Goal: Task Accomplishment & Management: Manage account settings

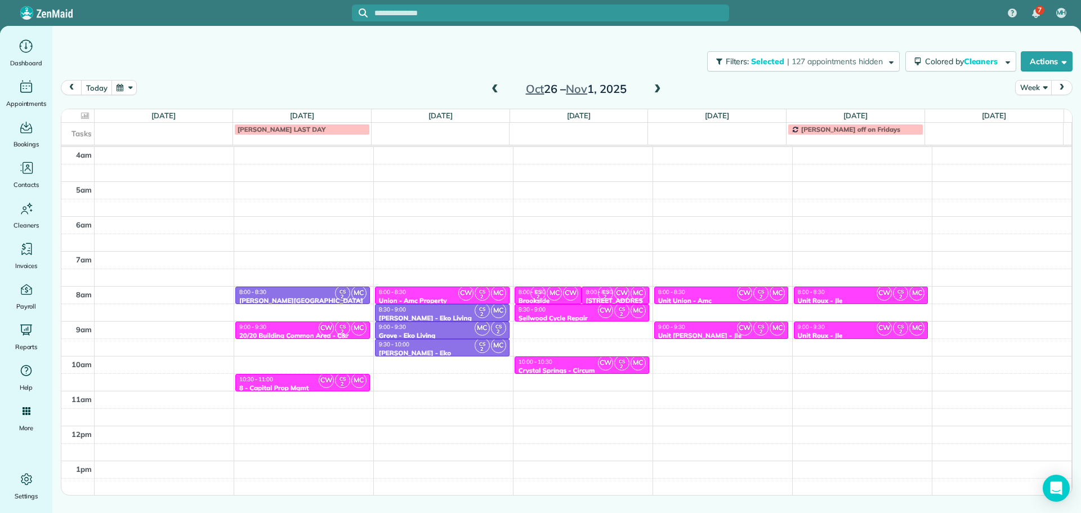
click at [493, 85] on span at bounding box center [495, 89] width 12 height 10
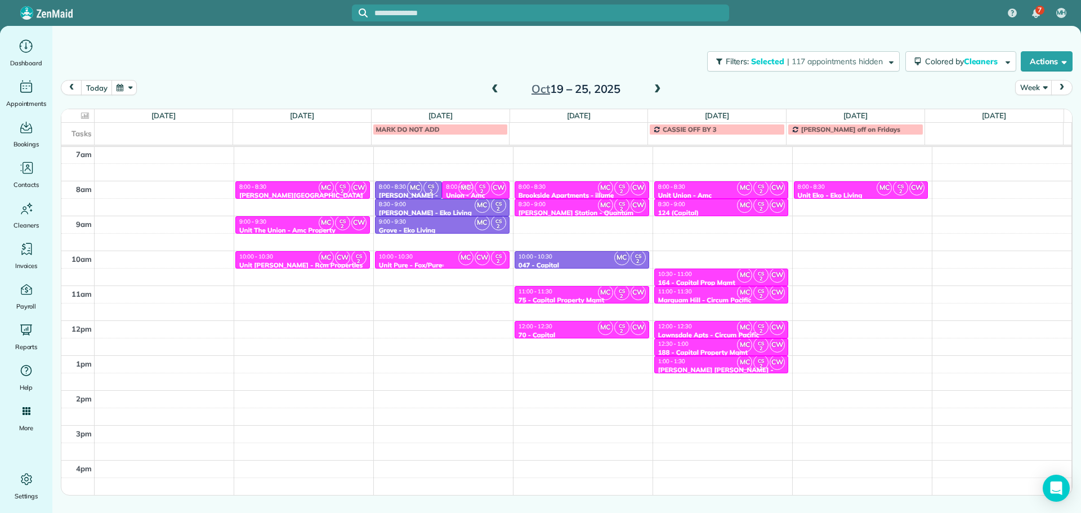
click at [446, 255] on div "10:00 - 10:30" at bounding box center [443, 256] width 128 height 7
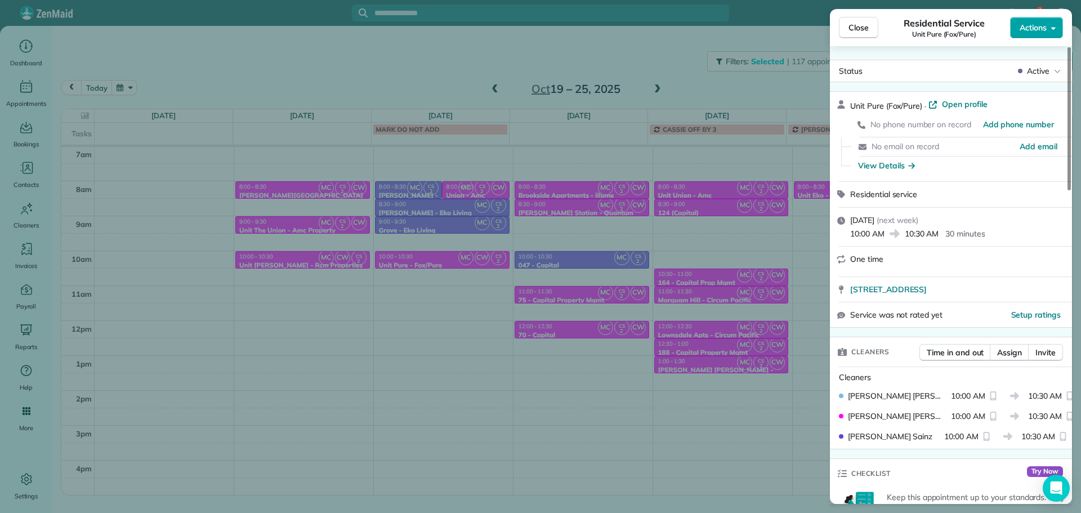
click at [1038, 20] on button "Actions" at bounding box center [1037, 27] width 53 height 21
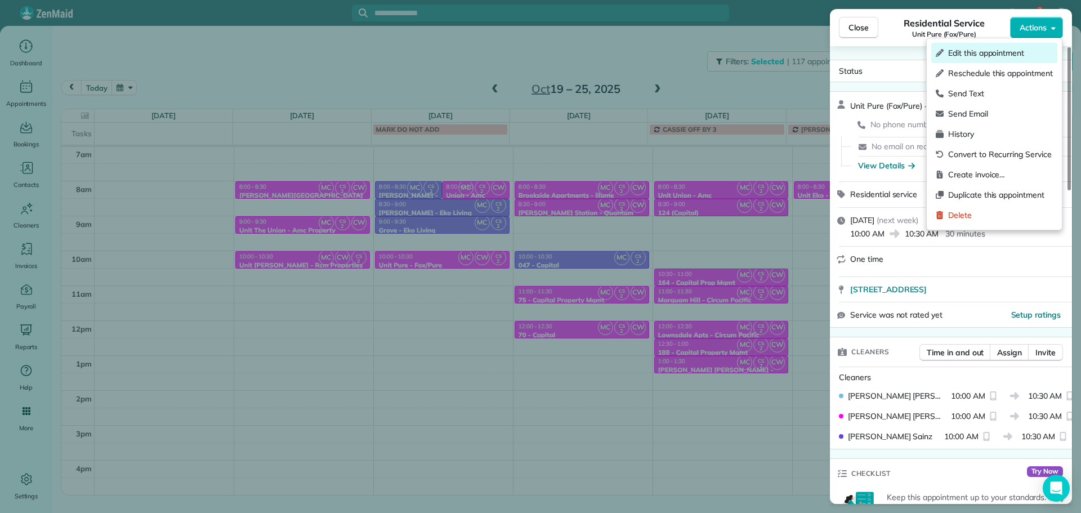
click at [1003, 50] on span "Edit this appointment" at bounding box center [1001, 52] width 105 height 11
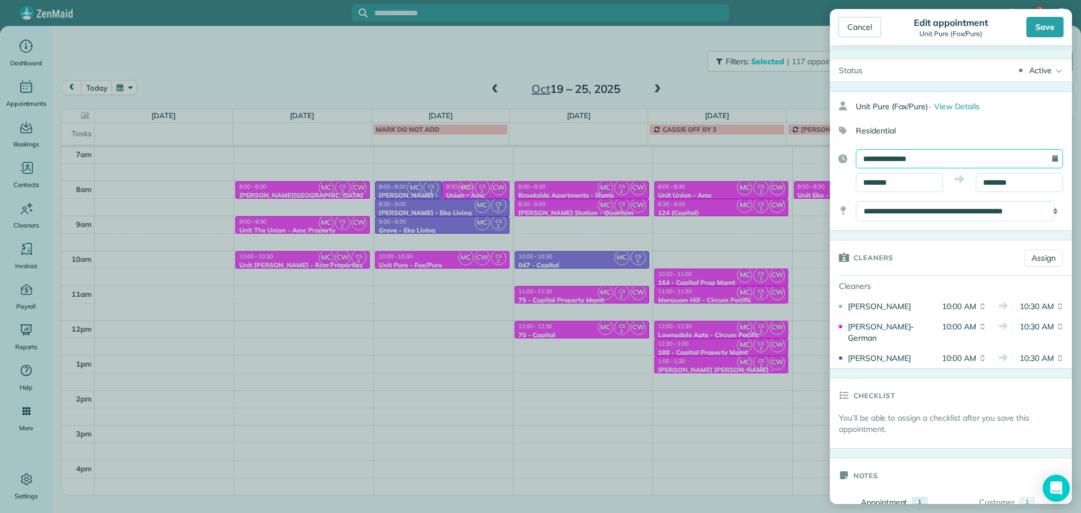
click at [916, 161] on input "**********" at bounding box center [959, 158] width 207 height 19
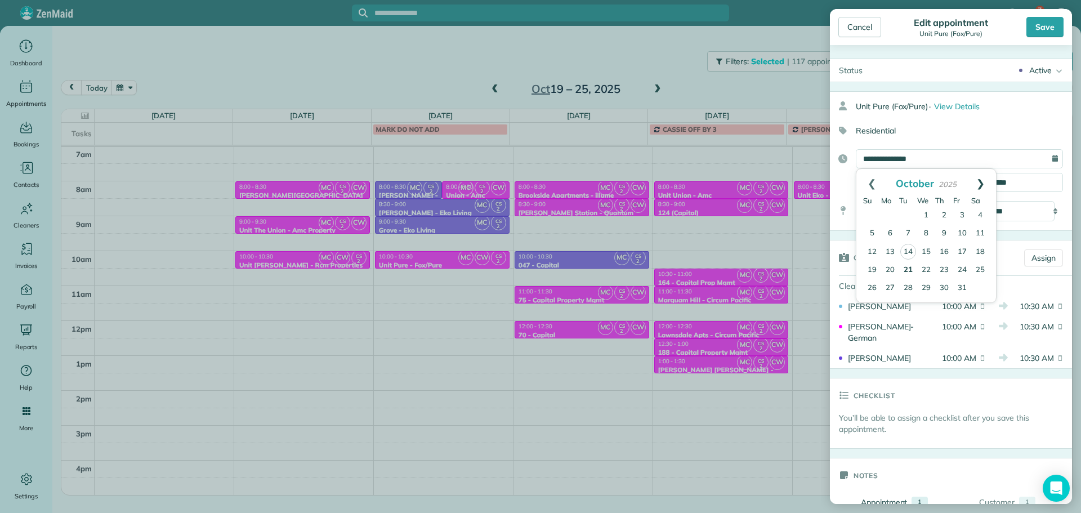
click at [978, 187] on link "Next" at bounding box center [980, 183] width 31 height 28
click at [893, 251] on link "10" at bounding box center [891, 252] width 18 height 18
type input "**********"
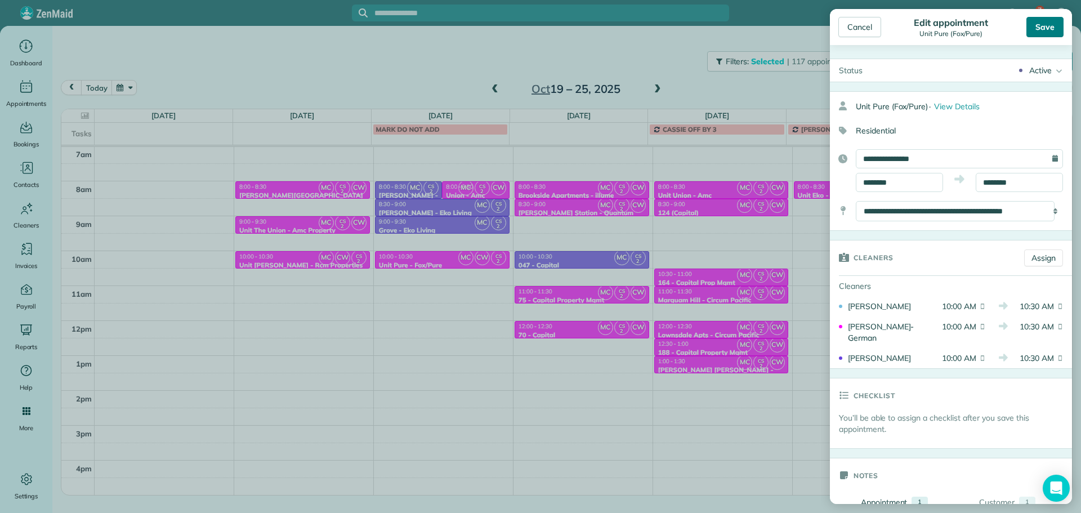
click at [1041, 30] on div "Save" at bounding box center [1045, 27] width 37 height 20
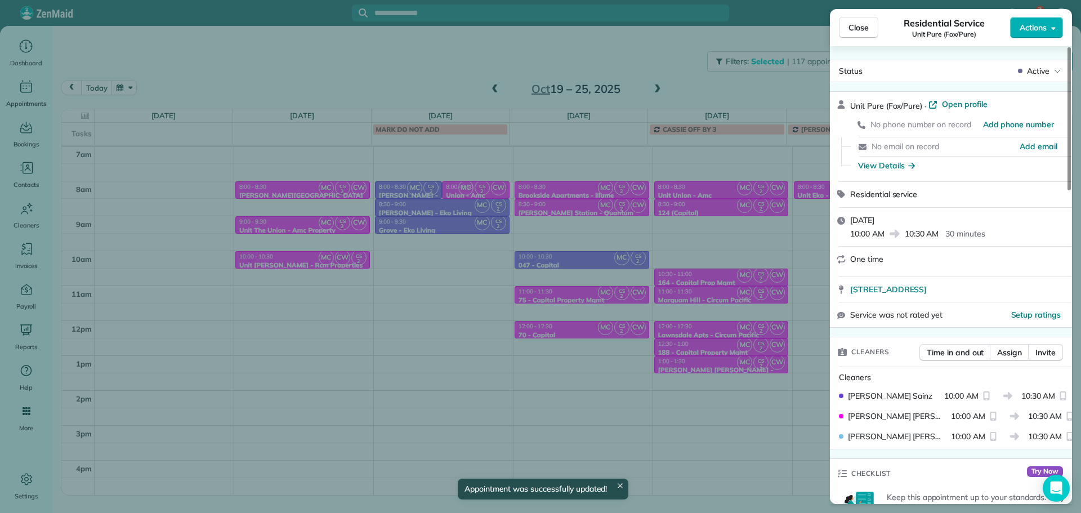
click at [657, 50] on div "Close Residential Service Unit Pure (Fox/Pure) Actions Status Active Unit Pure …" at bounding box center [540, 256] width 1081 height 513
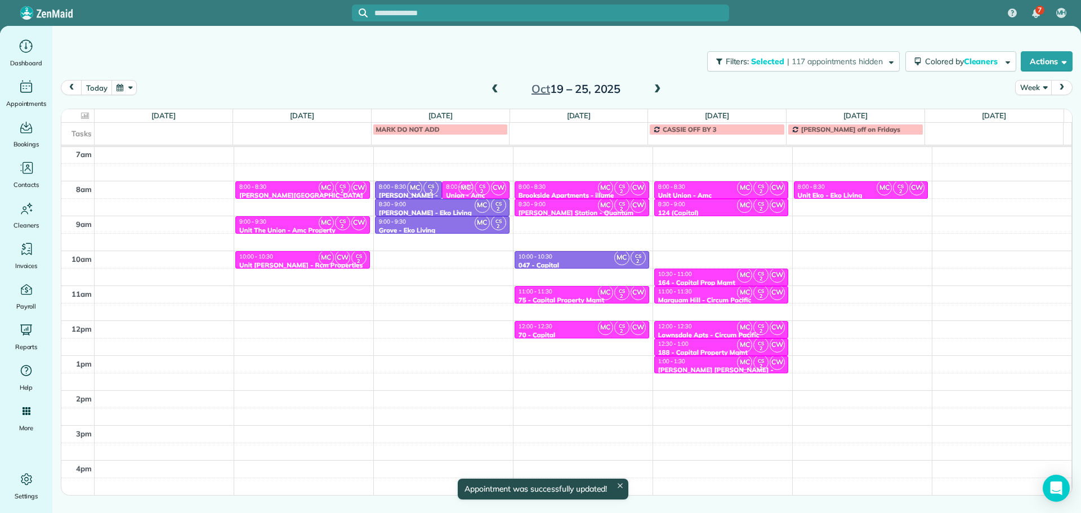
click at [659, 87] on span at bounding box center [658, 89] width 12 height 10
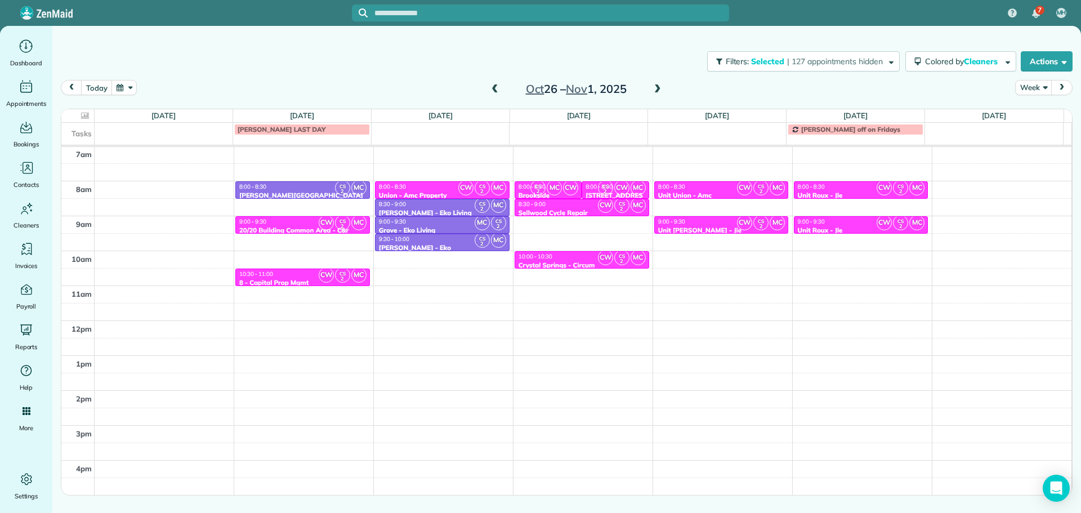
click at [657, 91] on span at bounding box center [658, 89] width 12 height 10
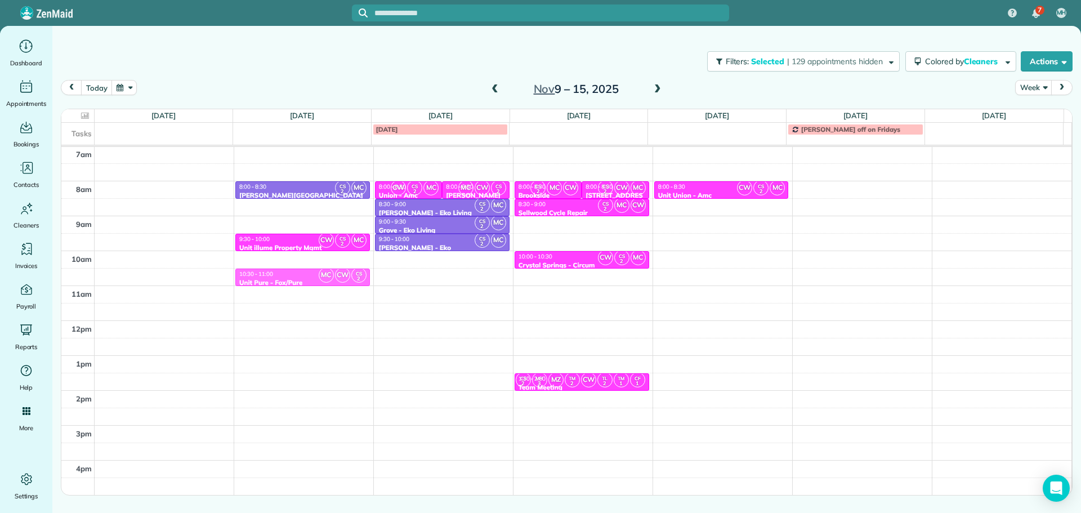
drag, startPoint x: 296, startPoint y: 260, endPoint x: 296, endPoint y: 276, distance: 15.8
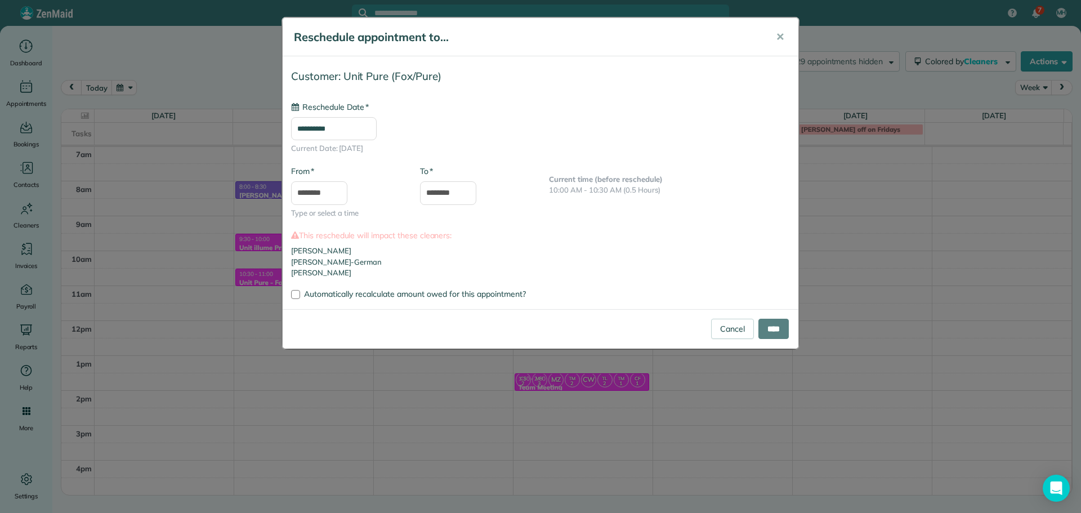
type input "**********"
click at [773, 328] on input "****" at bounding box center [774, 329] width 30 height 20
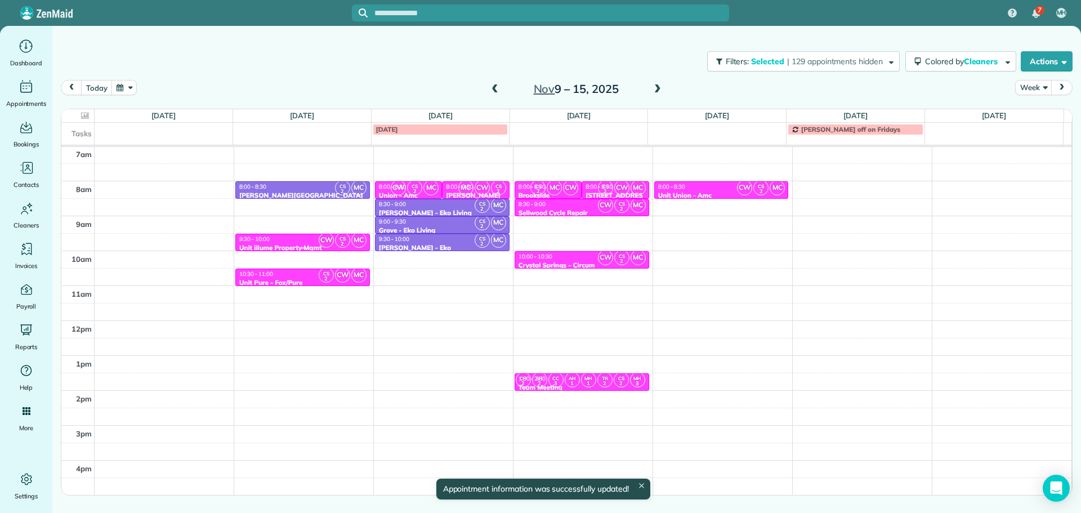
click at [304, 239] on div "9:30 - 10:00" at bounding box center [303, 238] width 128 height 7
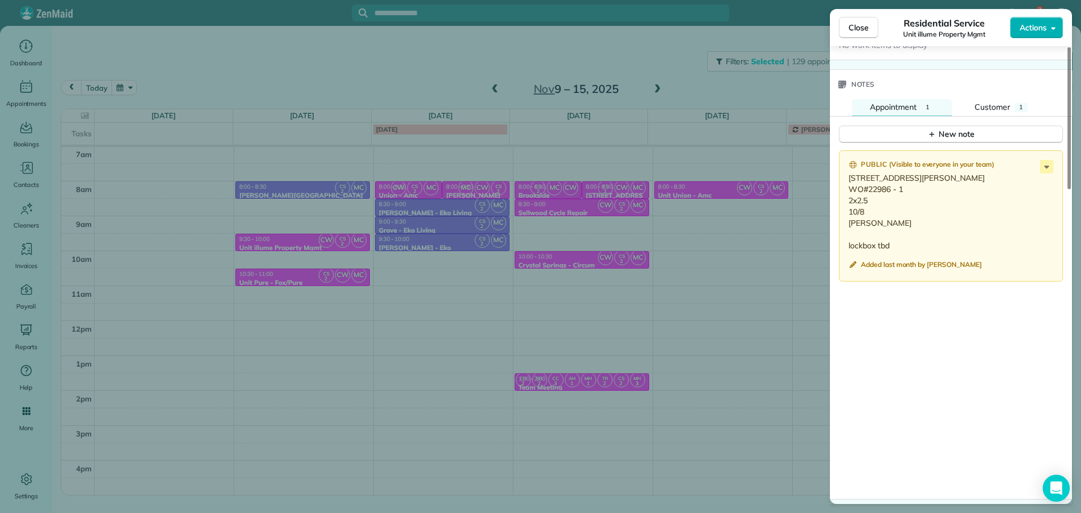
scroll to position [963, 0]
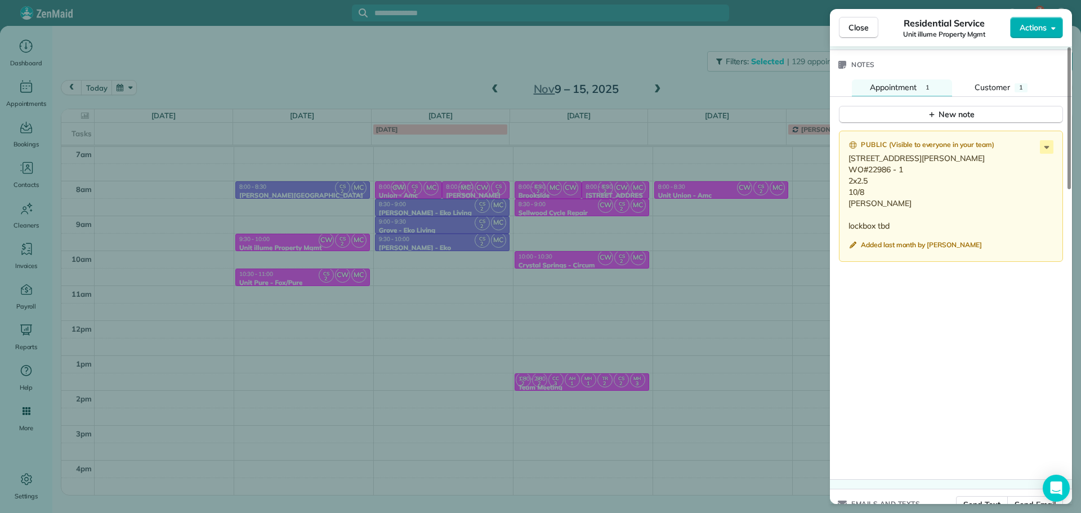
click at [703, 230] on div "Close Residential Service Unit illume Property Mgmt Actions Status Active Unit …" at bounding box center [540, 256] width 1081 height 513
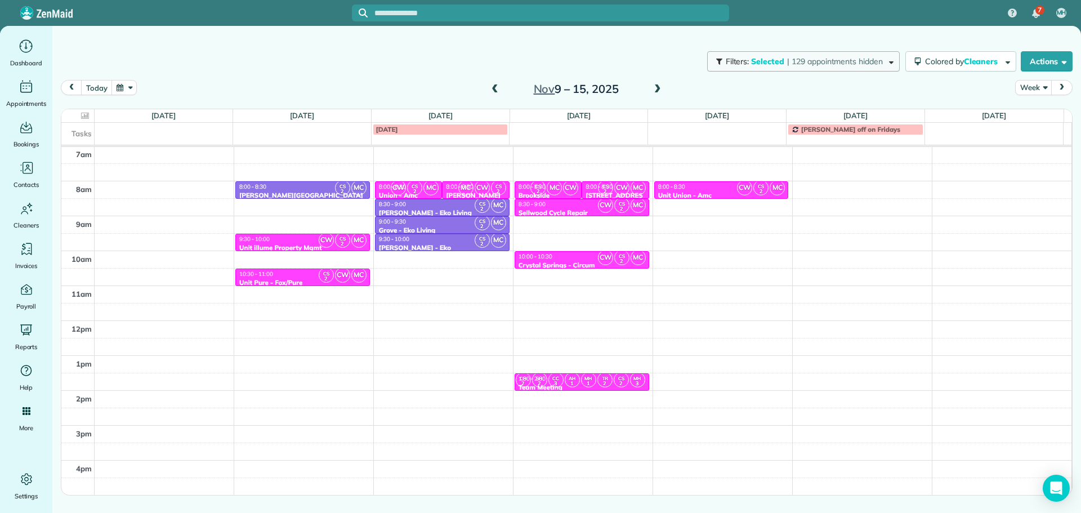
click at [769, 61] on span "Selected" at bounding box center [768, 61] width 34 height 10
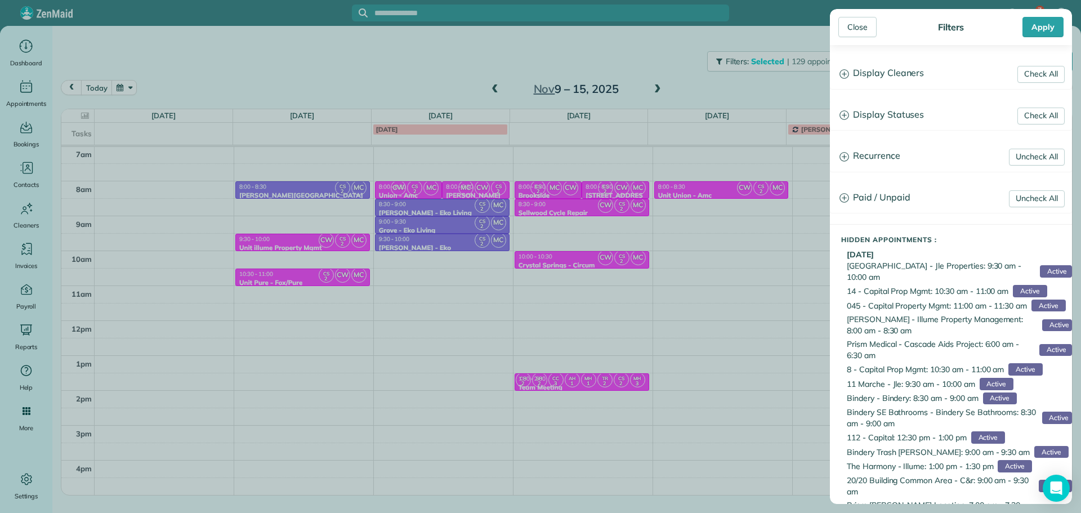
click at [903, 66] on h3 "Display Cleaners" at bounding box center [951, 73] width 241 height 29
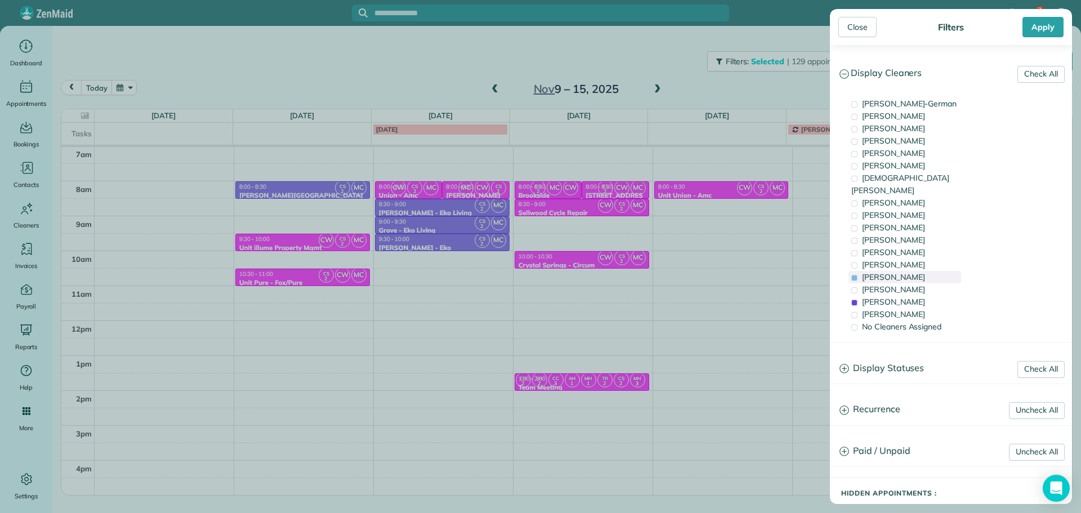
click at [911, 271] on div "[PERSON_NAME]" at bounding box center [905, 277] width 113 height 12
click at [914, 296] on div "[PERSON_NAME]" at bounding box center [905, 302] width 113 height 12
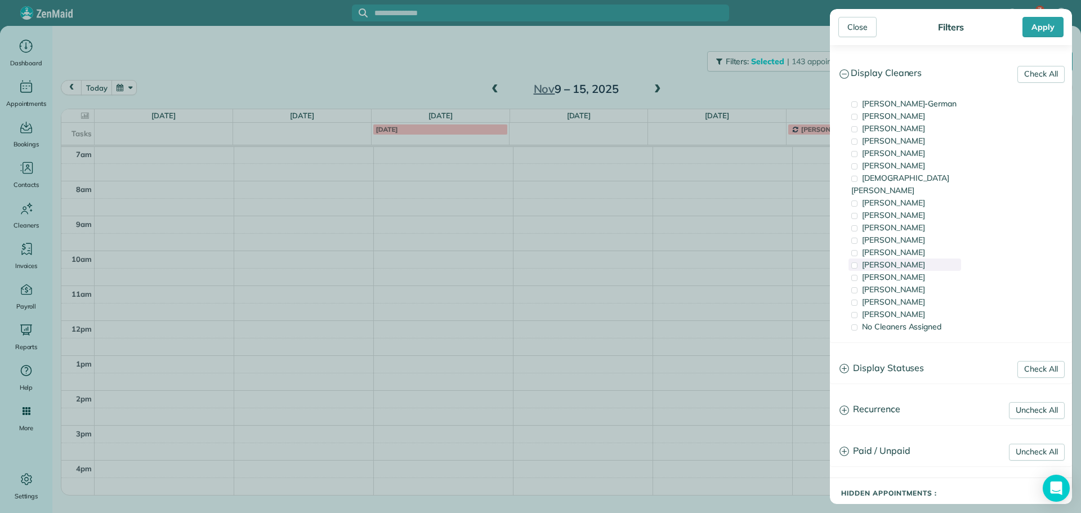
click at [909, 259] on div "[PERSON_NAME]" at bounding box center [905, 265] width 113 height 12
click at [914, 296] on div "[PERSON_NAME]" at bounding box center [905, 302] width 113 height 12
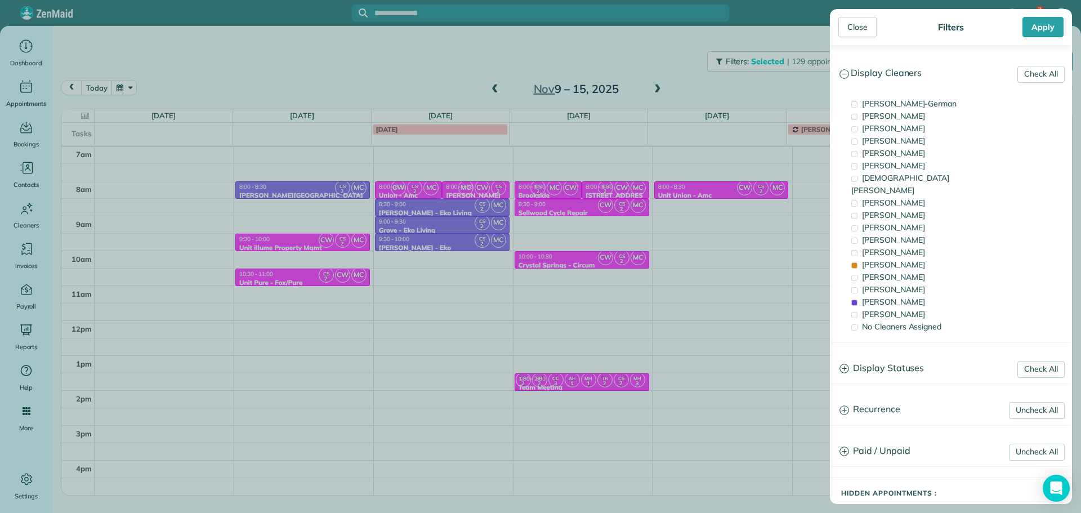
click at [312, 262] on div "Close Filters Apply Check All Display Cleaners [PERSON_NAME]-German [PERSON_NAM…" at bounding box center [540, 256] width 1081 height 513
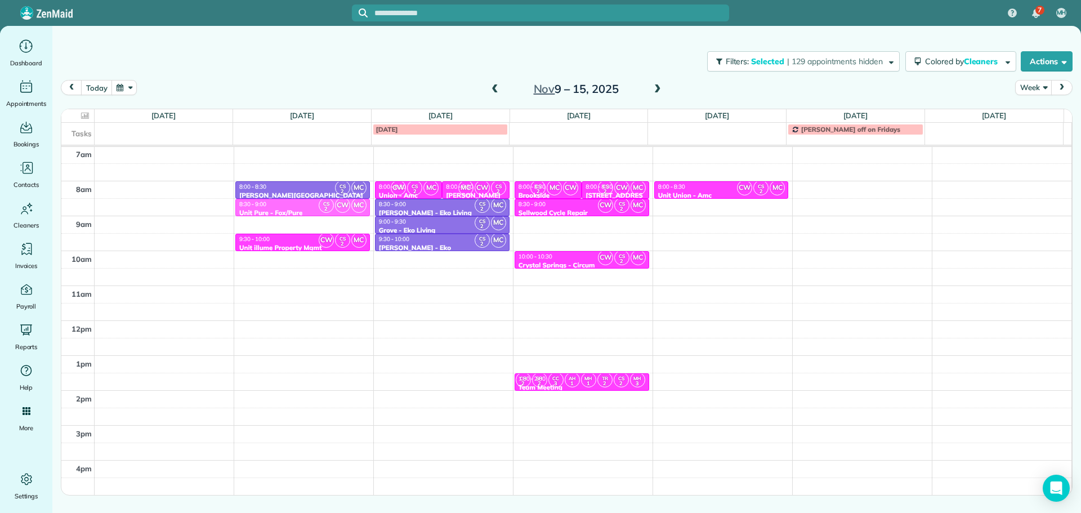
drag, startPoint x: 300, startPoint y: 279, endPoint x: 313, endPoint y: 212, distance: 68.4
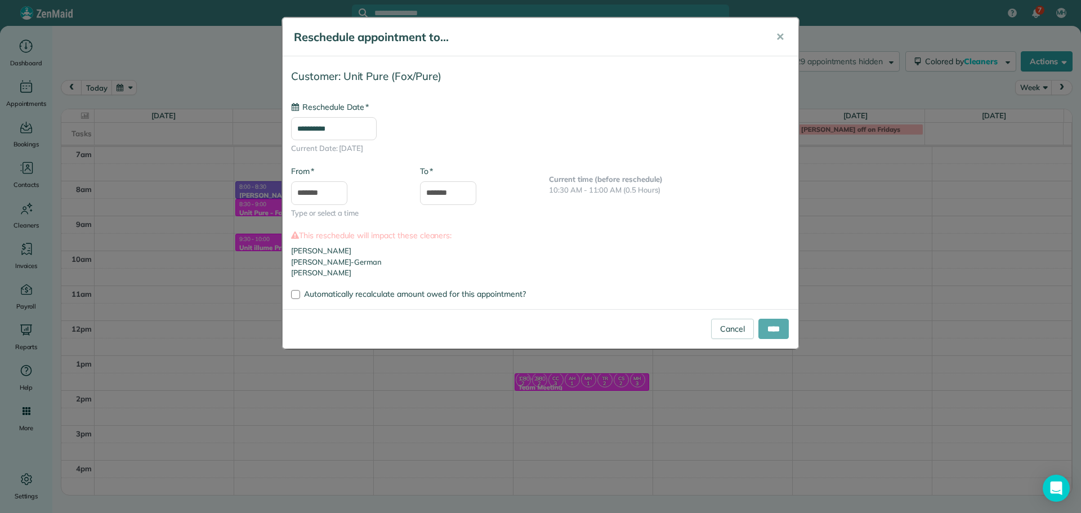
type input "**********"
click at [763, 327] on input "****" at bounding box center [774, 329] width 30 height 20
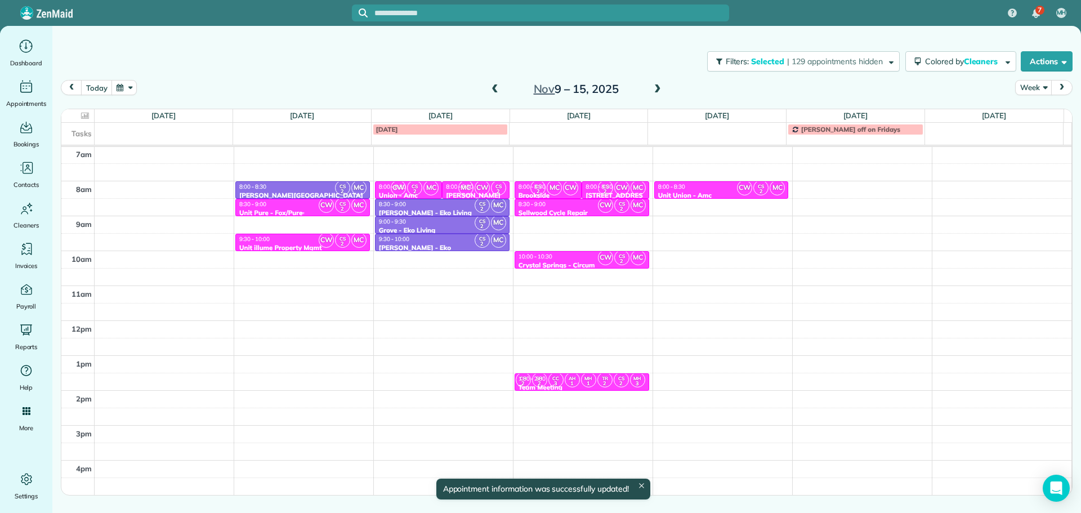
click at [300, 209] on div "Unit Pure - Fox/Pure" at bounding box center [303, 213] width 128 height 8
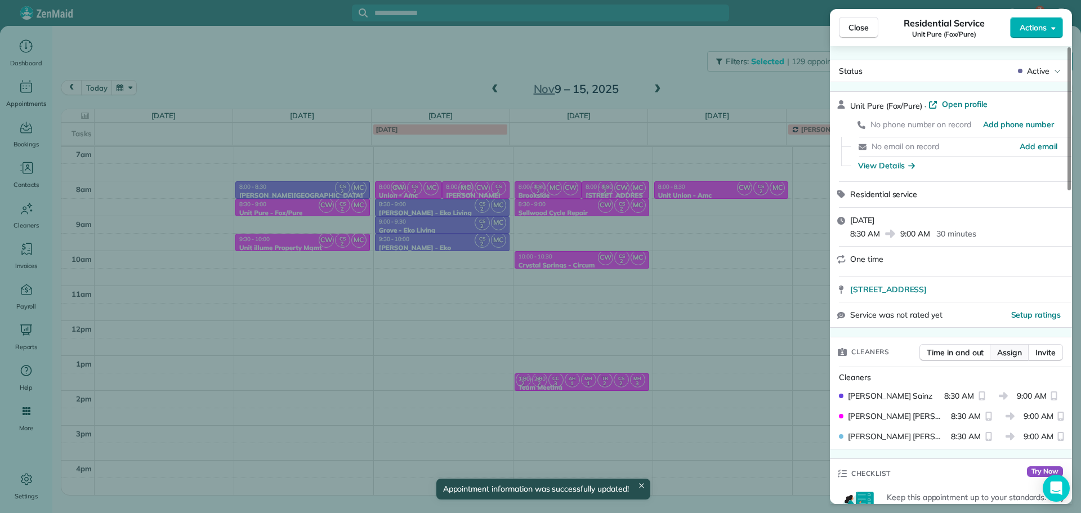
click at [1001, 351] on span "Assign" at bounding box center [1010, 352] width 25 height 11
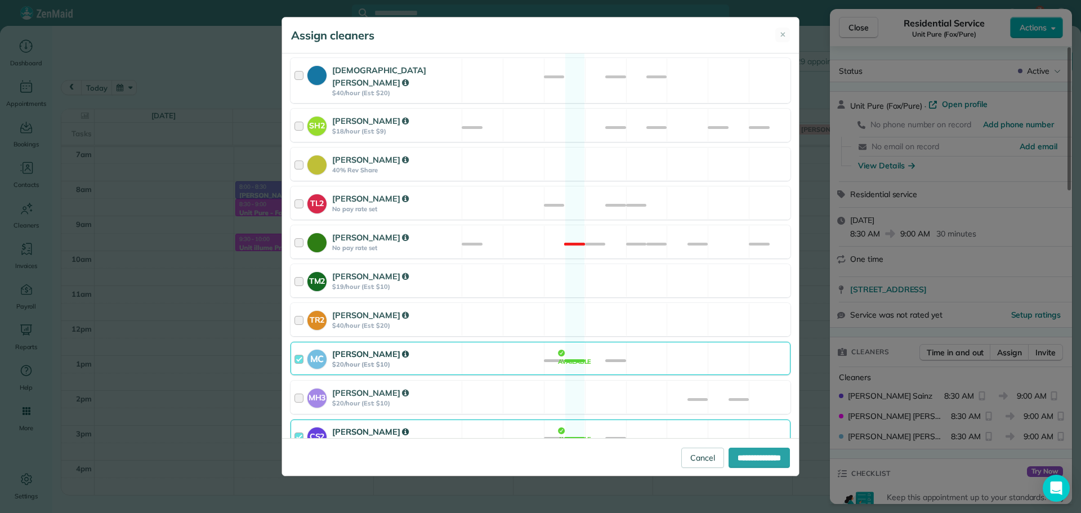
scroll to position [440, 0]
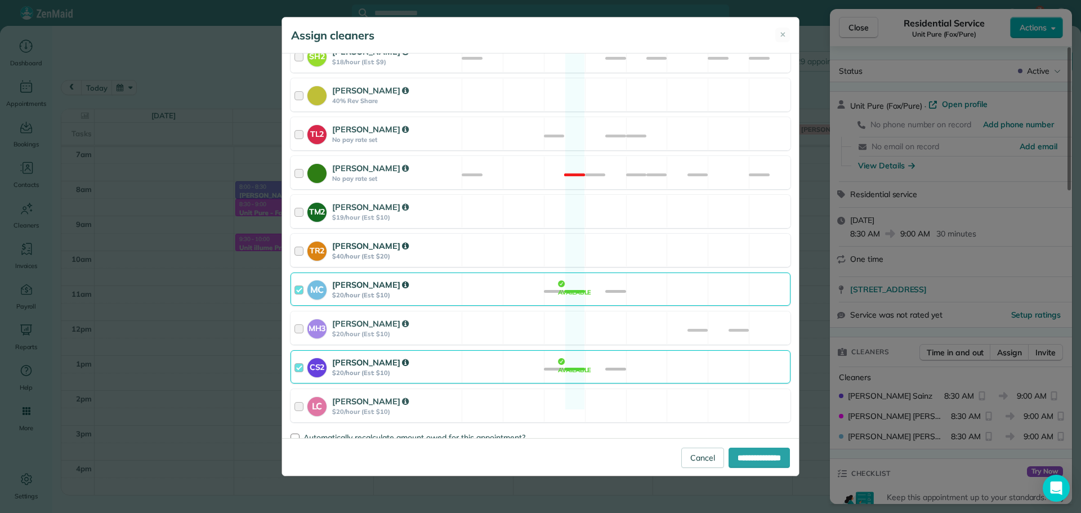
click at [675, 244] on div "TR2 [PERSON_NAME] $40/hour (Est: $20) Available" at bounding box center [541, 250] width 500 height 33
drag, startPoint x: 675, startPoint y: 275, endPoint x: 678, endPoint y: 300, distance: 25.4
click at [675, 275] on div "MC [PERSON_NAME] $20/hour (Est: $10) Available" at bounding box center [541, 289] width 500 height 33
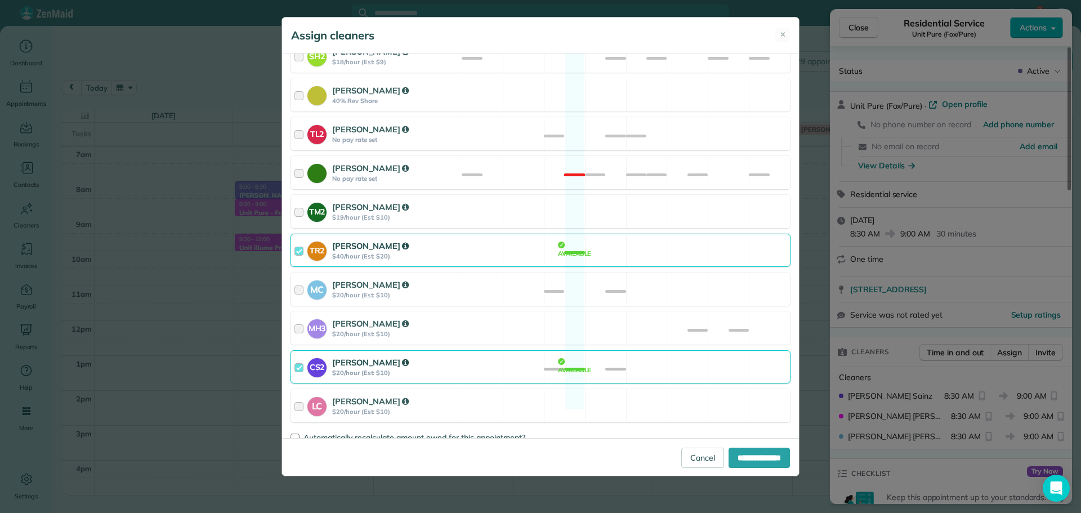
click at [683, 357] on div "CS2 [PERSON_NAME] $20/hour (Est: $10) Available" at bounding box center [541, 366] width 500 height 33
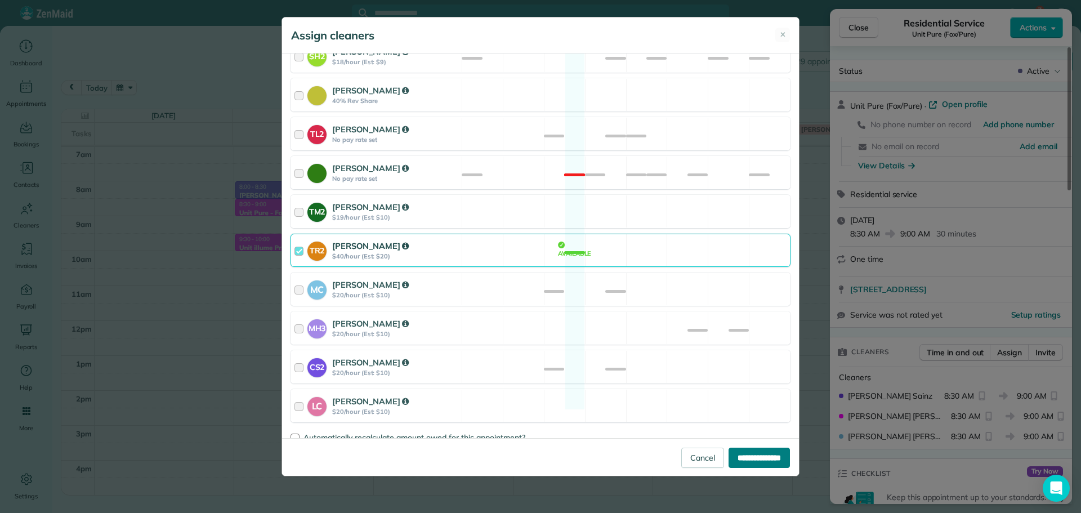
click at [764, 453] on input "**********" at bounding box center [759, 458] width 61 height 20
type input "**********"
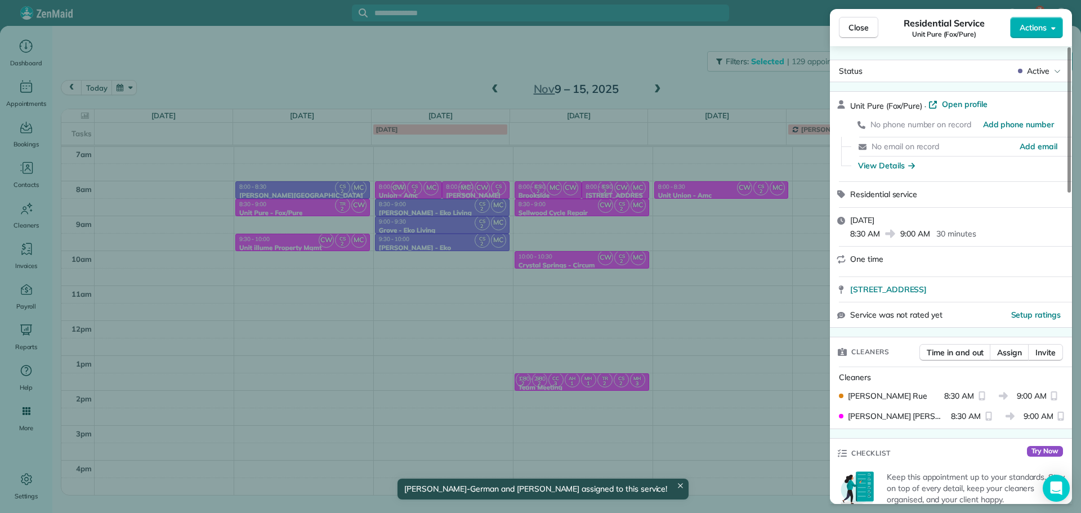
click at [296, 64] on div "Close Residential Service Unit Pure (Fox/Pure) Actions Status Active Unit Pure …" at bounding box center [540, 256] width 1081 height 513
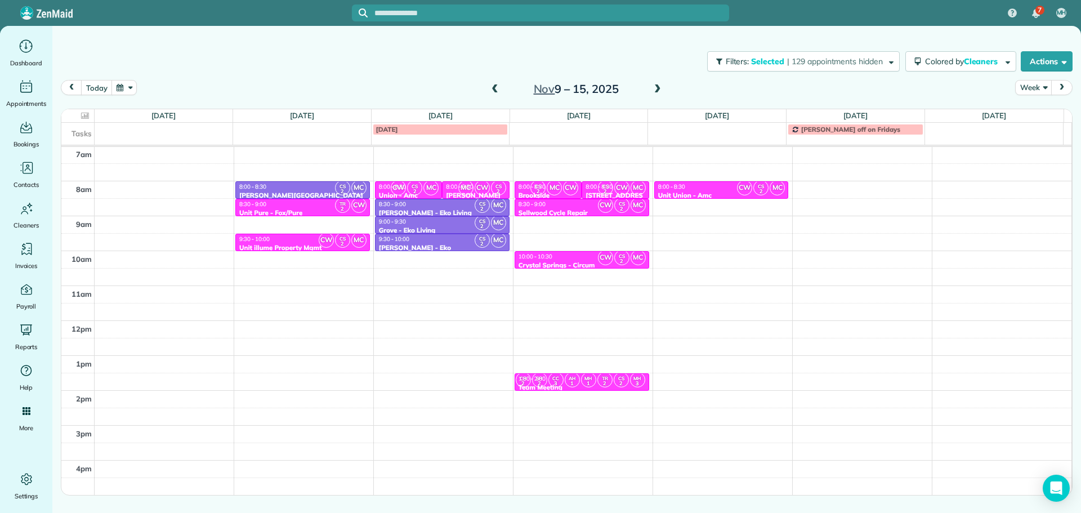
click at [496, 83] on span at bounding box center [495, 89] width 12 height 17
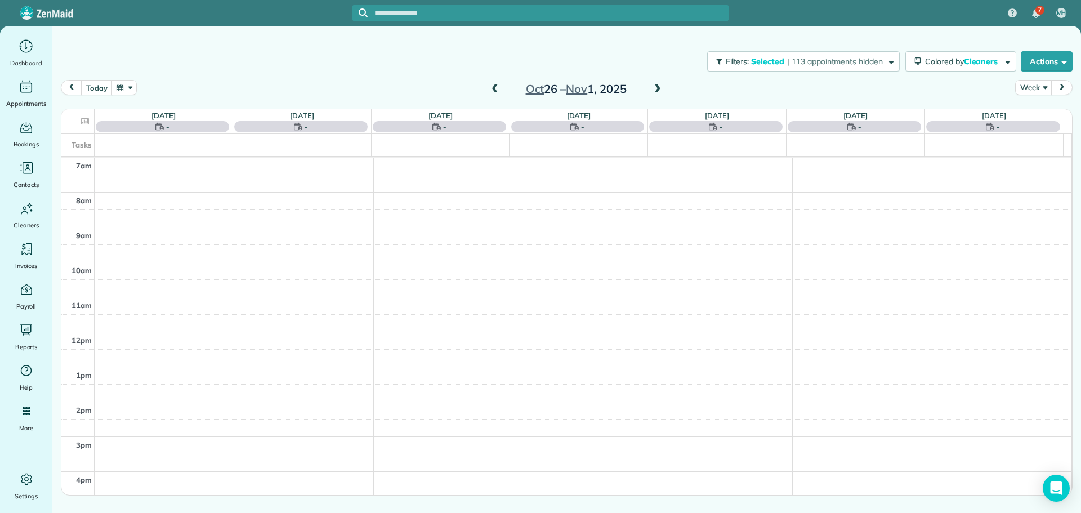
click at [496, 83] on span at bounding box center [495, 89] width 12 height 17
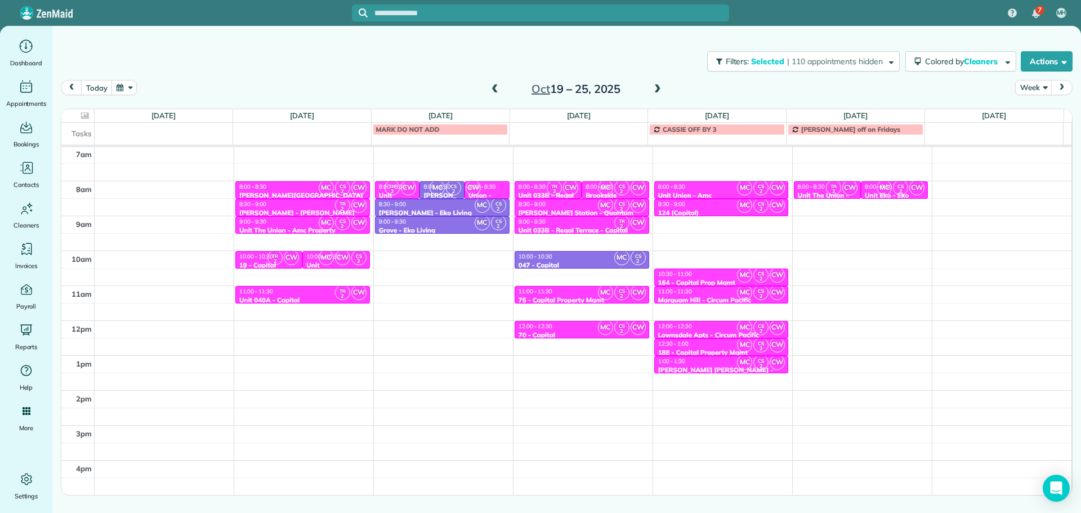
click at [496, 83] on span at bounding box center [495, 89] width 12 height 17
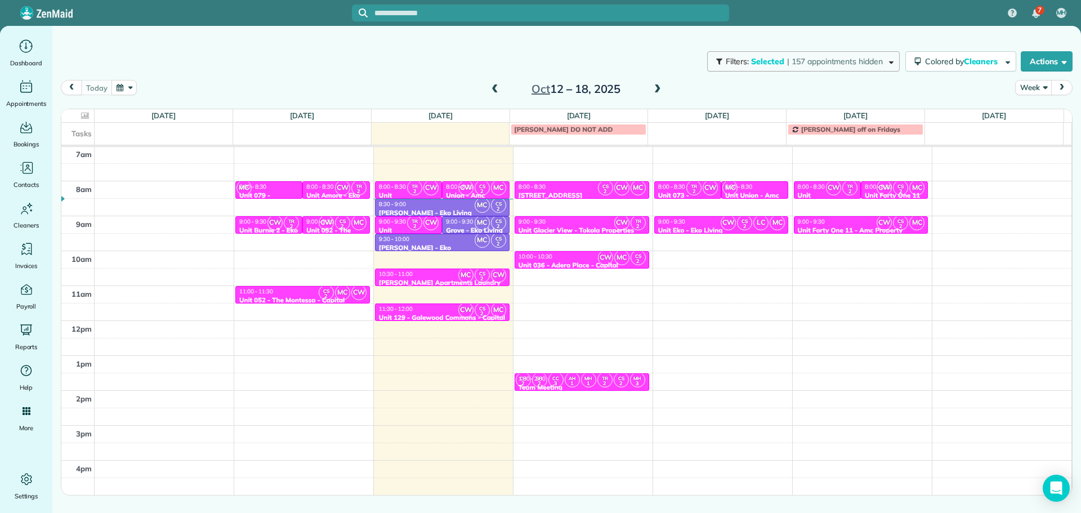
click at [863, 64] on span "| 157 appointments hidden" at bounding box center [835, 61] width 96 height 10
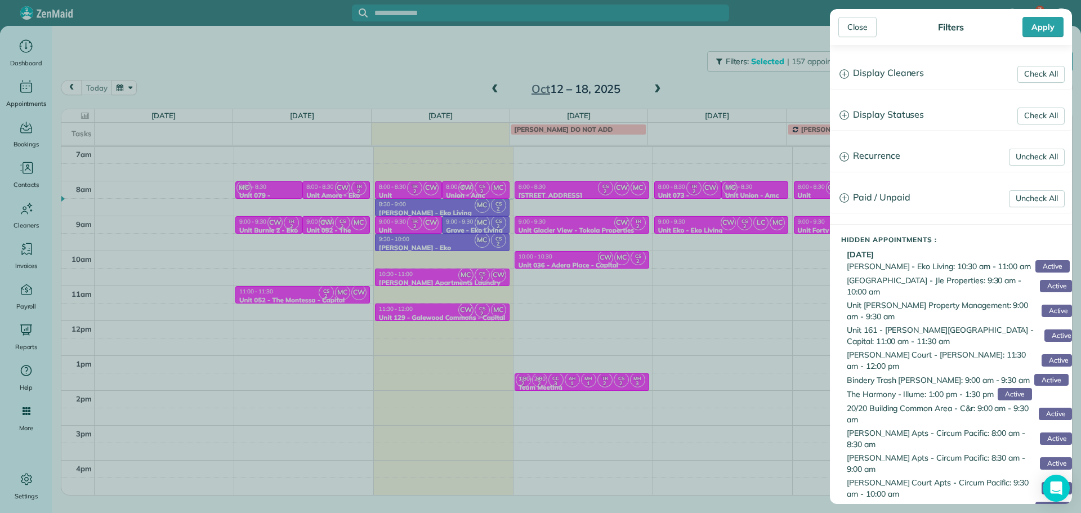
click at [886, 78] on h3 "Display Cleaners" at bounding box center [951, 73] width 241 height 29
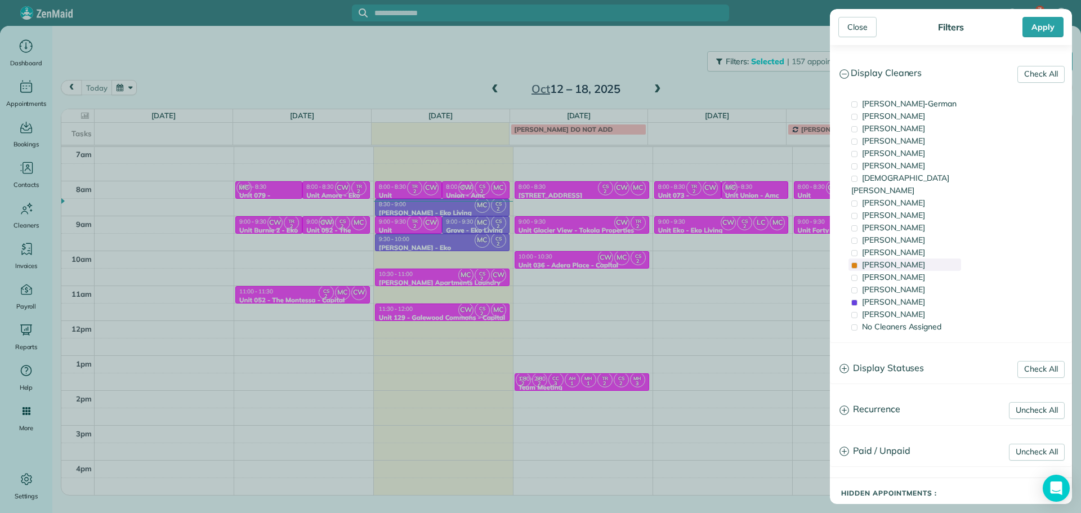
click at [891, 260] on span "[PERSON_NAME]" at bounding box center [893, 265] width 63 height 10
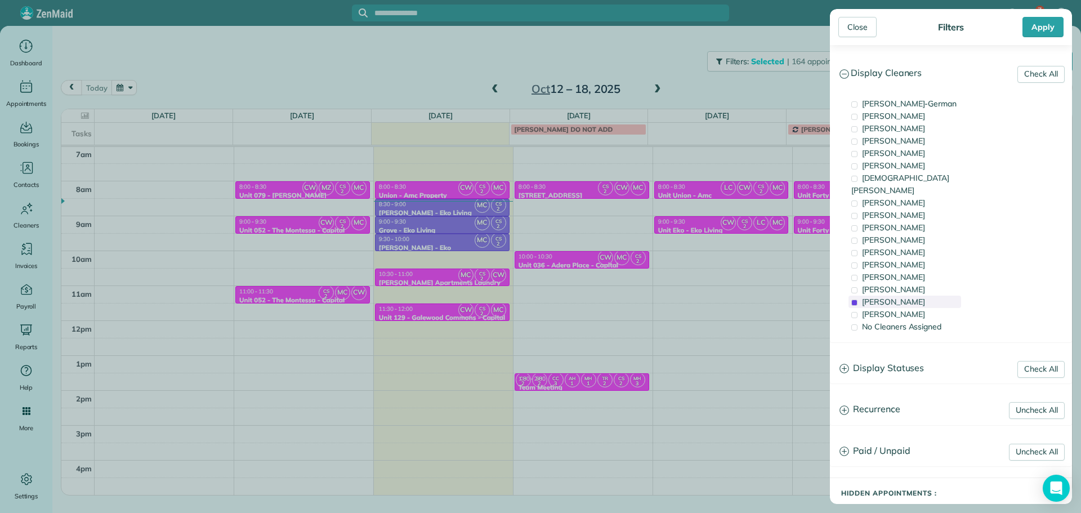
click at [889, 297] on span "[PERSON_NAME]" at bounding box center [893, 302] width 63 height 10
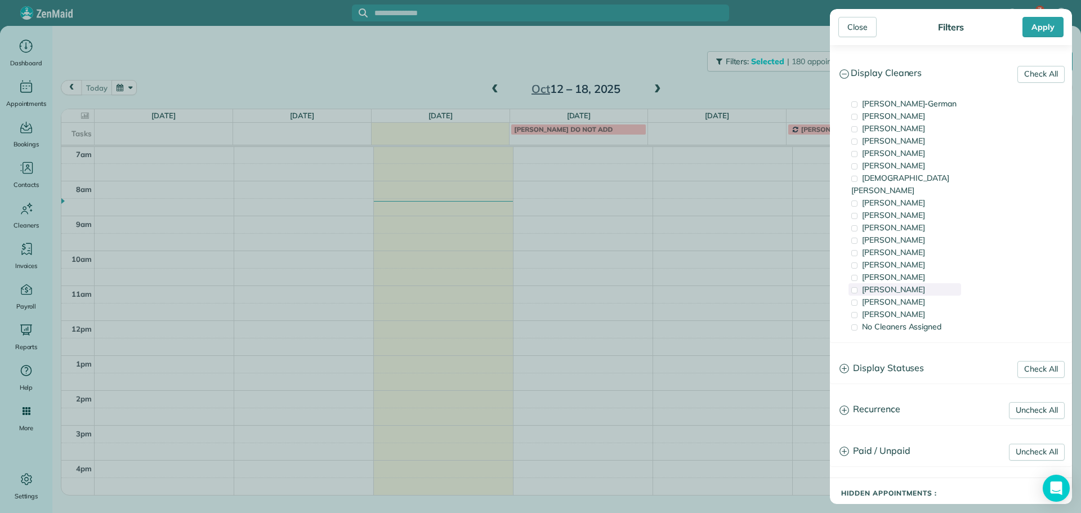
click at [889, 284] on span "[PERSON_NAME]" at bounding box center [893, 289] width 63 height 10
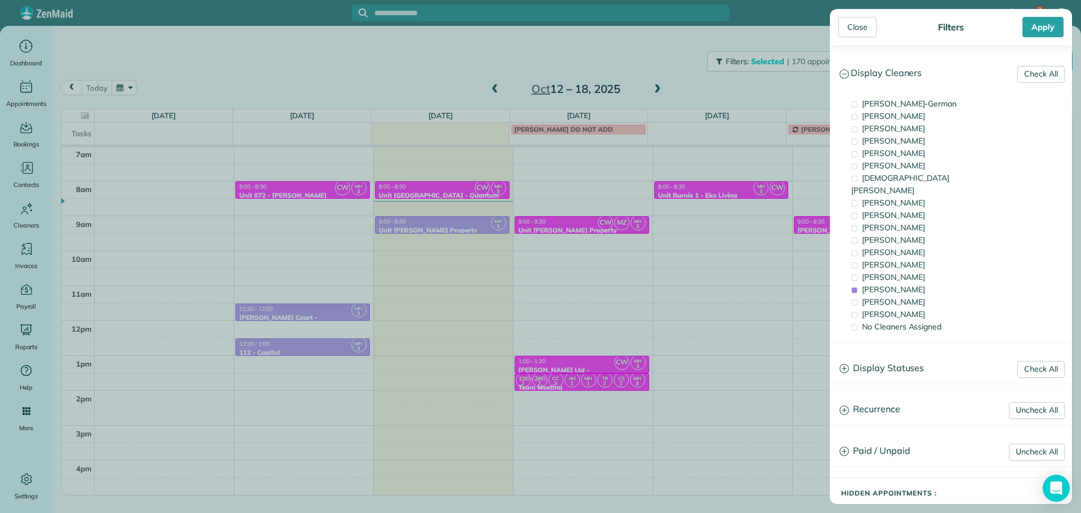
click at [733, 241] on div "Close Filters Apply Check All Display Cleaners [PERSON_NAME]-German [PERSON_NAM…" at bounding box center [540, 256] width 1081 height 513
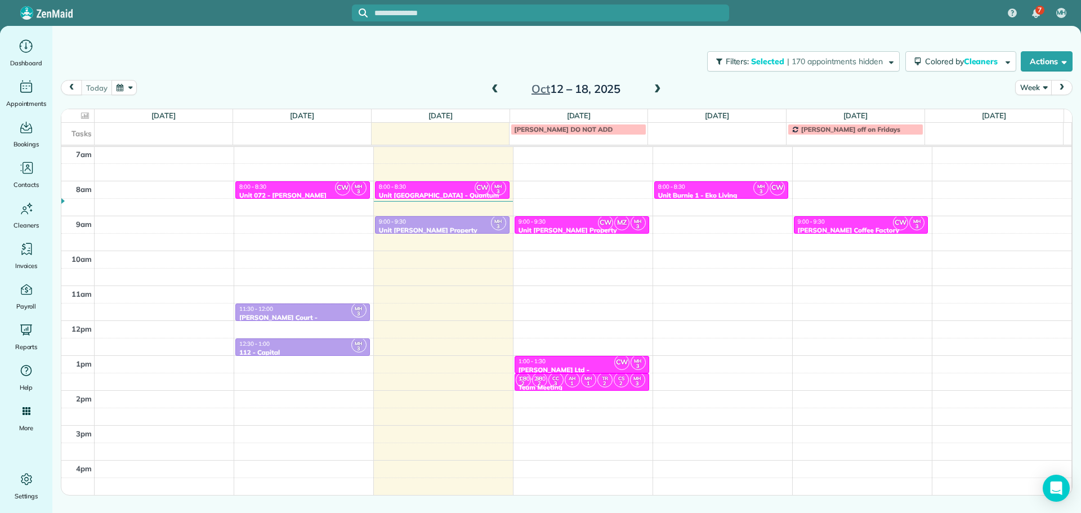
click at [829, 254] on div "4am 5am 6am 7am 8am 9am 10am 11am 12pm 1pm 2pm 3pm 4pm 5pm CW MH 3 8:00 - 8:30 …" at bounding box center [566, 286] width 1011 height 488
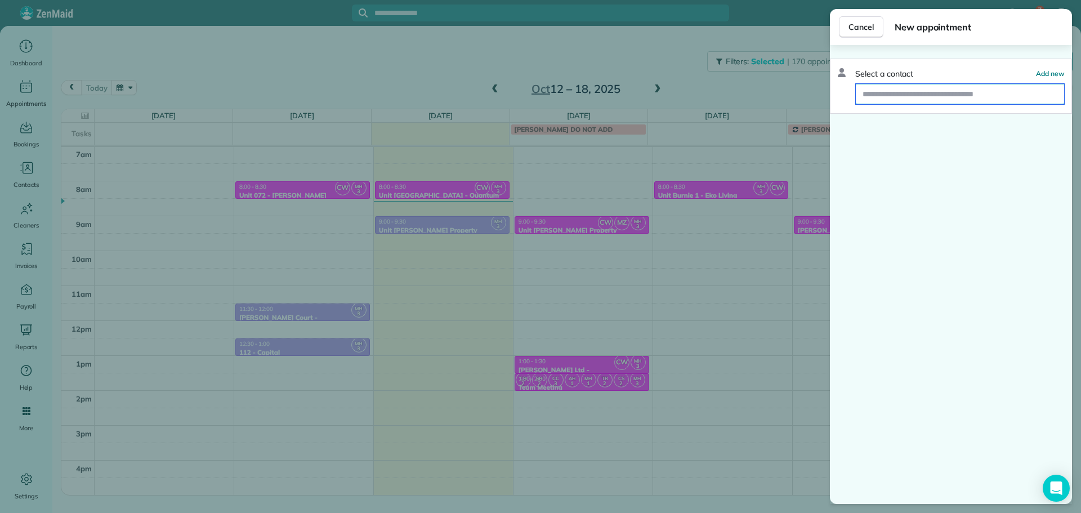
click at [927, 91] on input "text" at bounding box center [960, 94] width 208 height 20
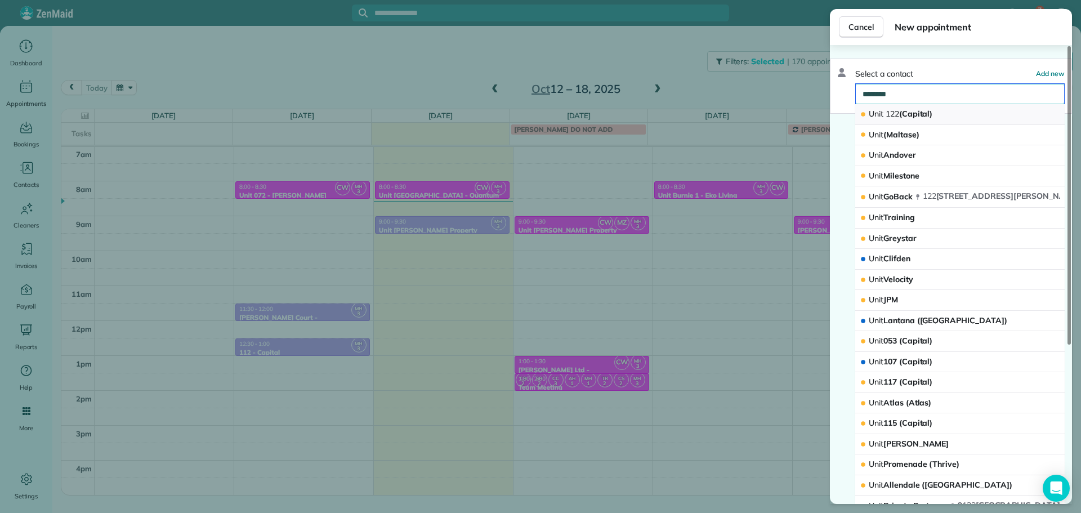
type input "********"
click at [952, 116] on button "Unit 122 (Capital)" at bounding box center [961, 114] width 210 height 21
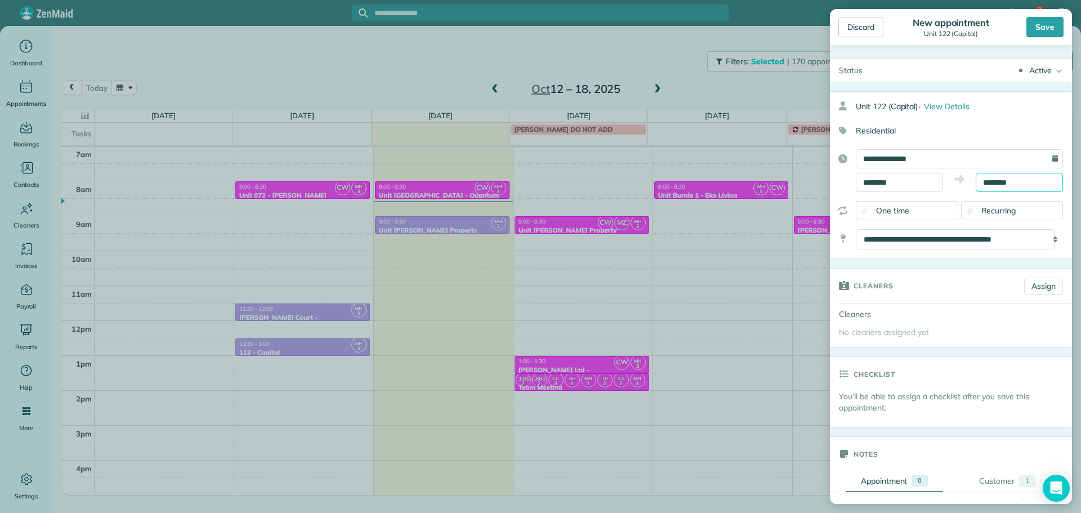
click at [993, 184] on input "********" at bounding box center [1019, 182] width 87 height 19
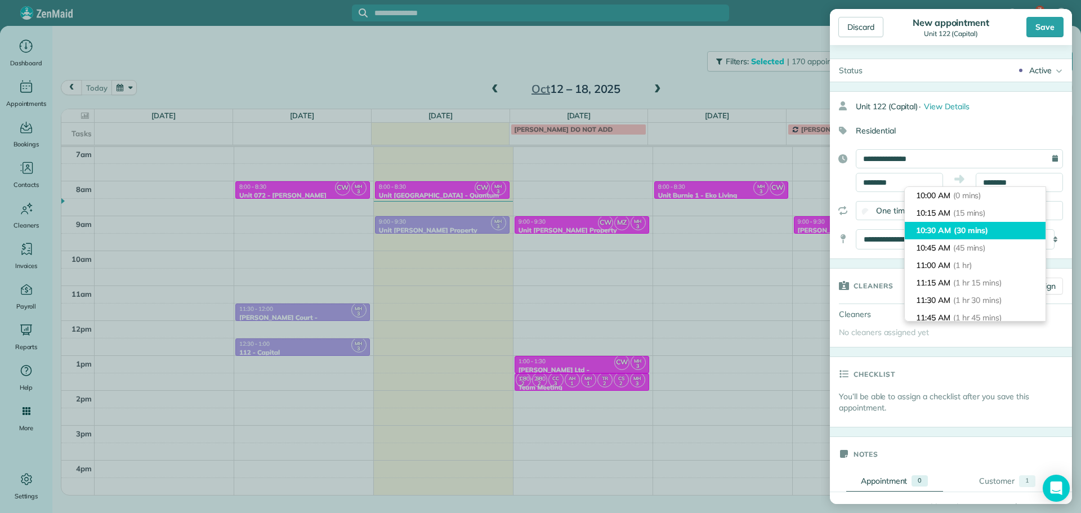
type input "********"
click at [992, 229] on li "10:30 AM (30 mins)" at bounding box center [975, 230] width 141 height 17
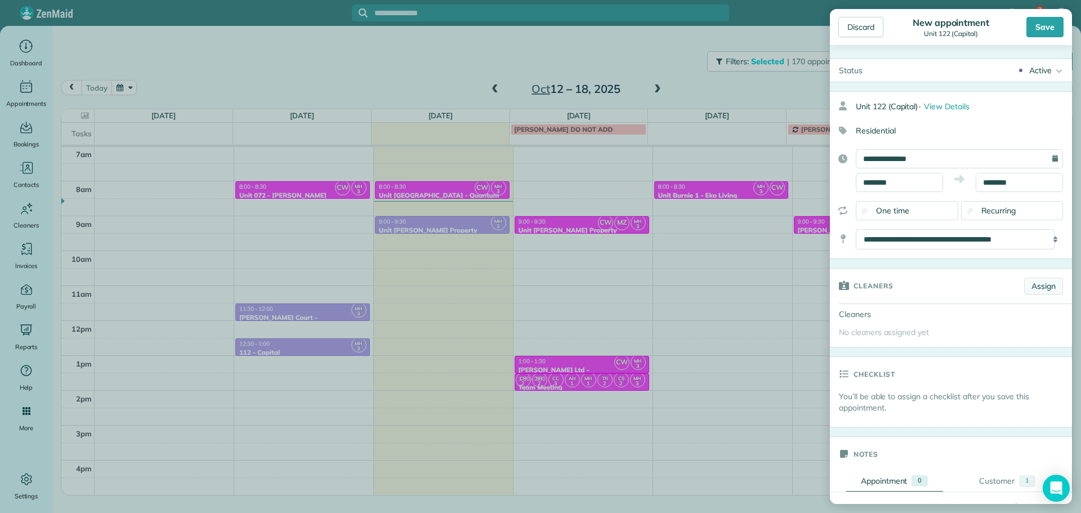
click at [1026, 283] on link "Assign" at bounding box center [1044, 286] width 39 height 17
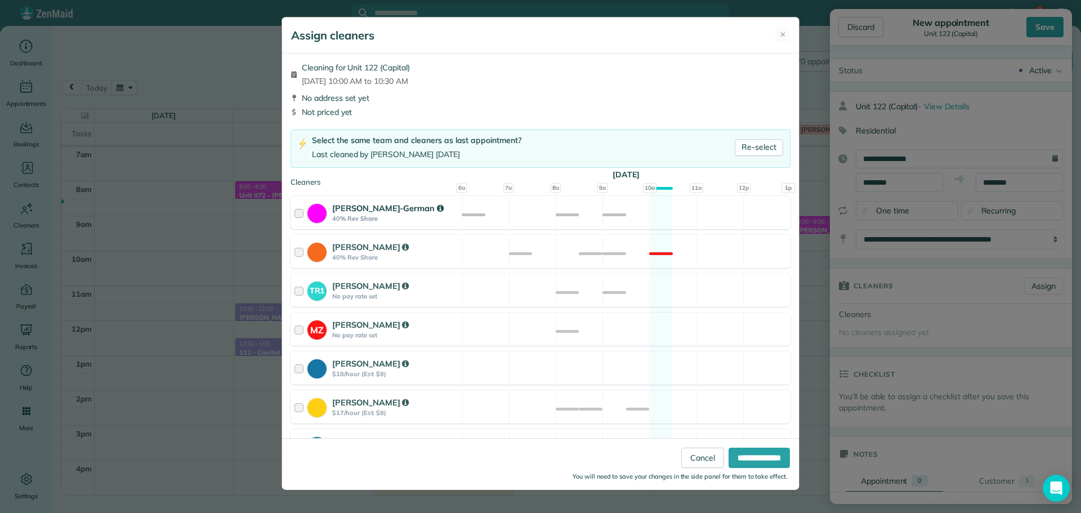
click at [591, 213] on div "[PERSON_NAME]-German 40% Rev Share Available" at bounding box center [541, 212] width 500 height 33
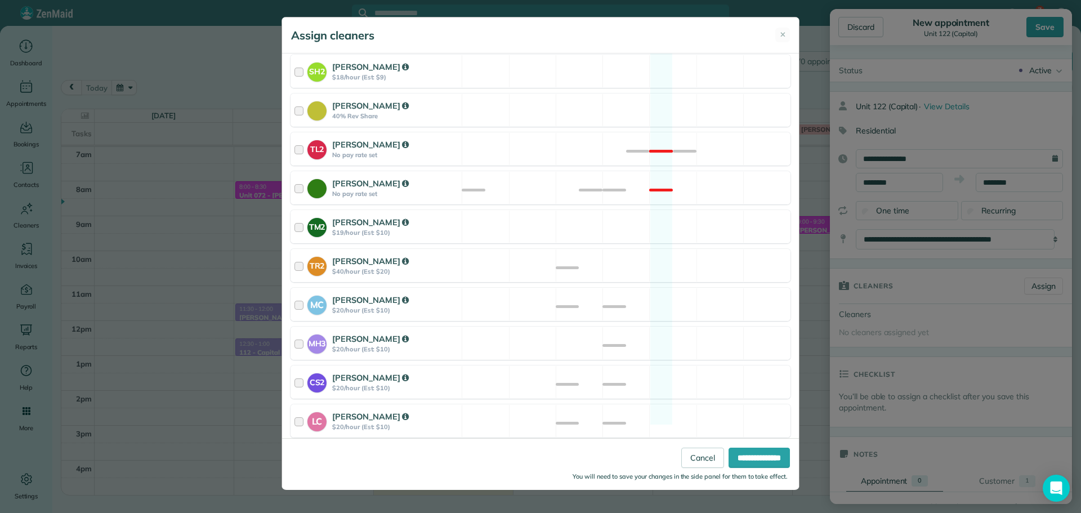
scroll to position [427, 0]
click at [563, 330] on div "MH3 [PERSON_NAME] $20/hour (Est: $10) Available" at bounding box center [541, 341] width 500 height 33
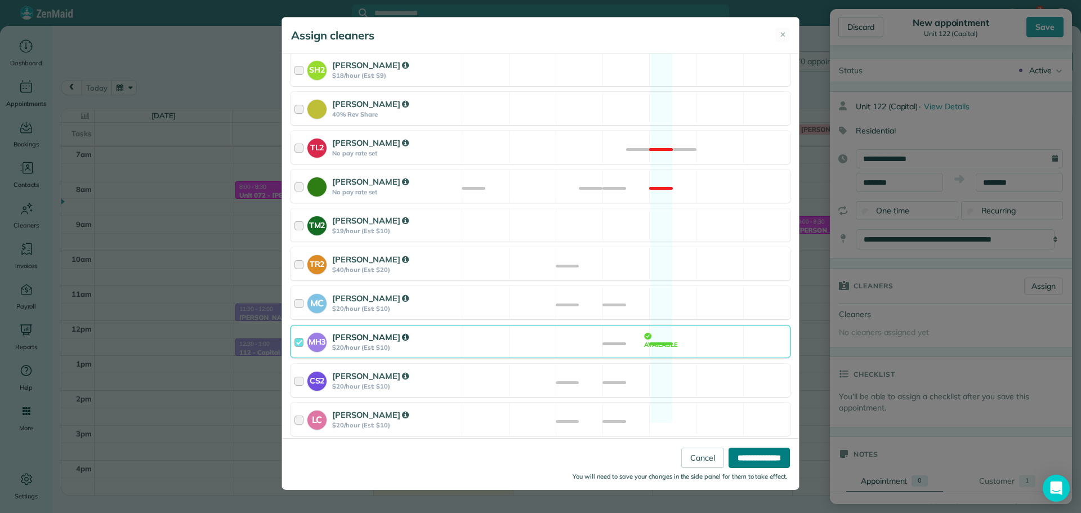
click at [738, 450] on input "**********" at bounding box center [759, 458] width 61 height 20
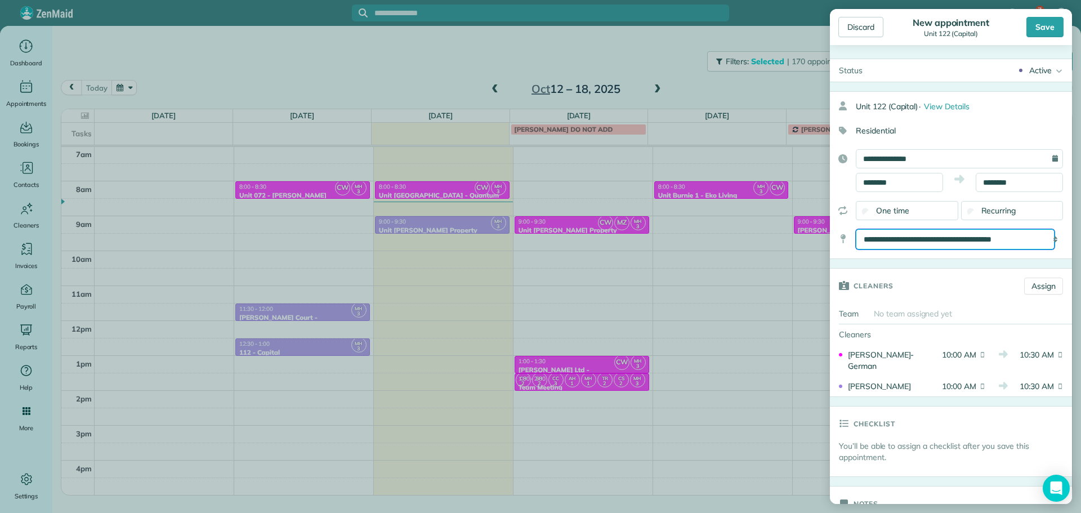
click at [923, 234] on select "**********" at bounding box center [955, 239] width 199 height 20
select select "*"
click at [856, 229] on select "**********" at bounding box center [955, 239] width 199 height 20
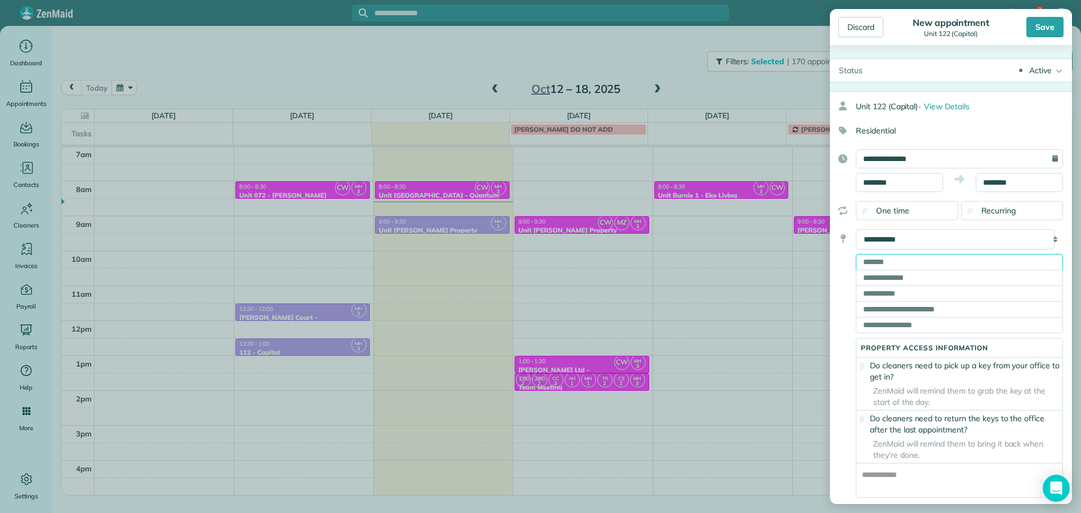
click at [912, 261] on input "text" at bounding box center [959, 262] width 207 height 16
paste input "**********"
type input "**********"
type input "********"
type input "**"
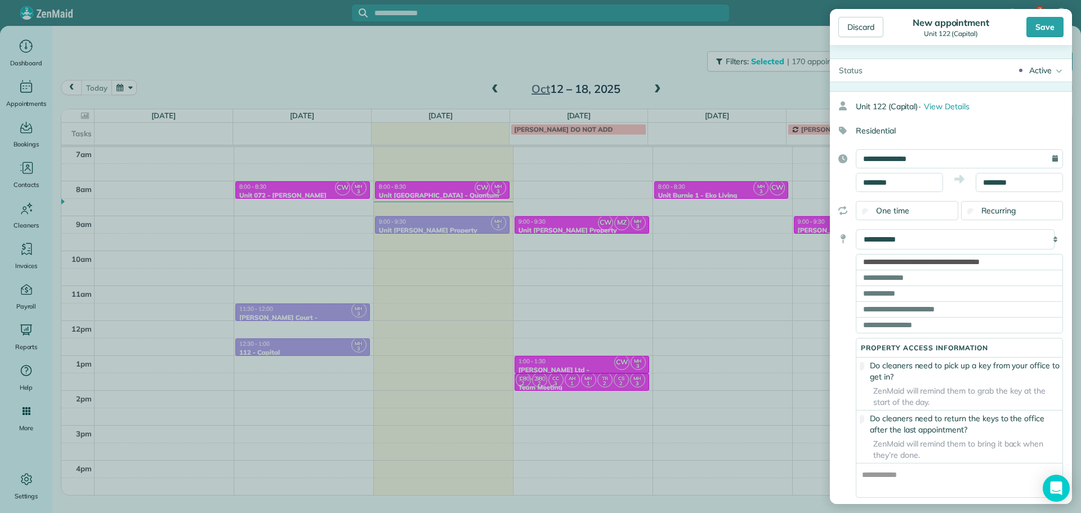
type input "*****"
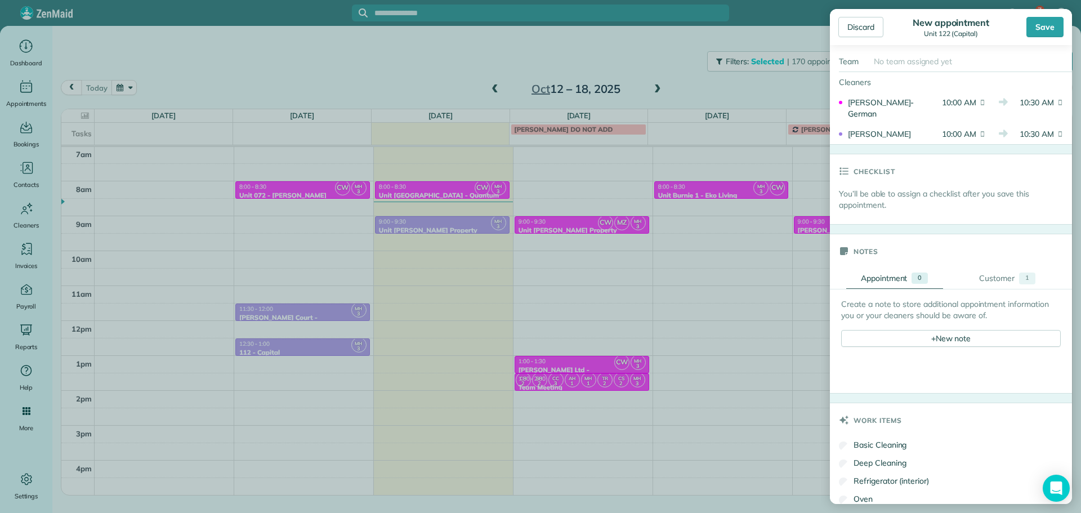
scroll to position [563, 0]
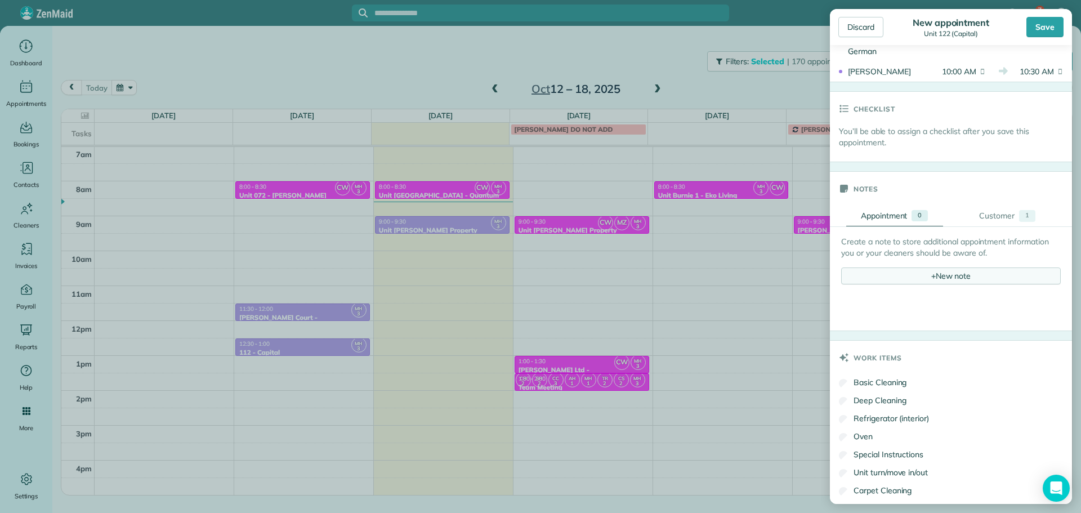
click at [946, 284] on div "+ New note" at bounding box center [952, 276] width 220 height 17
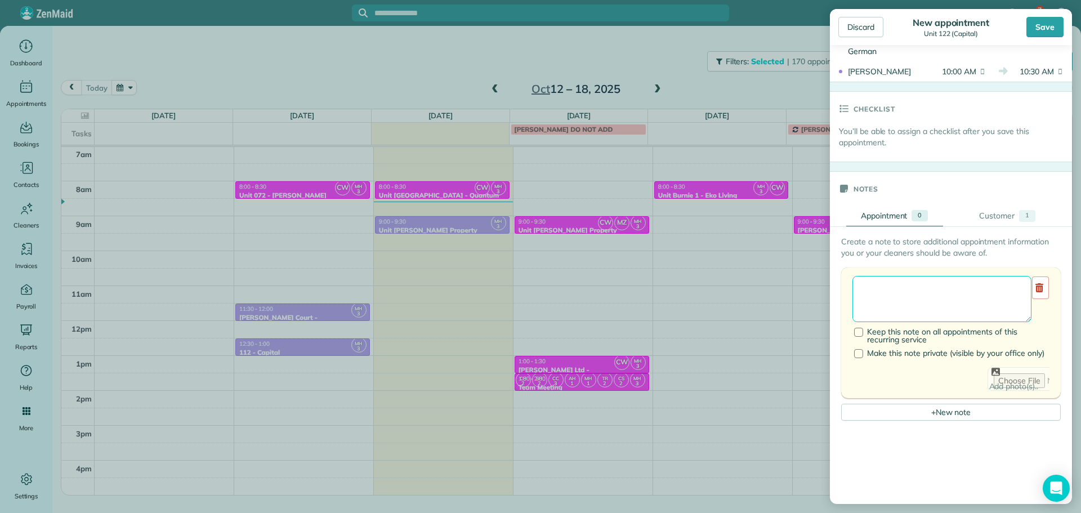
click at [945, 304] on textarea at bounding box center [942, 299] width 179 height 46
paste textarea "**********"
paste textarea "********"
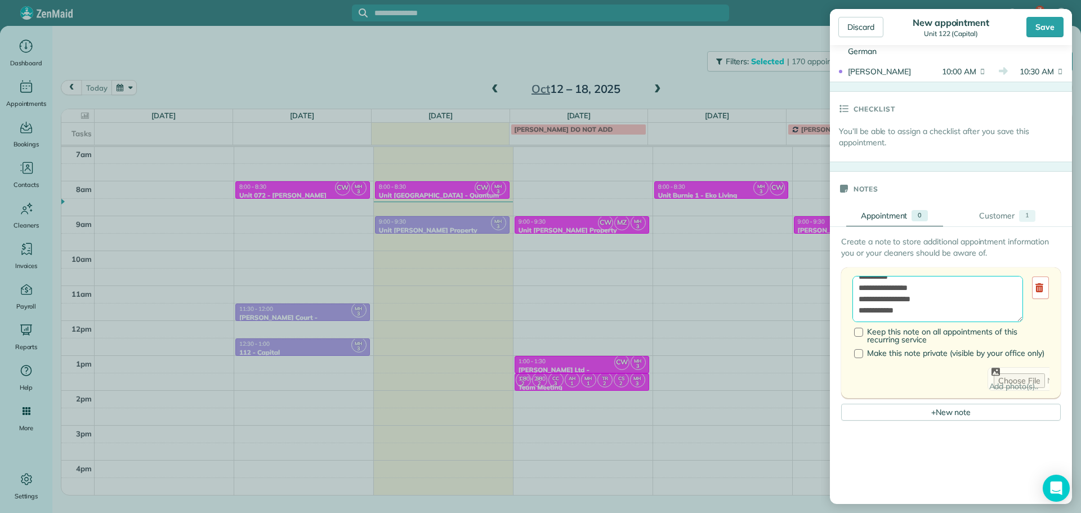
paste textarea "**********"
click at [902, 316] on textarea "**********" at bounding box center [938, 299] width 171 height 46
click at [925, 300] on textarea "**********" at bounding box center [938, 299] width 171 height 46
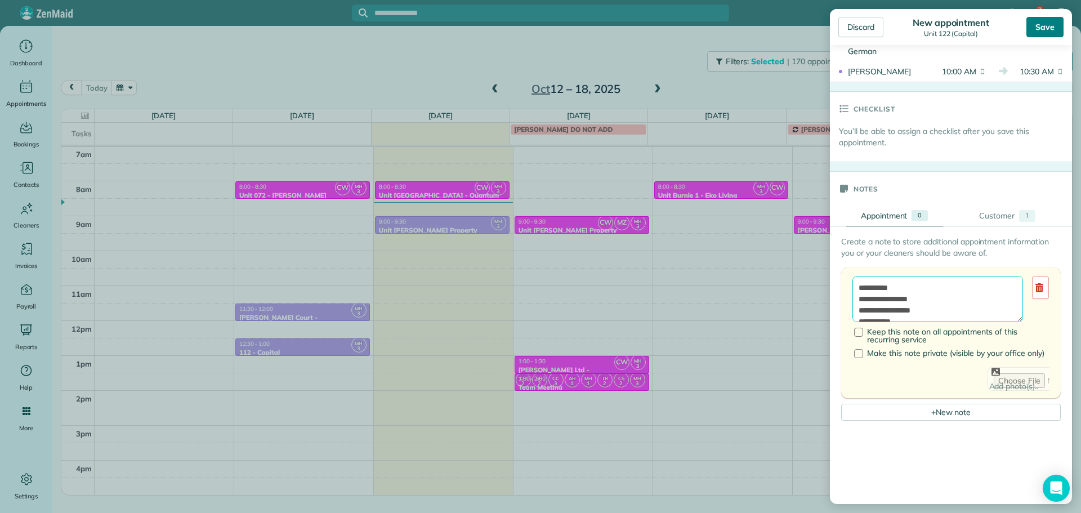
type textarea "**********"
click at [1044, 30] on div "Save" at bounding box center [1045, 27] width 37 height 20
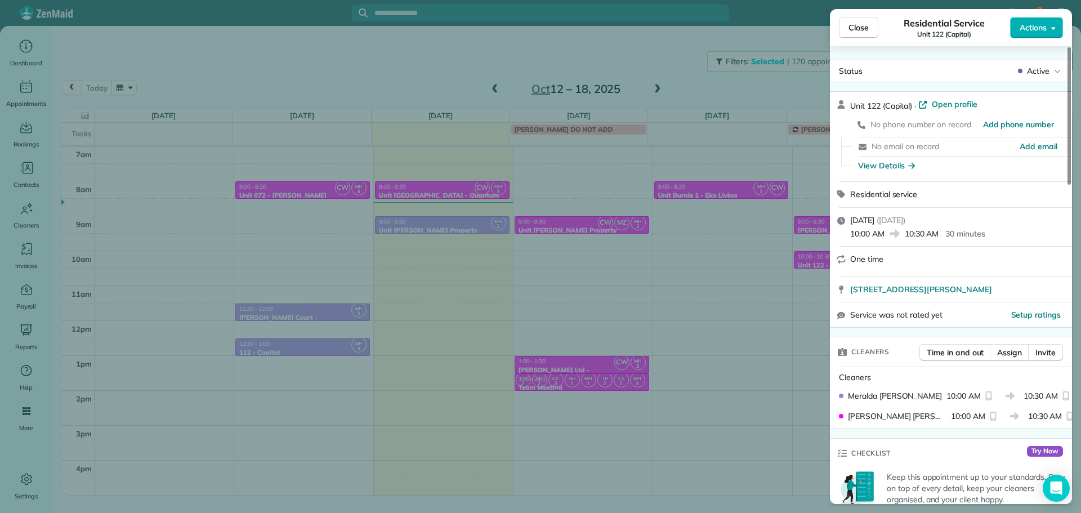
click at [412, 85] on div "Close Residential Service Unit 122 (Capital) Actions Status Active Unit 122 (Ca…" at bounding box center [540, 256] width 1081 height 513
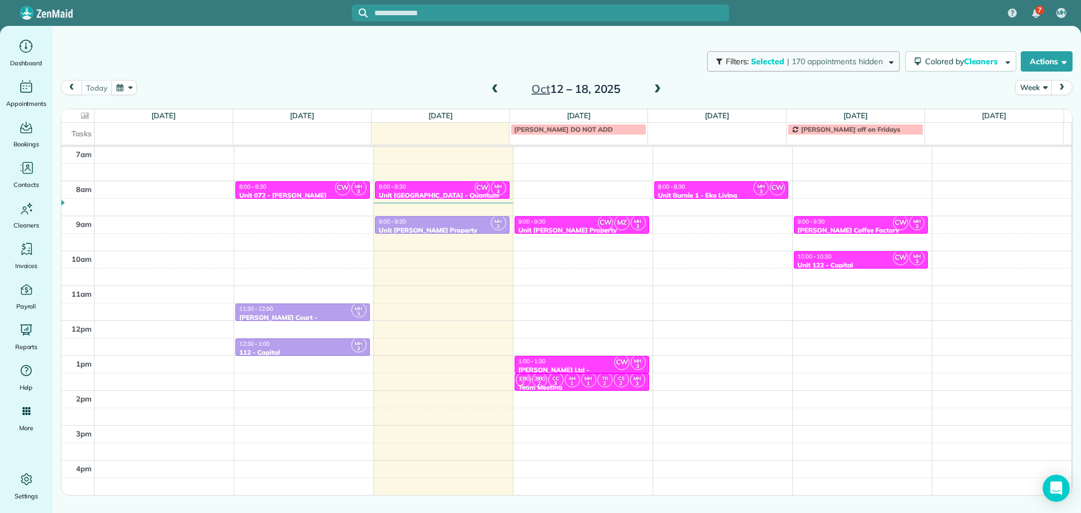
click at [789, 64] on span "| 170 appointments hidden" at bounding box center [835, 61] width 96 height 10
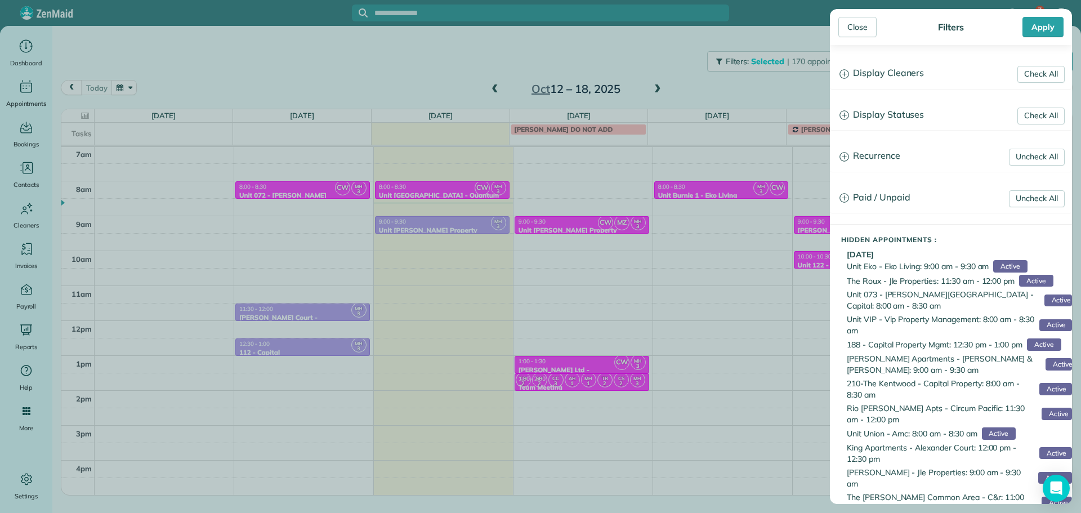
click at [869, 81] on h3 "Display Cleaners" at bounding box center [951, 73] width 241 height 29
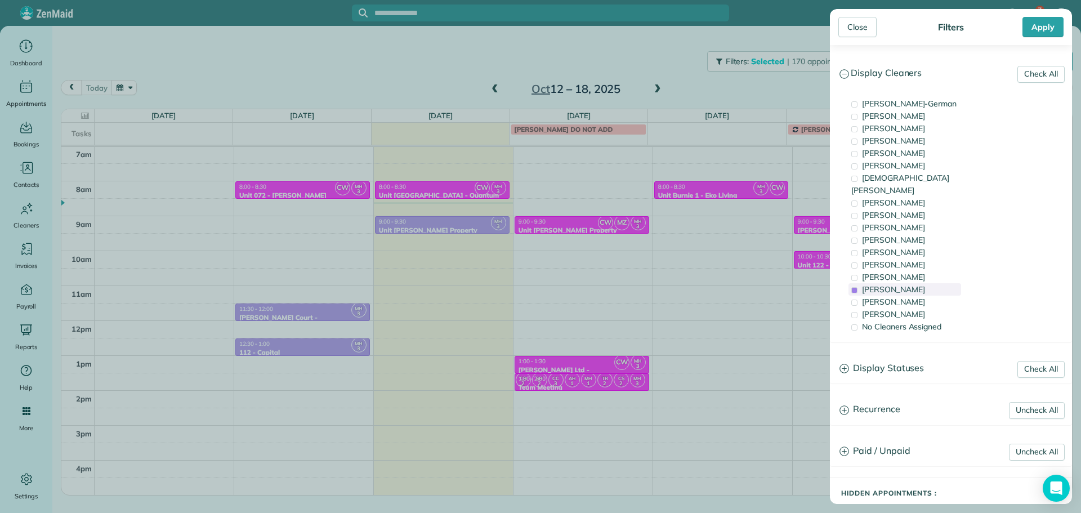
click at [901, 284] on span "[PERSON_NAME]" at bounding box center [893, 289] width 63 height 10
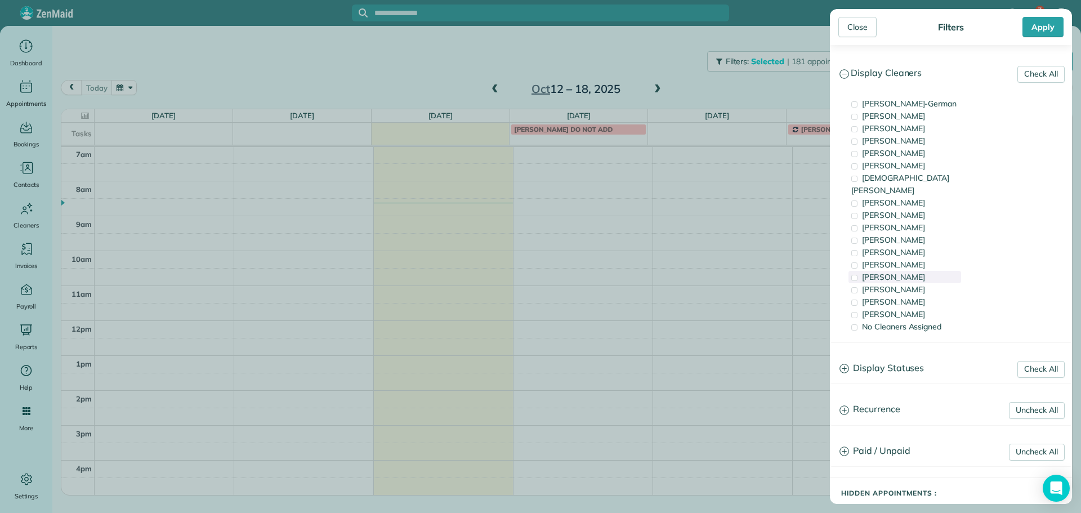
click at [904, 272] on span "[PERSON_NAME]" at bounding box center [893, 277] width 63 height 10
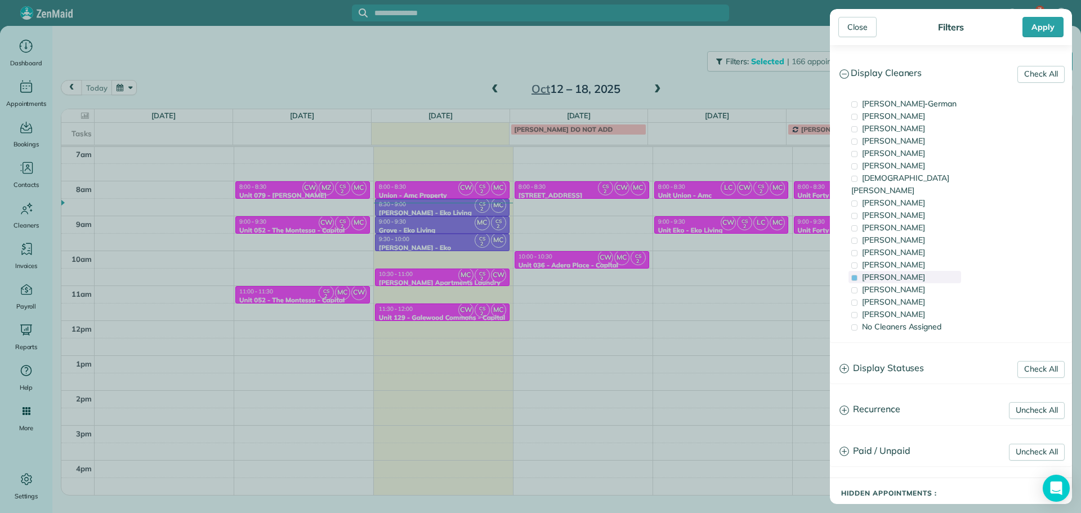
click at [904, 272] on span "[PERSON_NAME]" at bounding box center [893, 277] width 63 height 10
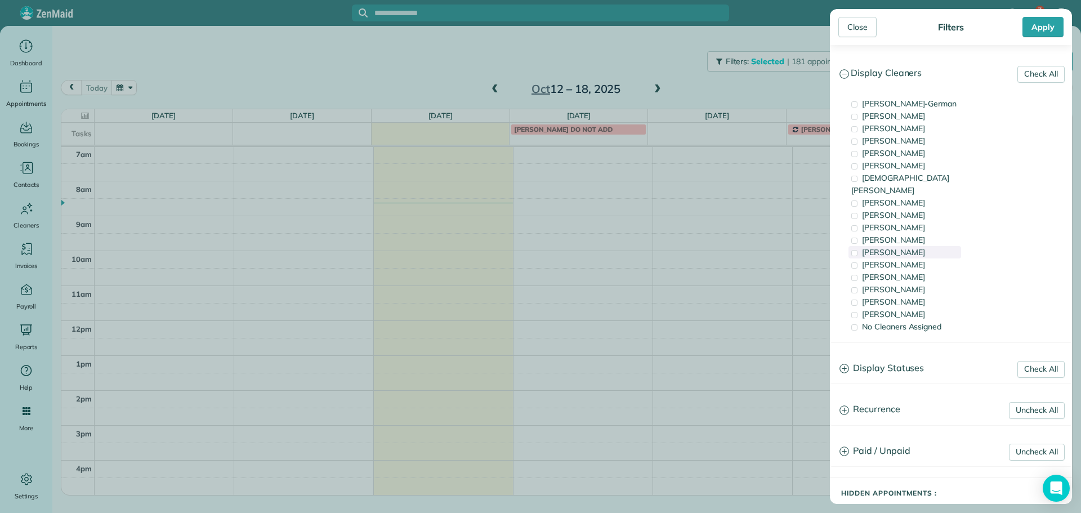
click at [901, 246] on div "[PERSON_NAME]" at bounding box center [905, 252] width 113 height 12
click at [901, 259] on div "[PERSON_NAME]" at bounding box center [905, 265] width 113 height 12
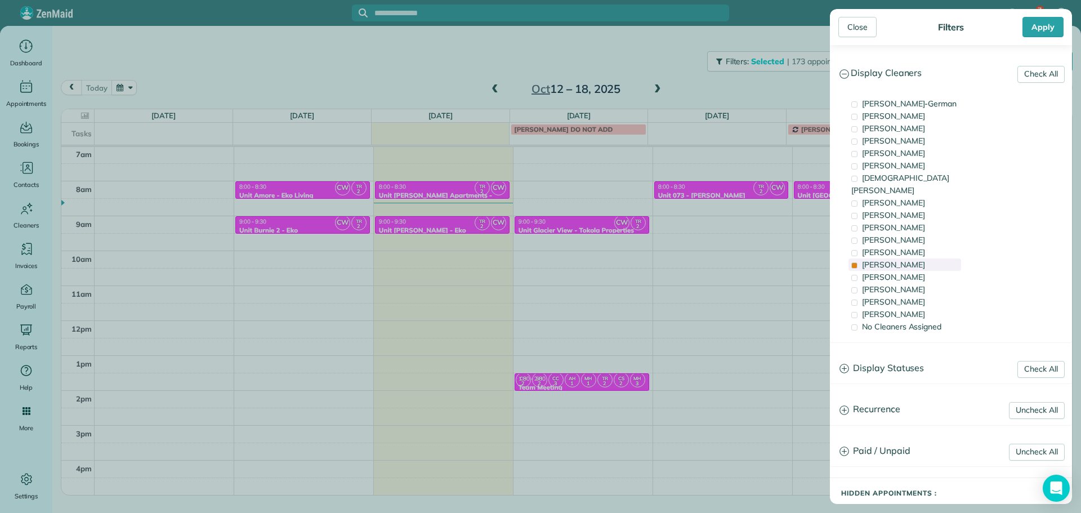
click at [901, 259] on div "[PERSON_NAME]" at bounding box center [905, 265] width 113 height 12
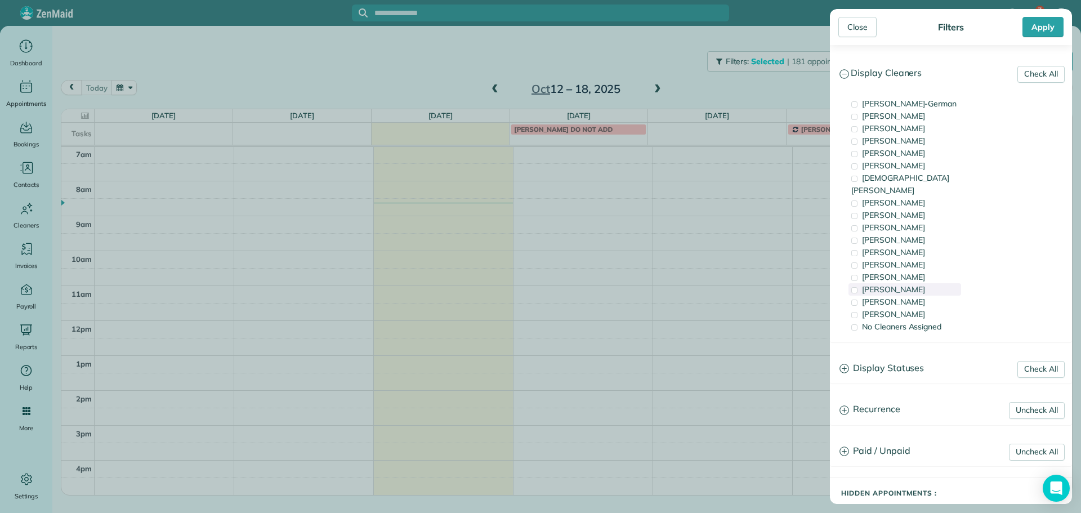
click at [911, 284] on span "[PERSON_NAME]" at bounding box center [893, 289] width 63 height 10
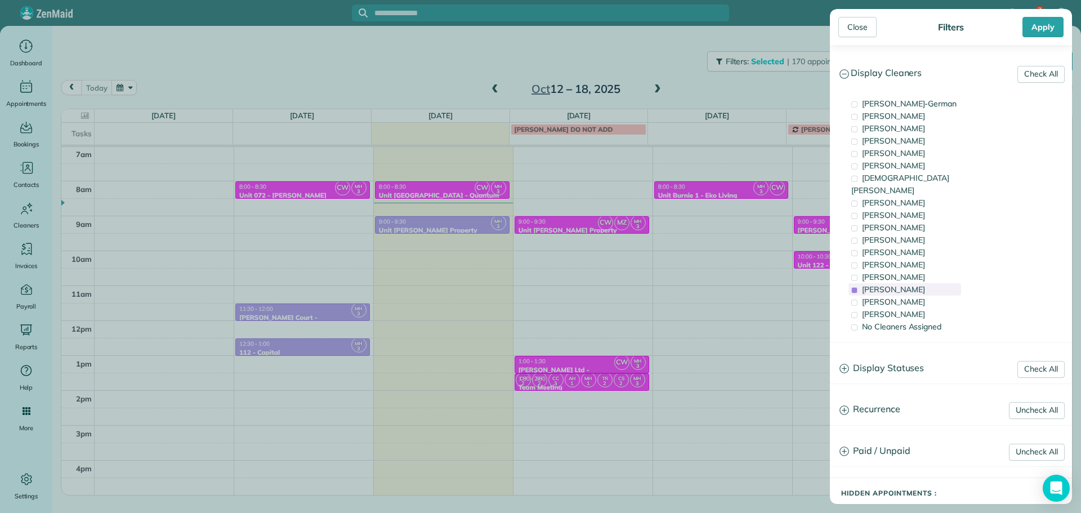
click at [911, 284] on span "[PERSON_NAME]" at bounding box center [893, 289] width 63 height 10
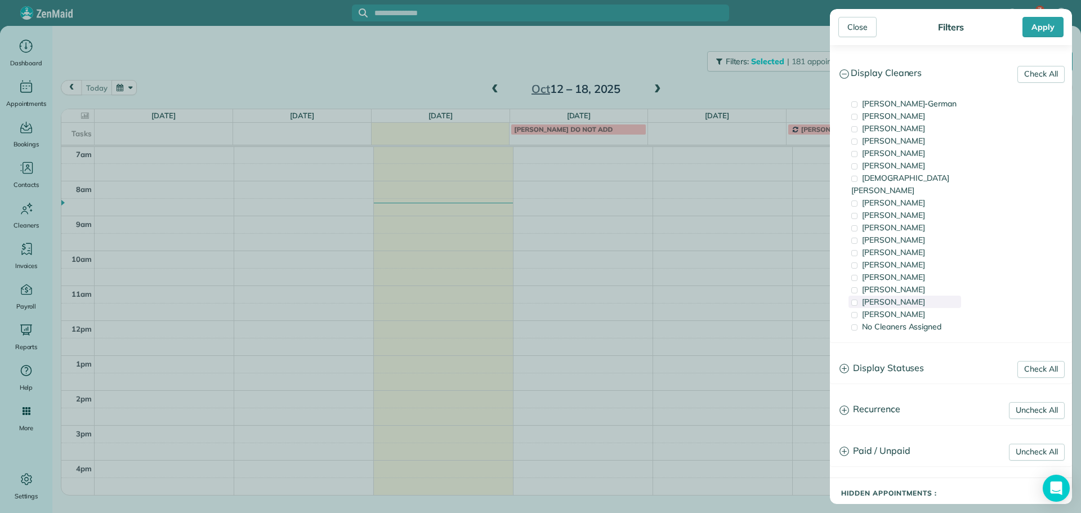
click at [913, 296] on div "[PERSON_NAME]" at bounding box center [905, 302] width 113 height 12
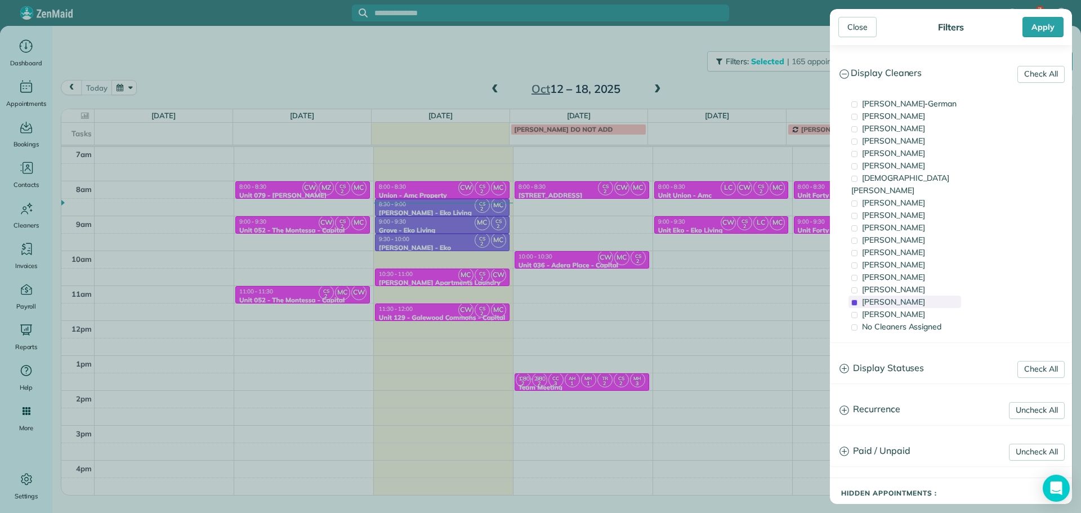
click at [913, 296] on div "[PERSON_NAME]" at bounding box center [905, 302] width 113 height 12
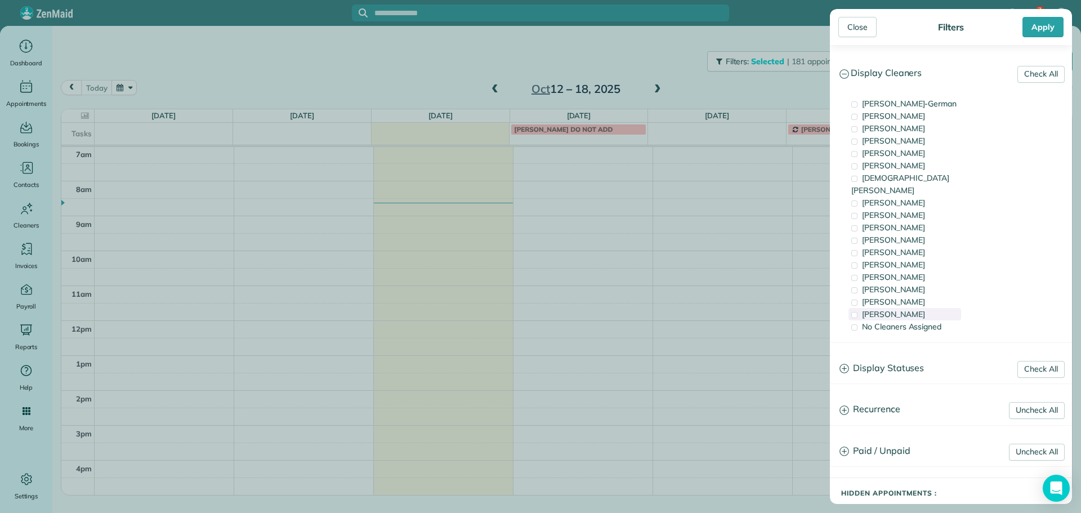
click at [918, 308] on div "[PERSON_NAME]" at bounding box center [905, 314] width 113 height 12
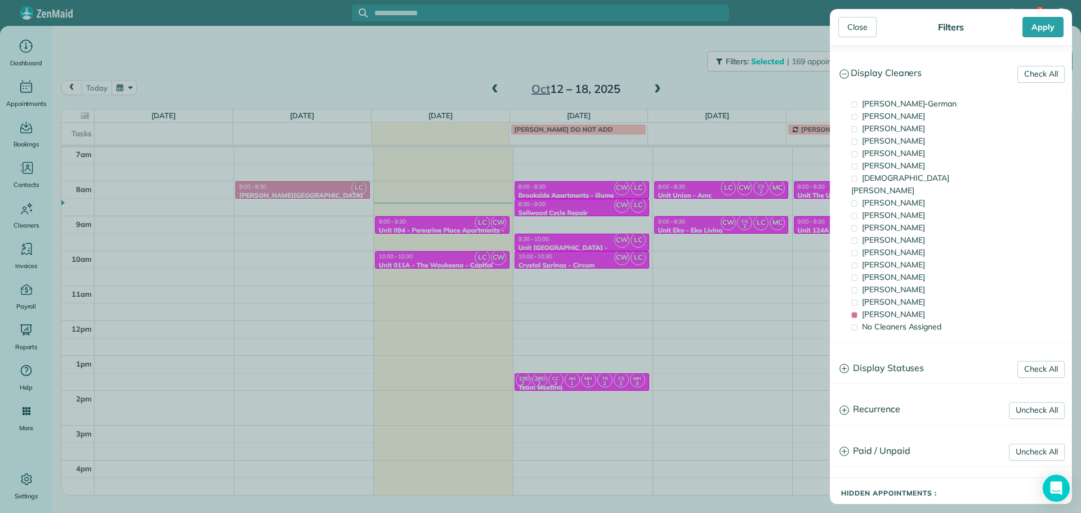
click at [772, 217] on div "Close Filters Apply Check All Display Cleaners [PERSON_NAME]-German [PERSON_NAM…" at bounding box center [540, 256] width 1081 height 513
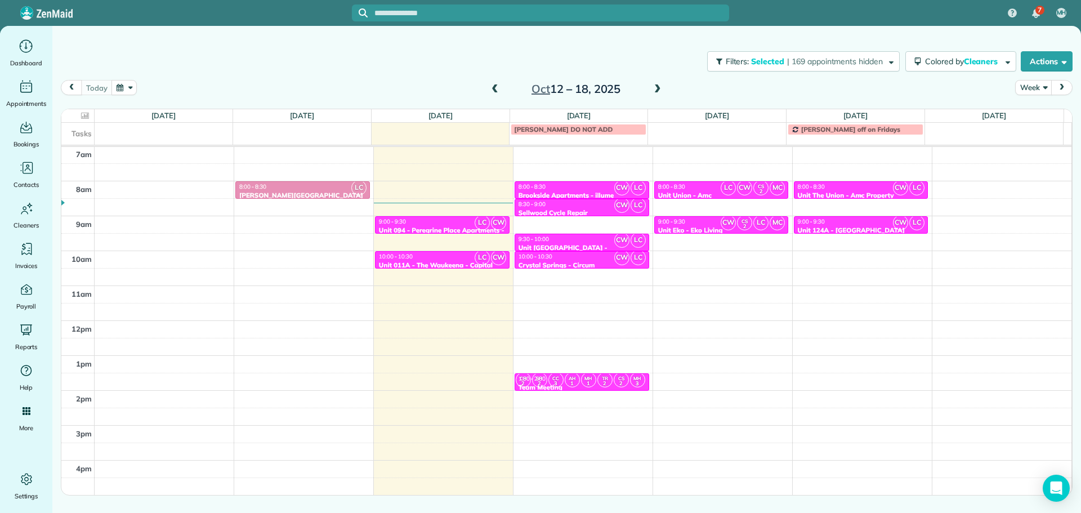
click at [822, 190] on div "8:00 - 8:30" at bounding box center [862, 186] width 128 height 7
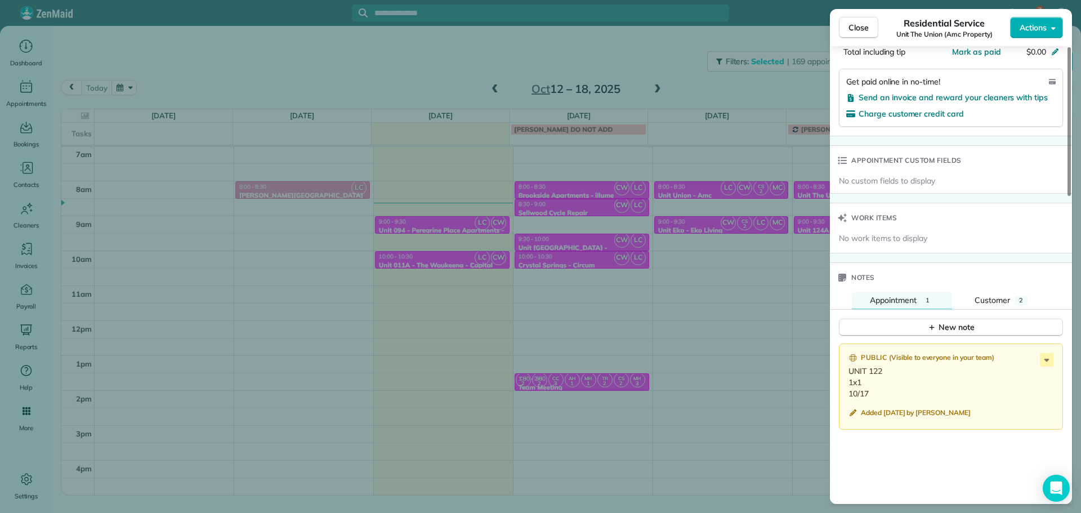
scroll to position [733, 0]
click at [764, 226] on div "Close Residential Service Unit The Union (Amc Property) Actions Status Active U…" at bounding box center [540, 256] width 1081 height 513
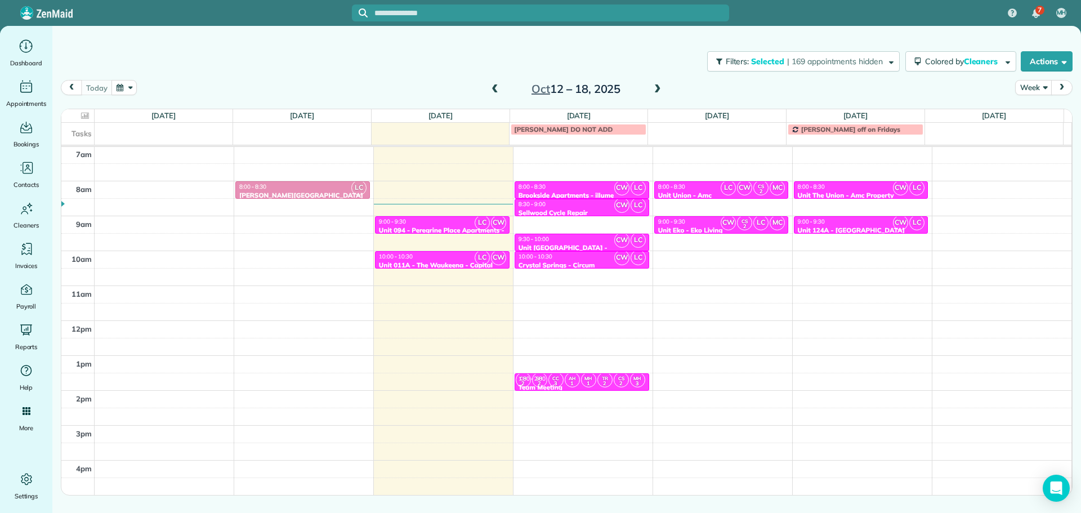
click at [660, 91] on span at bounding box center [658, 89] width 12 height 10
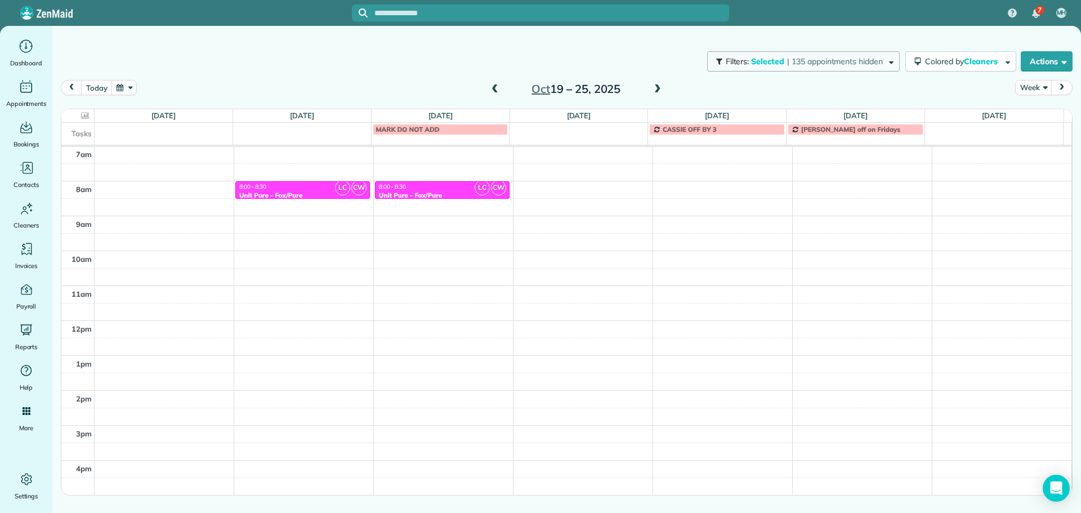
click at [840, 64] on span "| 135 appointments hidden" at bounding box center [835, 61] width 96 height 10
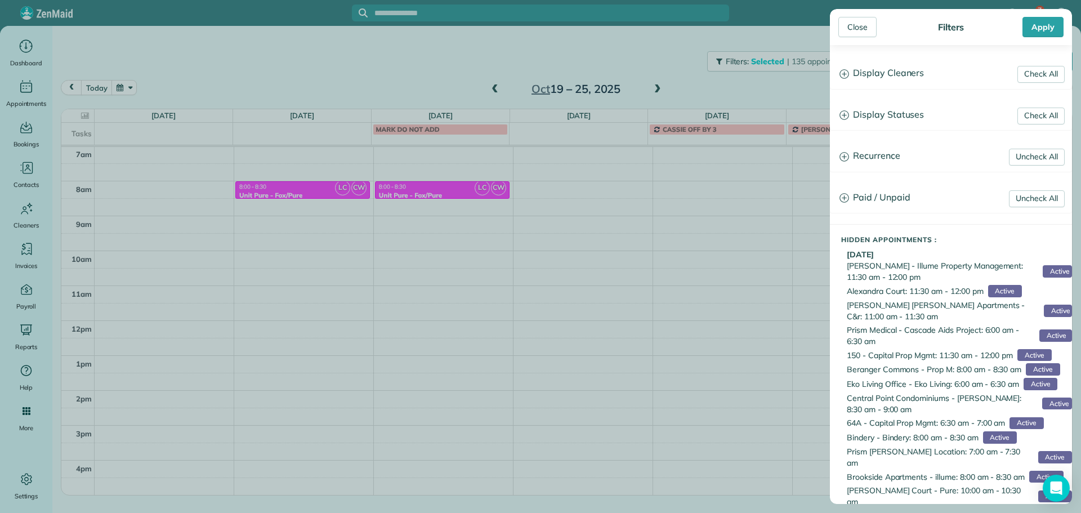
click at [887, 70] on h3 "Display Cleaners" at bounding box center [951, 73] width 241 height 29
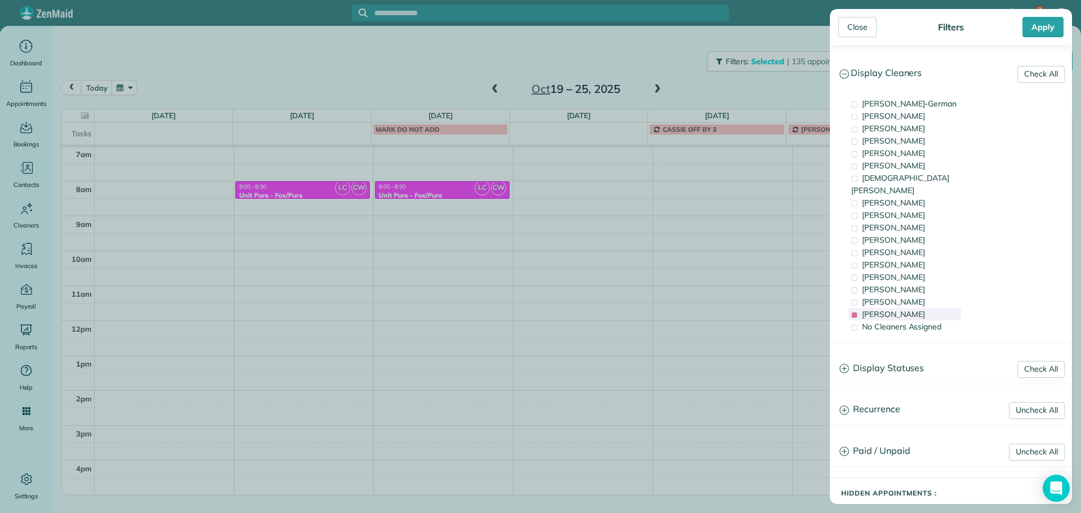
click at [907, 309] on span "[PERSON_NAME]" at bounding box center [893, 314] width 63 height 10
click at [908, 297] on span "[PERSON_NAME]" at bounding box center [893, 302] width 63 height 10
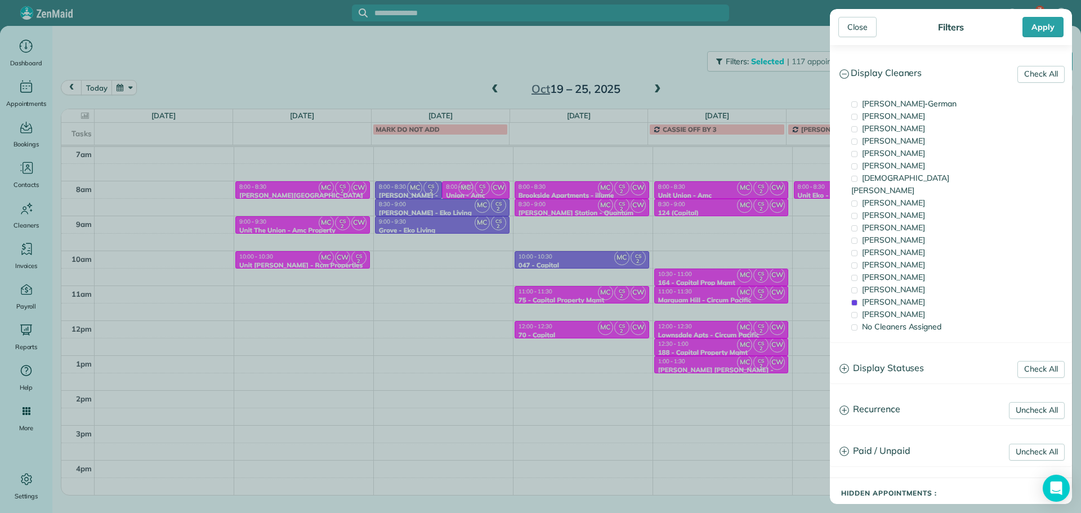
click at [397, 250] on div "Close Filters Apply Check All Display Cleaners [PERSON_NAME]-German [PERSON_NAM…" at bounding box center [540, 256] width 1081 height 513
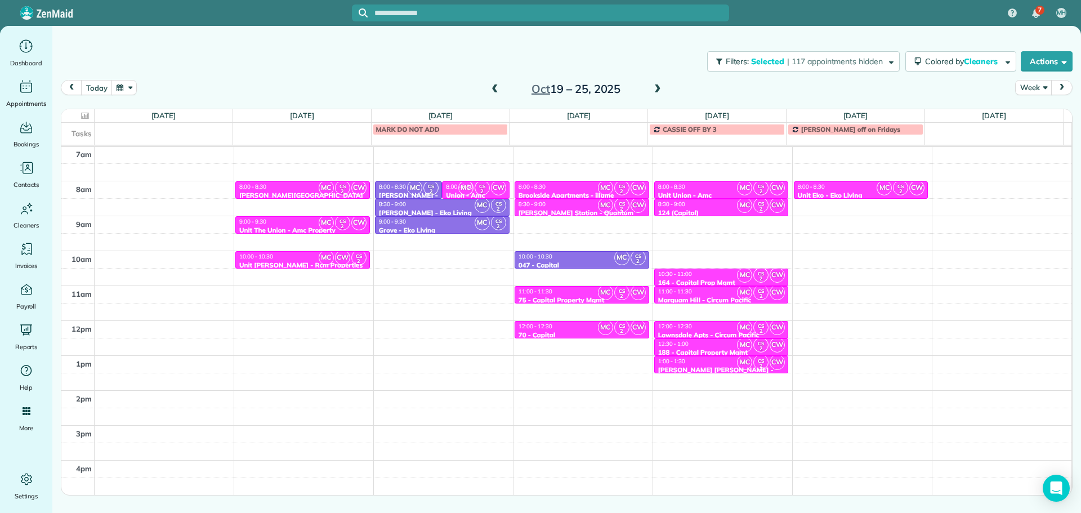
click at [325, 222] on span "MC" at bounding box center [326, 222] width 15 height 15
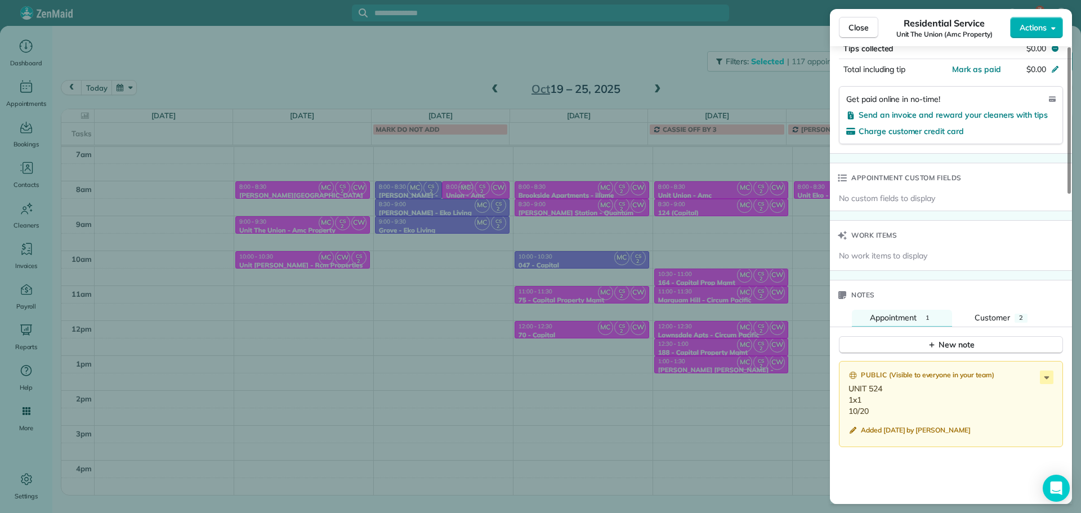
scroll to position [792, 0]
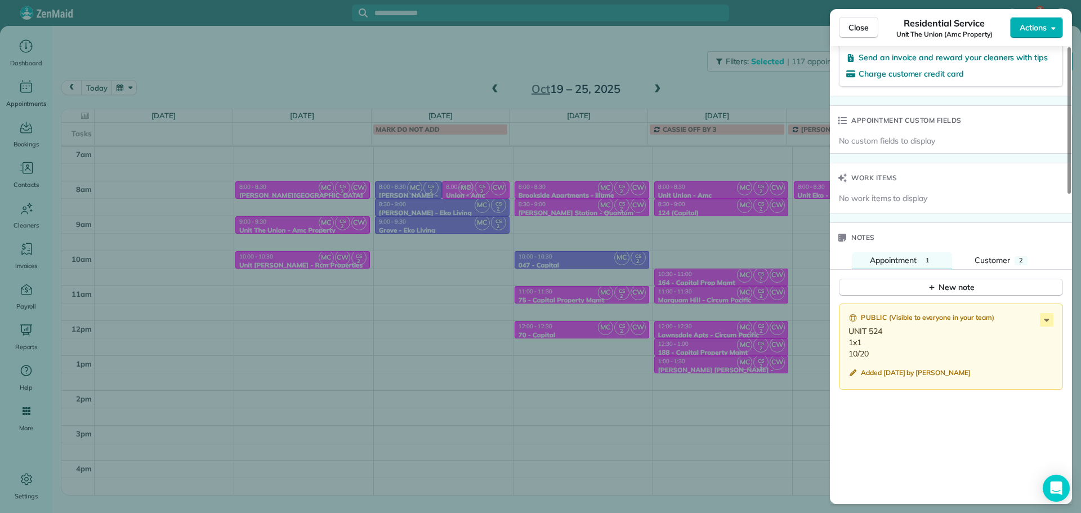
click at [366, 64] on div "Close Residential Service Unit The Union (Amc Property) Actions Status Active U…" at bounding box center [540, 256] width 1081 height 513
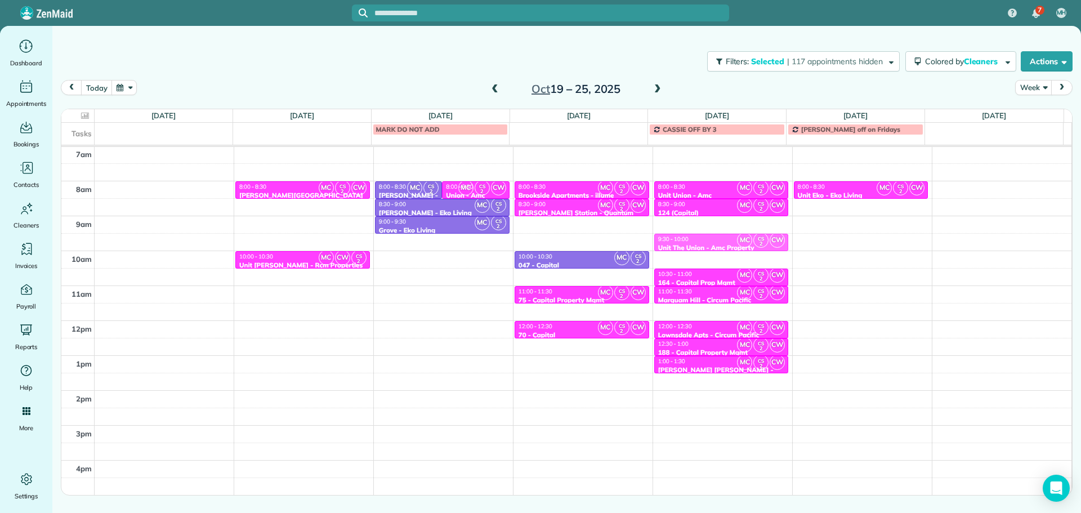
drag, startPoint x: 302, startPoint y: 222, endPoint x: 684, endPoint y: 241, distance: 381.8
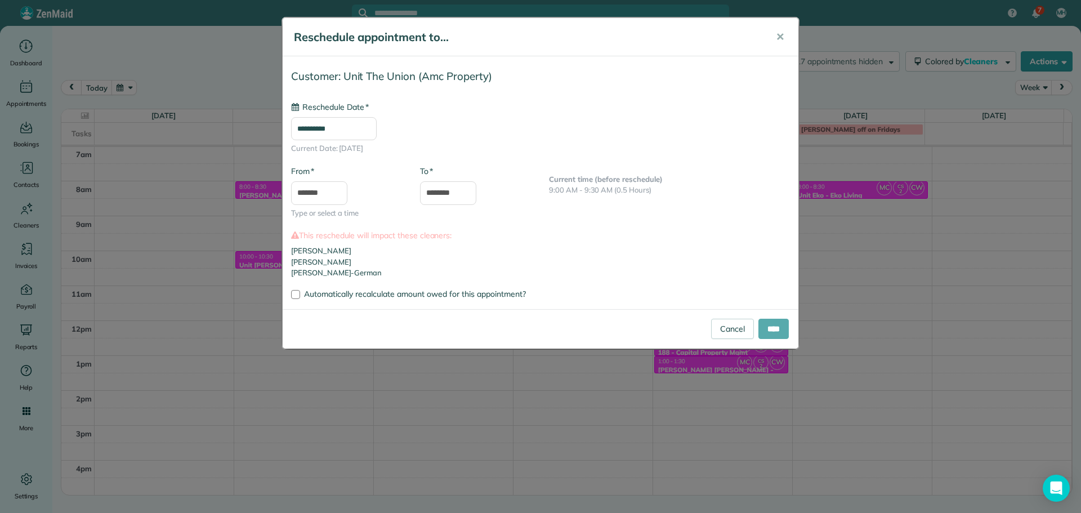
type input "**********"
click at [768, 324] on input "****" at bounding box center [774, 329] width 30 height 20
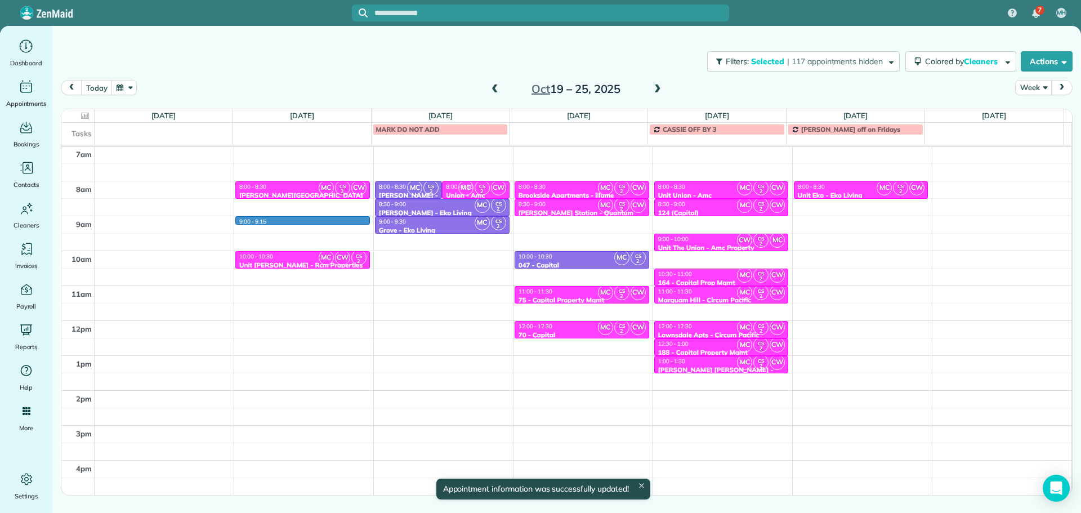
click at [338, 219] on div "4am 5am 6am 7am 8am 9am 10am 11am 12pm 1pm 2pm 3pm 4pm 5pm 9:00 - 9:15 MC CS 2 …" at bounding box center [566, 286] width 1011 height 488
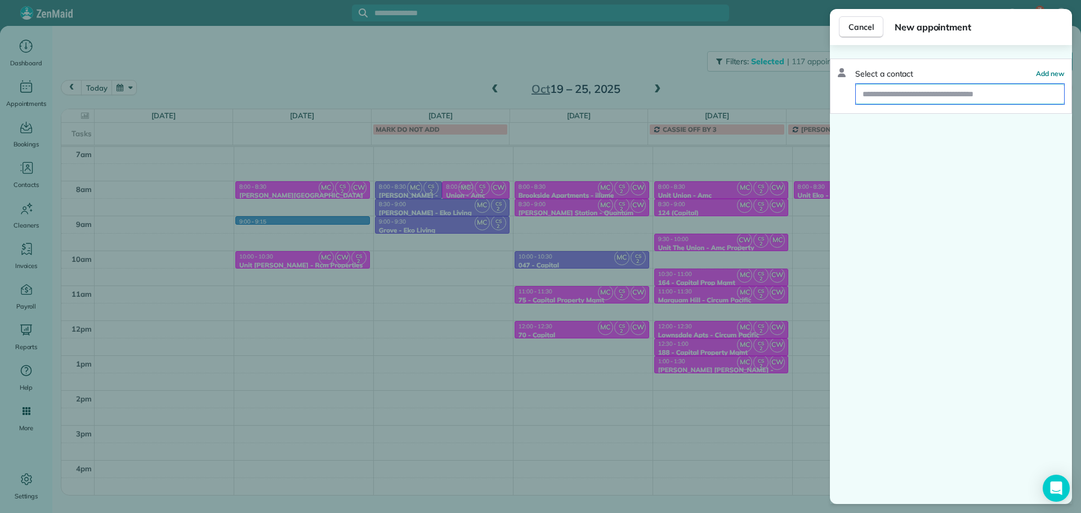
click at [945, 98] on input "text" at bounding box center [960, 94] width 208 height 20
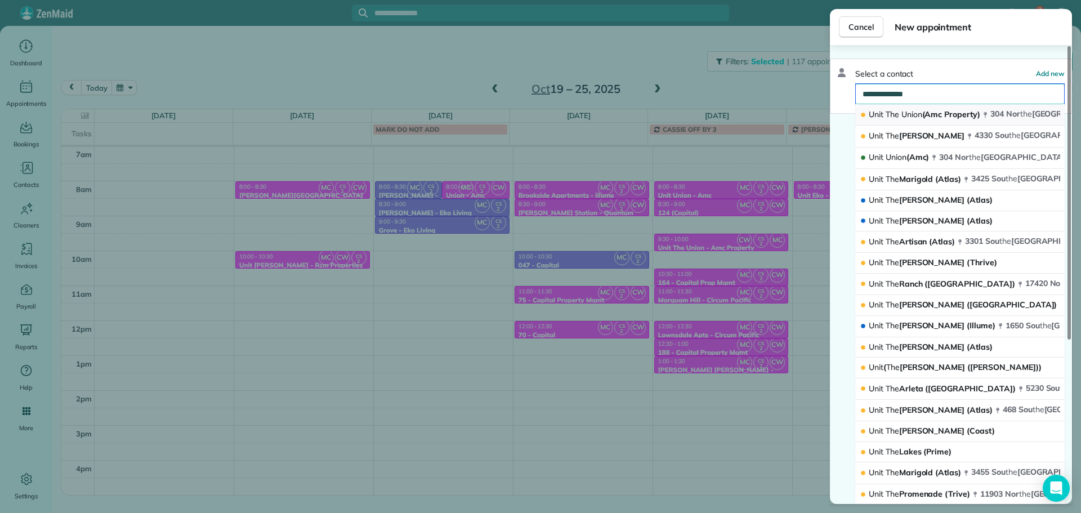
type input "**********"
click at [903, 113] on span "Union" at bounding box center [912, 114] width 21 height 10
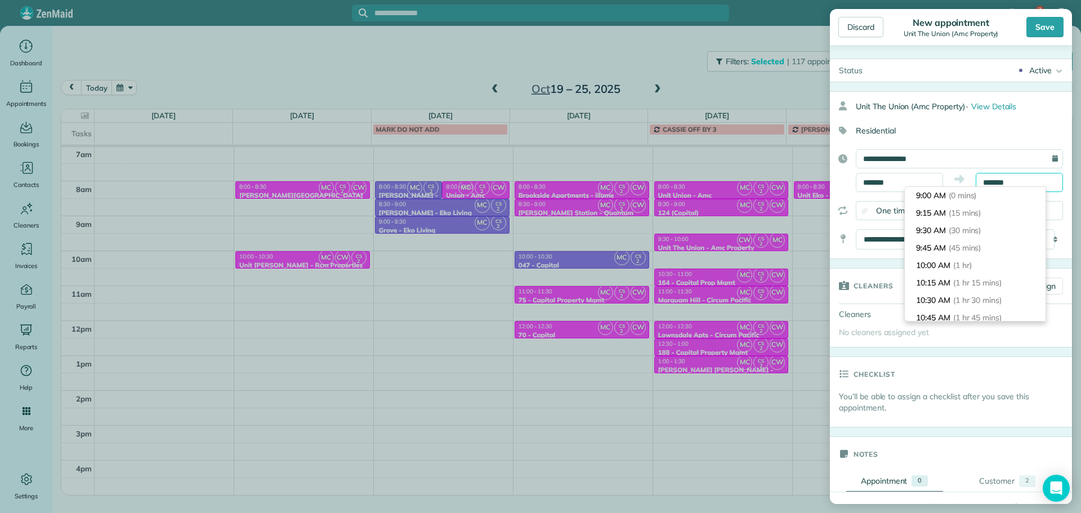
click at [984, 187] on body "7 MH Dashboard Appointments Bookings Contacts Cleaners Invoices Payroll Reports…" at bounding box center [540, 256] width 1081 height 513
type input "*******"
click at [972, 228] on span "(30 mins)" at bounding box center [967, 230] width 35 height 10
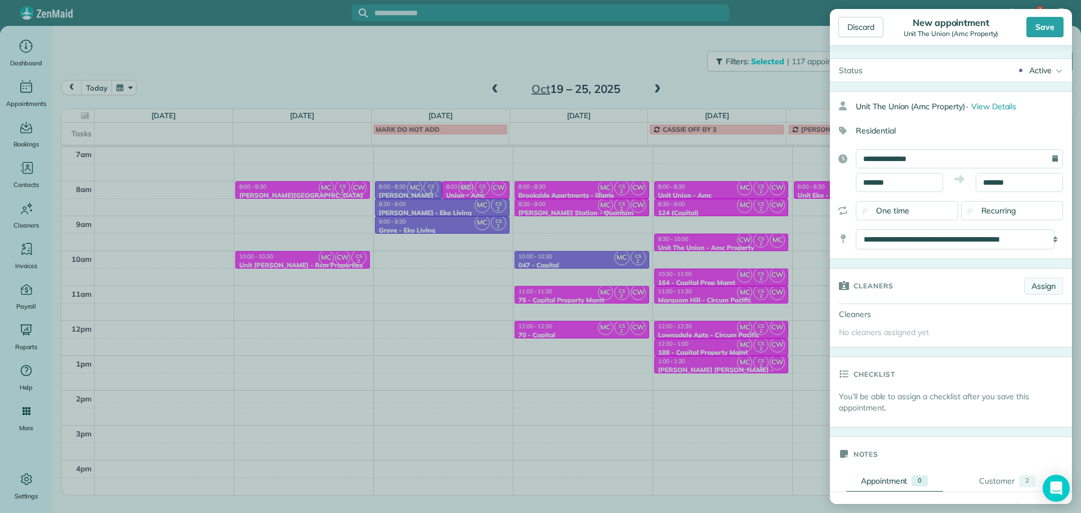
click at [1027, 286] on link "Assign" at bounding box center [1044, 286] width 39 height 17
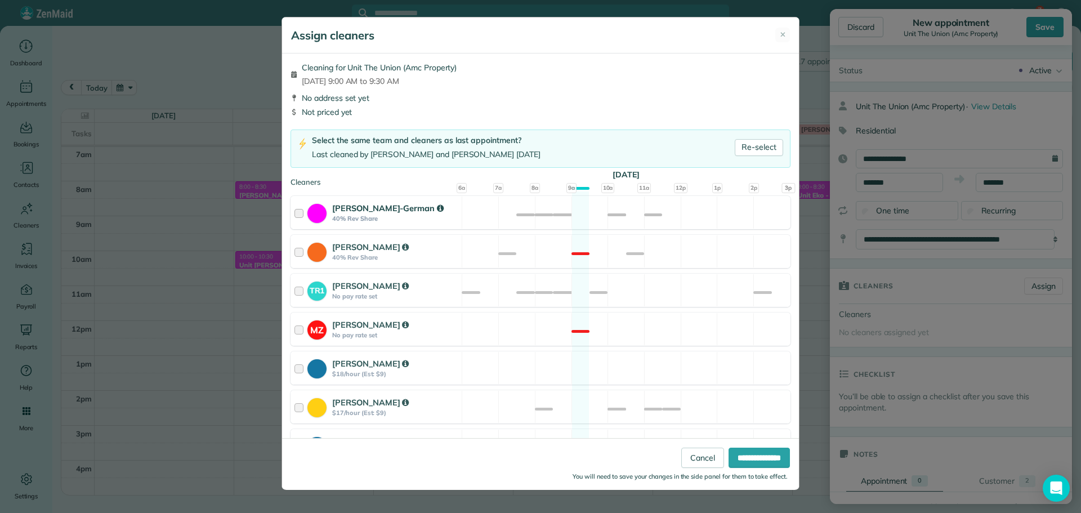
click at [588, 218] on div "[PERSON_NAME]-German 40% Rev Share Not available" at bounding box center [541, 212] width 500 height 33
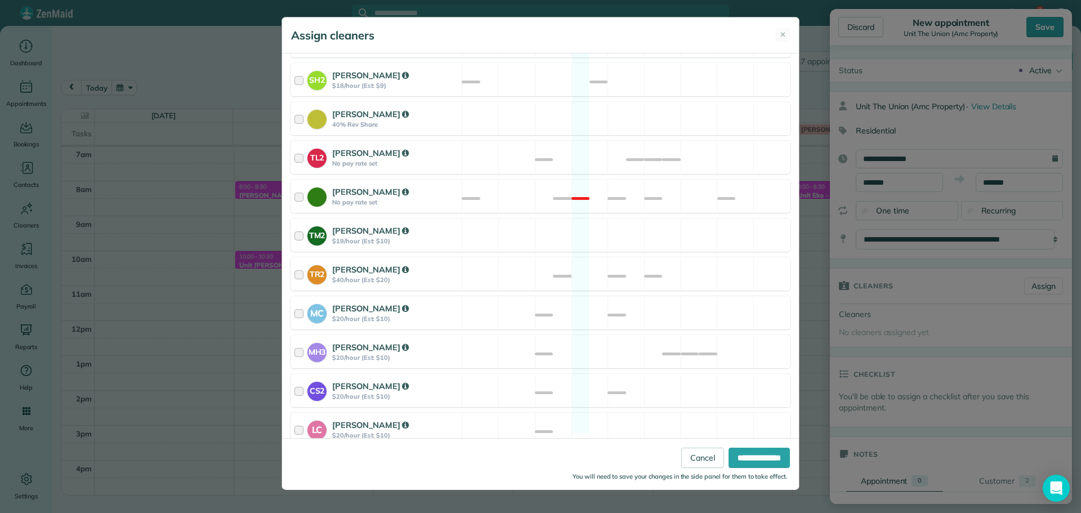
scroll to position [427, 0]
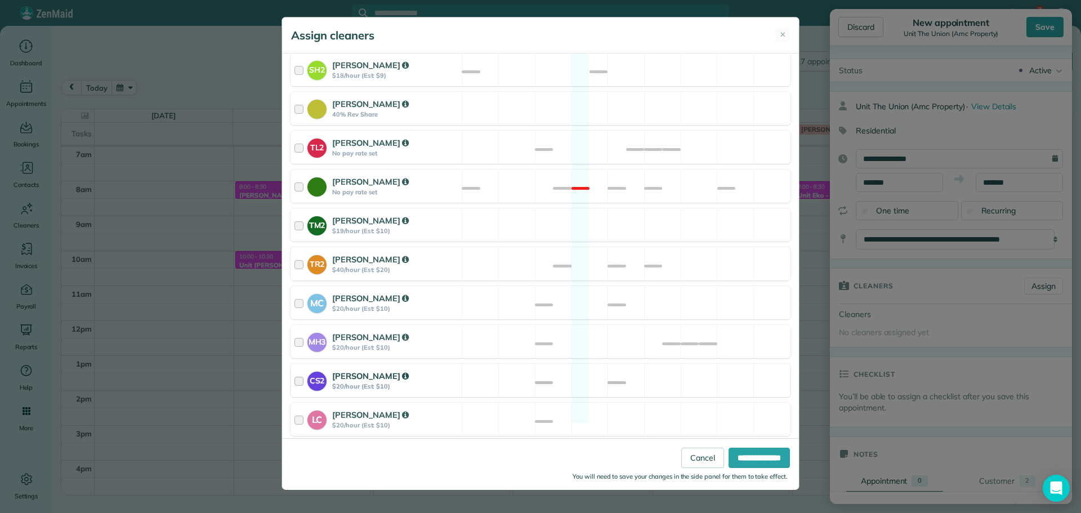
click at [594, 364] on div "CS2 [PERSON_NAME] $20/hour (Est: $10) Available" at bounding box center [541, 380] width 500 height 33
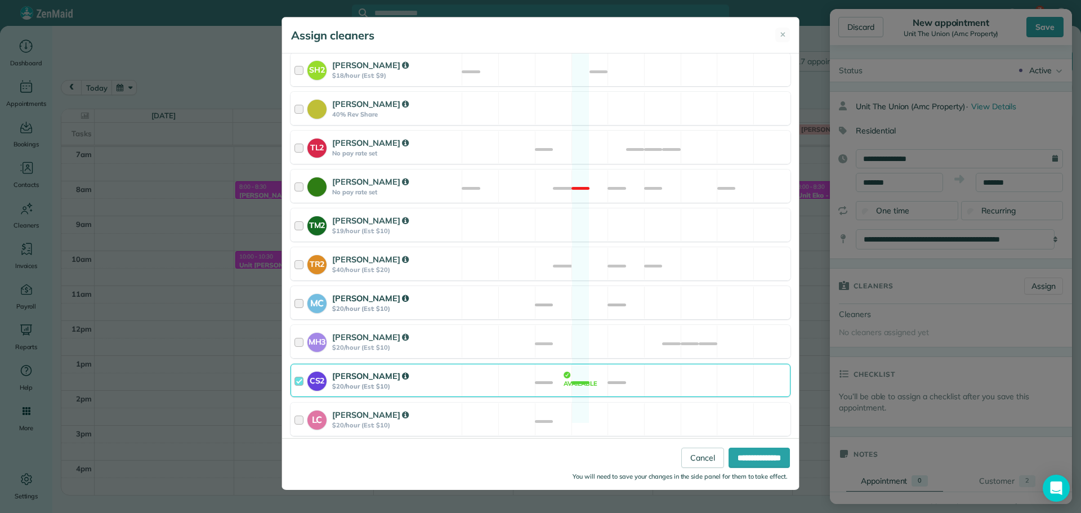
click at [614, 299] on div "MC [PERSON_NAME] $20/hour (Est: $10) Available" at bounding box center [541, 302] width 500 height 33
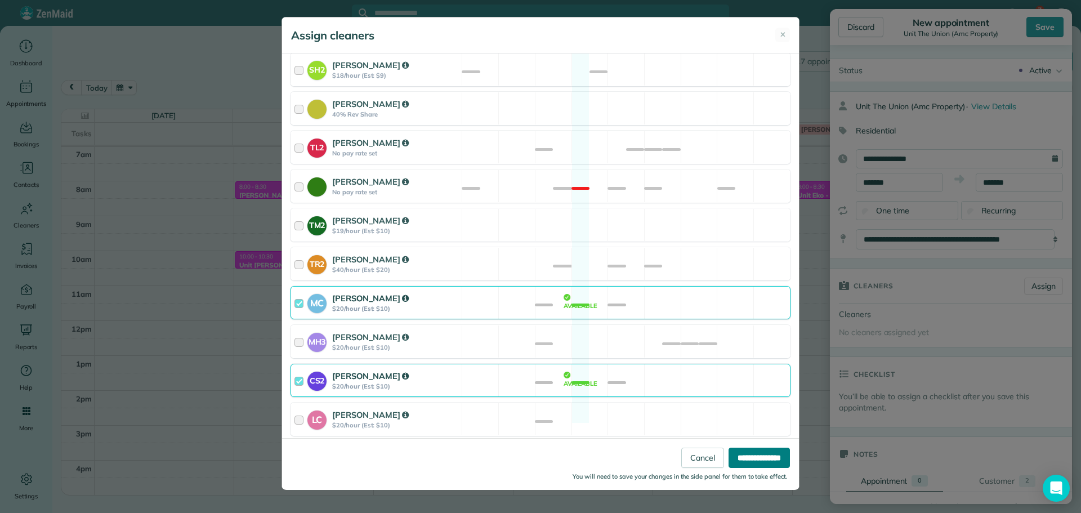
click at [758, 458] on input "**********" at bounding box center [759, 458] width 61 height 20
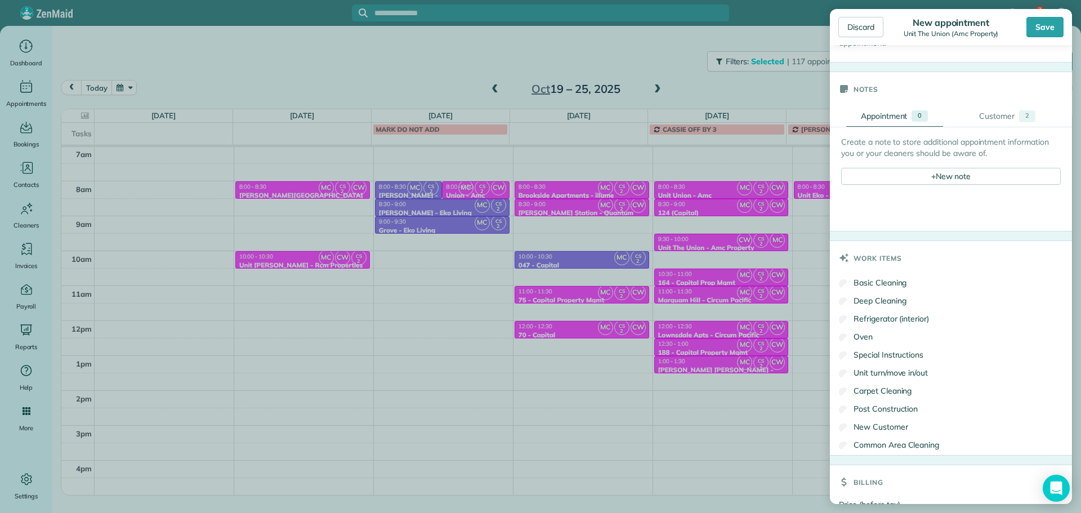
scroll to position [451, 0]
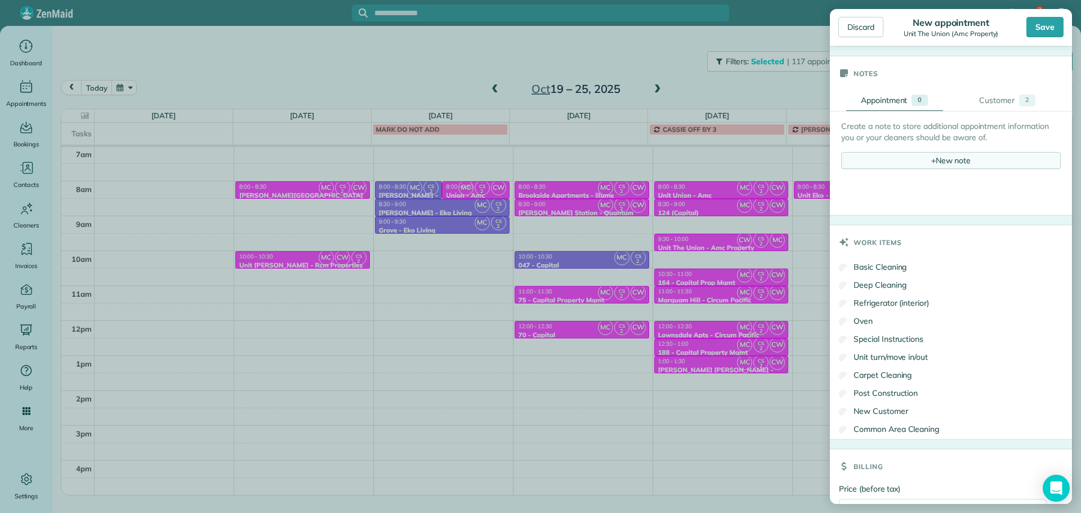
click at [952, 159] on div "+ New note" at bounding box center [952, 160] width 220 height 17
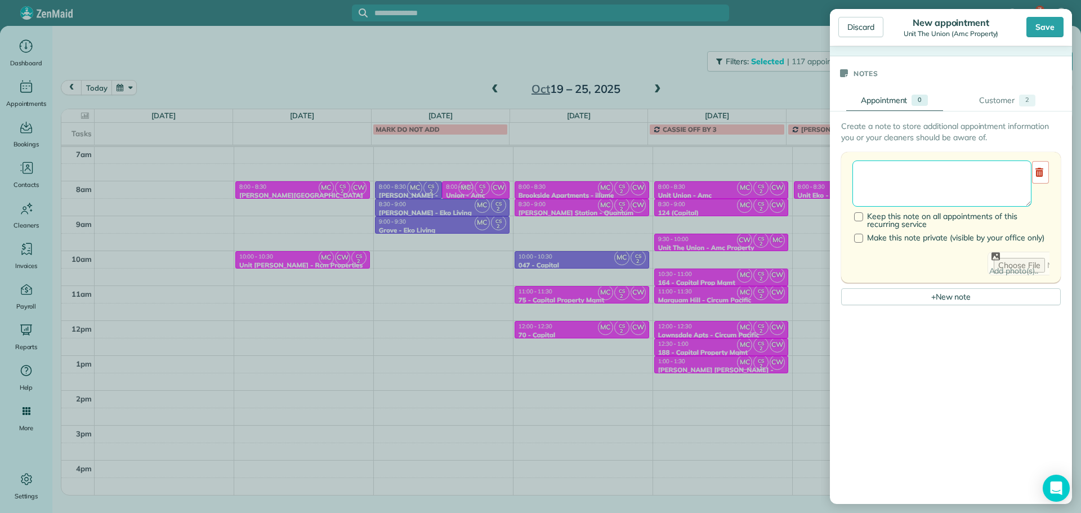
drag, startPoint x: 952, startPoint y: 159, endPoint x: 952, endPoint y: 174, distance: 14.6
click at [952, 174] on textarea at bounding box center [942, 184] width 179 height 46
type textarea "******** *** *****"
click at [1043, 31] on div "Save" at bounding box center [1045, 27] width 37 height 20
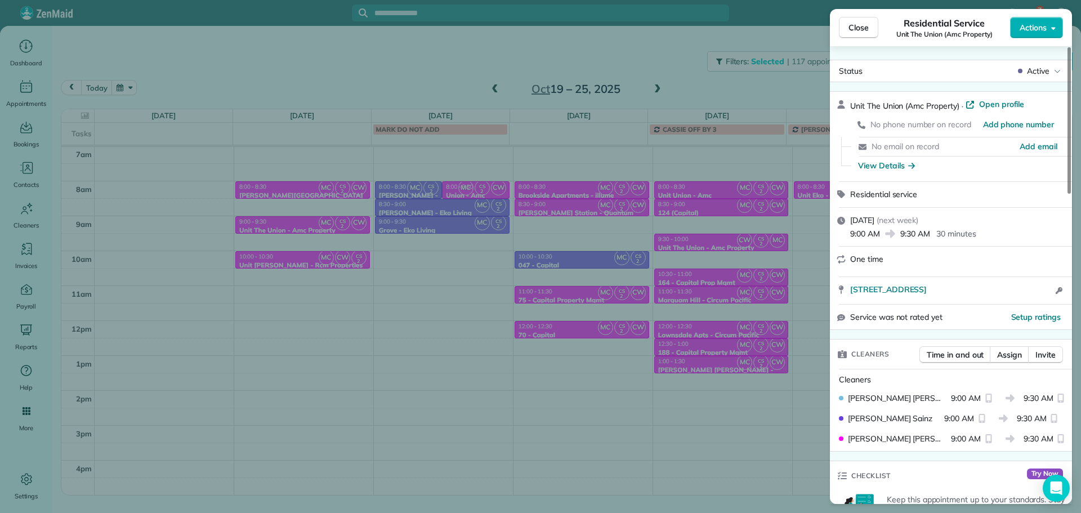
click at [730, 152] on div "Close Residential Service Unit The Union (Amc Property) Actions Status Active U…" at bounding box center [540, 256] width 1081 height 513
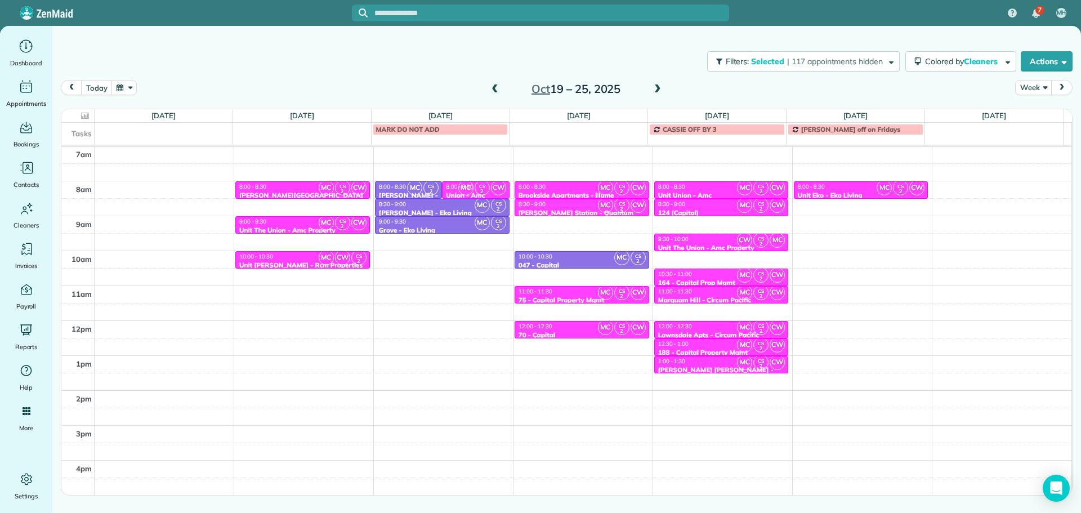
click at [765, 76] on div "Filters: Selected | 117 appointments hidden Colored by Cleaners Color by Cleane…" at bounding box center [566, 61] width 1029 height 37
click at [774, 61] on span "Selected" at bounding box center [768, 61] width 34 height 10
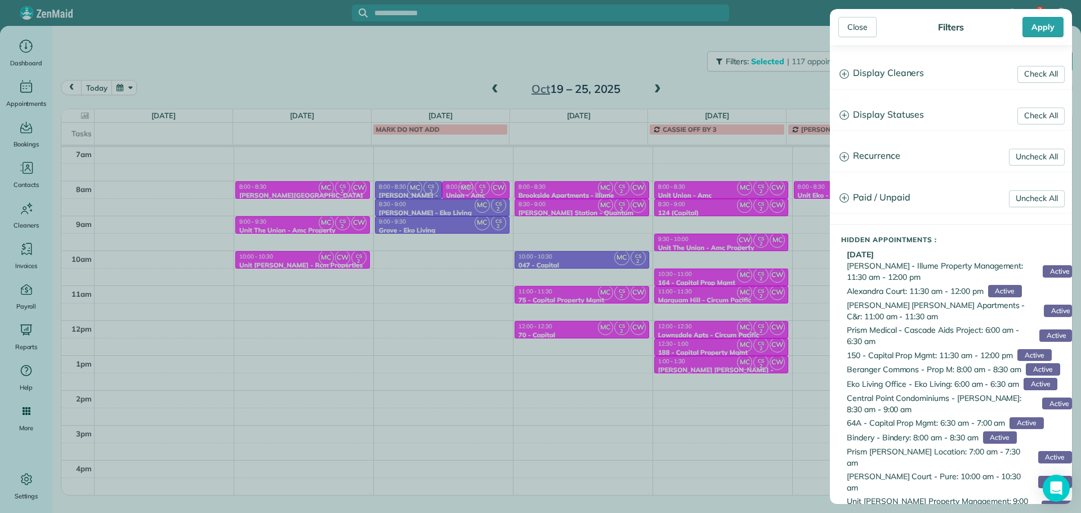
click at [891, 67] on h3 "Display Cleaners" at bounding box center [951, 73] width 241 height 29
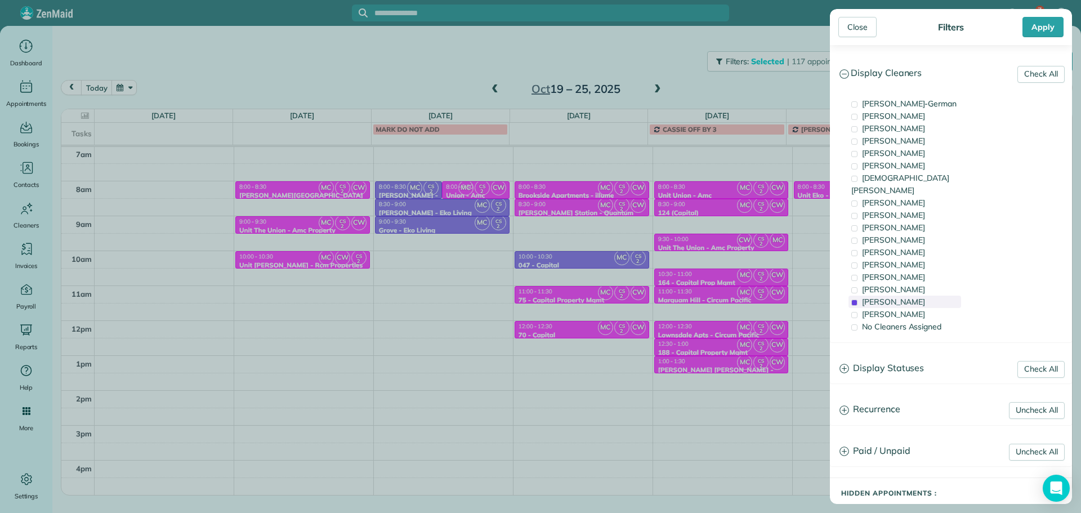
click at [916, 296] on div "[PERSON_NAME]" at bounding box center [905, 302] width 113 height 12
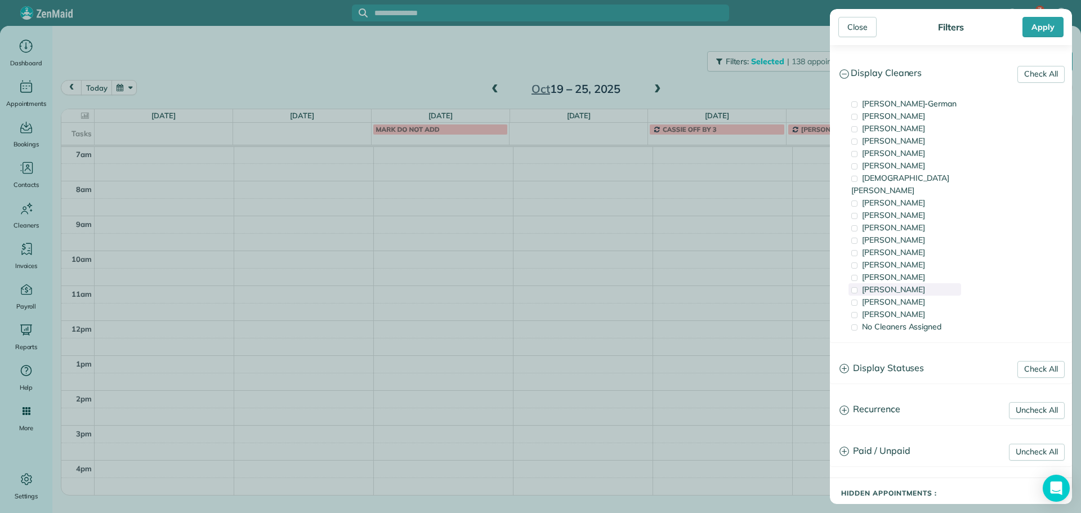
click at [916, 283] on div "[PERSON_NAME]" at bounding box center [905, 289] width 113 height 12
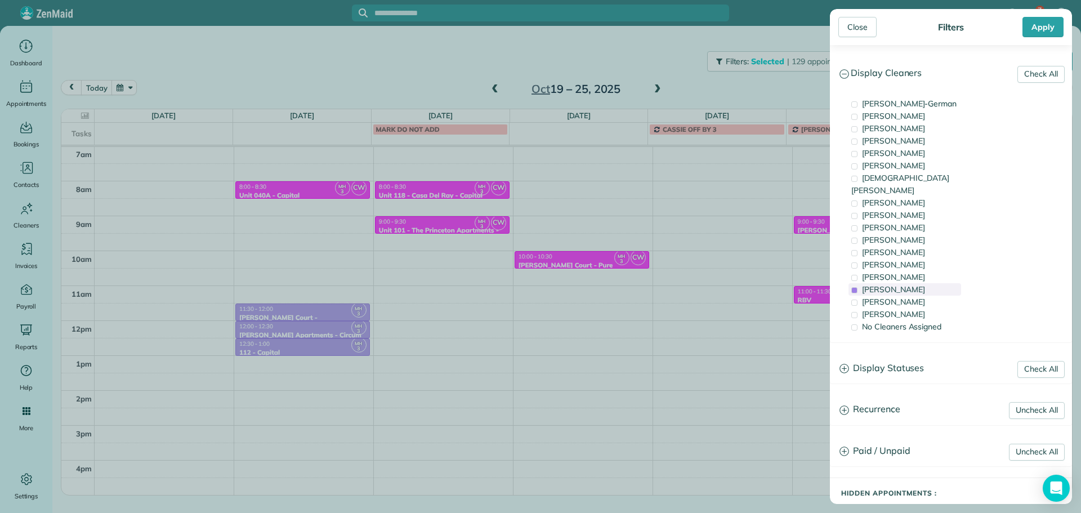
click at [916, 283] on div "[PERSON_NAME]" at bounding box center [905, 289] width 113 height 12
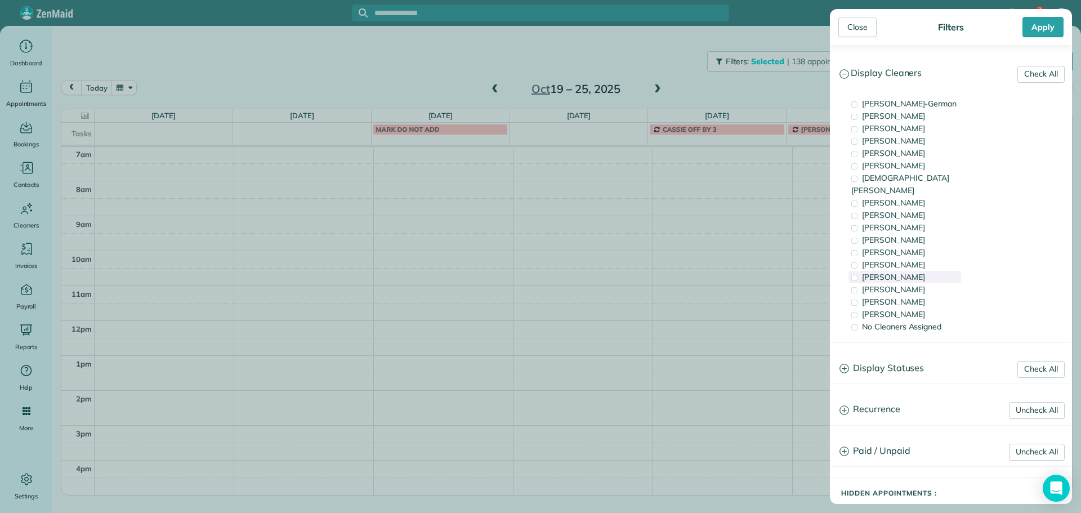
click at [917, 271] on div "[PERSON_NAME]" at bounding box center [905, 277] width 113 height 12
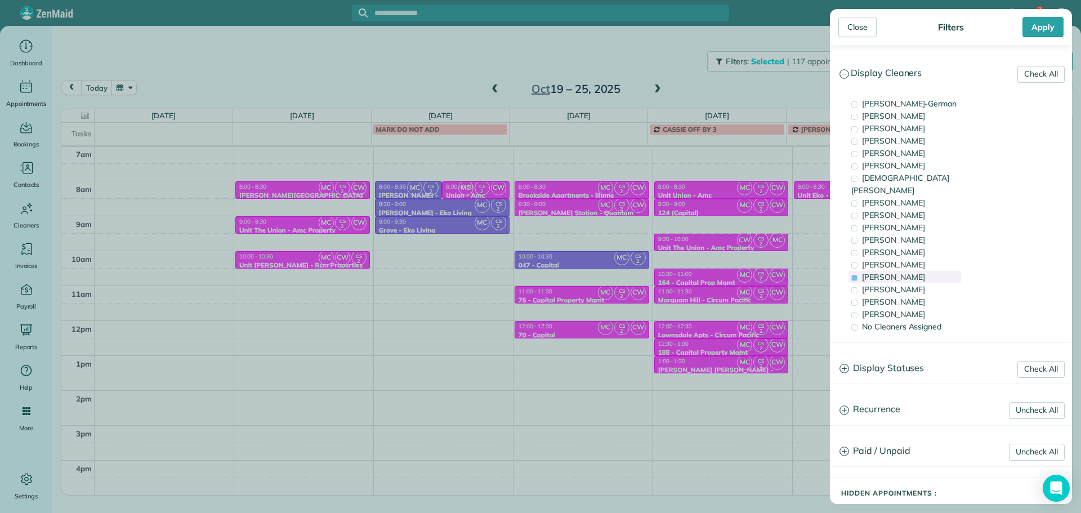
click at [918, 271] on div "[PERSON_NAME]" at bounding box center [905, 277] width 113 height 12
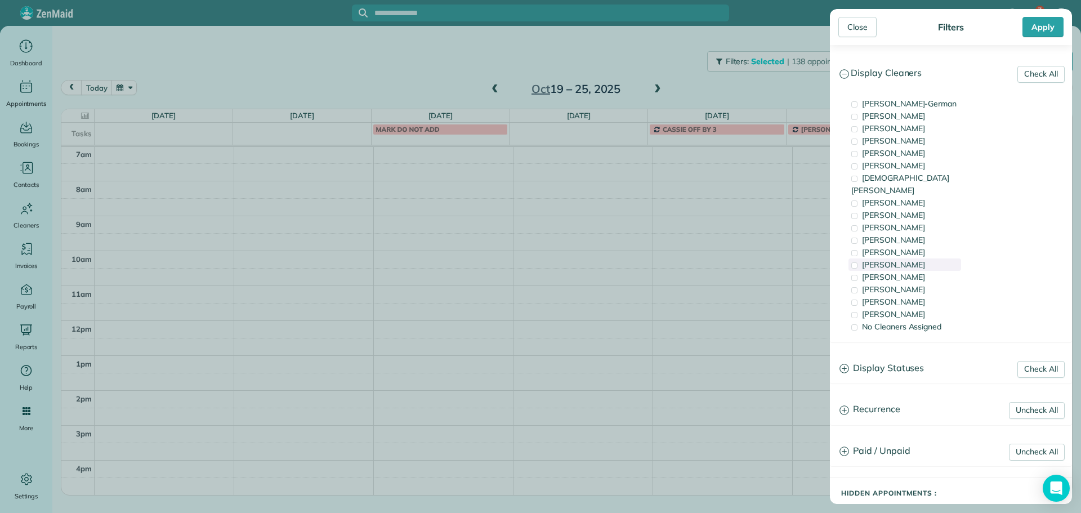
click at [920, 259] on div "[PERSON_NAME]" at bounding box center [905, 265] width 113 height 12
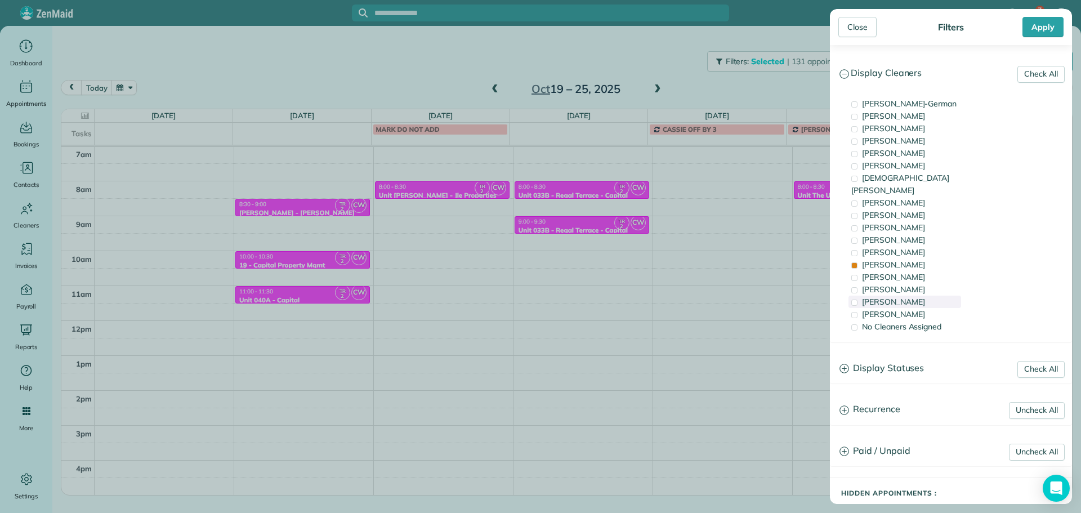
click at [916, 296] on div "[PERSON_NAME]" at bounding box center [905, 302] width 113 height 12
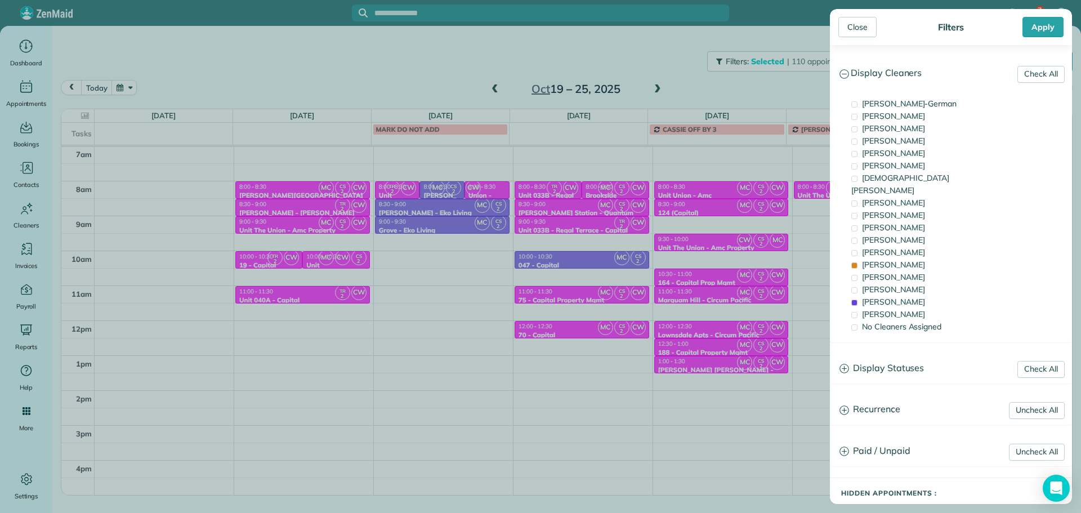
click at [733, 246] on div "Close Filters Apply Check All Display Cleaners [PERSON_NAME]-German [PERSON_NAM…" at bounding box center [540, 256] width 1081 height 513
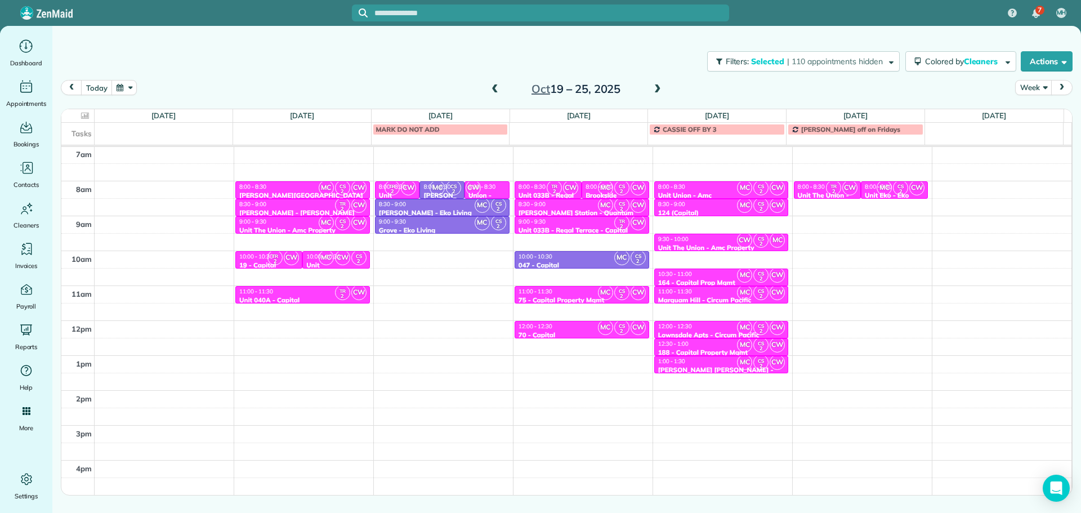
click at [723, 244] on div "Unit The Union - Amc Property" at bounding box center [722, 248] width 128 height 8
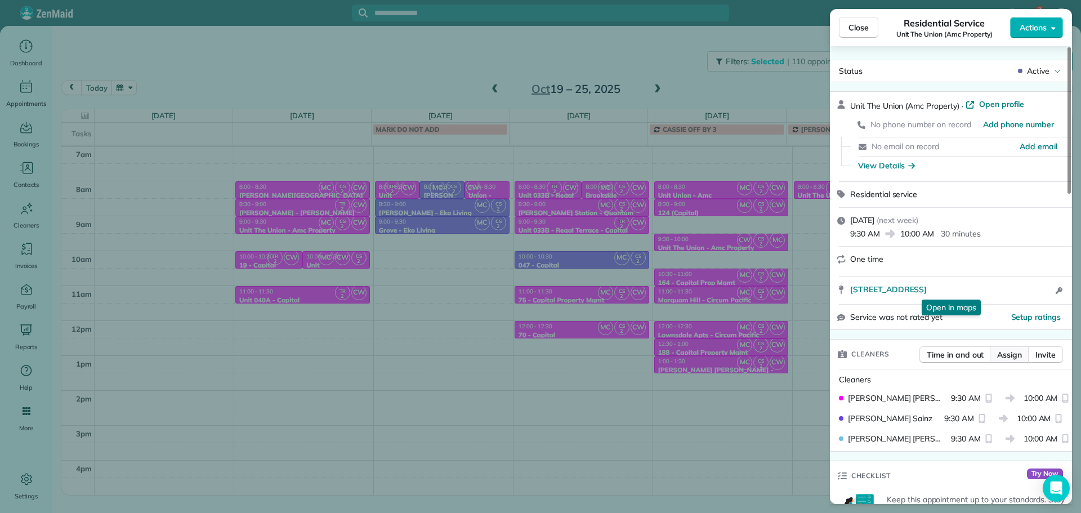
click at [1020, 350] on span "Assign" at bounding box center [1010, 354] width 25 height 11
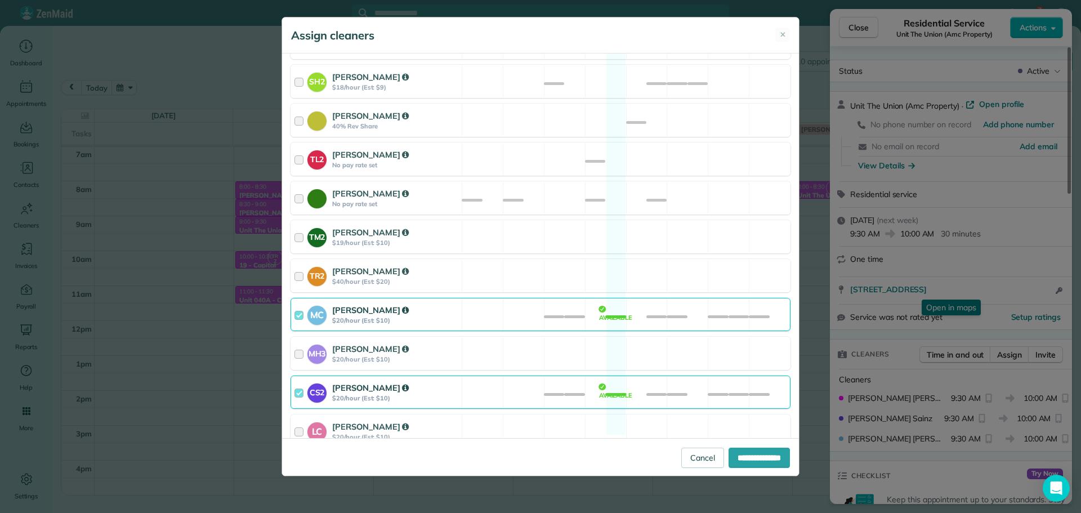
scroll to position [440, 0]
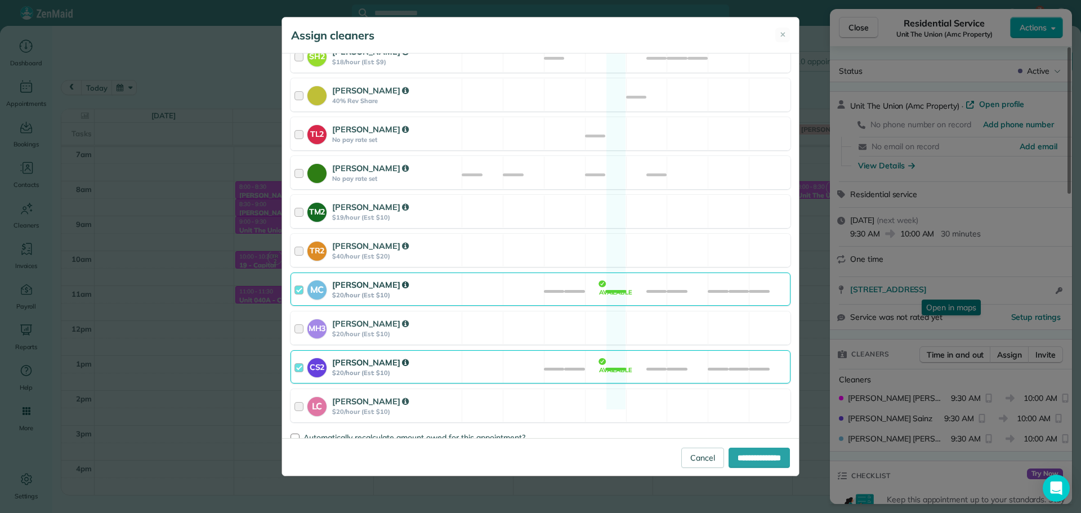
click at [551, 282] on div "MC [PERSON_NAME] $20/hour (Est: $10) Available" at bounding box center [541, 289] width 500 height 33
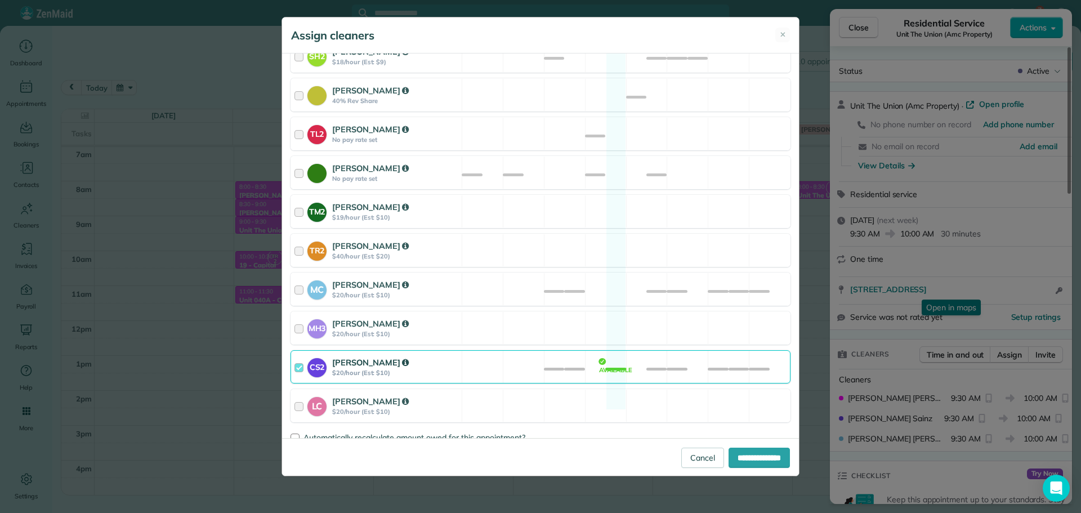
click at [576, 364] on div "CS2 [PERSON_NAME] $20/hour (Est: $10) Available" at bounding box center [541, 366] width 500 height 33
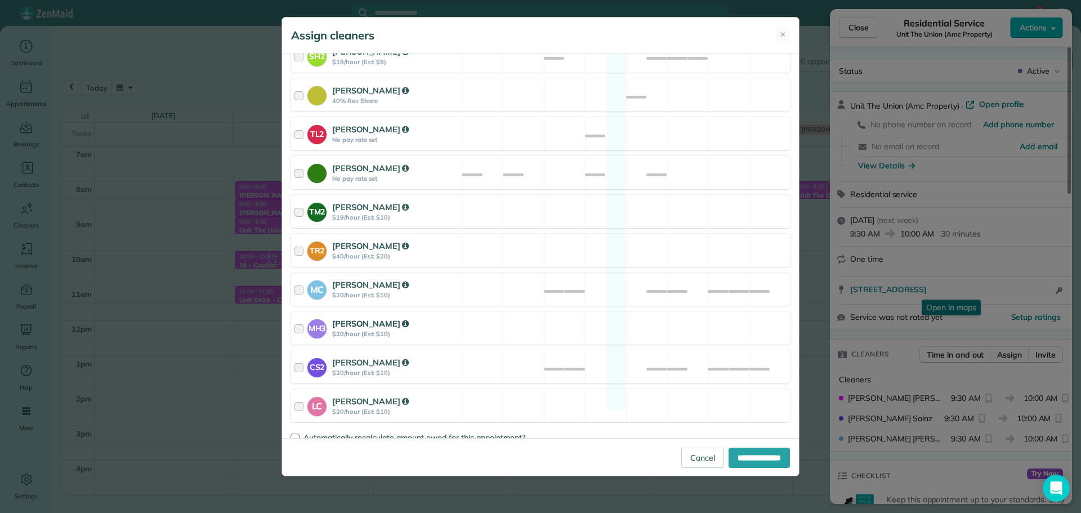
click at [591, 318] on div "MH3 [PERSON_NAME] $20/hour (Est: $10) Available" at bounding box center [541, 327] width 500 height 33
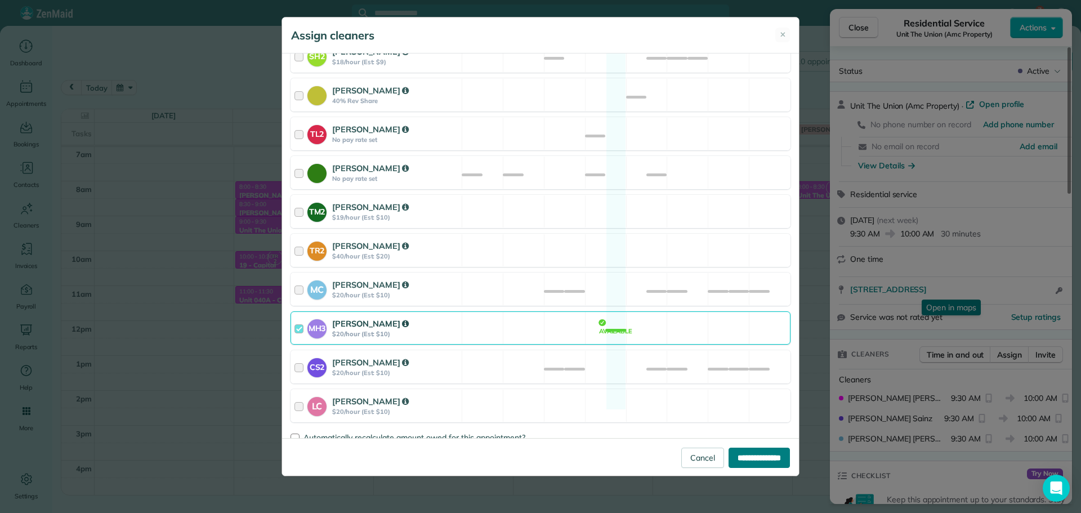
click at [749, 452] on input "**********" at bounding box center [759, 458] width 61 height 20
type input "**********"
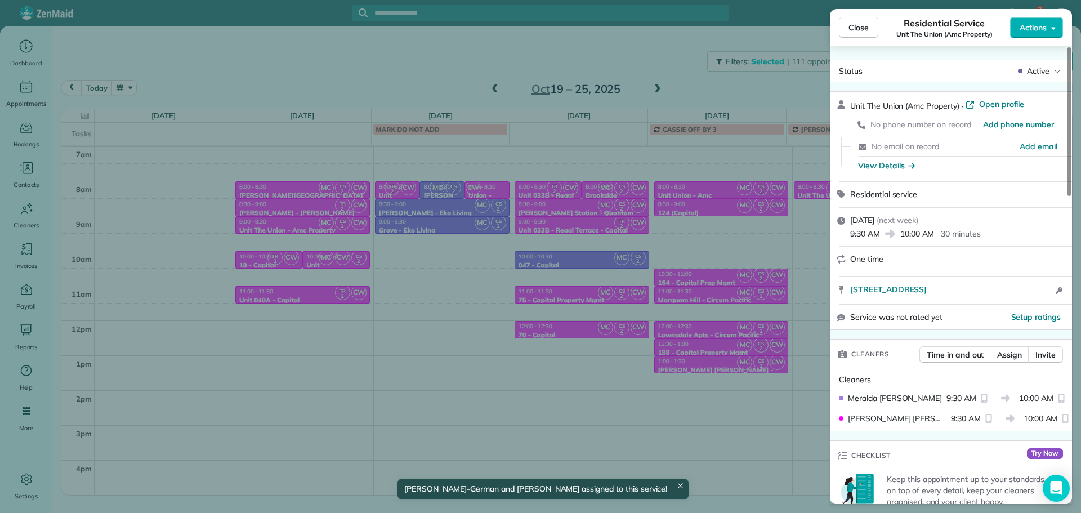
click at [750, 452] on div "Close Residential Service Unit The Union (Amc Property) Actions Status Active U…" at bounding box center [540, 256] width 1081 height 513
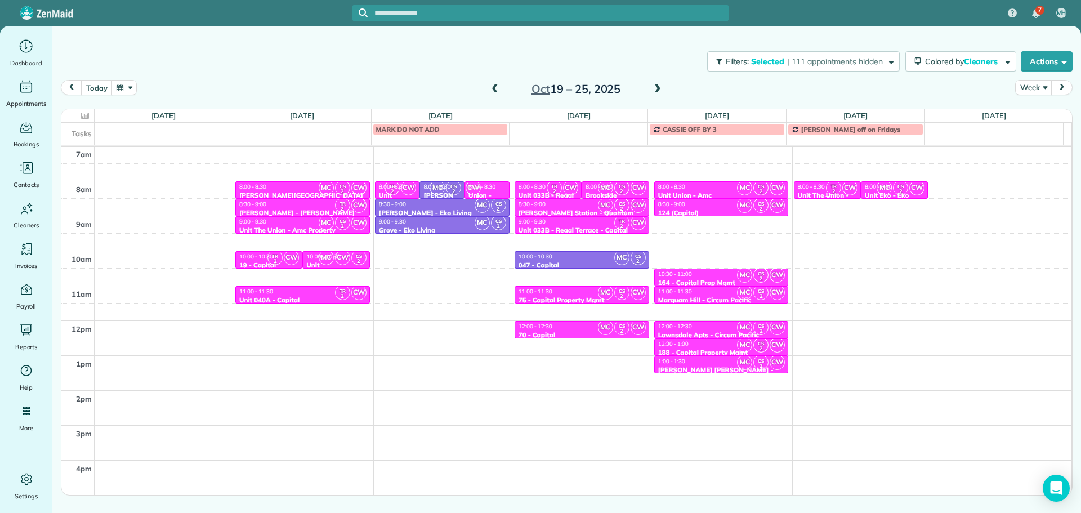
click at [830, 189] on small "2" at bounding box center [834, 191] width 14 height 11
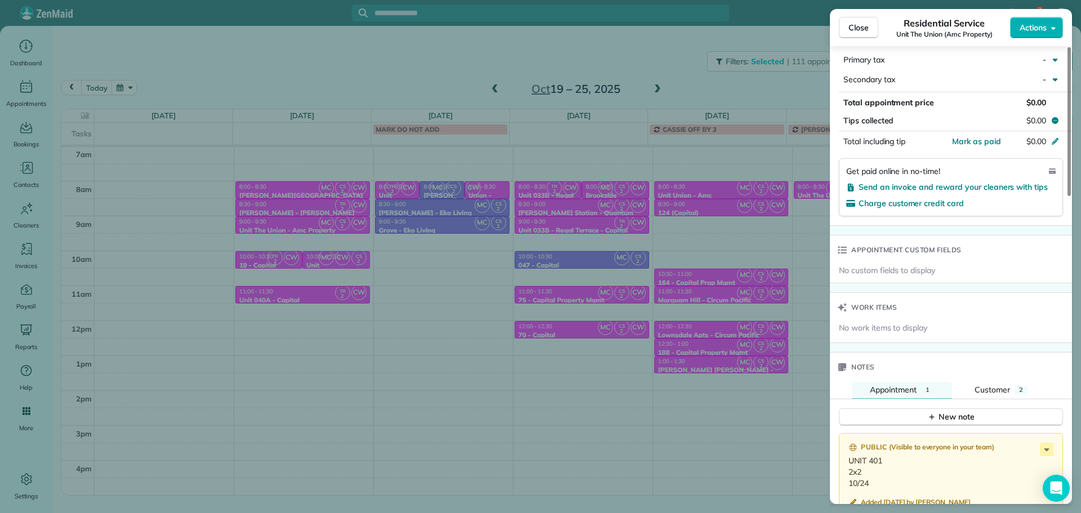
scroll to position [732, 0]
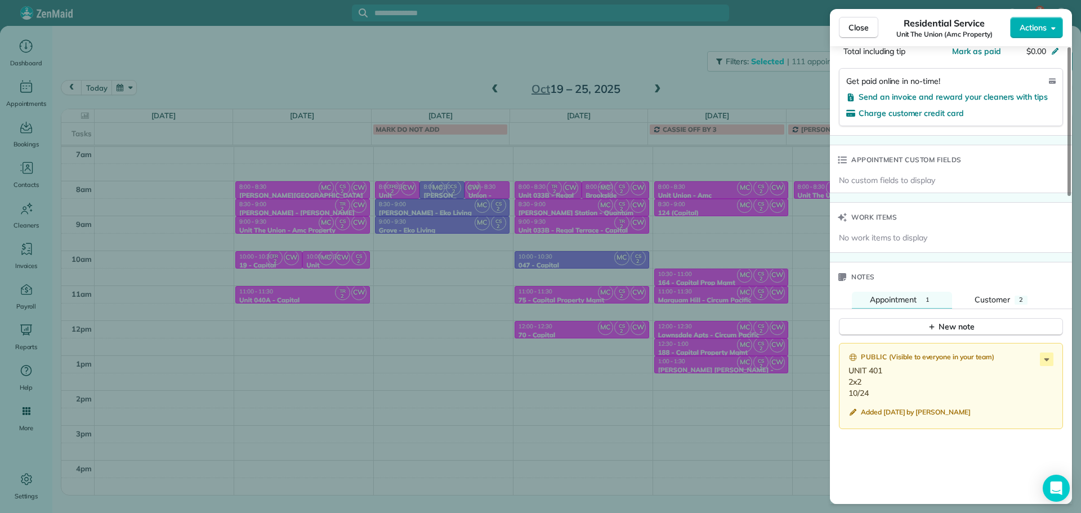
click at [812, 235] on div "Close Residential Service Unit The Union (Amc Property) Actions Status Active U…" at bounding box center [540, 256] width 1081 height 513
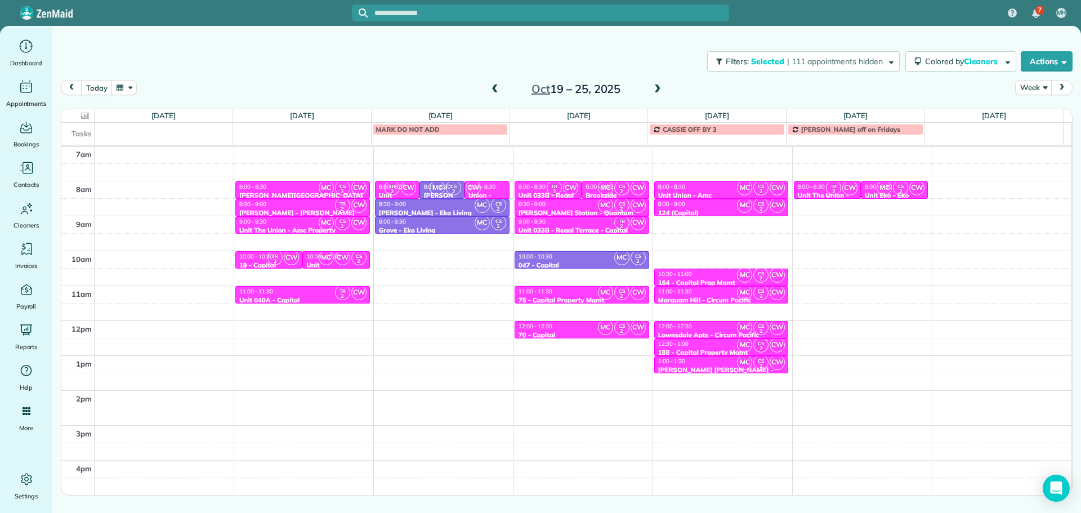
click at [826, 185] on span "TR 2" at bounding box center [833, 187] width 15 height 15
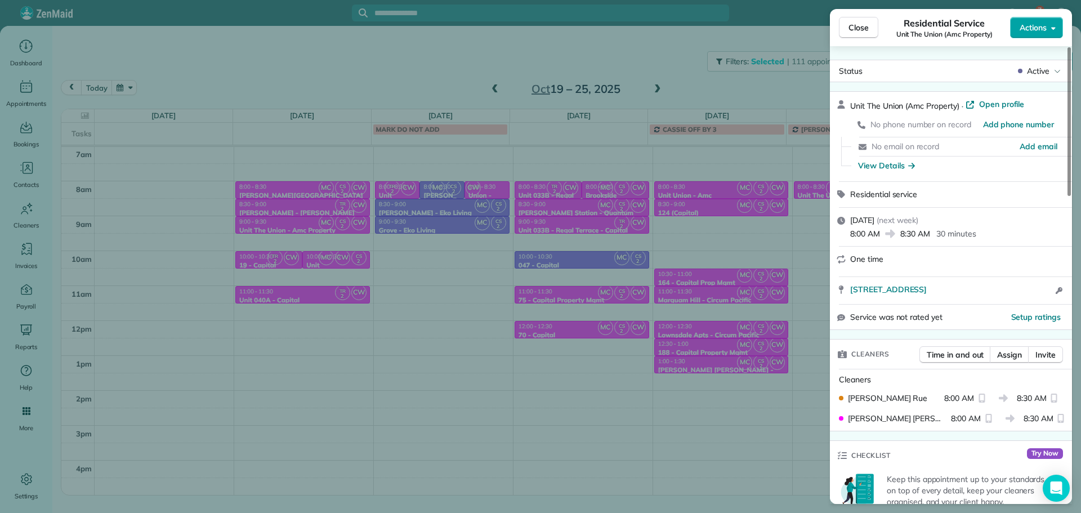
click at [1045, 33] on button "Actions" at bounding box center [1037, 27] width 53 height 21
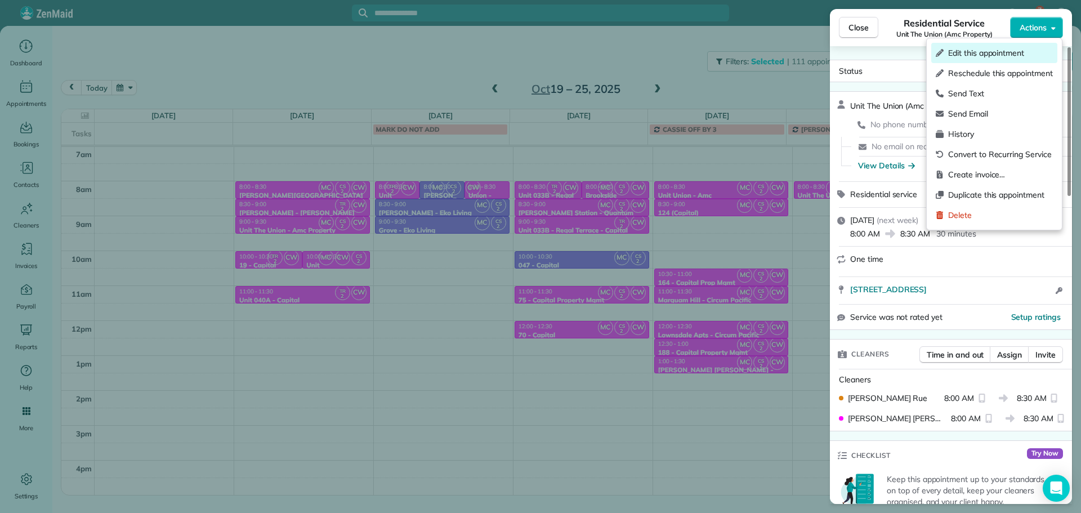
click at [1005, 51] on span "Edit this appointment" at bounding box center [1001, 52] width 105 height 11
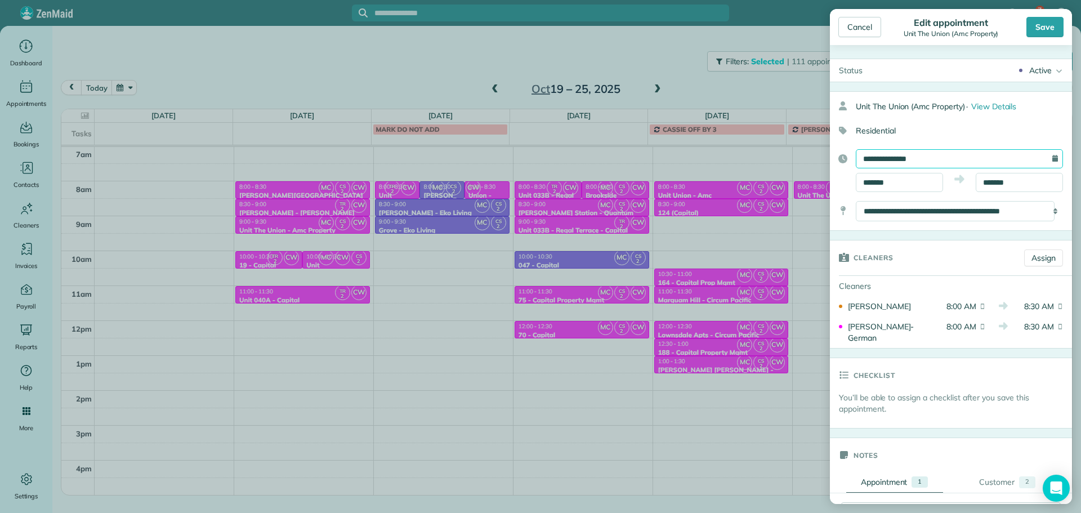
click at [924, 154] on input "**********" at bounding box center [959, 158] width 207 height 19
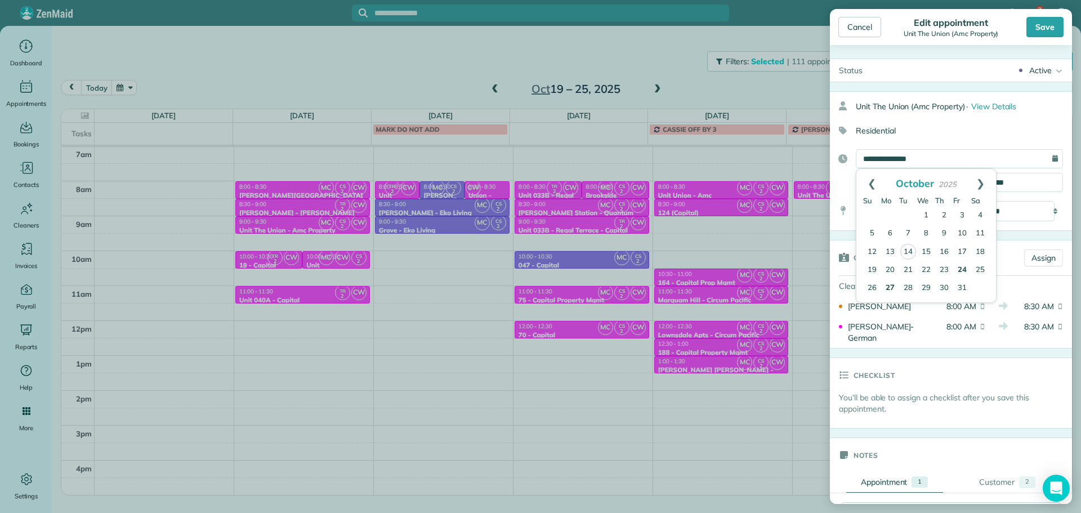
click at [893, 287] on link "27" at bounding box center [891, 288] width 18 height 18
type input "**********"
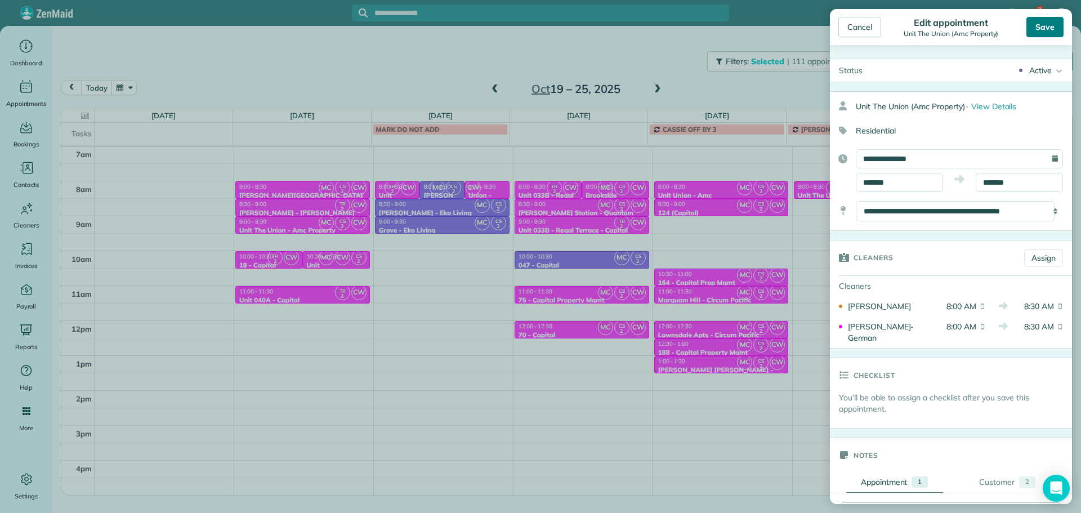
click at [1045, 32] on div "Save" at bounding box center [1045, 27] width 37 height 20
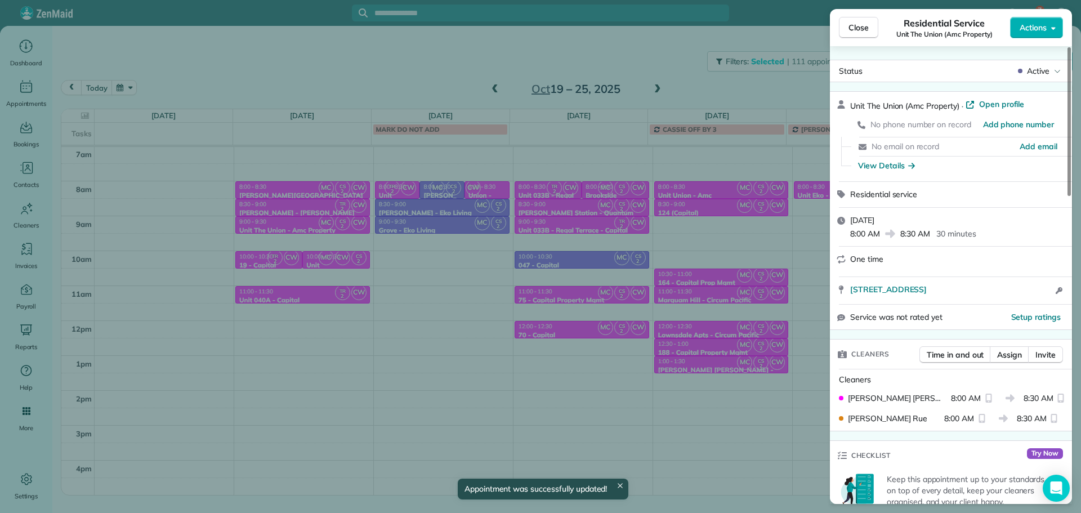
click at [744, 88] on div "Close Residential Service Unit The Union (Amc Property) Actions Status Active U…" at bounding box center [540, 256] width 1081 height 513
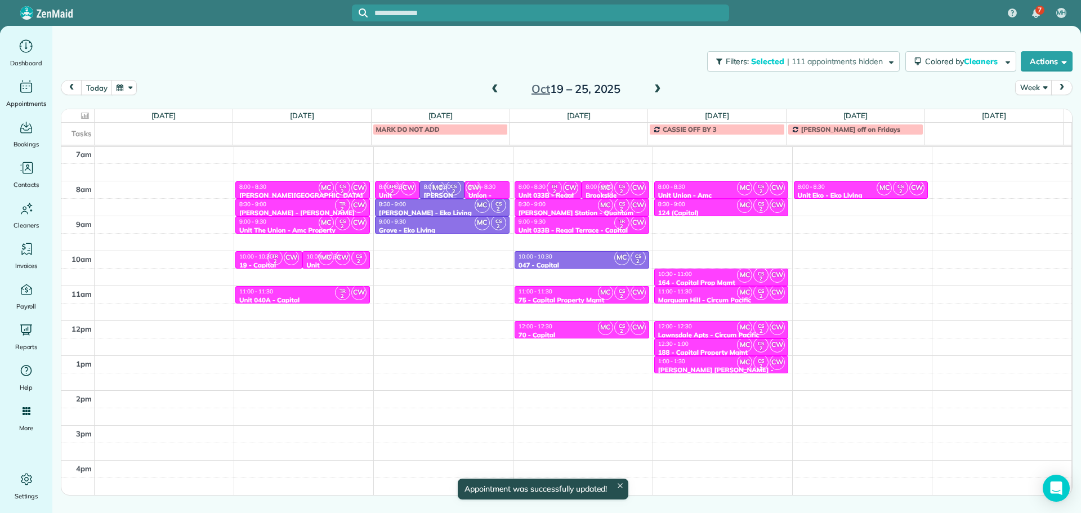
click at [657, 91] on span at bounding box center [658, 89] width 12 height 10
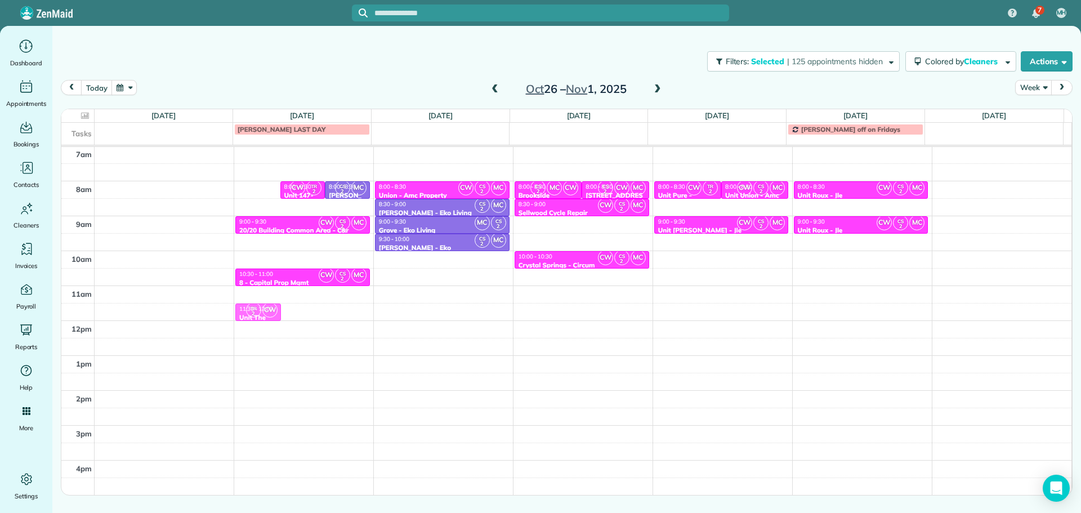
drag, startPoint x: 260, startPoint y: 190, endPoint x: 279, endPoint y: 312, distance: 123.2
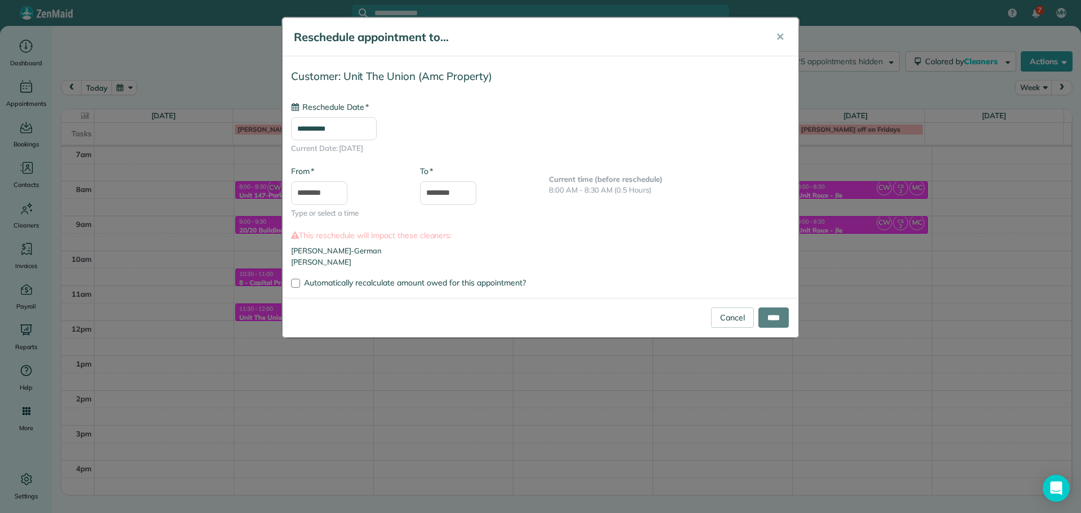
type input "**********"
click at [770, 316] on input "****" at bounding box center [774, 318] width 30 height 20
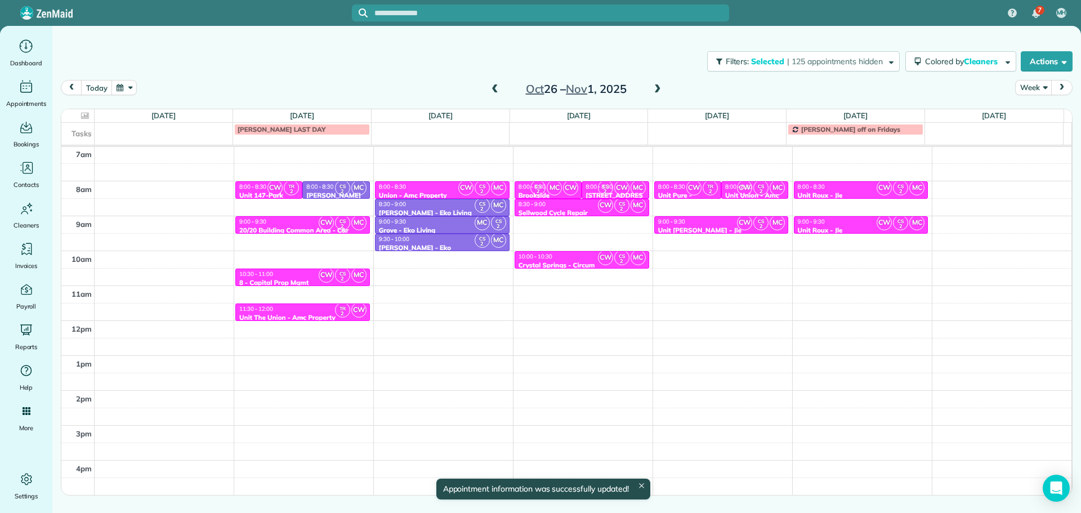
click at [313, 311] on div "11:30 - 12:00" at bounding box center [303, 308] width 128 height 7
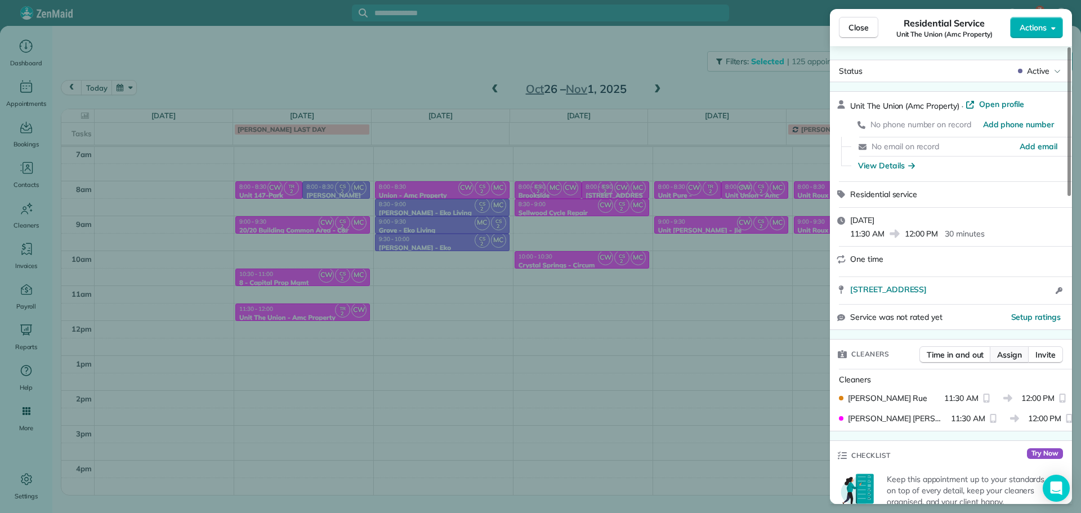
click at [1007, 355] on span "Assign" at bounding box center [1010, 354] width 25 height 11
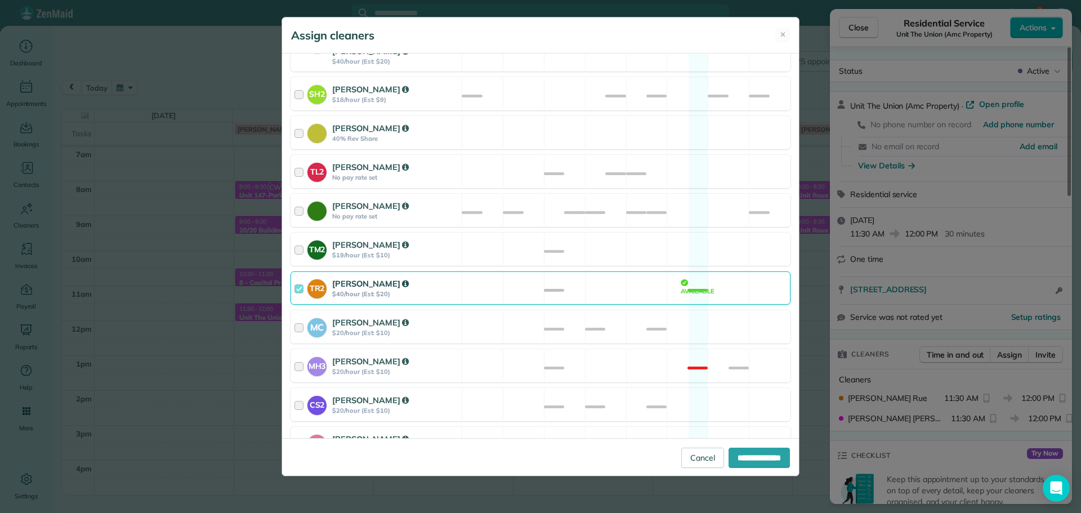
scroll to position [440, 0]
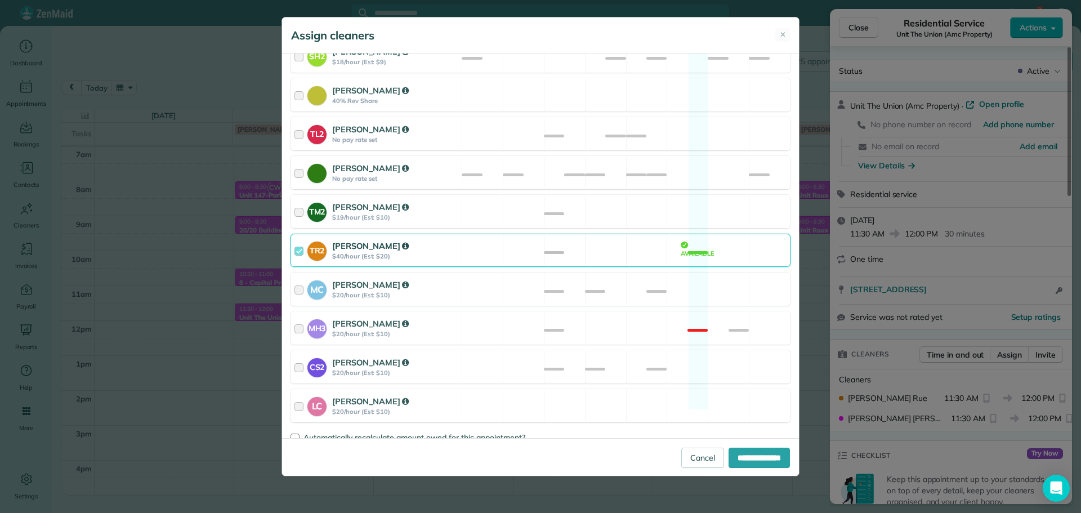
click at [598, 235] on div "TR2 [PERSON_NAME] $40/hour (Est: $20) Available" at bounding box center [541, 250] width 500 height 33
click at [622, 352] on div "CS2 [PERSON_NAME] $20/hour (Est: $10) Available" at bounding box center [541, 366] width 500 height 33
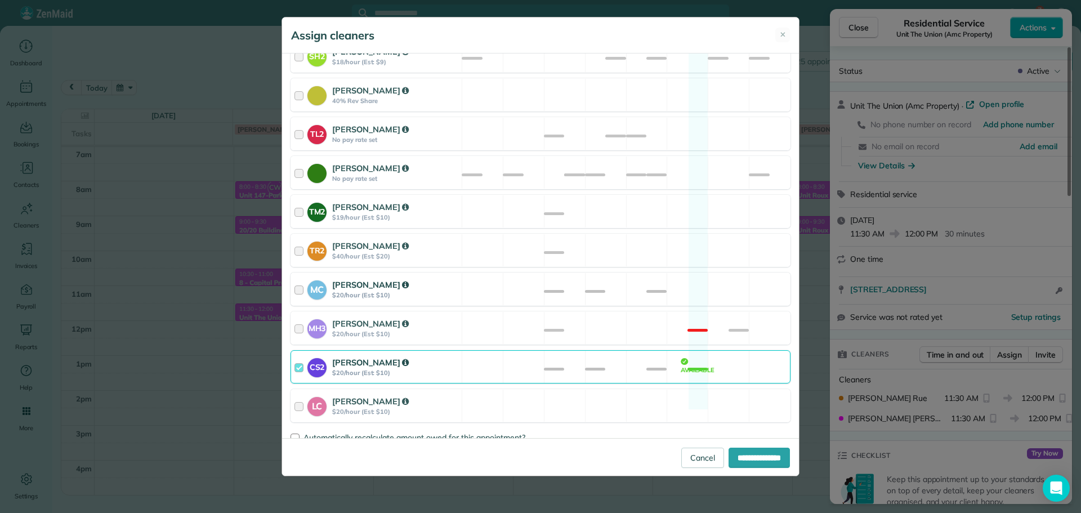
click at [626, 278] on div "MC [PERSON_NAME] $20/hour (Est: $10) Available" at bounding box center [541, 289] width 500 height 33
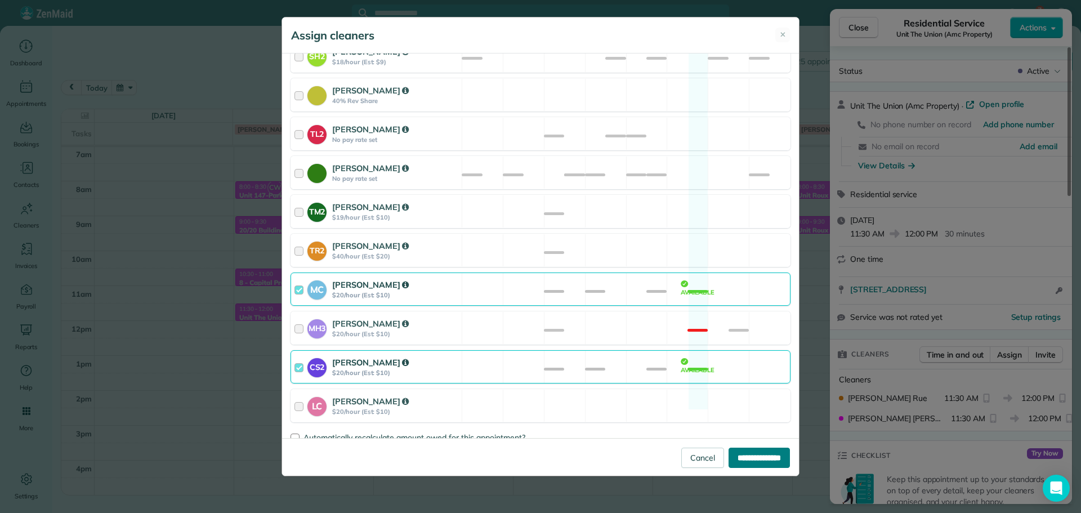
click at [768, 456] on input "**********" at bounding box center [759, 458] width 61 height 20
type input "**********"
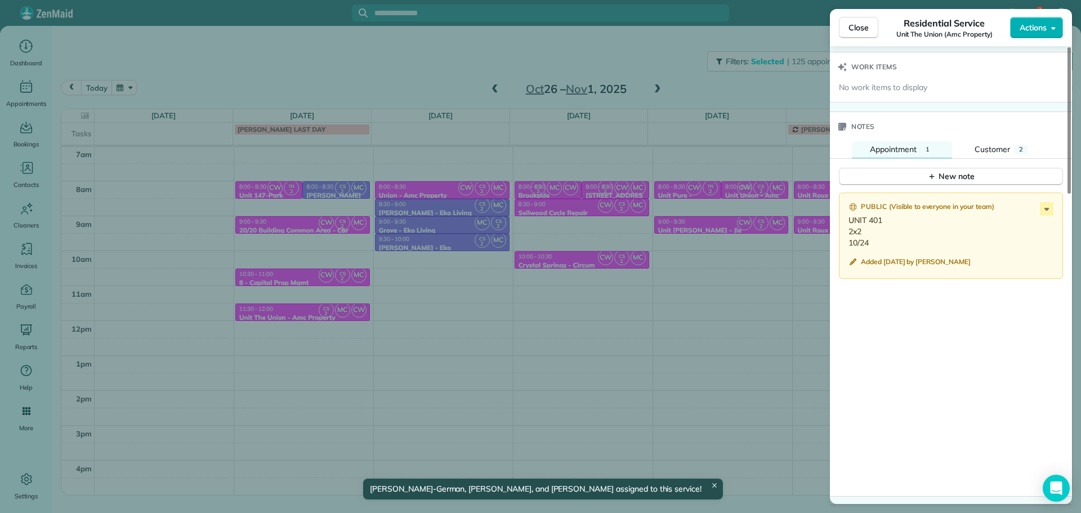
scroll to position [959, 0]
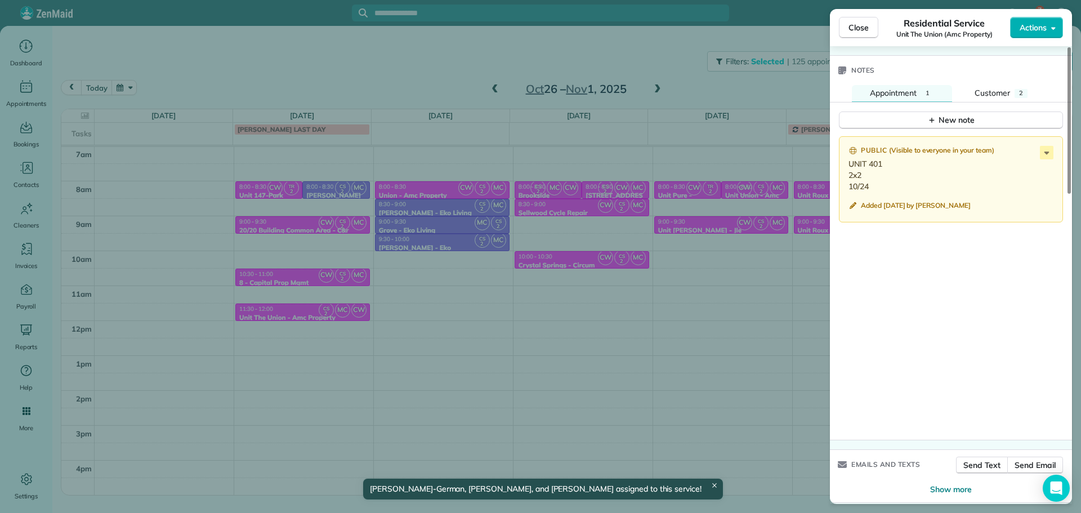
click at [1047, 144] on div "Public ( Visible to everyone in your team ) UNIT 401 2x2 10/24 Added [DATE] by …" at bounding box center [951, 179] width 224 height 87
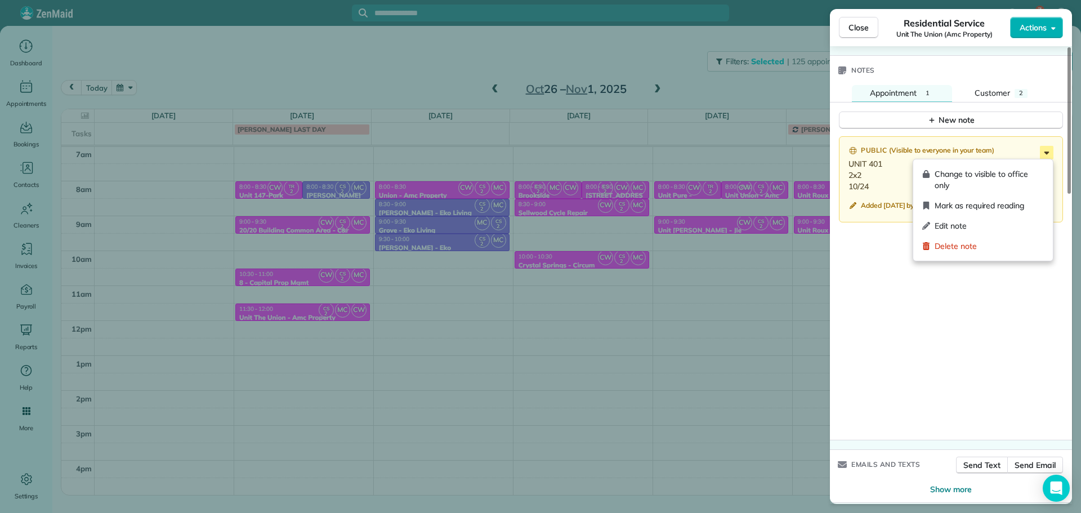
click at [1041, 155] on icon at bounding box center [1047, 153] width 14 height 14
click at [971, 232] on div "Edit note" at bounding box center [983, 226] width 131 height 20
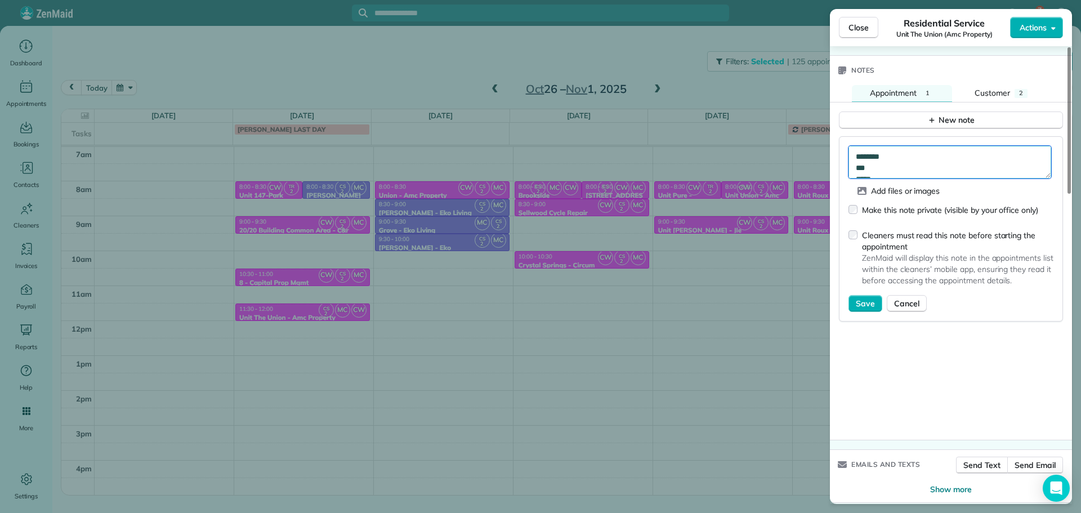
click at [901, 171] on textarea "******** *** *****" at bounding box center [950, 162] width 203 height 33
type textarea "******** *** *****"
click at [863, 303] on span "Save" at bounding box center [865, 303] width 19 height 11
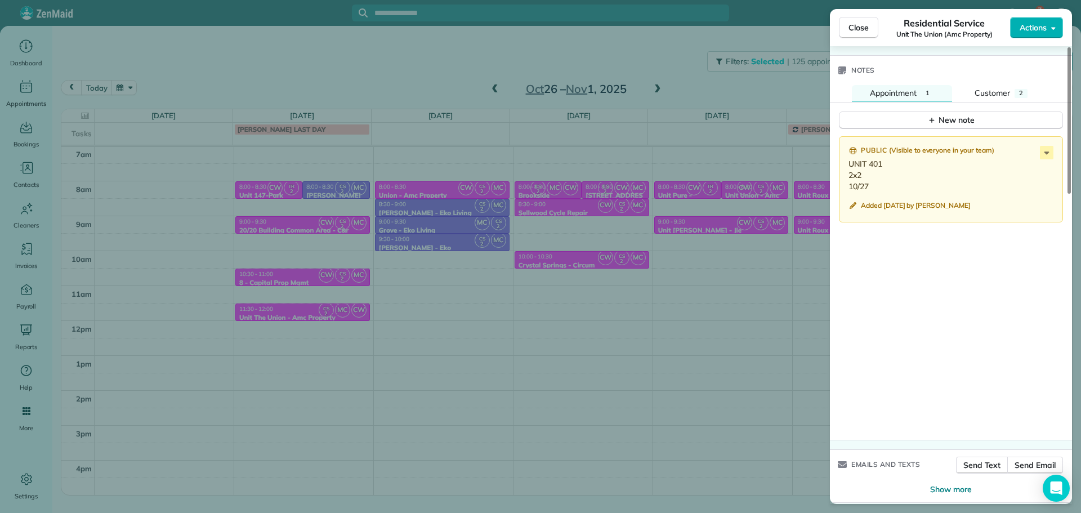
click at [477, 63] on div "Close Residential Service Unit The Union (Amc Property) Actions Status Active U…" at bounding box center [540, 256] width 1081 height 513
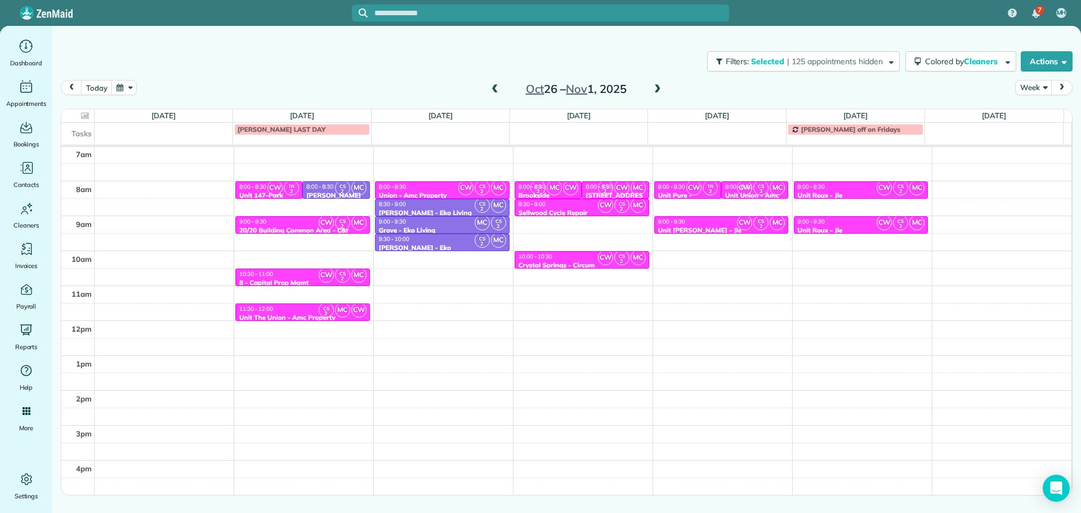
click at [657, 88] on span at bounding box center [658, 89] width 12 height 10
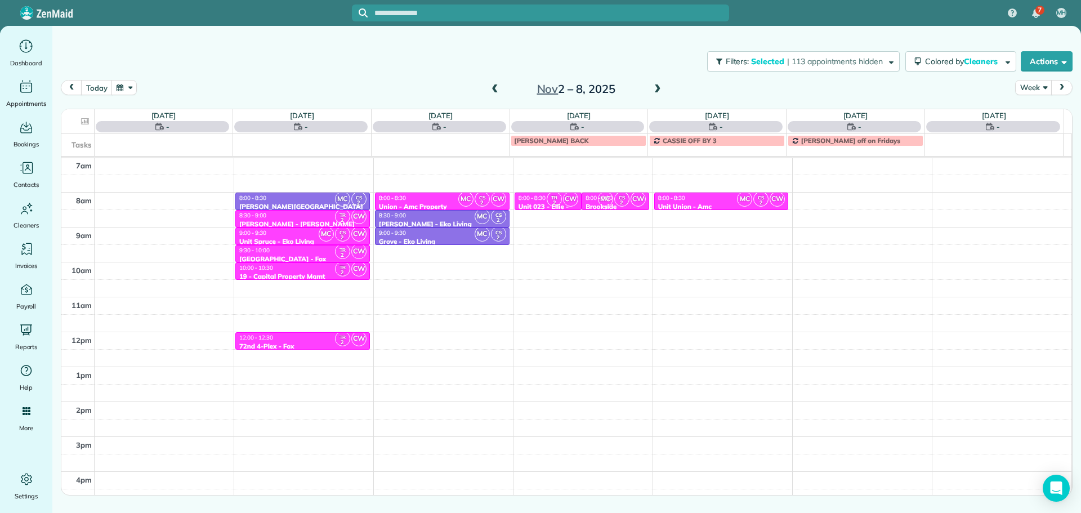
click at [439, 265] on div "4am 5am 6am 7am 8am 9am 10am 11am 12pm 1pm 2pm 3pm 4pm 5pm [GEOGRAPHIC_DATA] 2 …" at bounding box center [566, 297] width 1011 height 488
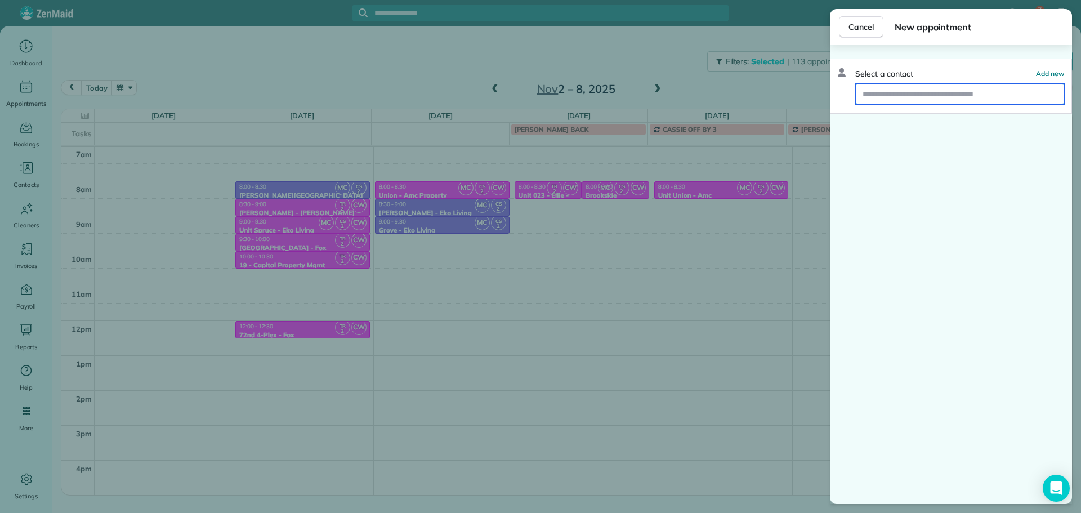
click at [954, 97] on input "text" at bounding box center [960, 94] width 208 height 20
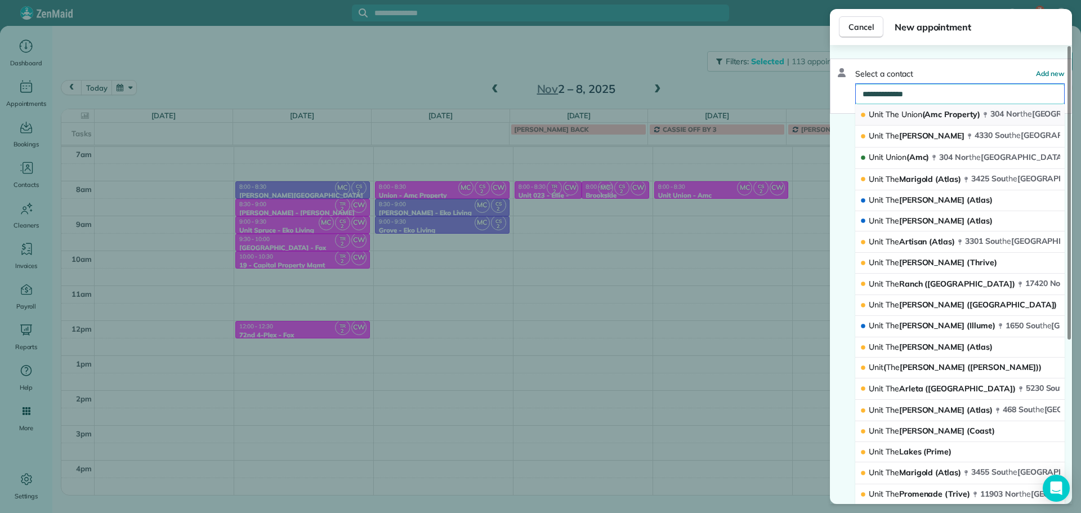
type input "**********"
click at [885, 116] on span "Unit The Union (Amc Property)" at bounding box center [925, 114] width 112 height 10
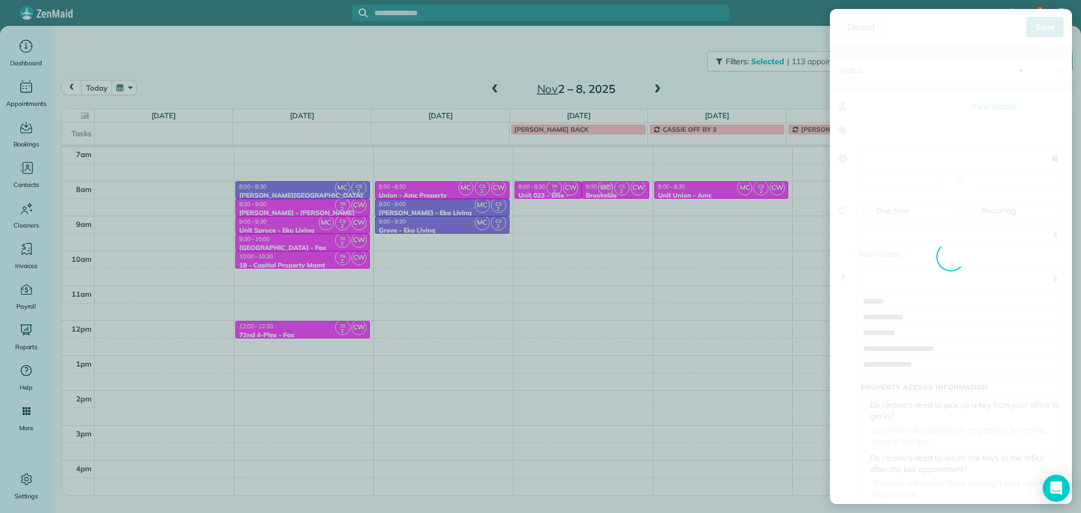
type input "**********"
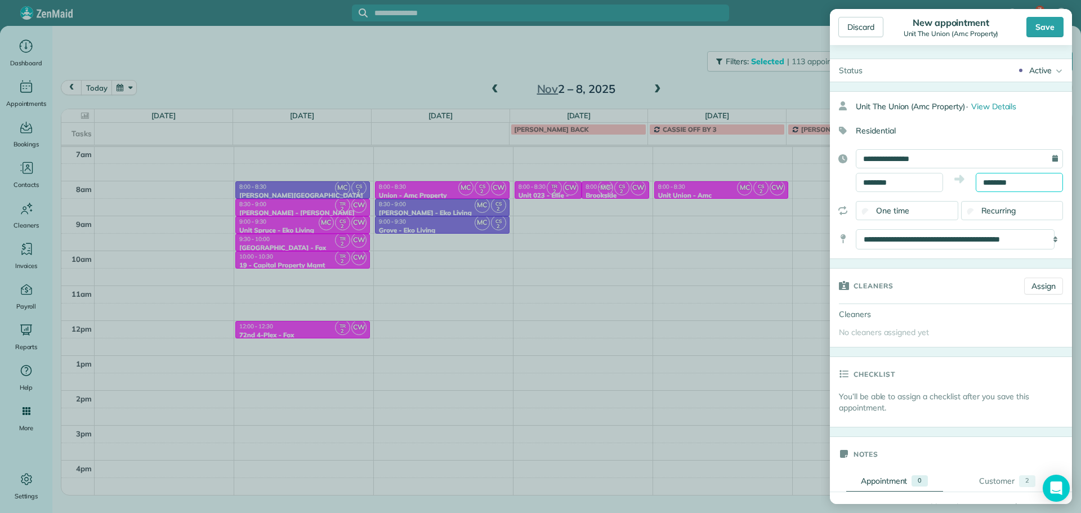
click at [1000, 184] on input "********" at bounding box center [1019, 182] width 87 height 19
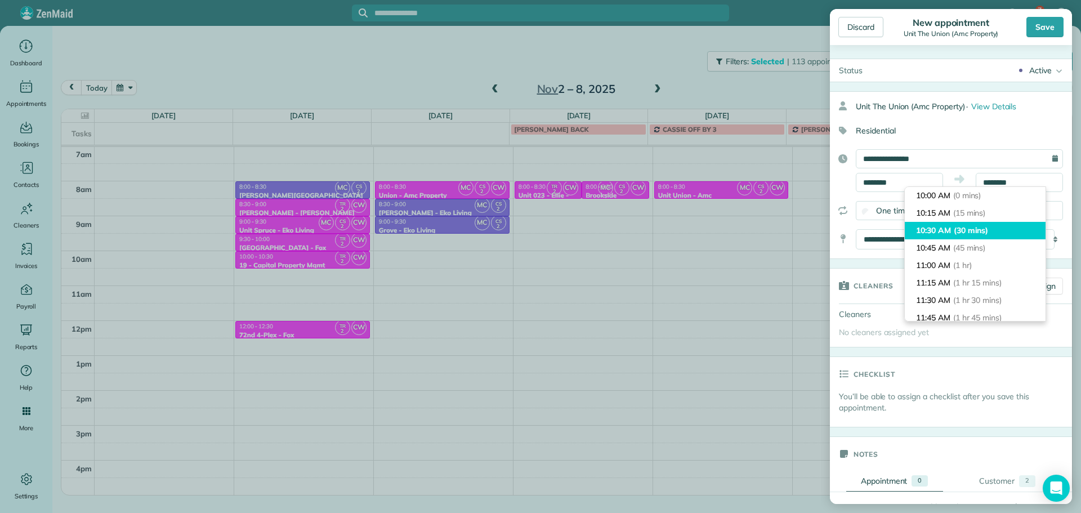
type input "********"
click at [960, 228] on span "(30 mins)" at bounding box center [971, 230] width 35 height 10
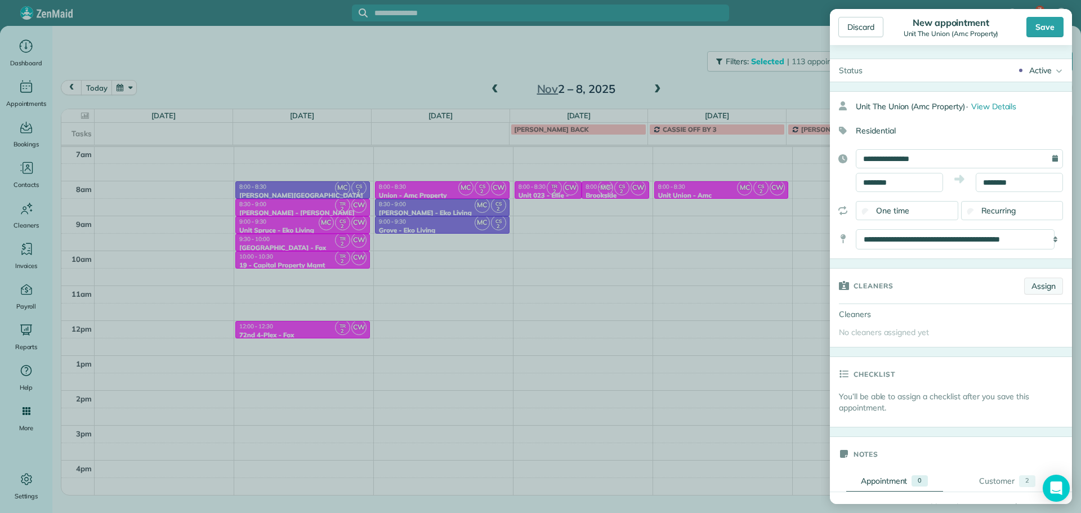
click at [1025, 282] on link "Assign" at bounding box center [1044, 286] width 39 height 17
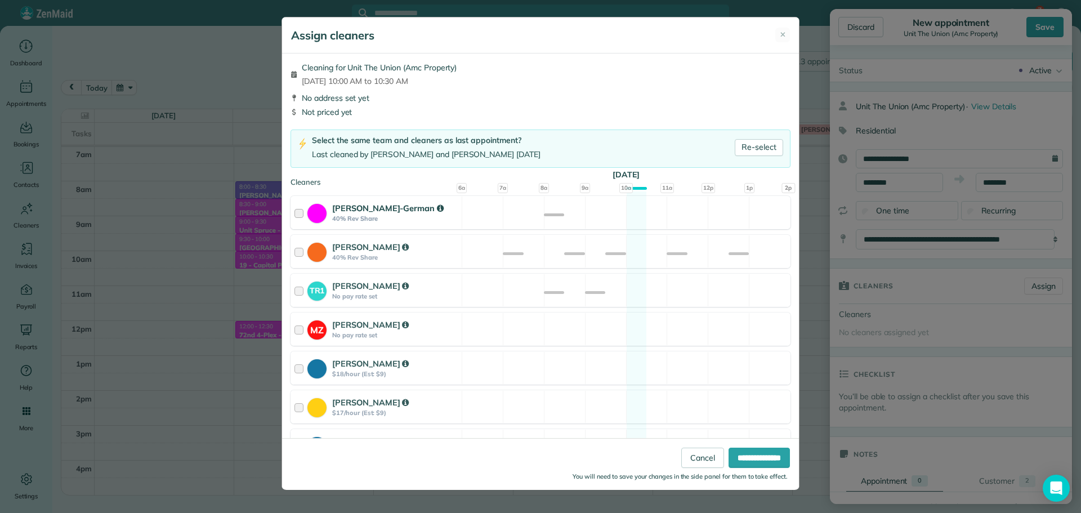
click at [643, 217] on div "[PERSON_NAME]-German 40% Rev Share Available" at bounding box center [541, 212] width 500 height 33
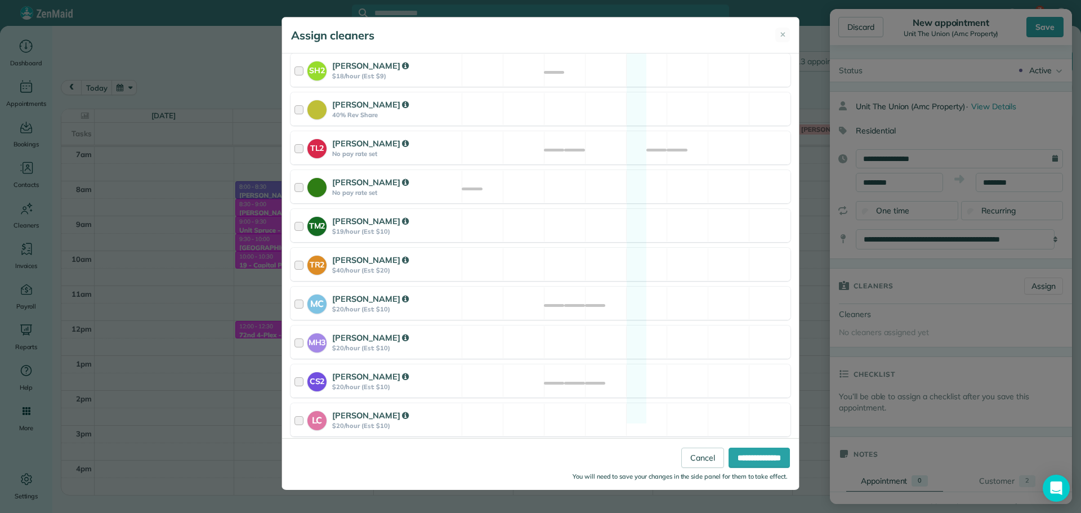
scroll to position [427, 0]
click at [642, 291] on div "MC [PERSON_NAME] $20/hour (Est: $10) Available" at bounding box center [541, 302] width 500 height 33
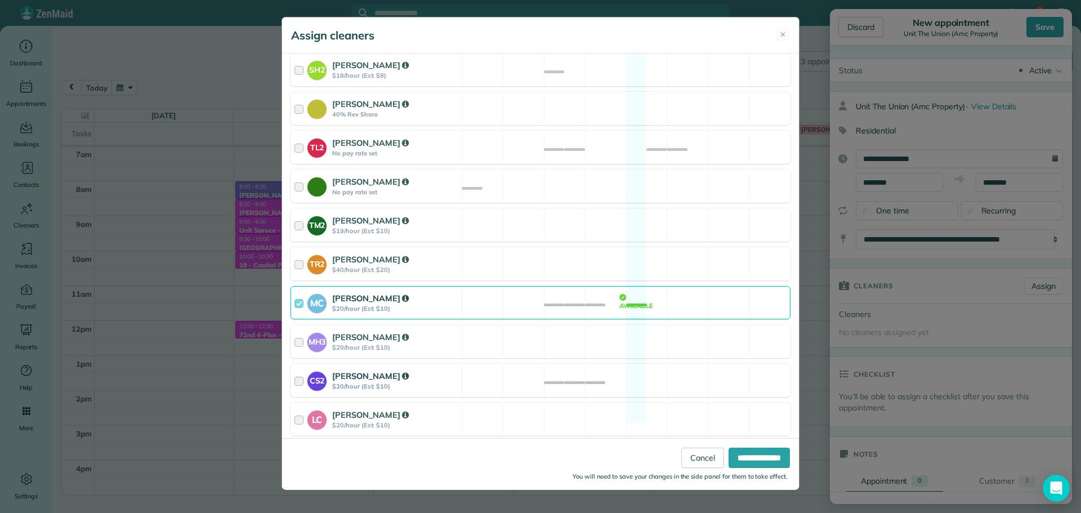
click at [643, 364] on div "CS2 [PERSON_NAME] $20/hour (Est: $10) Available" at bounding box center [541, 380] width 500 height 33
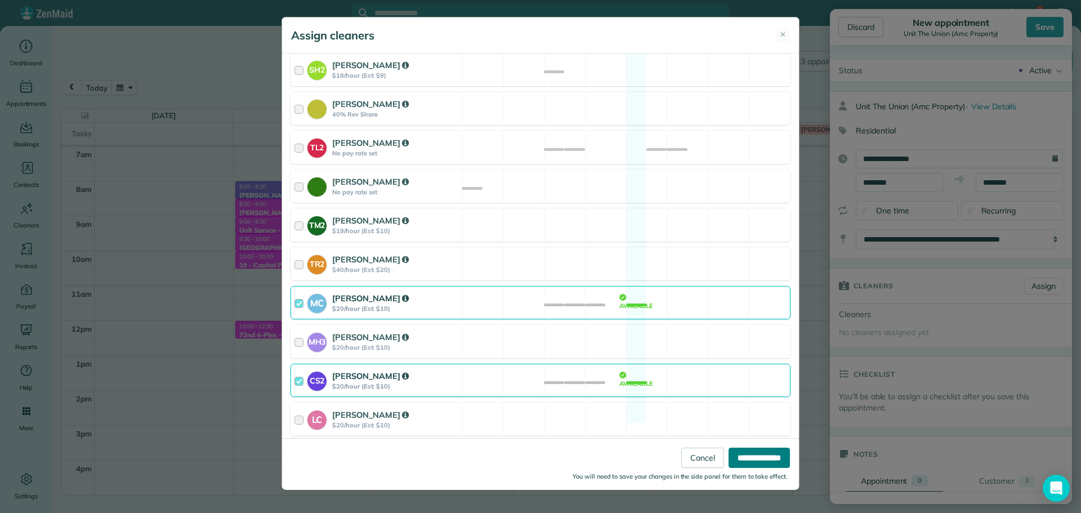
click at [748, 457] on input "**********" at bounding box center [759, 458] width 61 height 20
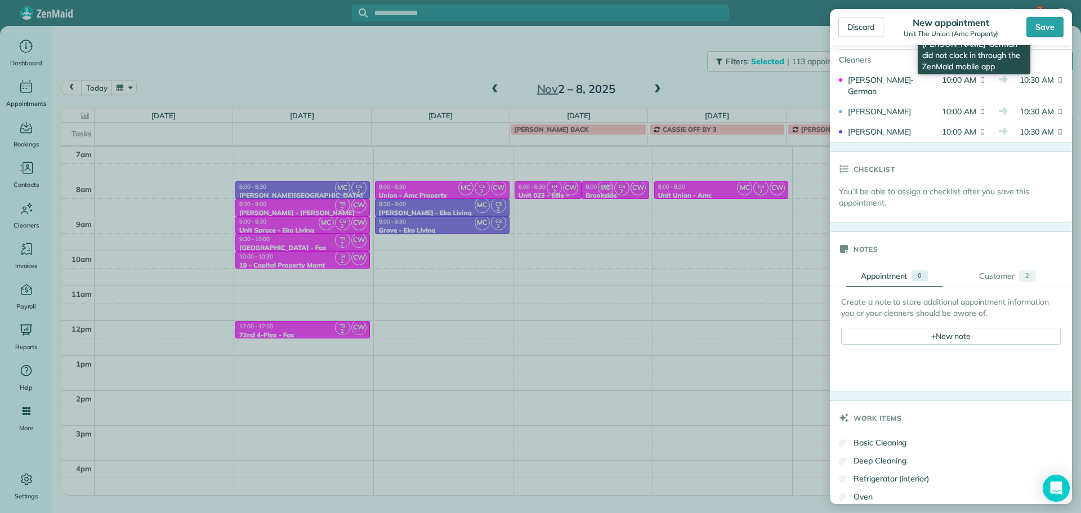
scroll to position [338, 0]
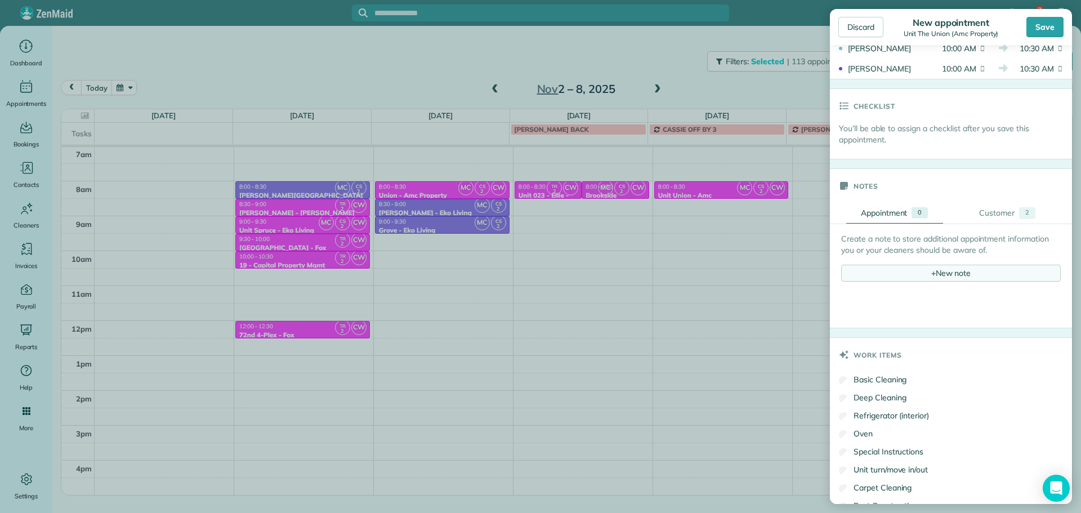
click at [932, 276] on span "+" at bounding box center [934, 273] width 5 height 10
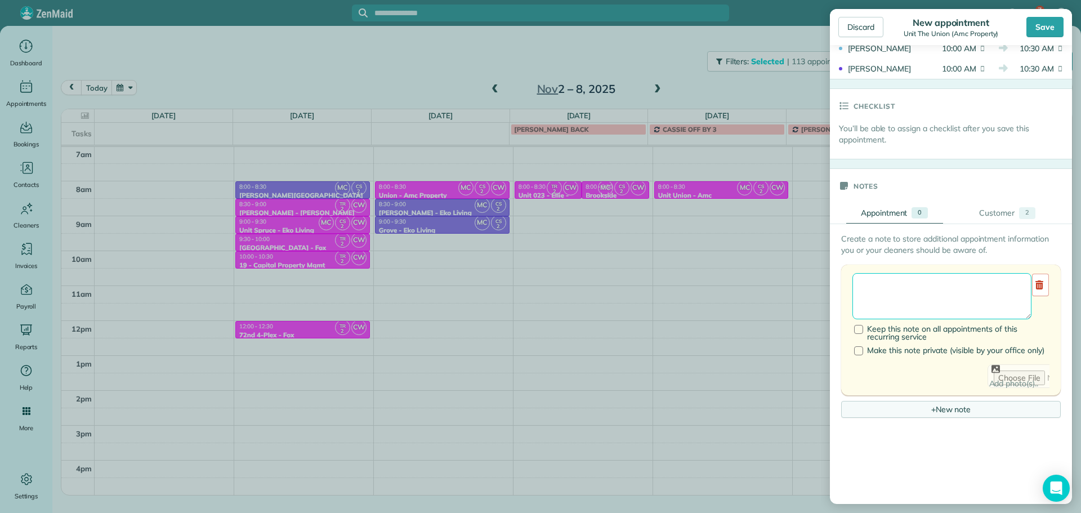
click at [922, 292] on textarea at bounding box center [942, 296] width 179 height 46
type textarea "******** *** ****"
click at [1034, 29] on div "Save" at bounding box center [1045, 27] width 37 height 20
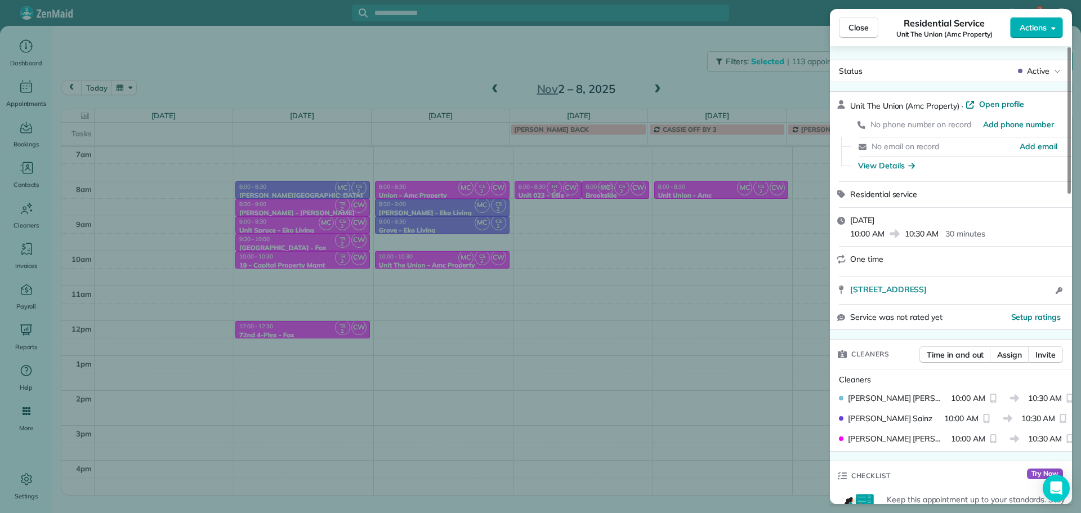
click at [594, 226] on div "Close Residential Service Unit The Union (Amc Property) Actions Status Active U…" at bounding box center [540, 256] width 1081 height 513
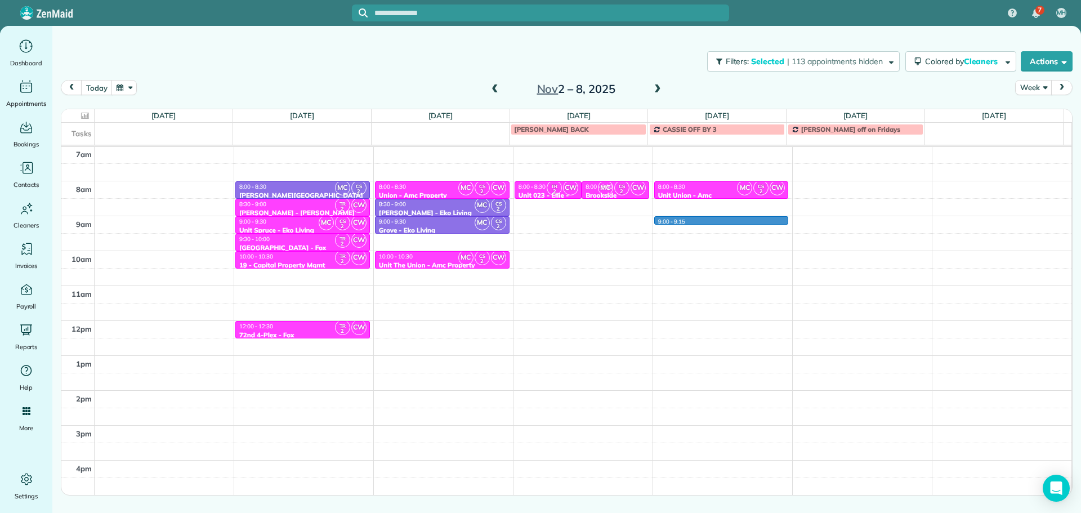
click at [702, 220] on div "4am 5am 6am 7am 8am 9am 10am 11am 12pm 1pm 2pm 3pm 4pm 5pm [GEOGRAPHIC_DATA] 2 …" at bounding box center [566, 286] width 1011 height 488
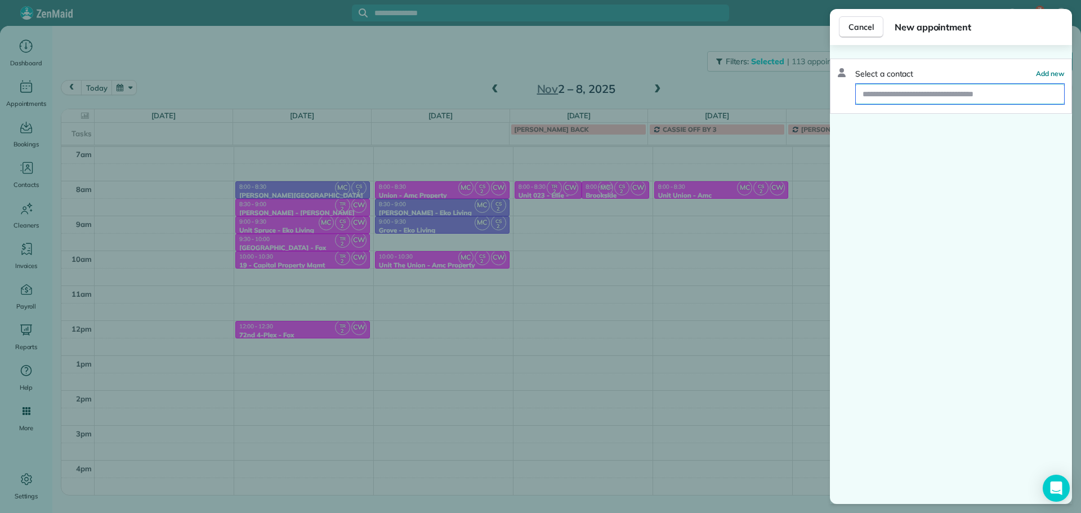
click at [894, 99] on input "text" at bounding box center [960, 94] width 208 height 20
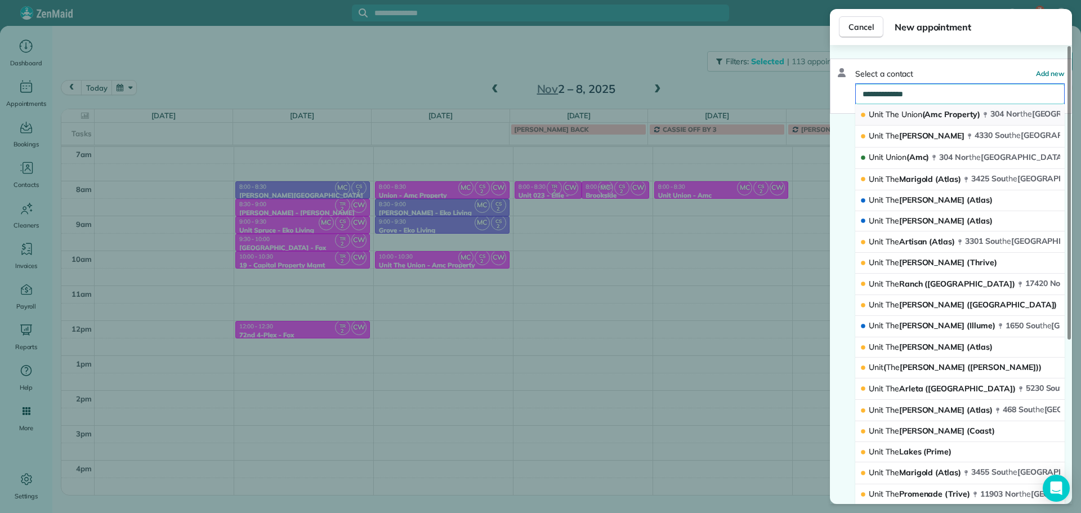
type input "**********"
click at [906, 107] on button "Unit The Union (Amc Property) [STREET_ADDRESS]" at bounding box center [961, 114] width 210 height 21
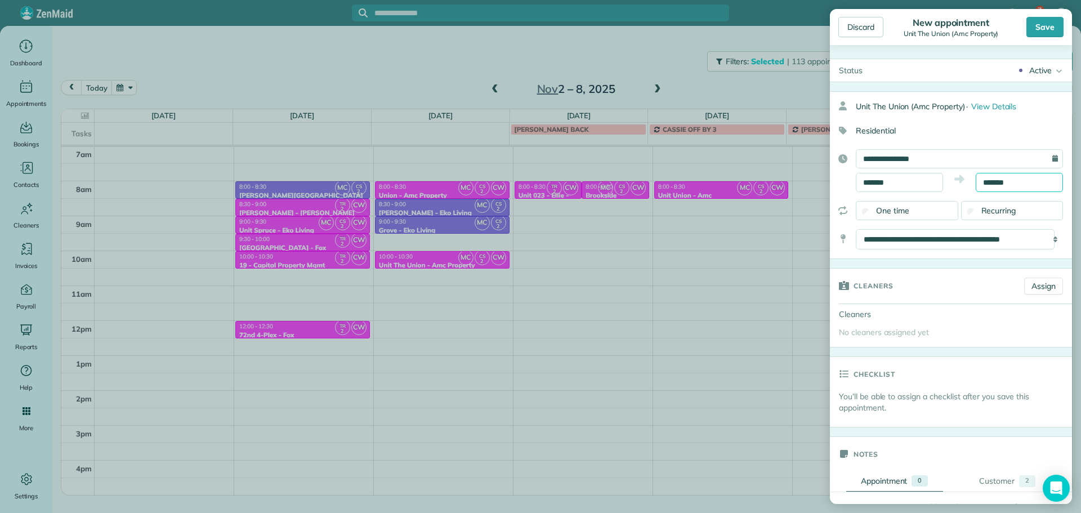
click at [985, 185] on input "*******" at bounding box center [1019, 182] width 87 height 19
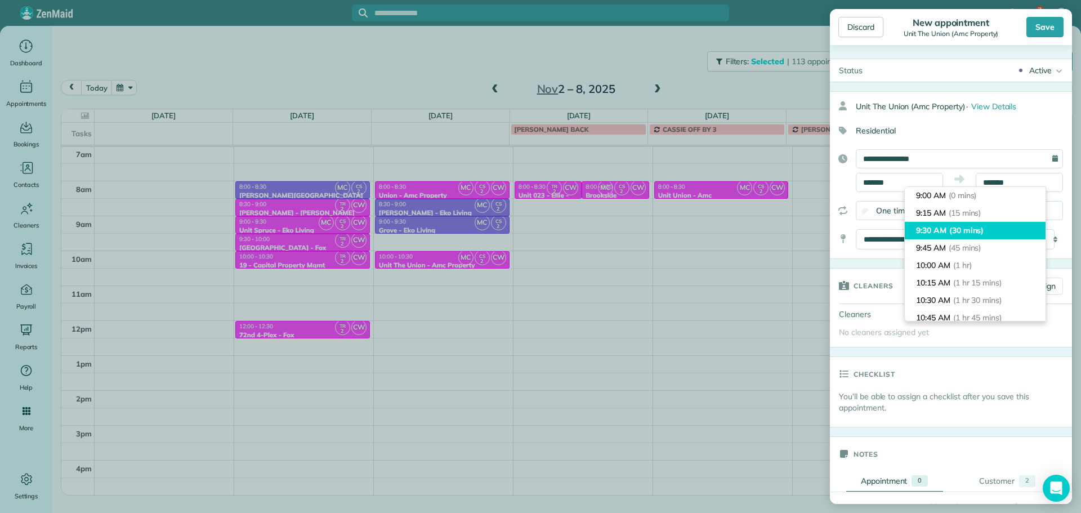
type input "*******"
click at [969, 234] on span "(30 mins)" at bounding box center [967, 230] width 35 height 10
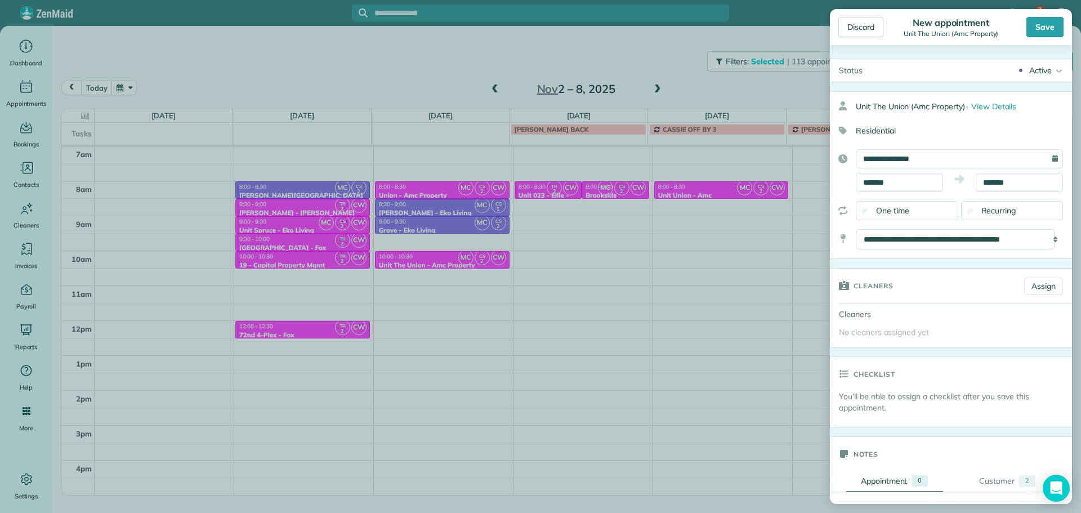
click at [1040, 277] on div "Cleaners Assign" at bounding box center [951, 286] width 242 height 35
click at [1040, 287] on link "Assign" at bounding box center [1044, 286] width 39 height 17
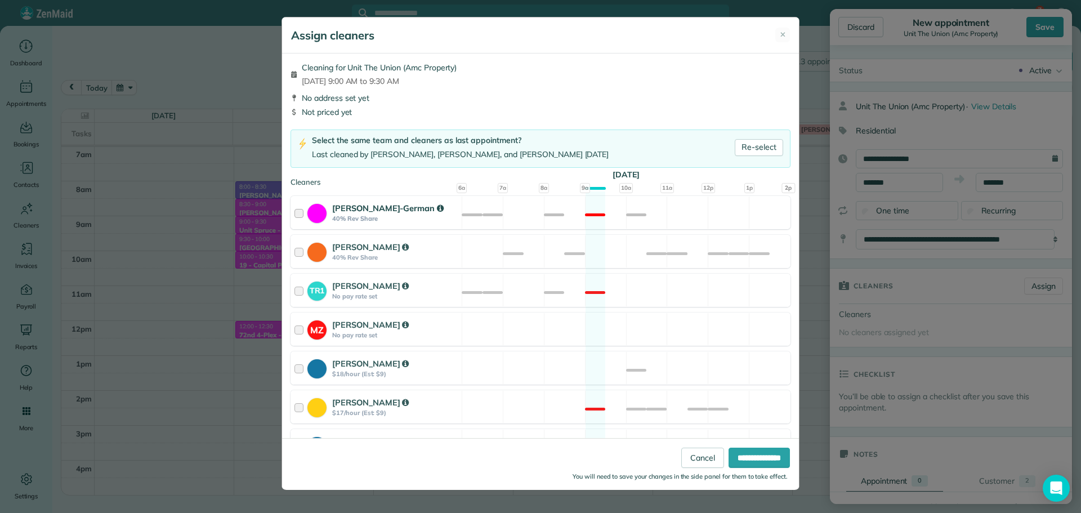
click at [622, 219] on div "[PERSON_NAME]-German 40% Rev Share Not available" at bounding box center [541, 212] width 500 height 33
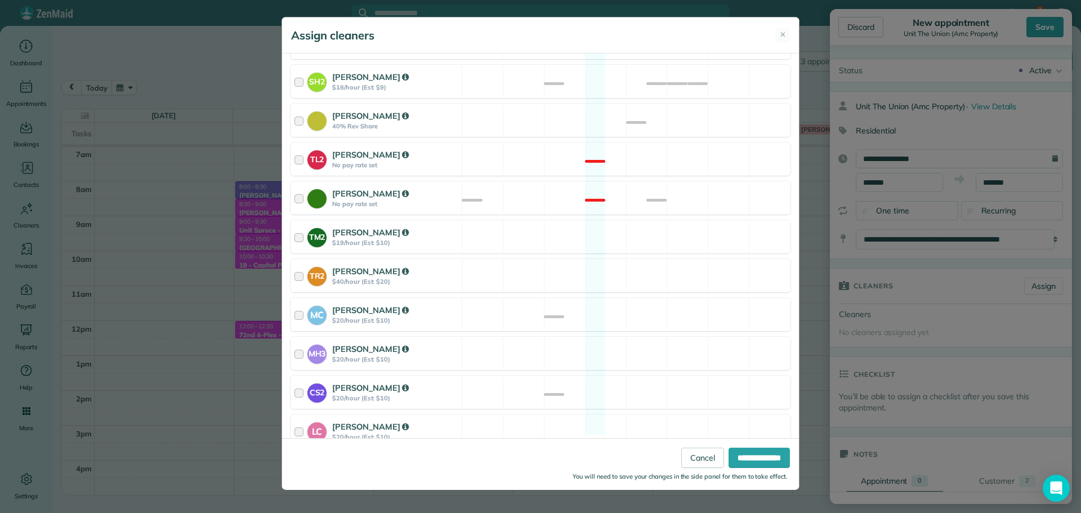
scroll to position [427, 0]
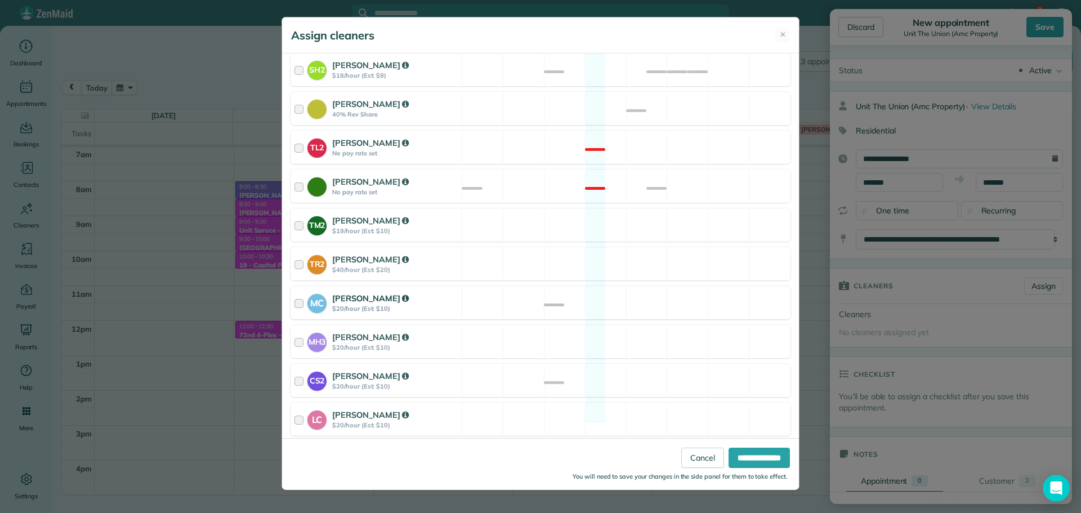
click at [613, 297] on div "MC [PERSON_NAME] $20/hour (Est: $10) Available" at bounding box center [541, 302] width 500 height 33
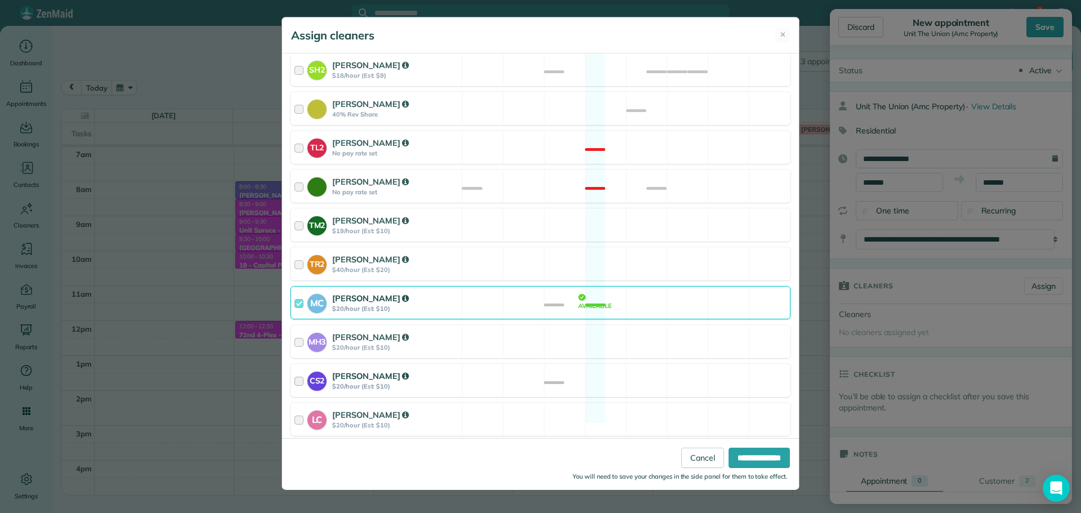
click at [634, 373] on div "CS2 [PERSON_NAME] $20/hour (Est: $10) Available" at bounding box center [541, 380] width 500 height 33
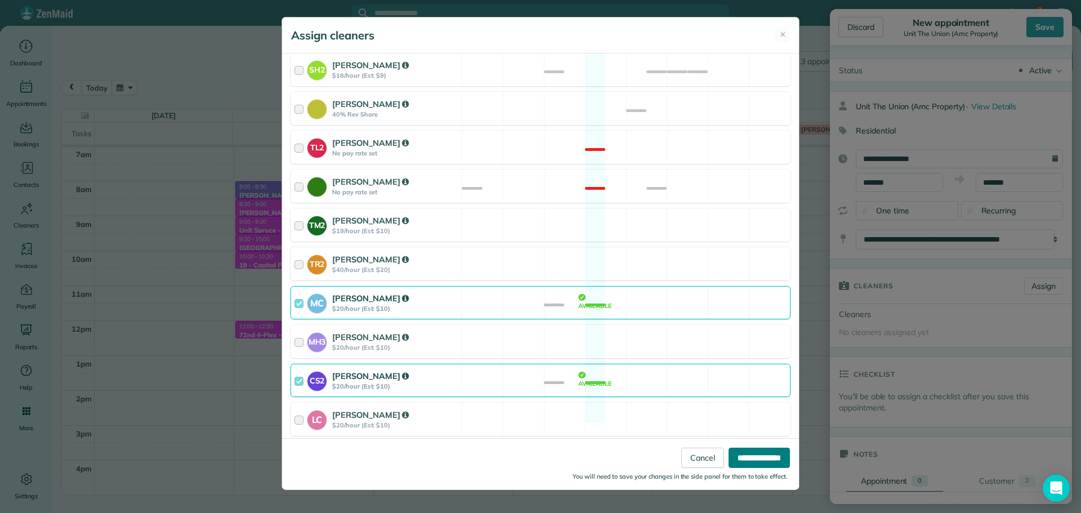
click at [741, 455] on input "**********" at bounding box center [759, 458] width 61 height 20
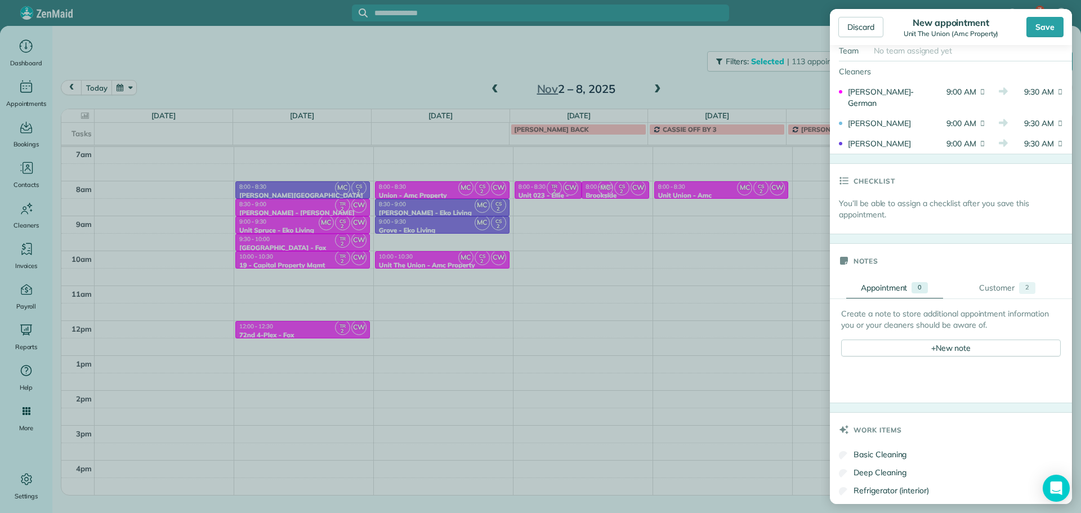
scroll to position [394, 0]
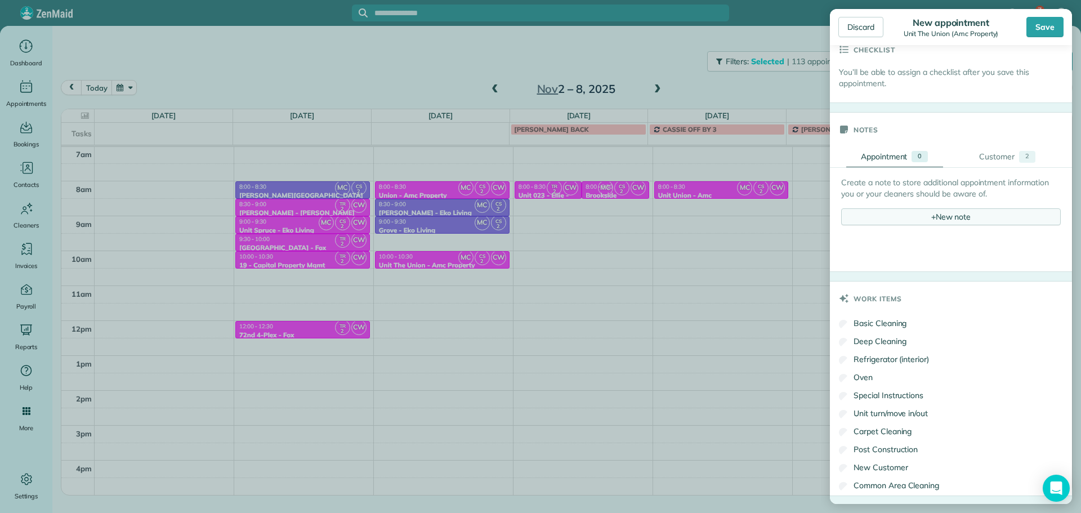
click at [951, 215] on div "+ New note" at bounding box center [952, 216] width 220 height 17
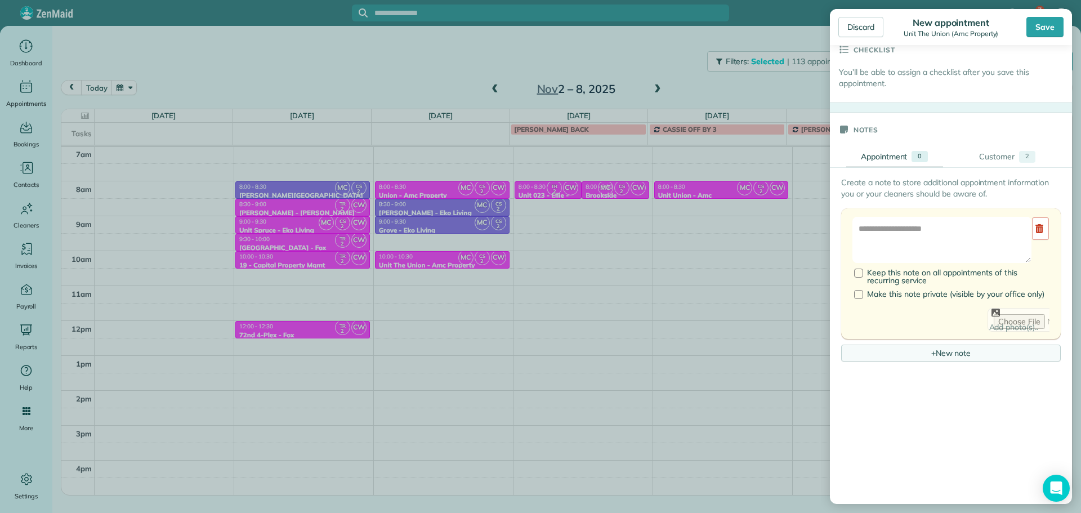
click at [951, 226] on textarea at bounding box center [942, 240] width 179 height 46
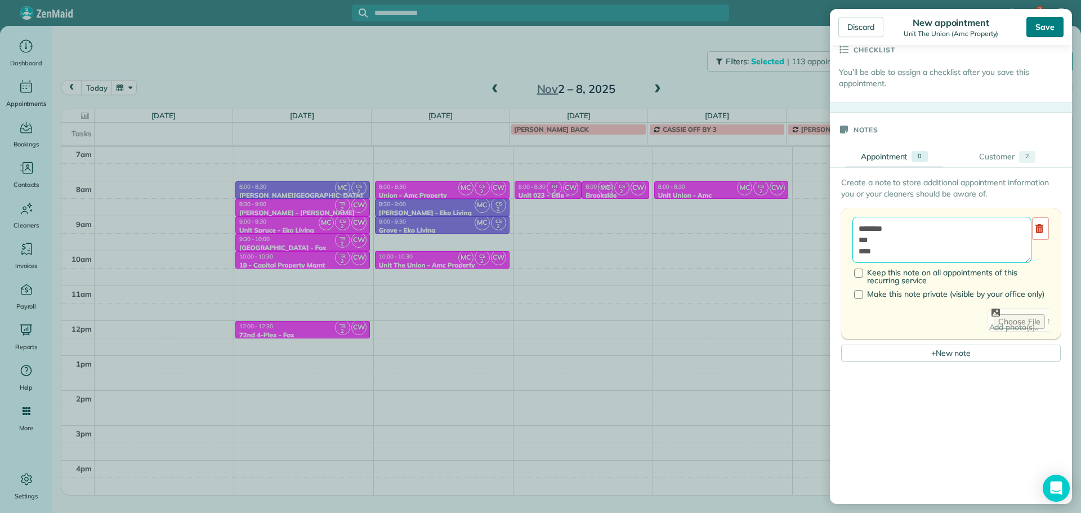
type textarea "******** *** ****"
click at [1039, 24] on div "Save" at bounding box center [1045, 27] width 37 height 20
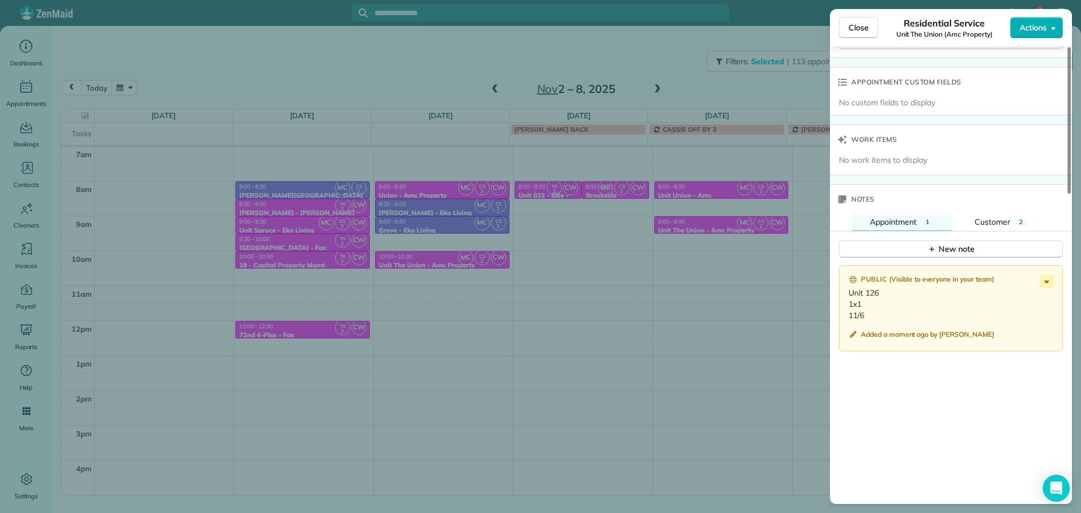
scroll to position [960, 0]
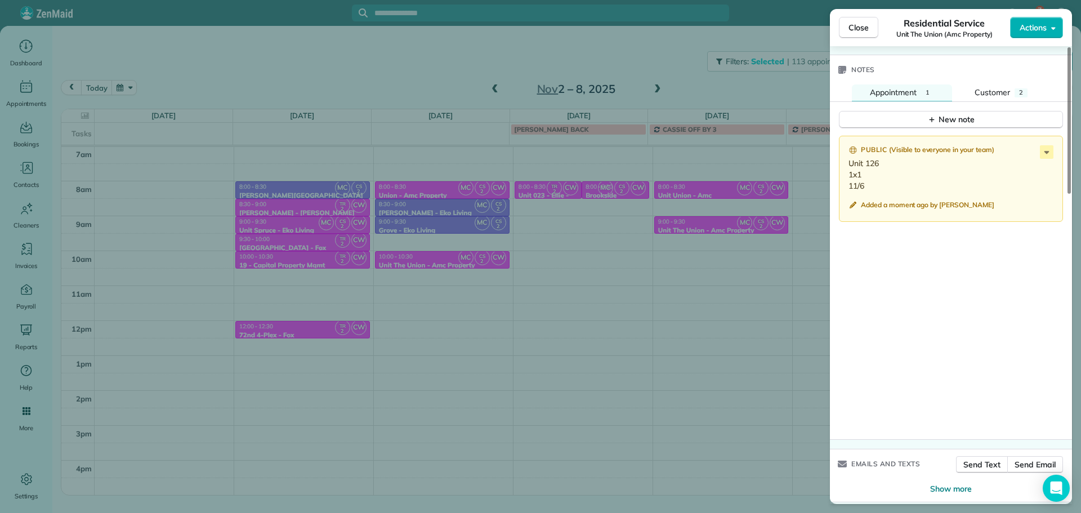
click at [759, 99] on div "Close Residential Service Unit The Union (Amc Property) Actions Status Active U…" at bounding box center [540, 256] width 1081 height 513
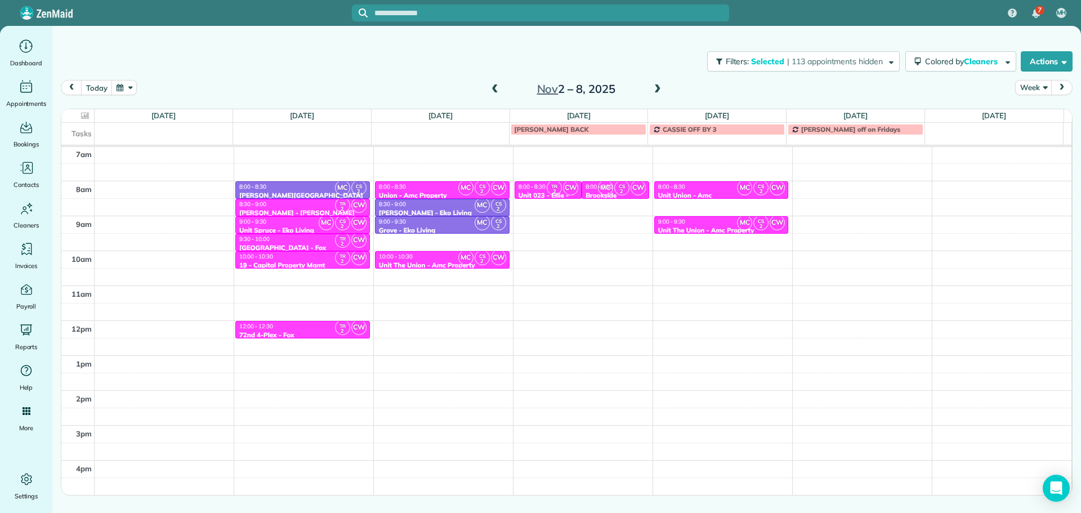
click at [655, 87] on span at bounding box center [658, 89] width 12 height 10
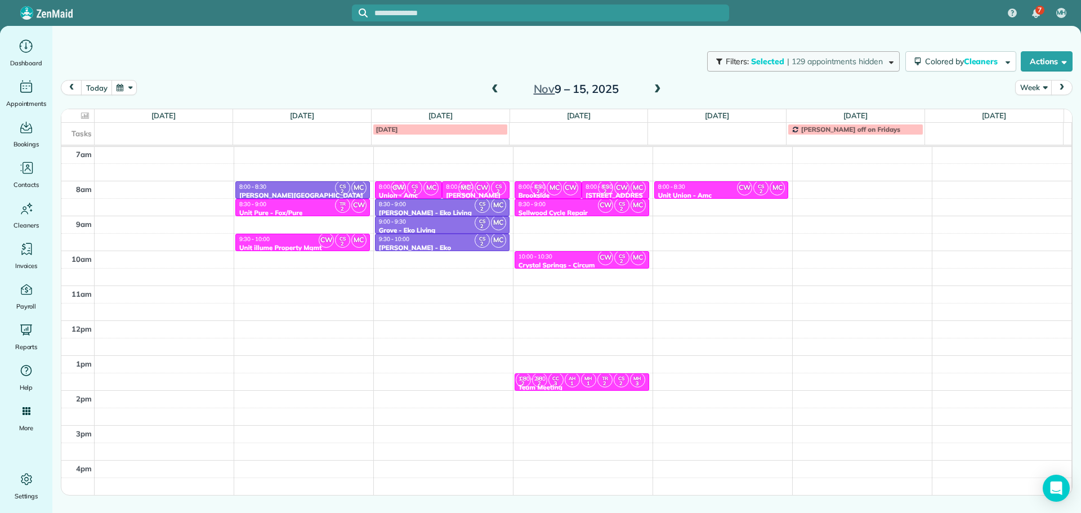
click at [760, 64] on span "Selected" at bounding box center [768, 61] width 34 height 10
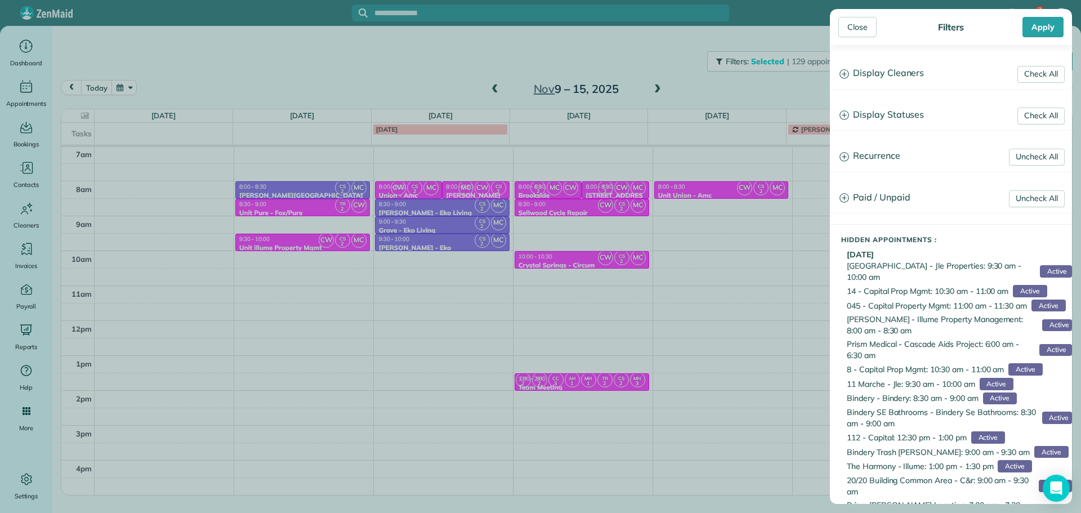
click at [878, 79] on h3 "Display Cleaners" at bounding box center [951, 73] width 241 height 29
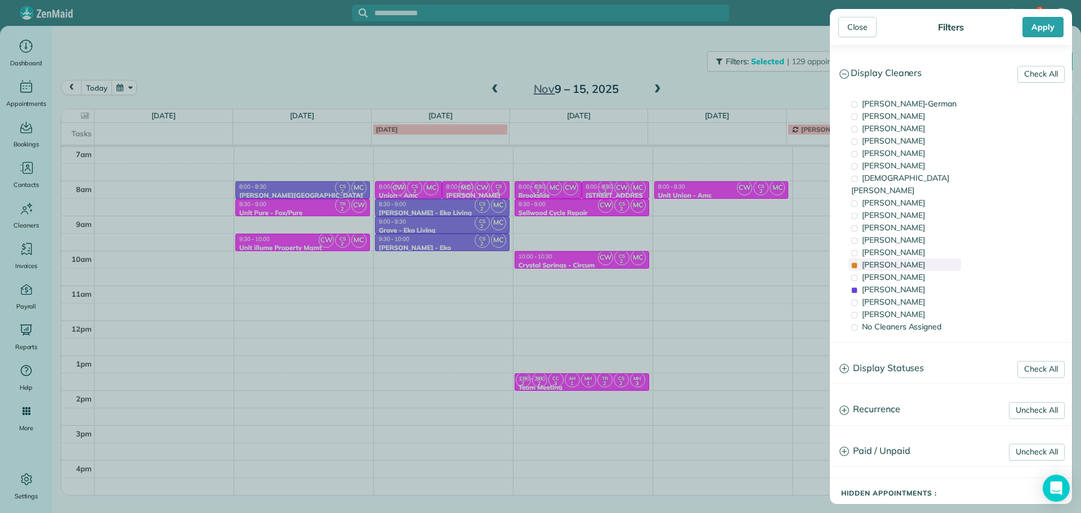
click at [888, 260] on span "[PERSON_NAME]" at bounding box center [893, 265] width 63 height 10
click at [890, 284] on span "[PERSON_NAME]" at bounding box center [893, 289] width 63 height 10
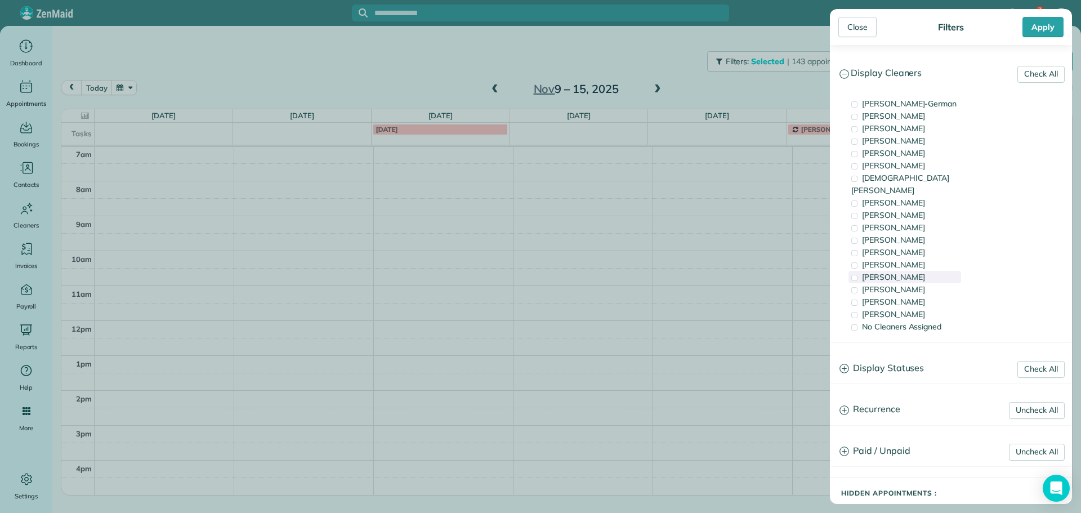
click at [890, 272] on span "[PERSON_NAME]" at bounding box center [893, 277] width 63 height 10
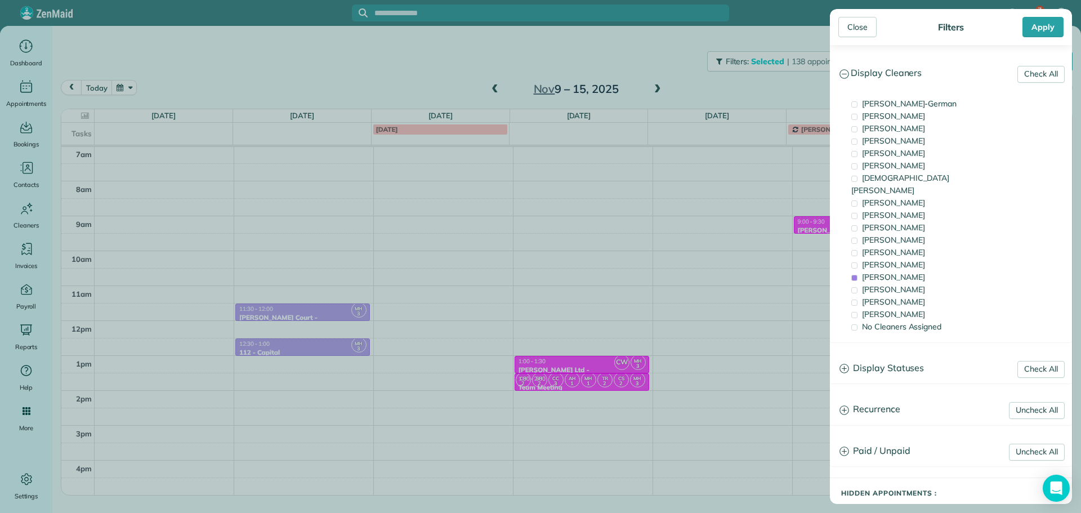
click at [308, 229] on div "Close Filters Apply Check All Display Cleaners [PERSON_NAME]-German [PERSON_NAM…" at bounding box center [540, 256] width 1081 height 513
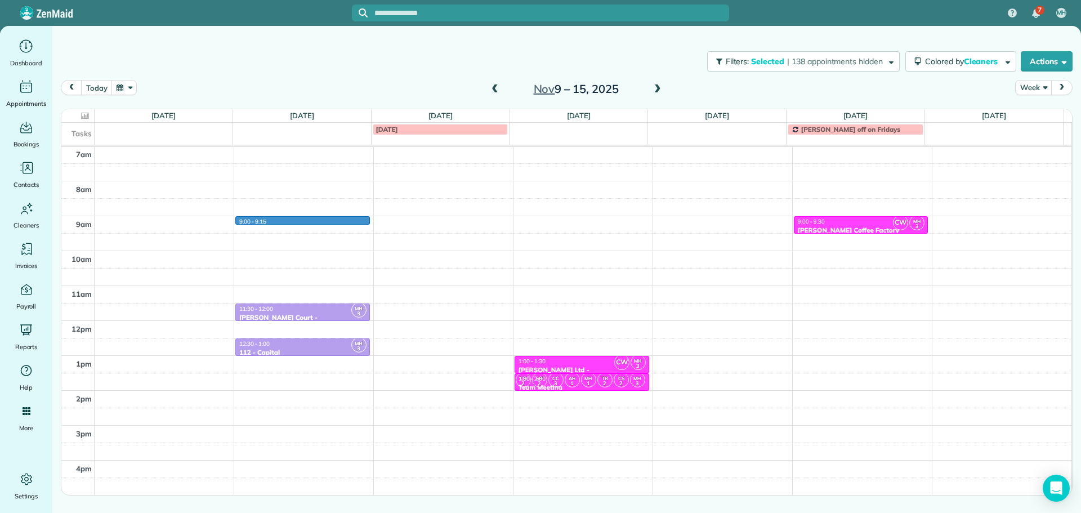
click at [308, 222] on div "4am 5am 6am 7am 8am 9am 10am 11am 12pm 1pm 2pm 3pm 4pm 5pm 9:00 - 9:15 MH 3 11:…" at bounding box center [566, 286] width 1011 height 488
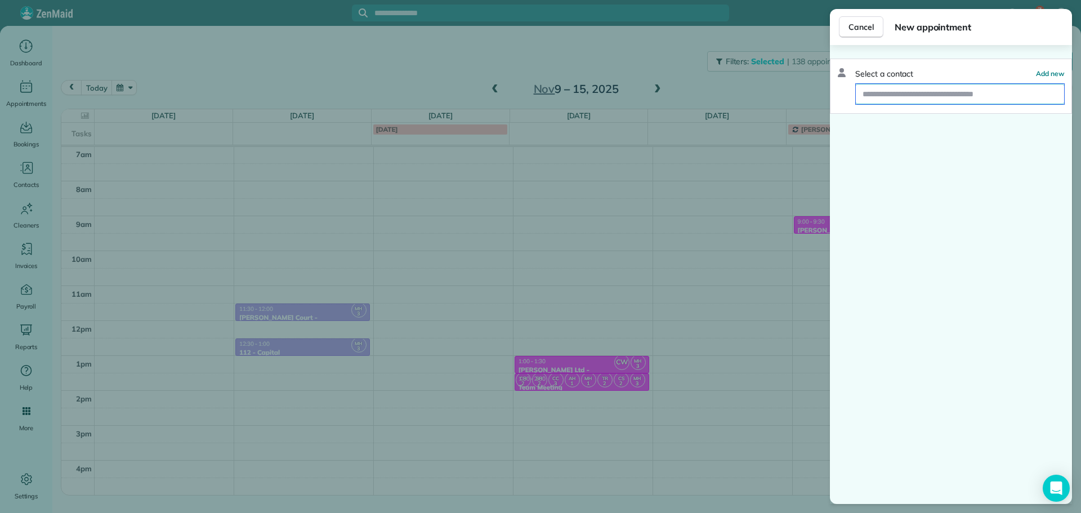
click at [882, 101] on input "text" at bounding box center [960, 94] width 208 height 20
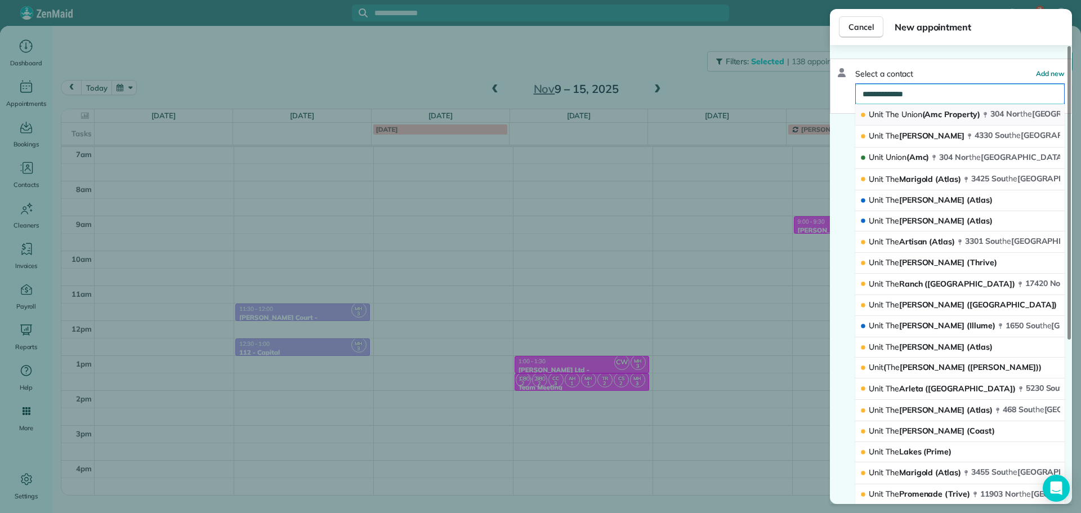
type input "**********"
click at [898, 111] on span "The" at bounding box center [893, 114] width 14 height 10
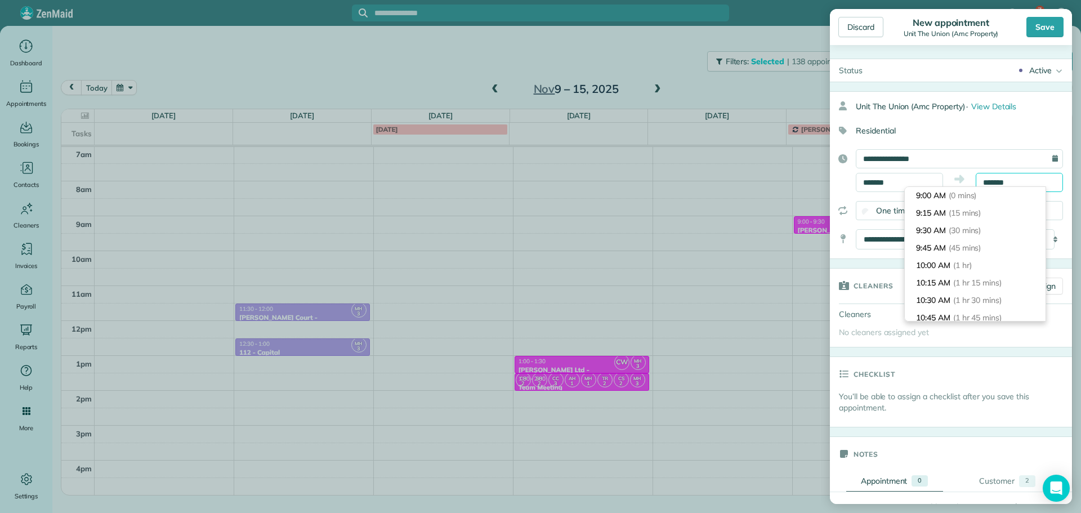
click at [982, 181] on input "*******" at bounding box center [1019, 182] width 87 height 19
type input "*******"
click at [971, 226] on span "(30 mins)" at bounding box center [967, 230] width 35 height 10
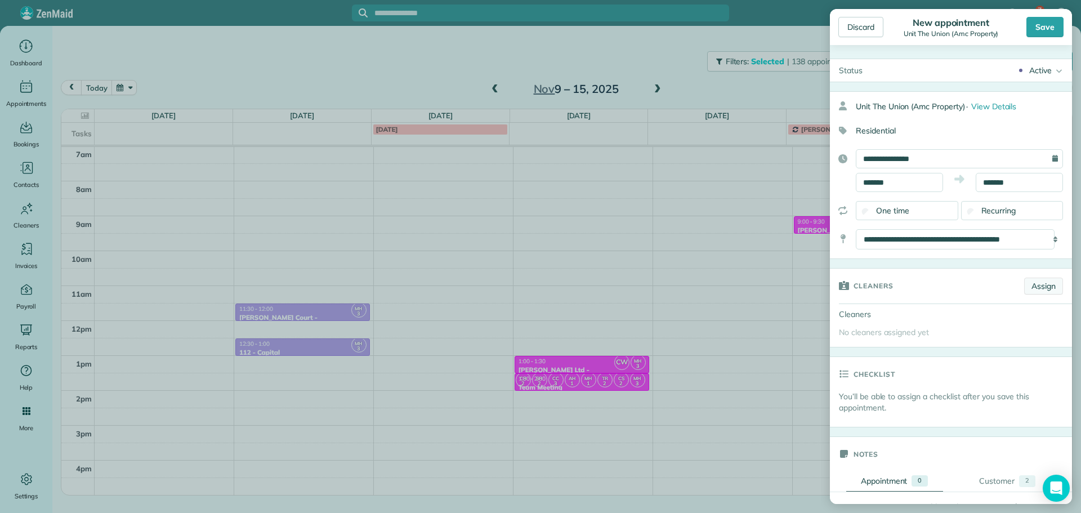
click at [1040, 281] on link "Assign" at bounding box center [1044, 286] width 39 height 17
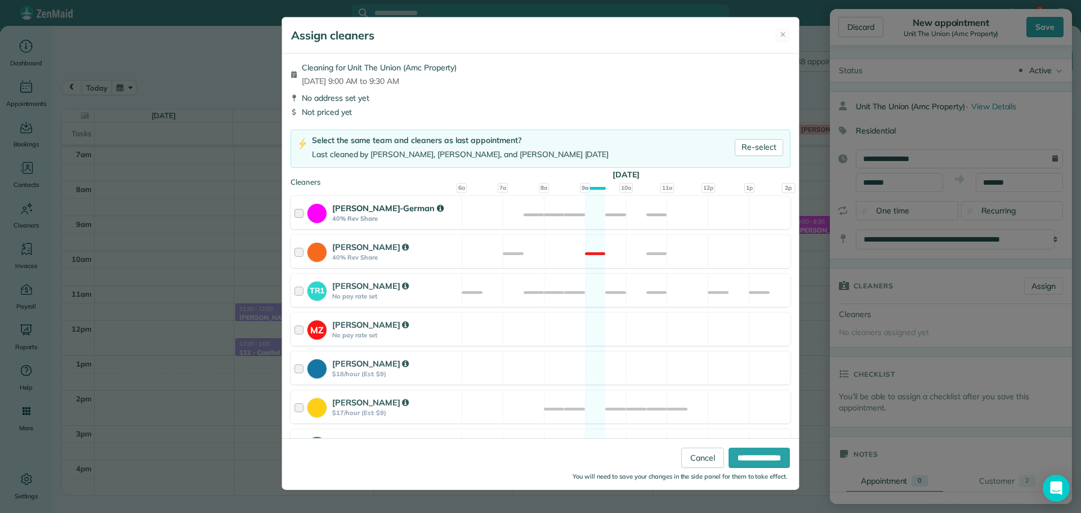
click at [603, 212] on div "[PERSON_NAME]-German 40% Rev Share Available" at bounding box center [541, 212] width 500 height 33
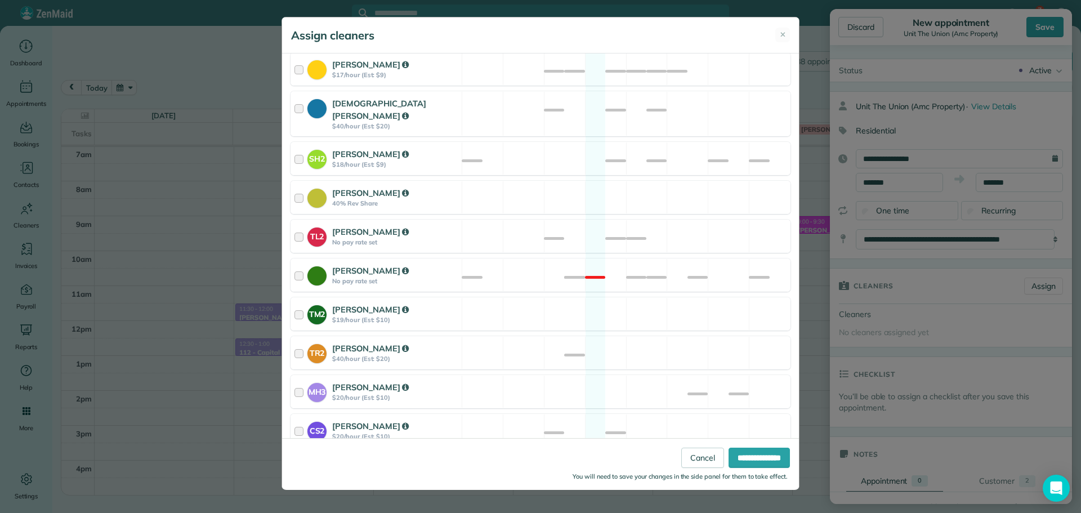
scroll to position [427, 0]
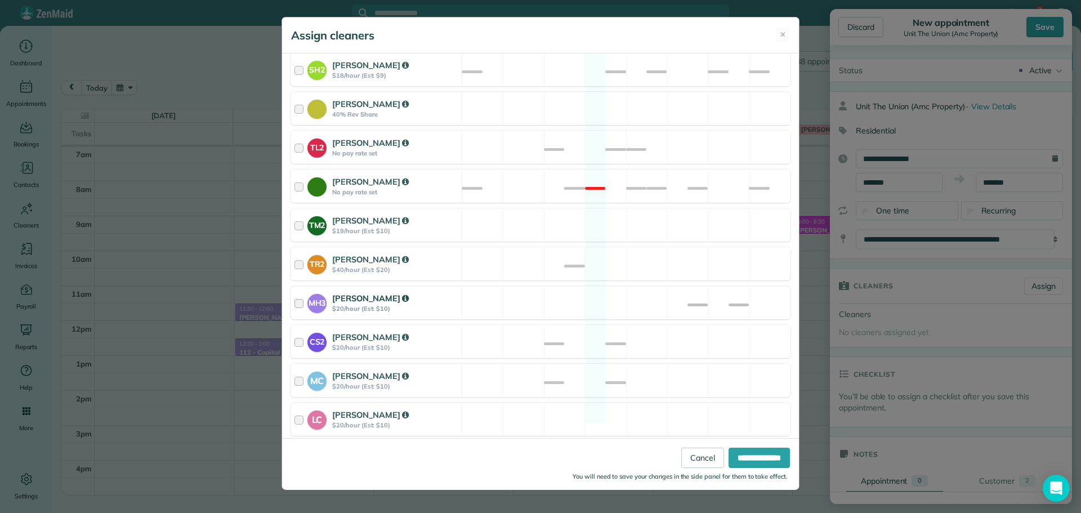
click at [640, 286] on div "MH3 [PERSON_NAME] $20/hour (Est: $10) Available" at bounding box center [541, 302] width 500 height 33
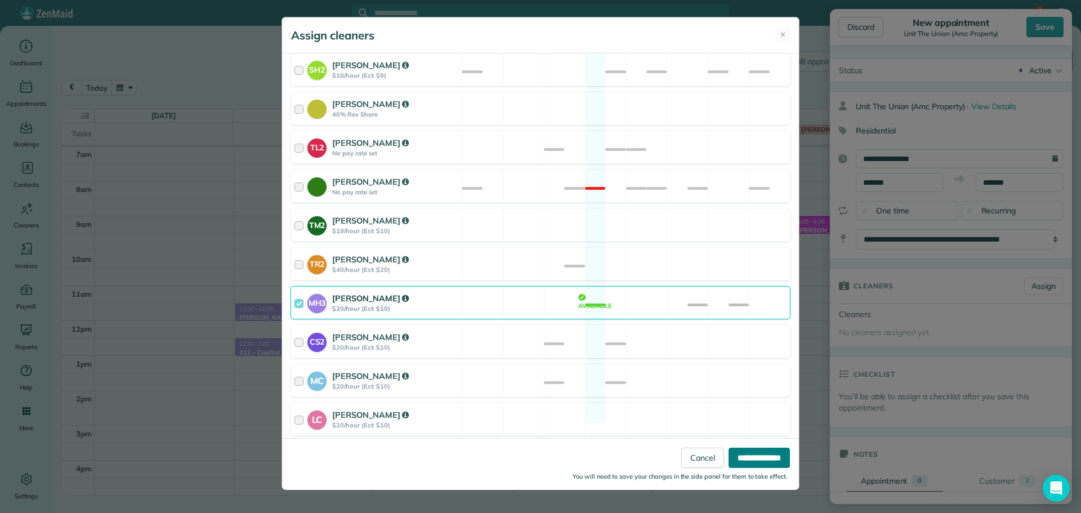
click at [760, 451] on input "**********" at bounding box center [759, 458] width 61 height 20
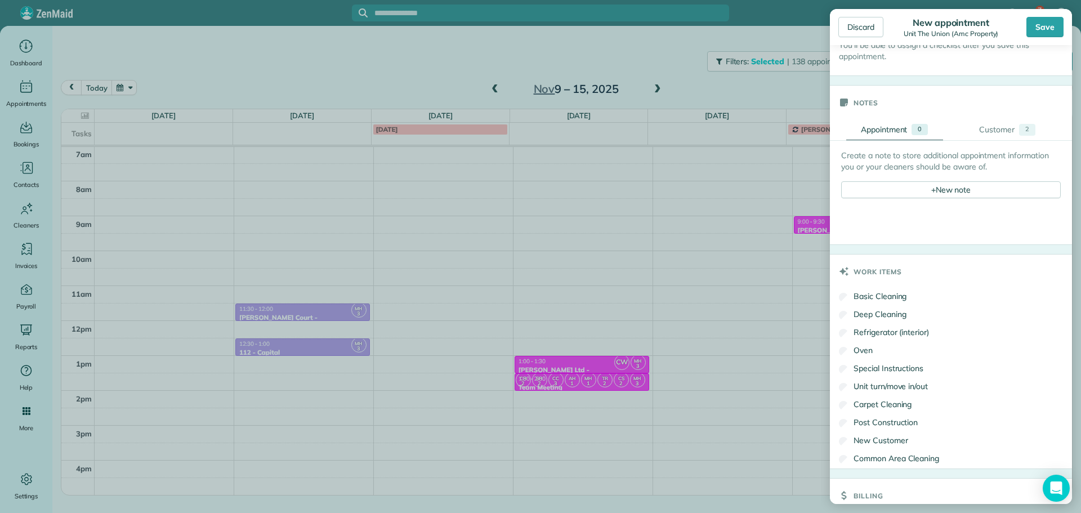
scroll to position [451, 0]
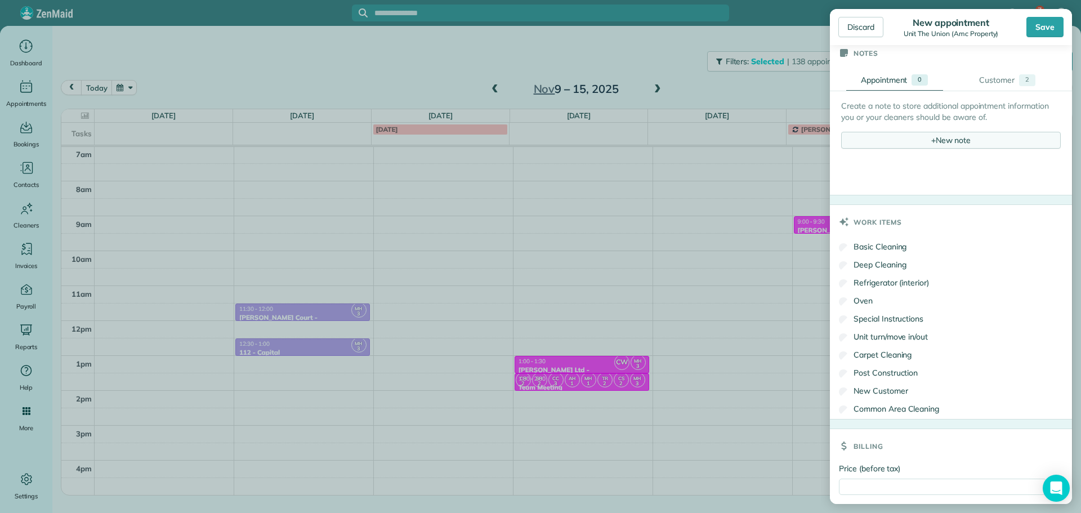
click at [933, 132] on div "+ New note" at bounding box center [952, 140] width 220 height 17
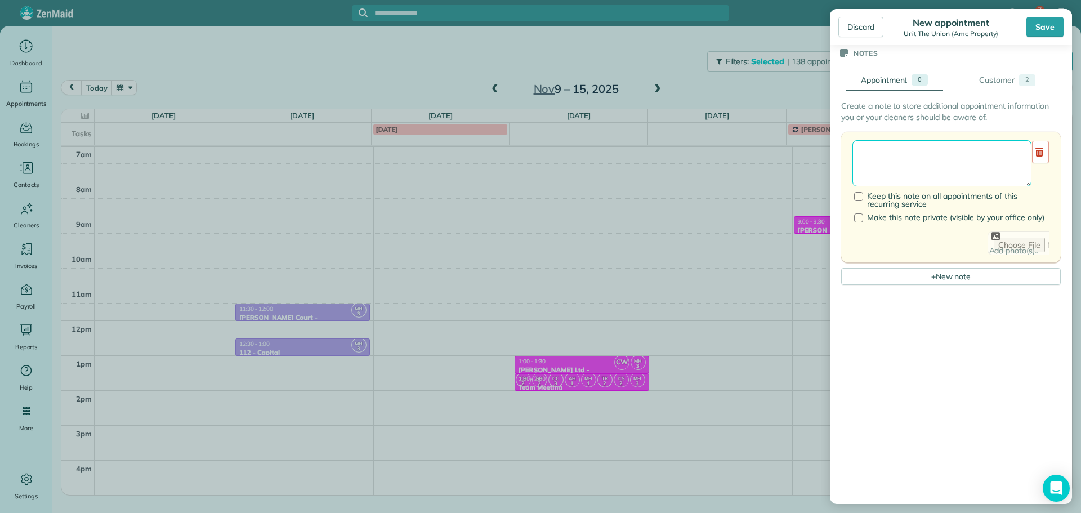
click at [934, 149] on textarea at bounding box center [942, 163] width 179 height 46
type textarea "******** *** *****"
click at [1040, 26] on div "Save" at bounding box center [1045, 27] width 37 height 20
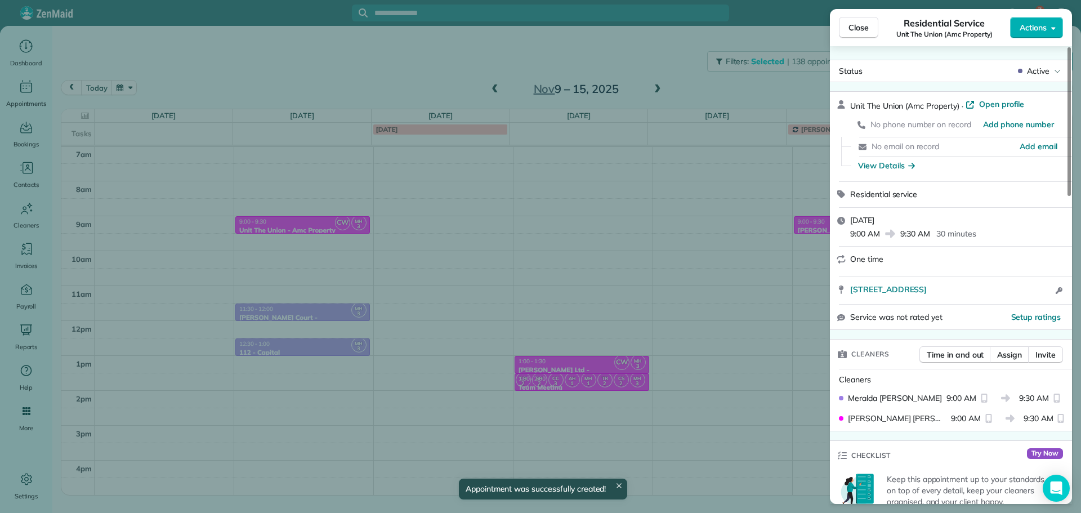
click at [314, 54] on div "Close Residential Service Unit The Union (Amc Property) Actions Status Active U…" at bounding box center [540, 256] width 1081 height 513
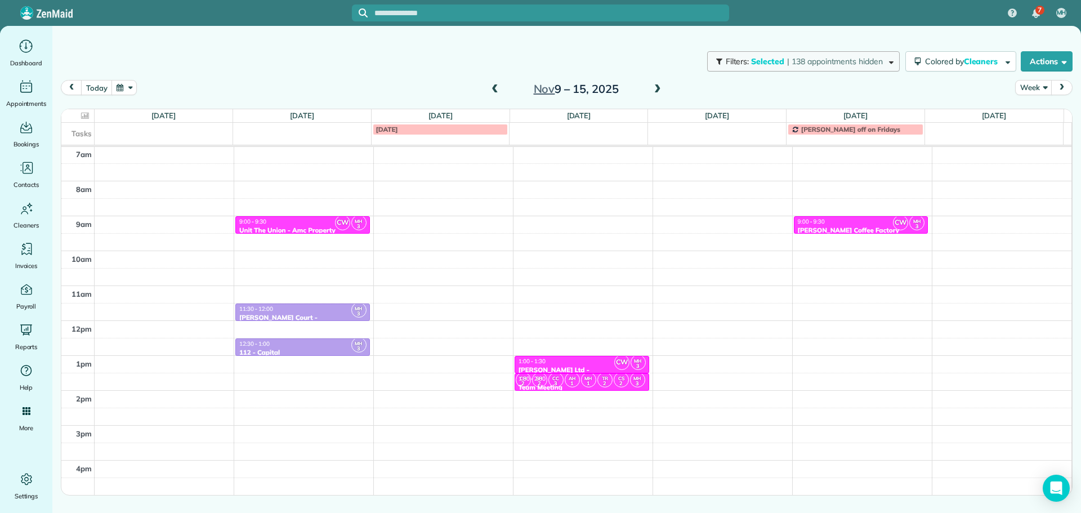
click at [860, 61] on span "| 138 appointments hidden" at bounding box center [835, 61] width 96 height 10
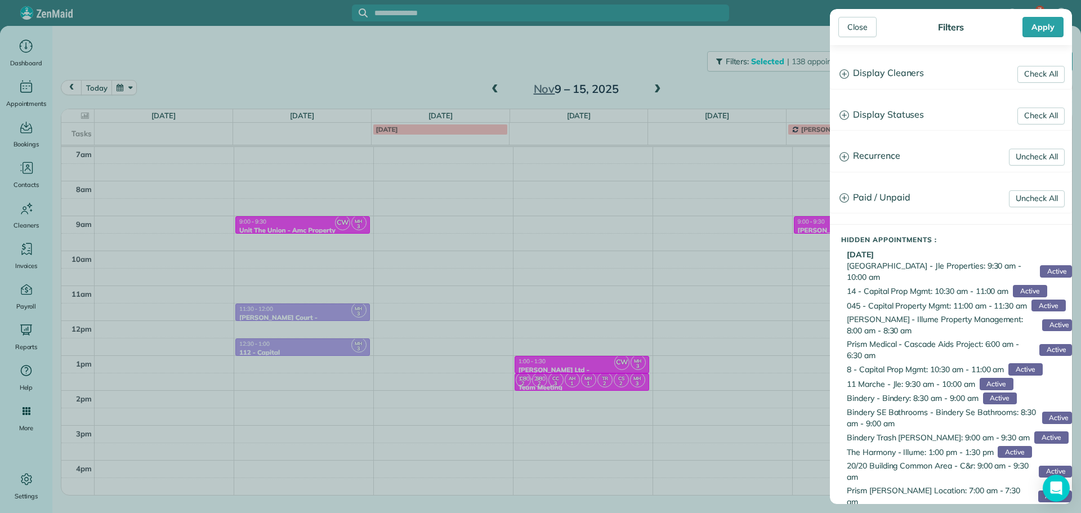
click at [896, 75] on h3 "Display Cleaners" at bounding box center [951, 73] width 241 height 29
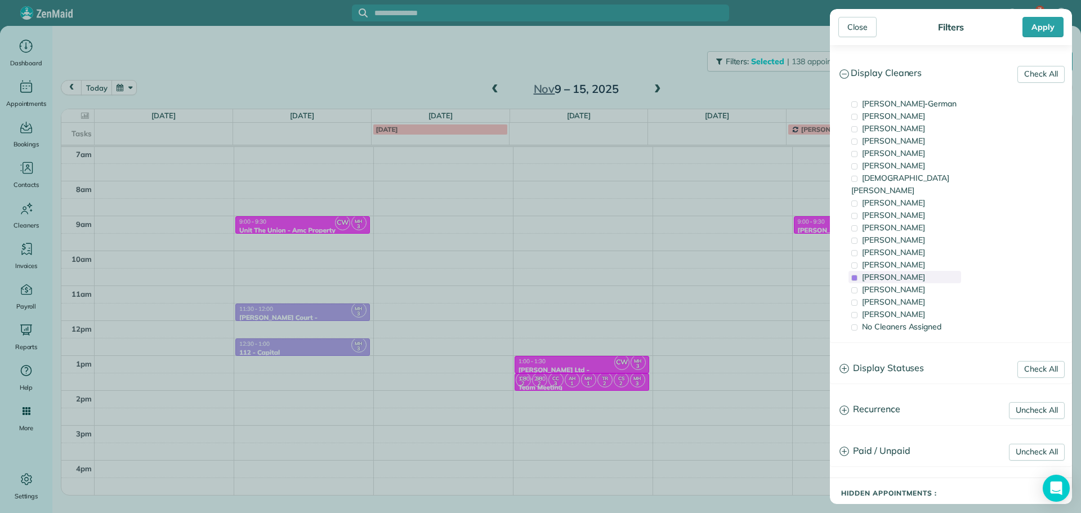
click at [891, 272] on span "[PERSON_NAME]" at bounding box center [893, 277] width 63 height 10
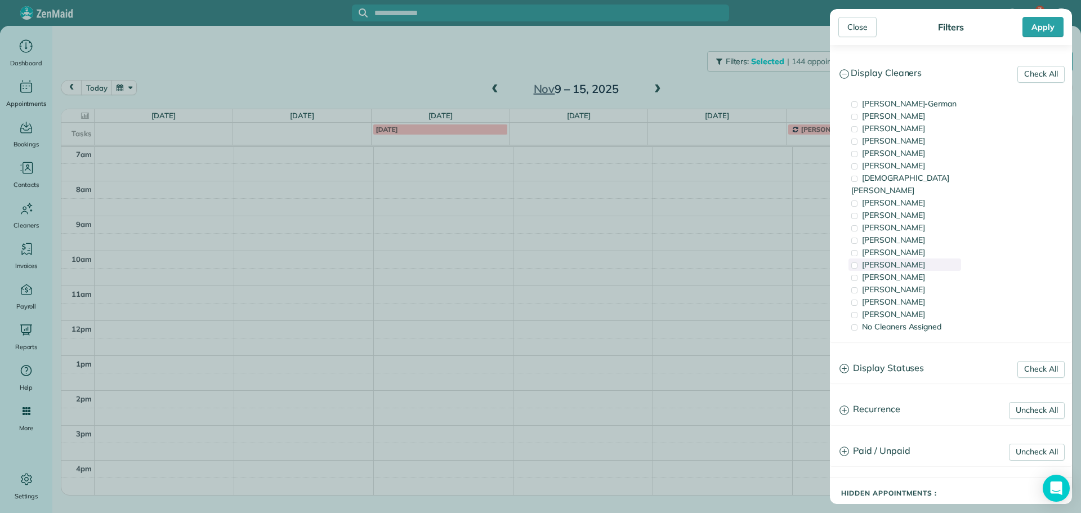
click at [892, 260] on span "[PERSON_NAME]" at bounding box center [893, 265] width 63 height 10
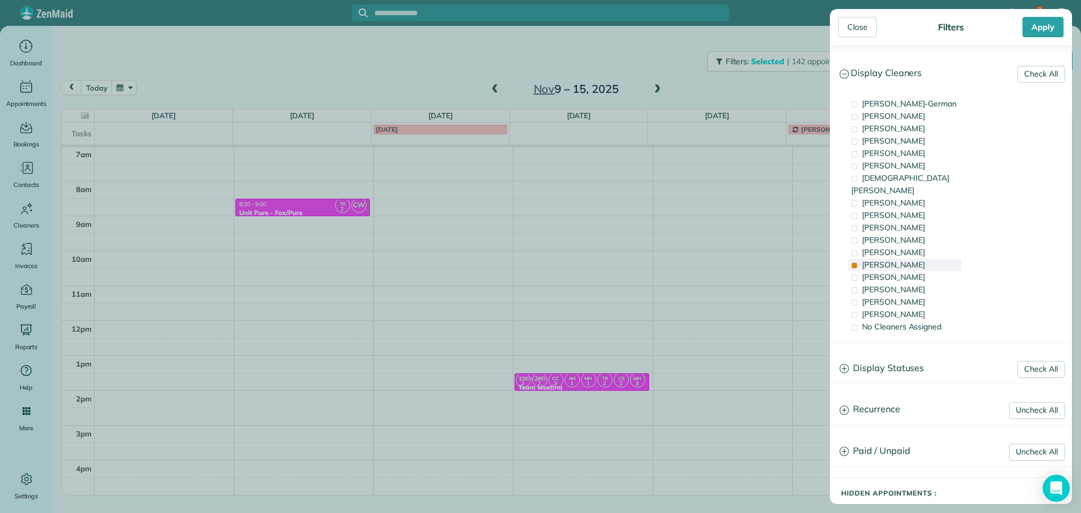
click at [892, 260] on span "[PERSON_NAME]" at bounding box center [893, 265] width 63 height 10
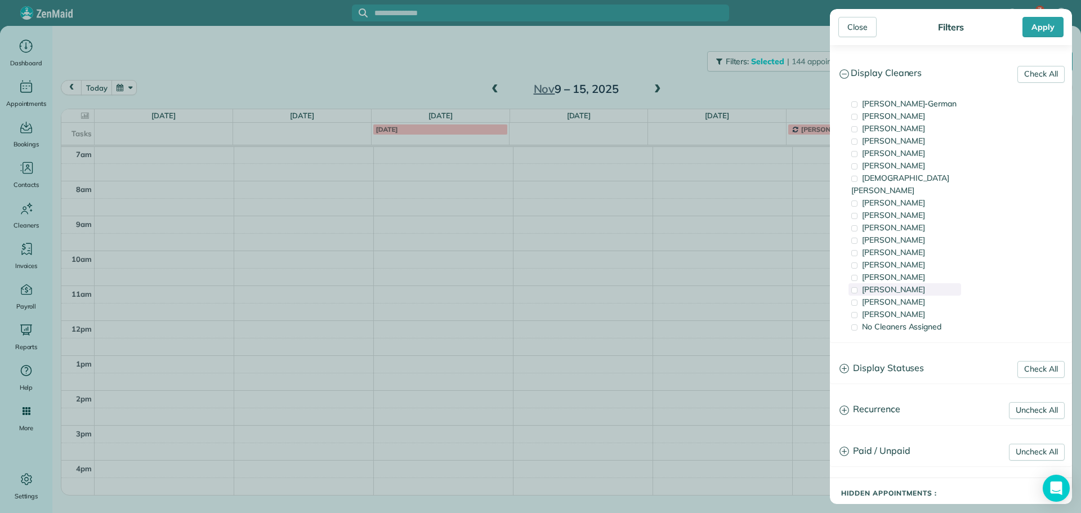
click at [903, 283] on div "[PERSON_NAME]" at bounding box center [905, 289] width 113 height 12
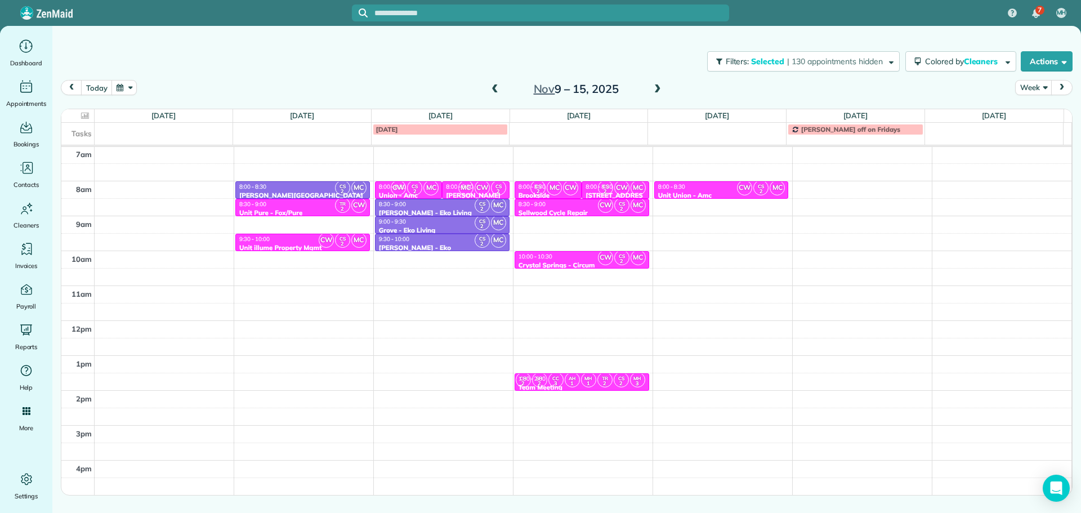
click at [448, 271] on div "Close Filters Apply Check All Display Cleaners [PERSON_NAME]-German [PERSON_NAM…" at bounding box center [540, 256] width 1081 height 513
click at [448, 271] on div "4am 5am 6am 7am 8am 9am 10am 11am 12pm 1pm 2pm 3pm 4pm 5pm CS 2 MC 8:00 - 8:30 …" at bounding box center [566, 286] width 1011 height 488
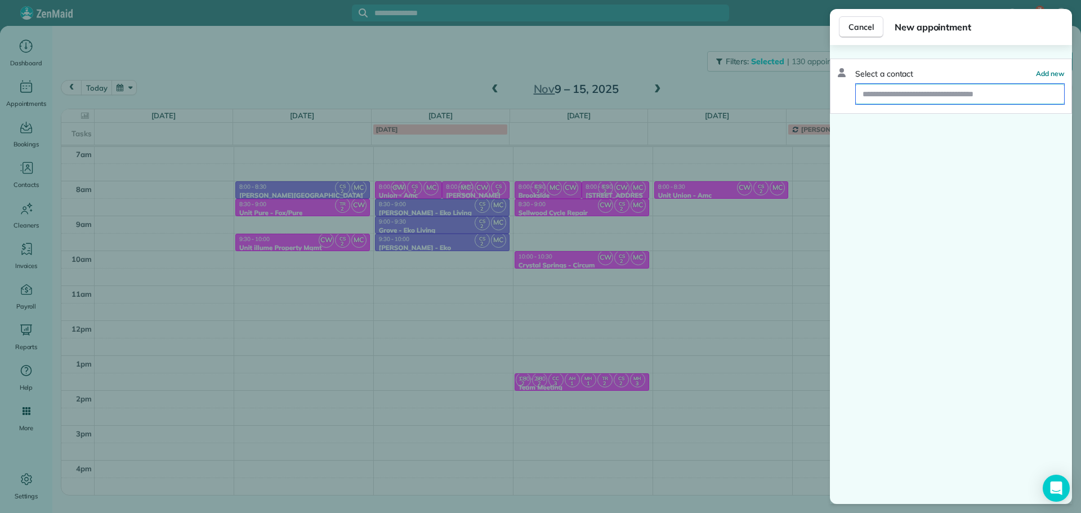
click at [941, 100] on input "text" at bounding box center [960, 94] width 208 height 20
type input "*"
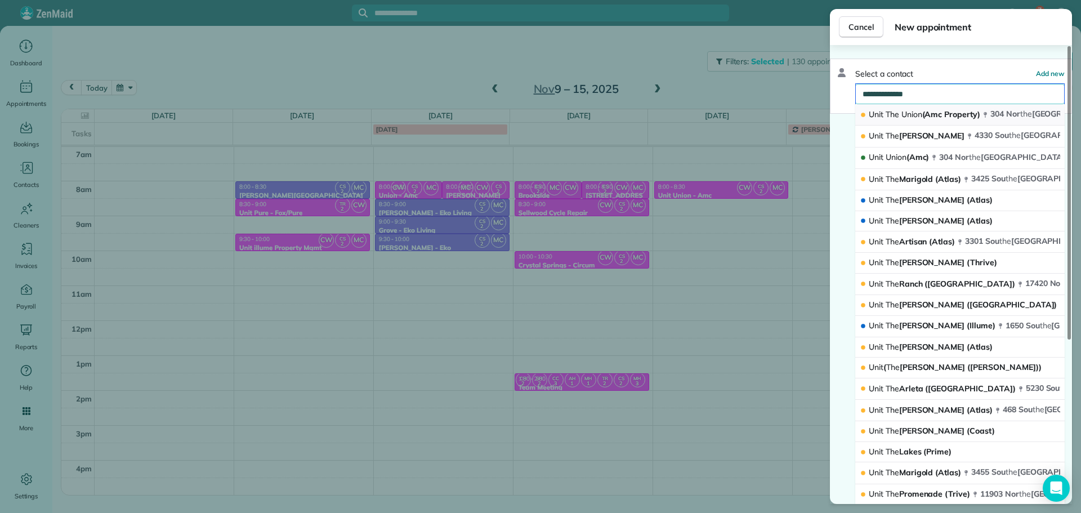
type input "**********"
click at [911, 114] on span "Union" at bounding box center [912, 114] width 21 height 10
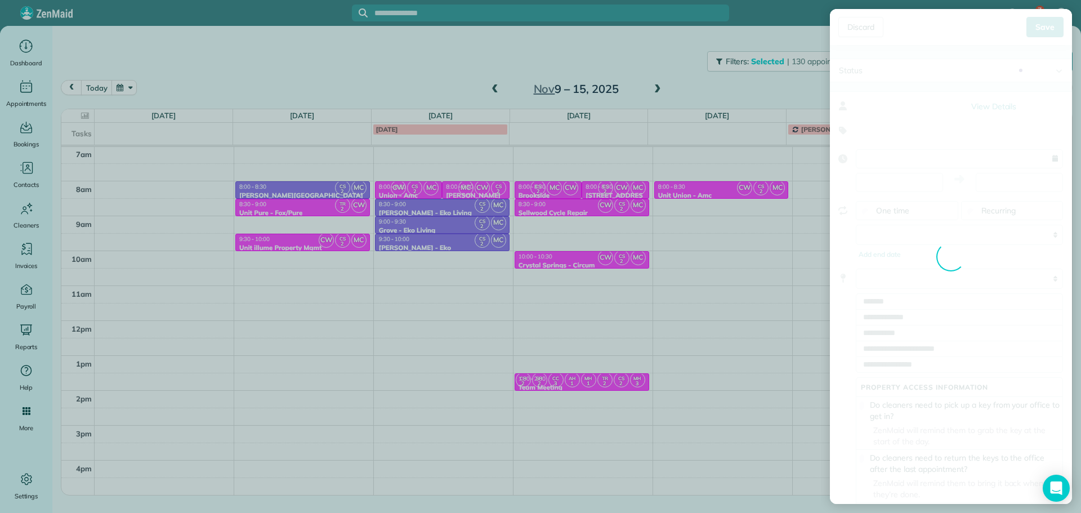
type input "**********"
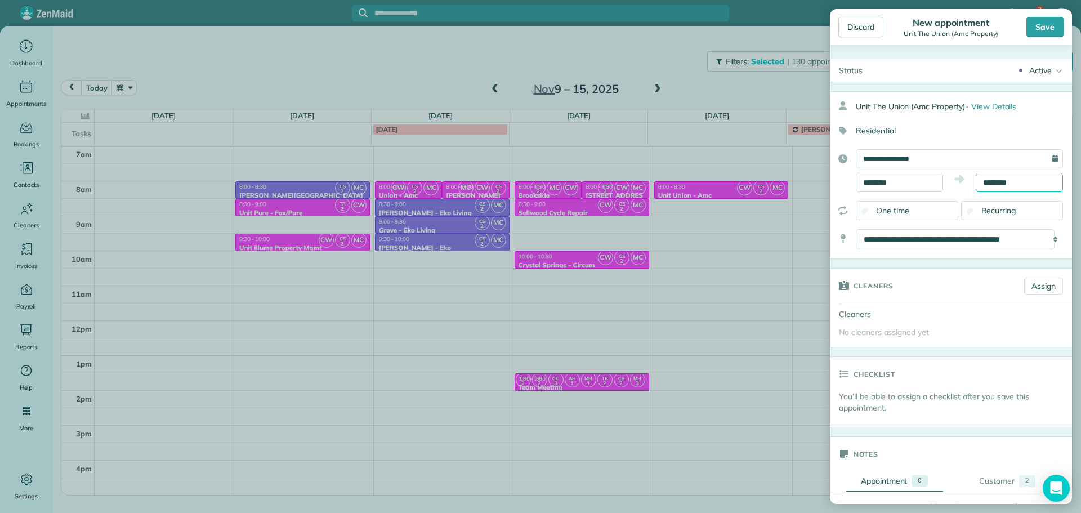
click at [992, 183] on input "********" at bounding box center [1019, 182] width 87 height 19
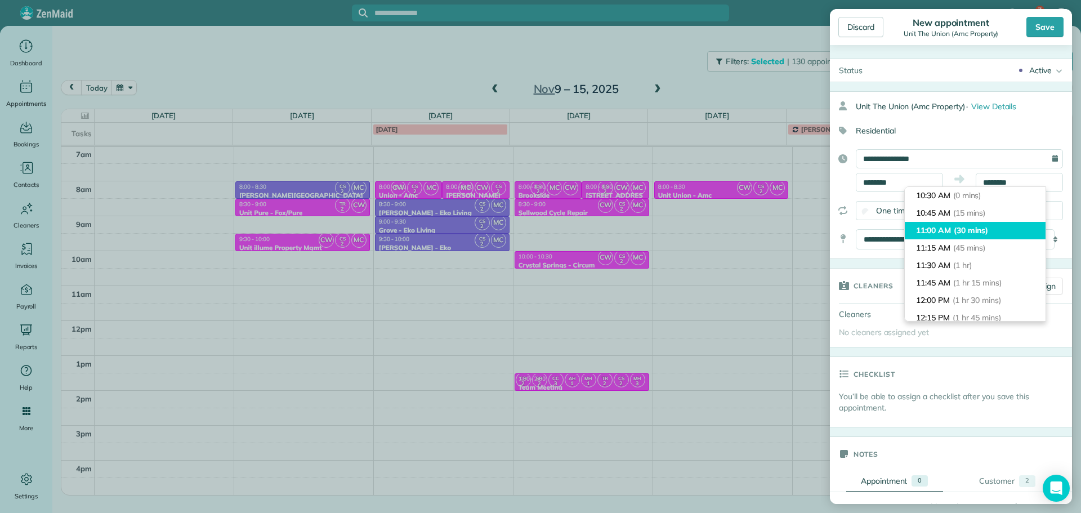
type input "********"
click at [970, 225] on li "11:00 AM (30 mins)" at bounding box center [975, 230] width 141 height 17
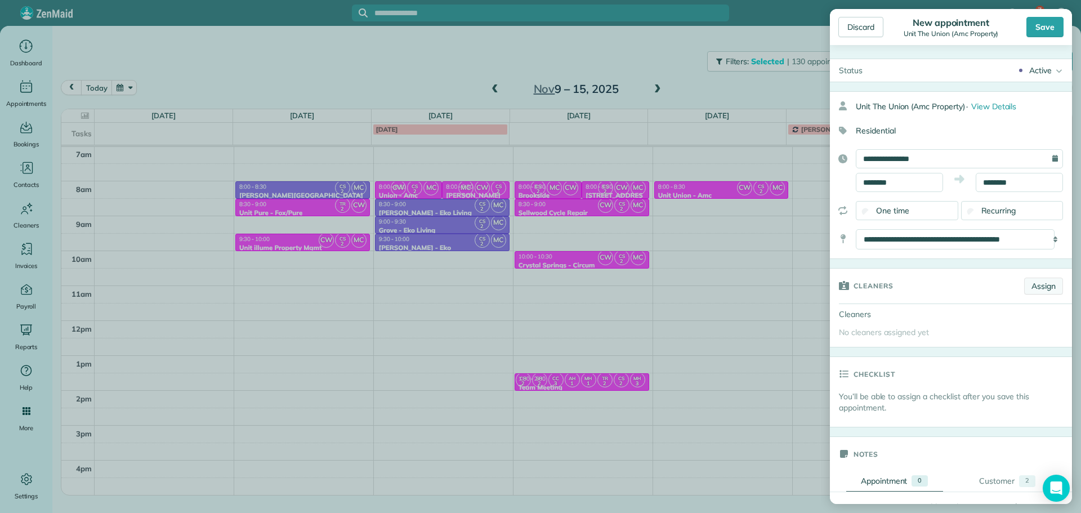
click at [1039, 286] on link "Assign" at bounding box center [1044, 286] width 39 height 17
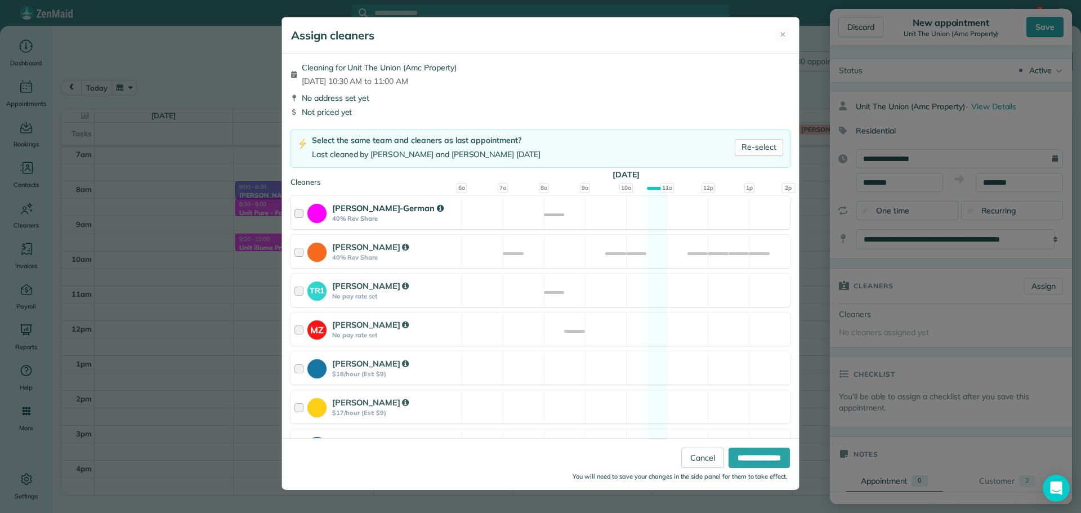
click at [576, 213] on div "[PERSON_NAME]-German 40% Rev Share Available" at bounding box center [541, 212] width 500 height 33
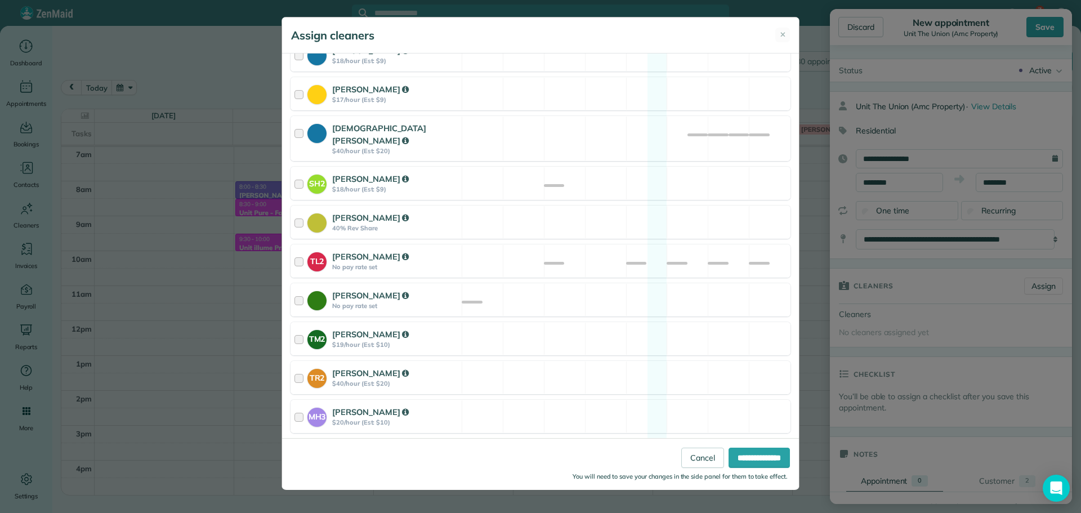
scroll to position [427, 0]
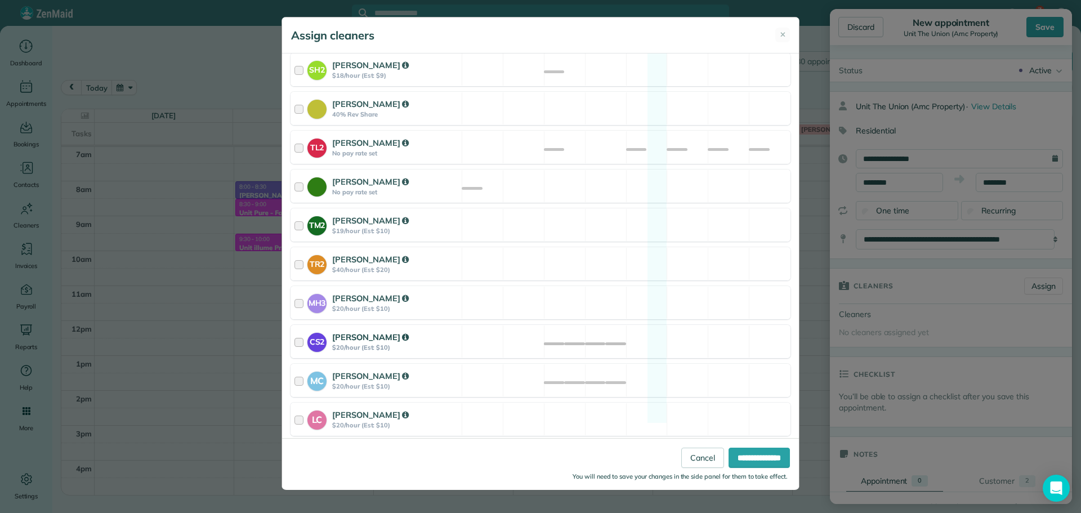
click at [482, 335] on div "CS2 [PERSON_NAME] $20/hour (Est: $10) Available" at bounding box center [541, 341] width 500 height 33
click at [499, 366] on div "MC [PERSON_NAME] $20/hour (Est: $10) Available" at bounding box center [541, 380] width 500 height 33
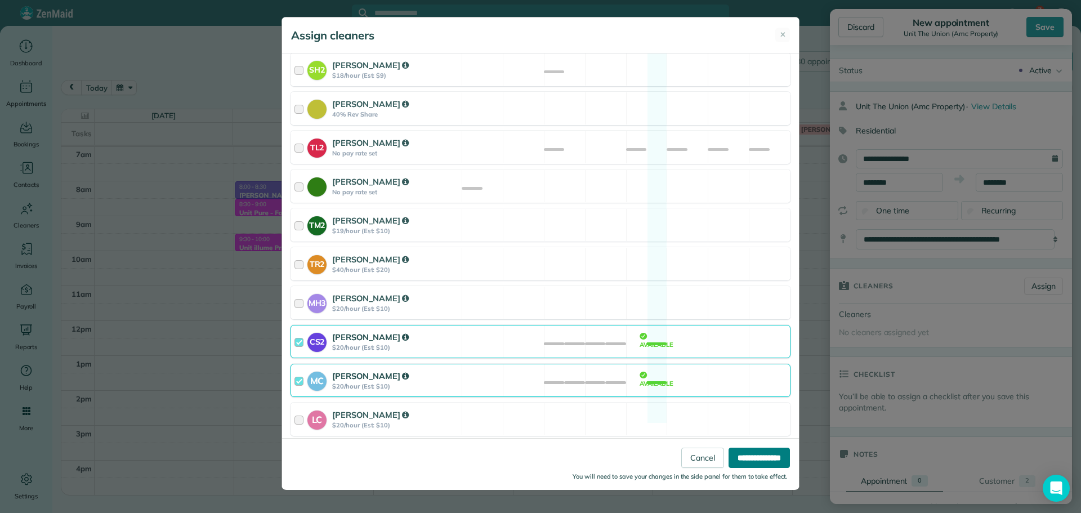
click at [746, 452] on input "**********" at bounding box center [759, 458] width 61 height 20
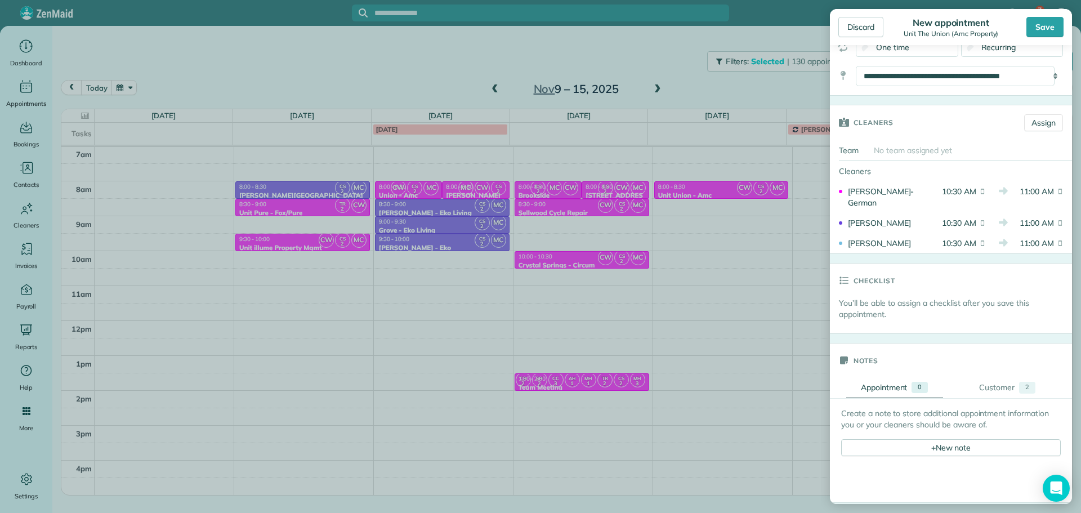
scroll to position [282, 0]
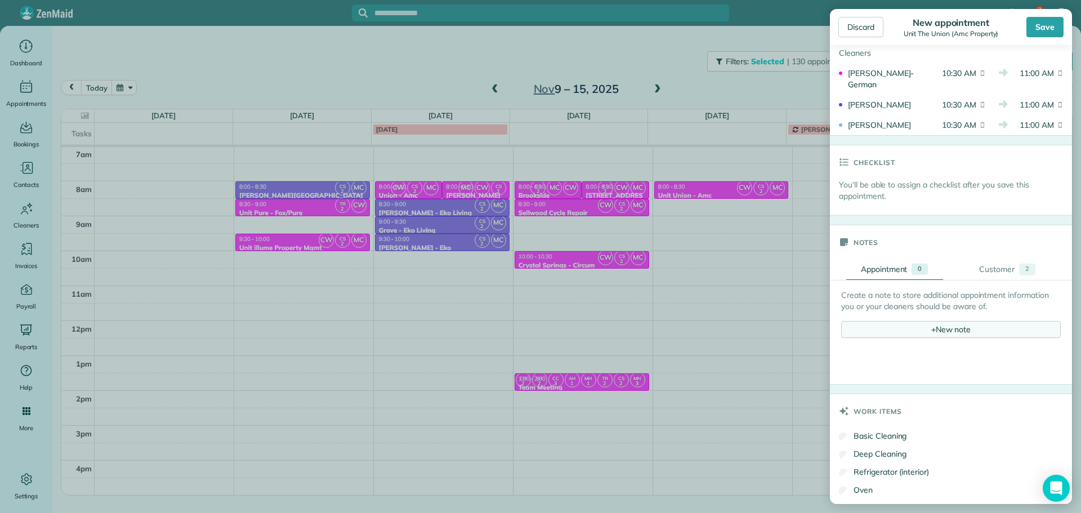
click at [973, 333] on div "+ New note" at bounding box center [952, 329] width 220 height 17
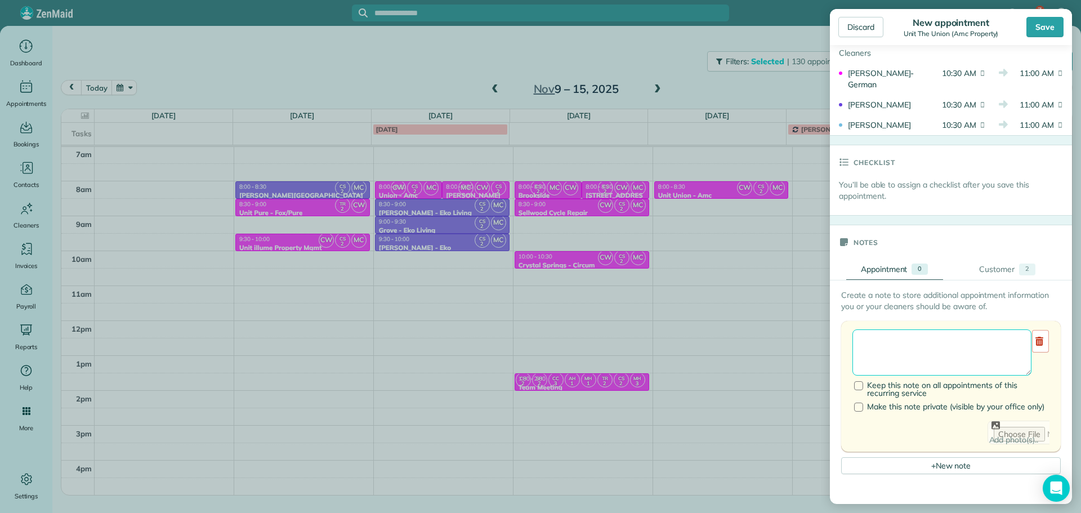
click at [971, 344] on textarea at bounding box center [942, 353] width 179 height 46
type textarea "******** *** *****"
click at [1039, 26] on div "Save" at bounding box center [1045, 27] width 37 height 20
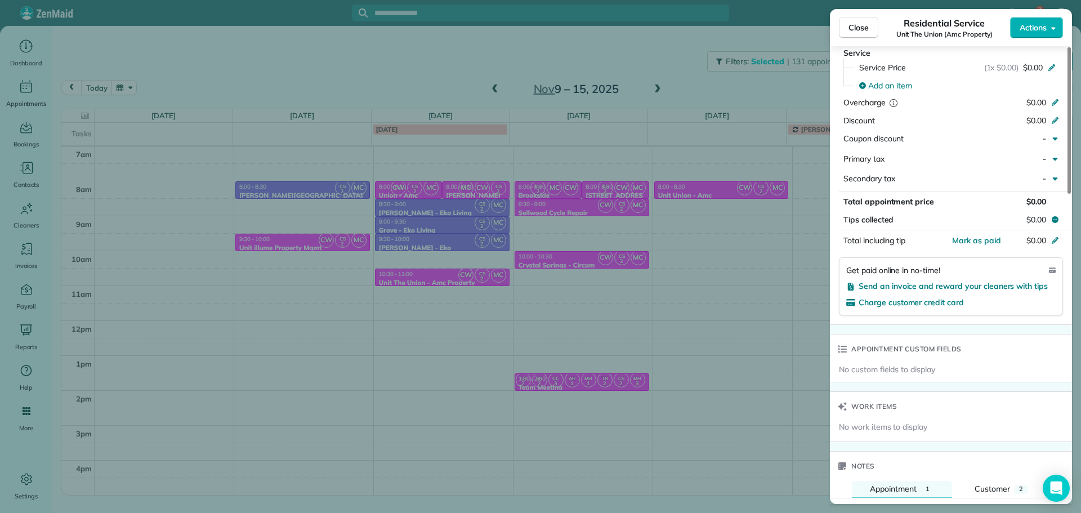
scroll to position [678, 0]
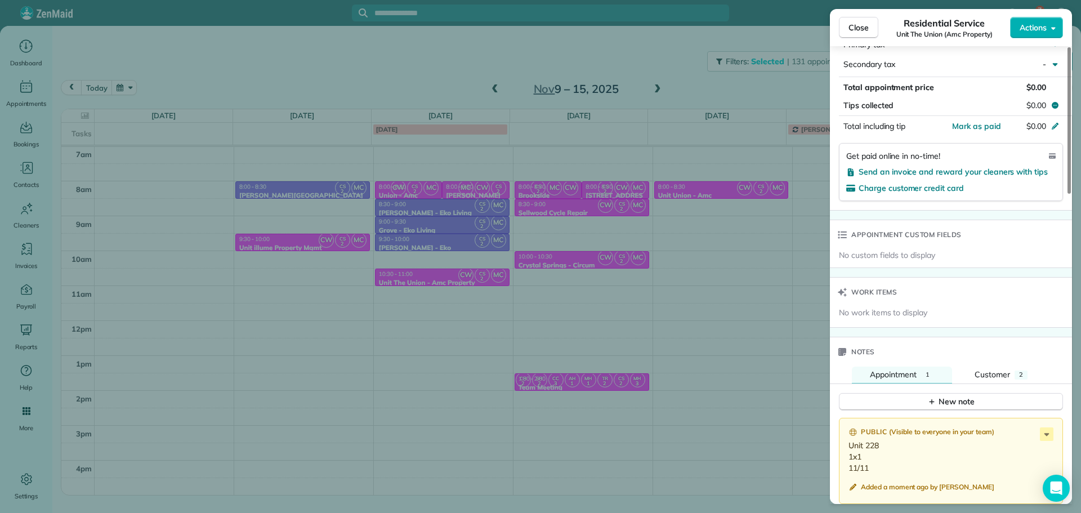
click at [618, 180] on div "Close Residential Service Unit The Union (Amc Property) Actions Status Active U…" at bounding box center [540, 256] width 1081 height 513
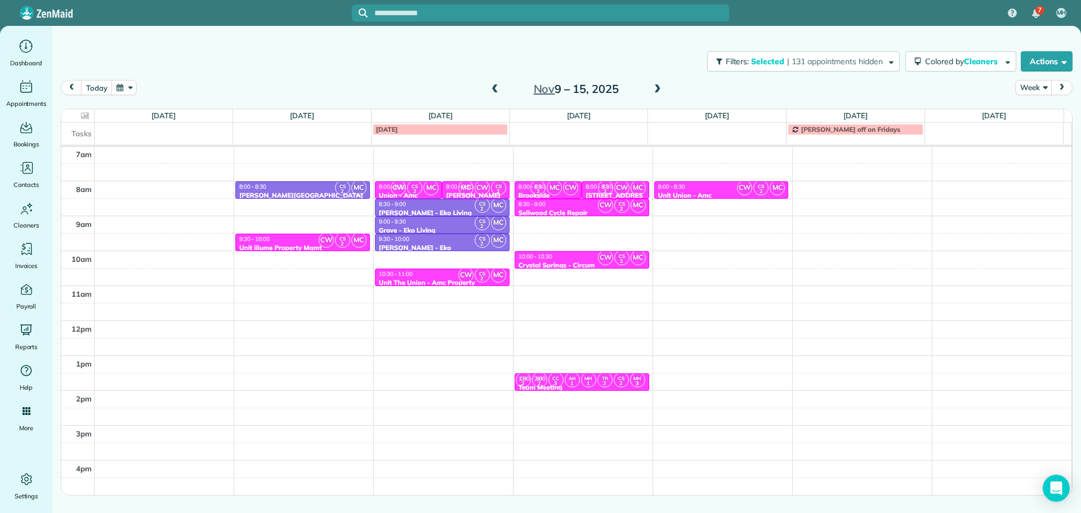
click at [502, 91] on div "[DATE] – [DATE]" at bounding box center [576, 89] width 180 height 18
click at [499, 91] on span at bounding box center [495, 89] width 12 height 10
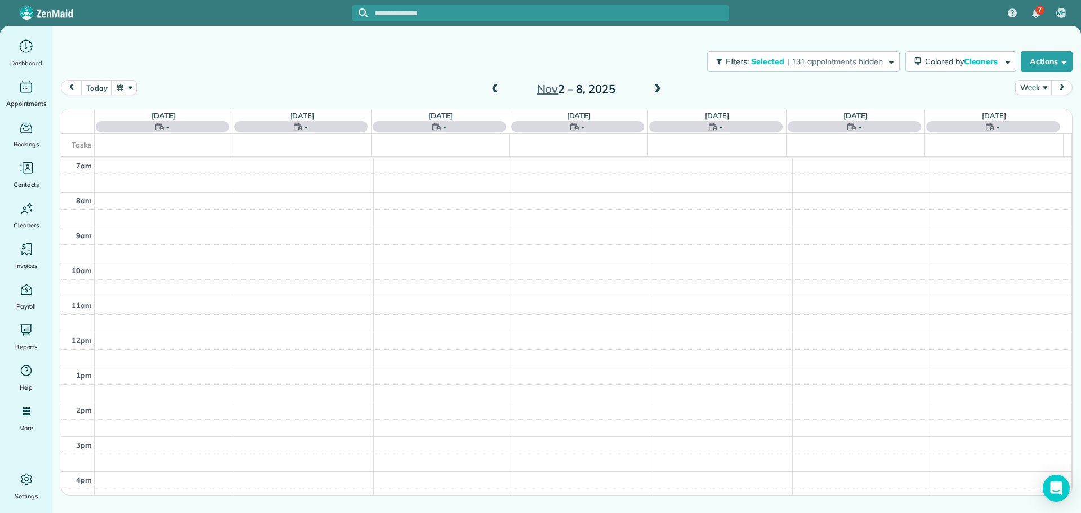
click at [499, 91] on span at bounding box center [495, 89] width 12 height 10
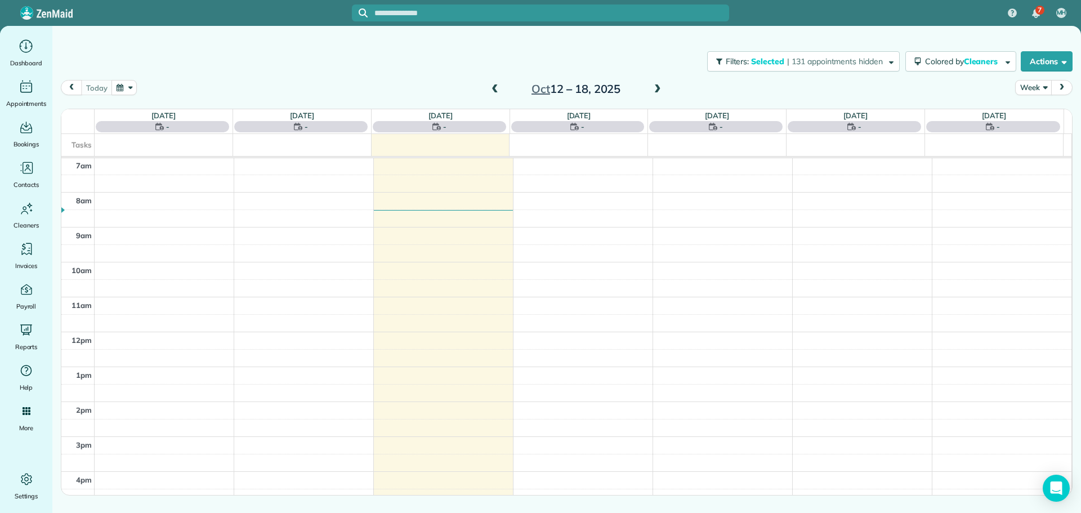
click at [658, 88] on span at bounding box center [658, 89] width 12 height 10
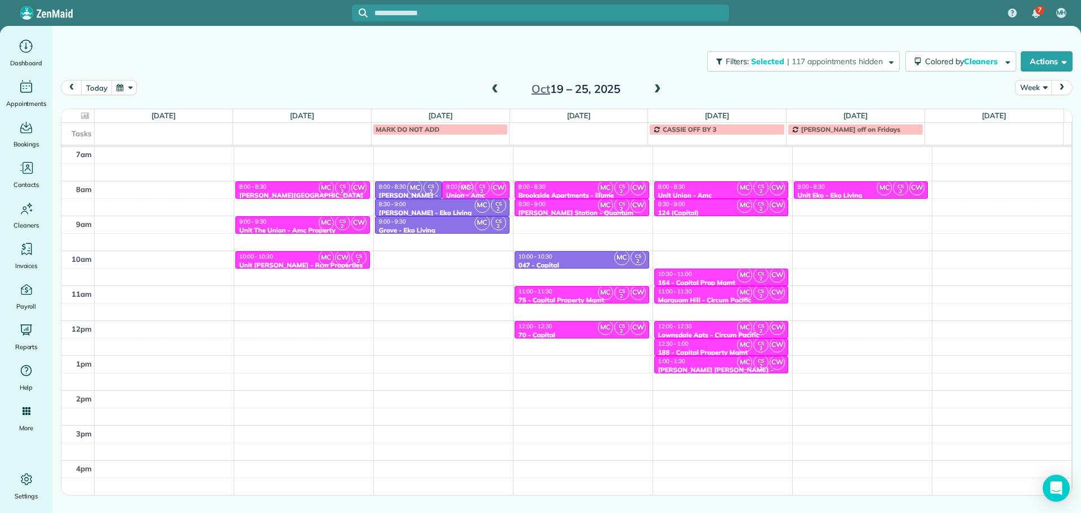
click at [658, 90] on span at bounding box center [658, 89] width 12 height 10
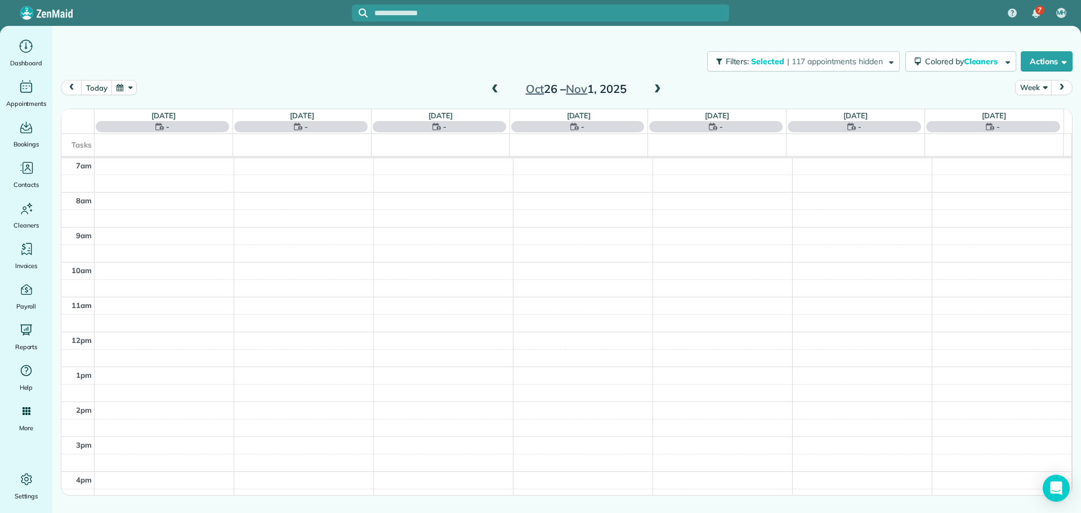
click at [495, 90] on span at bounding box center [495, 89] width 12 height 10
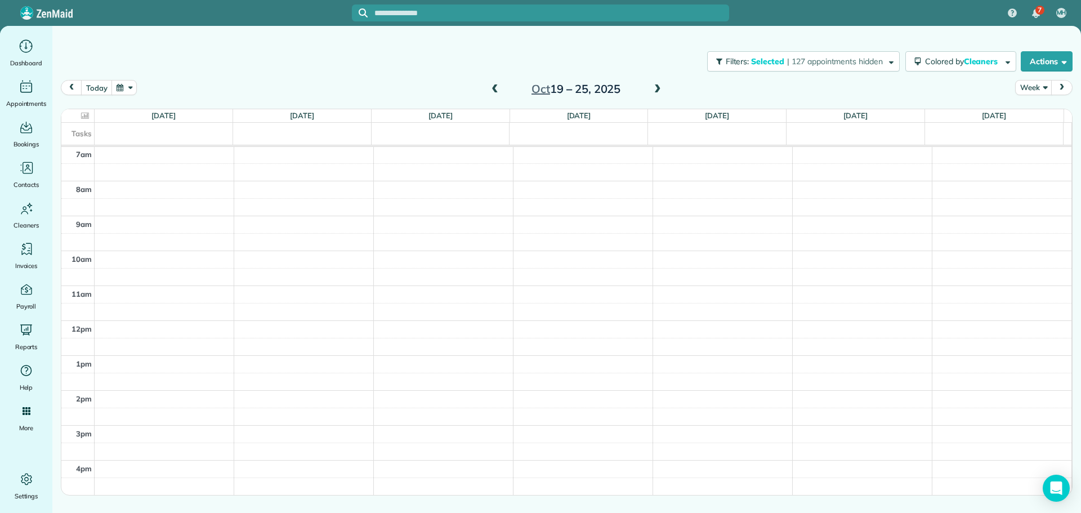
click at [497, 91] on span at bounding box center [495, 89] width 12 height 10
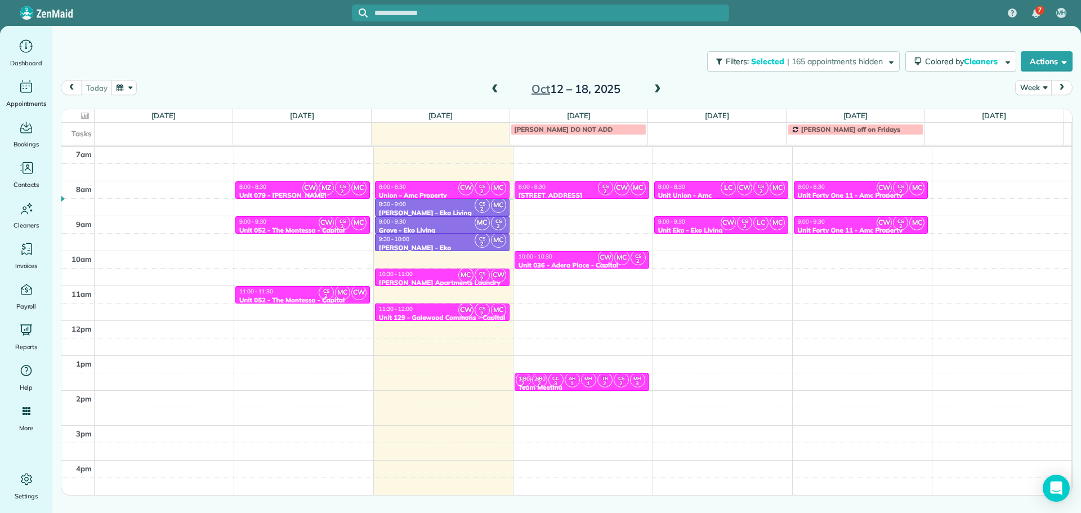
click at [660, 94] on span at bounding box center [658, 89] width 12 height 10
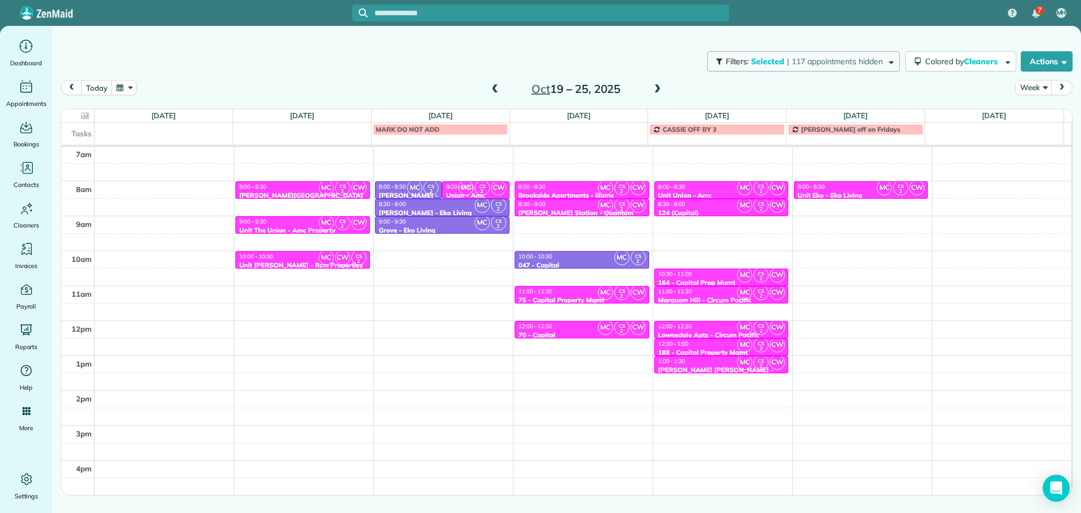
click at [800, 61] on span "| 117 appointments hidden" at bounding box center [835, 61] width 96 height 10
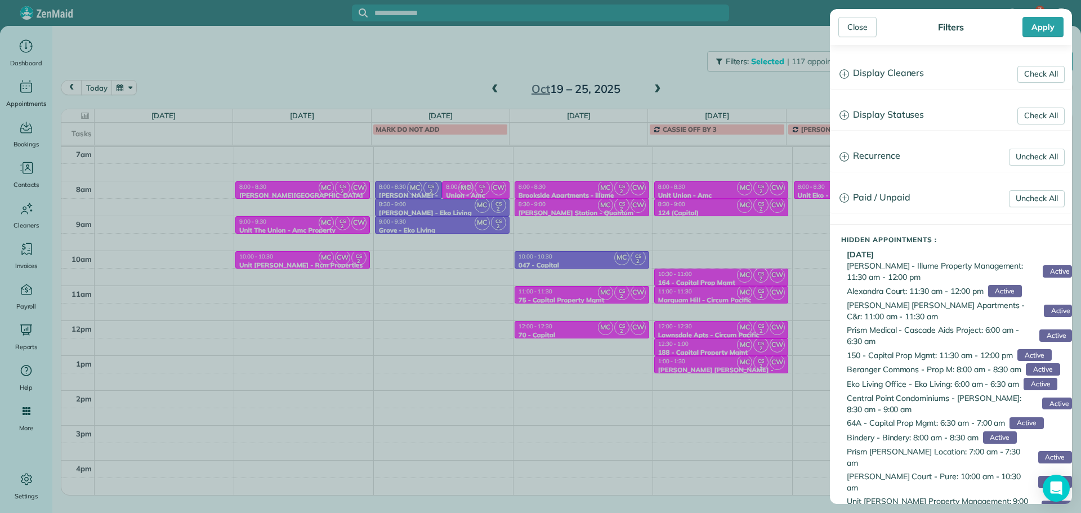
click at [878, 78] on h3 "Display Cleaners" at bounding box center [951, 73] width 241 height 29
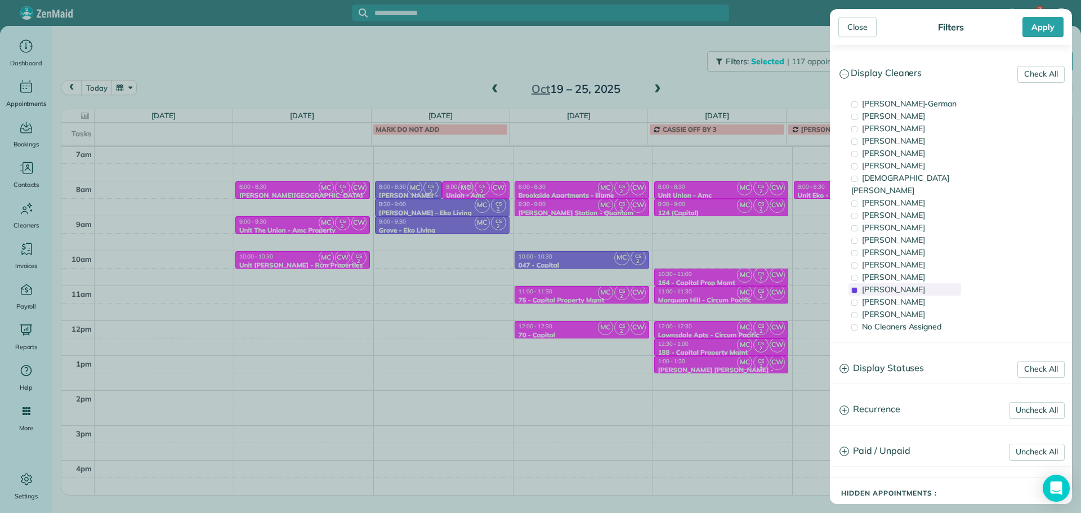
click at [895, 284] on span "[PERSON_NAME]" at bounding box center [893, 289] width 63 height 10
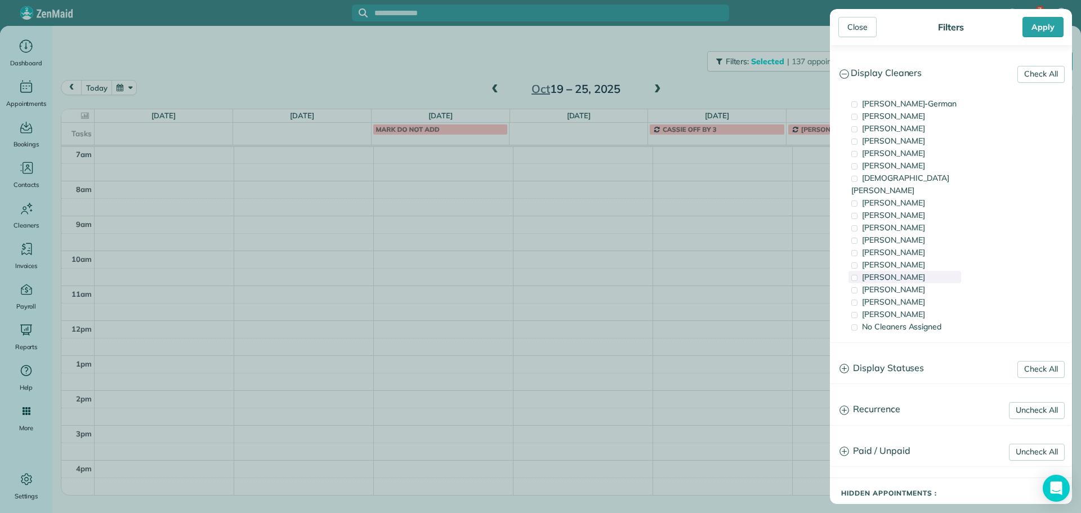
click at [896, 272] on span "[PERSON_NAME]" at bounding box center [893, 277] width 63 height 10
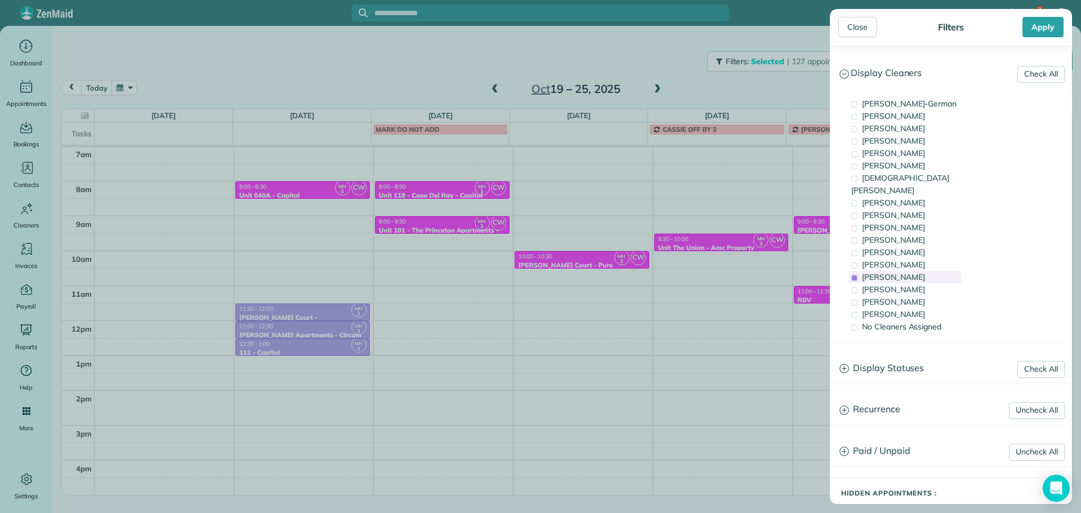
click at [896, 272] on span "[PERSON_NAME]" at bounding box center [893, 277] width 63 height 10
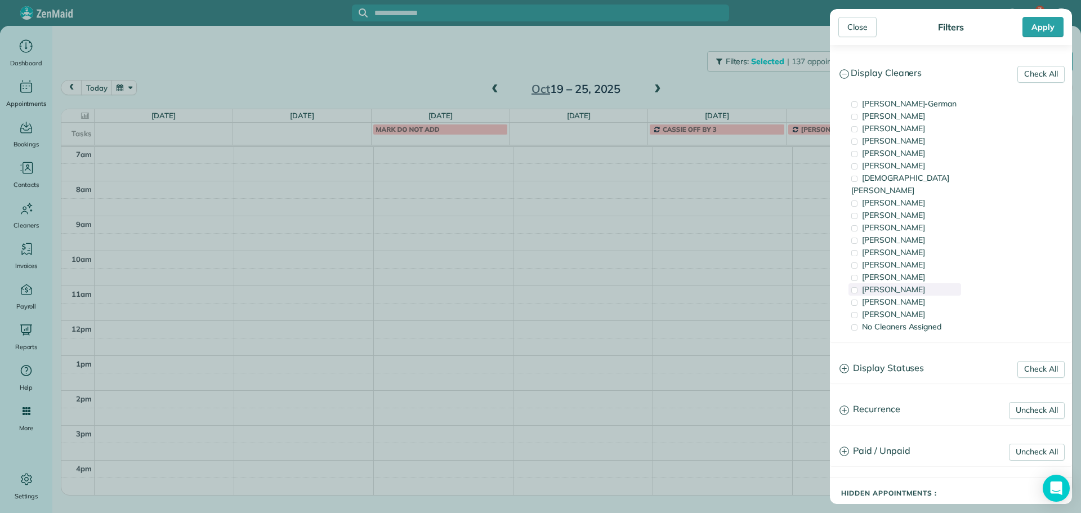
click at [902, 284] on span "[PERSON_NAME]" at bounding box center [893, 289] width 63 height 10
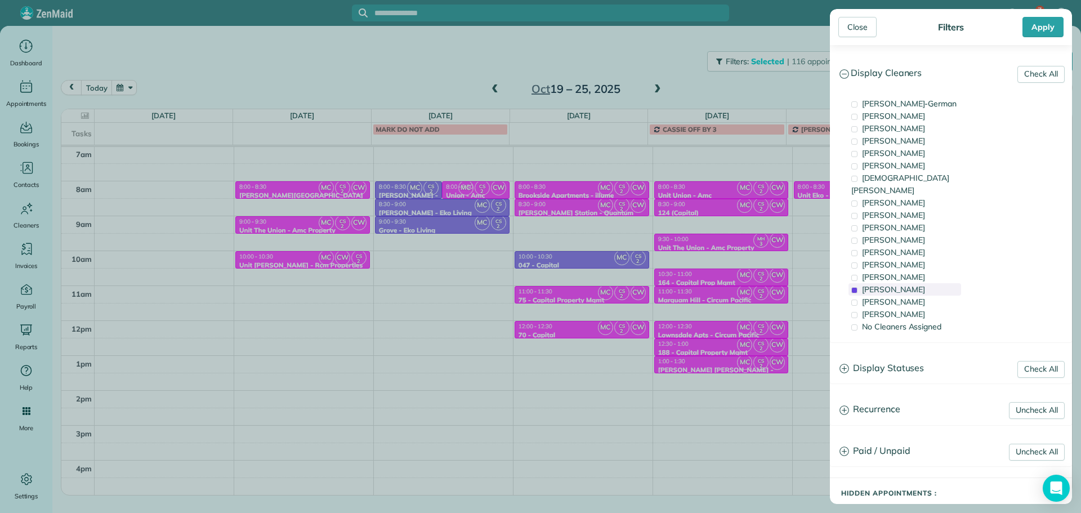
click at [902, 284] on span "[PERSON_NAME]" at bounding box center [893, 289] width 63 height 10
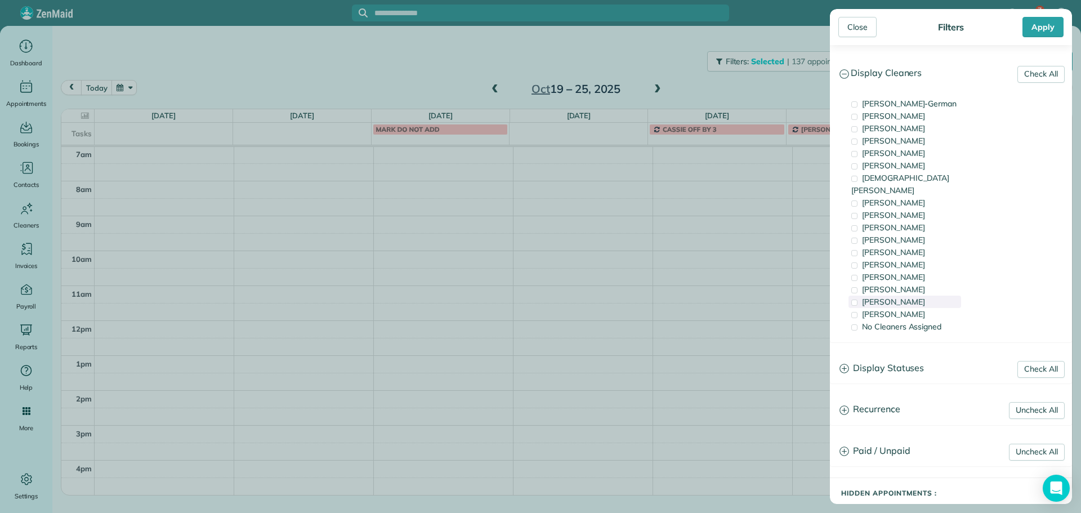
click at [909, 296] on div "[PERSON_NAME]" at bounding box center [905, 302] width 113 height 12
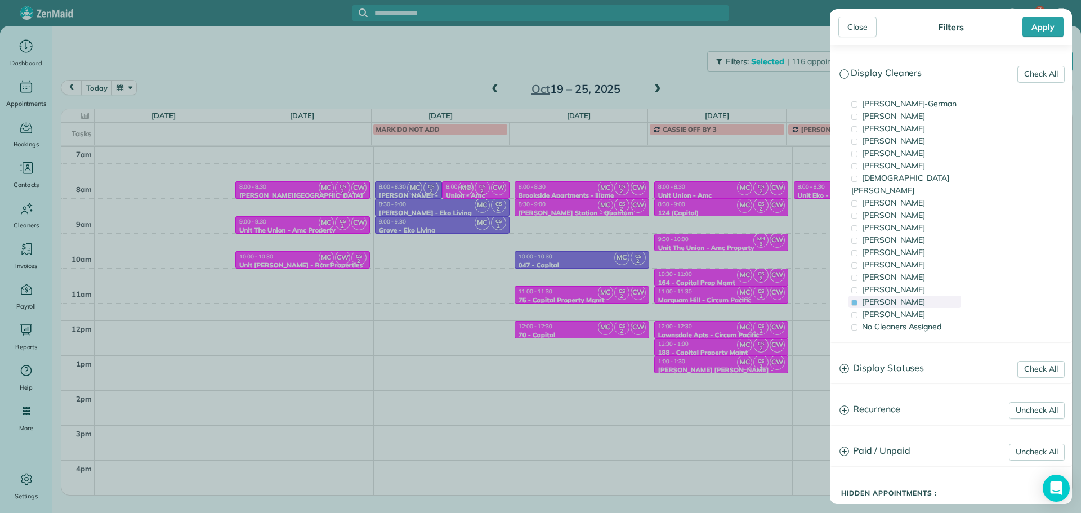
click at [874, 297] on span "[PERSON_NAME]" at bounding box center [893, 302] width 63 height 10
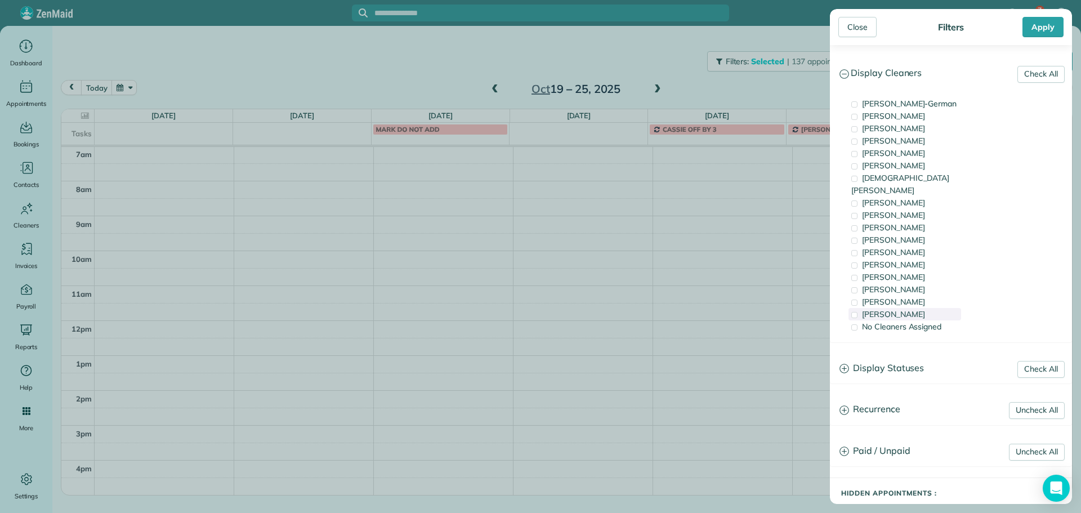
click at [883, 309] on span "[PERSON_NAME]" at bounding box center [893, 314] width 63 height 10
click at [905, 272] on span "[PERSON_NAME]" at bounding box center [893, 277] width 63 height 10
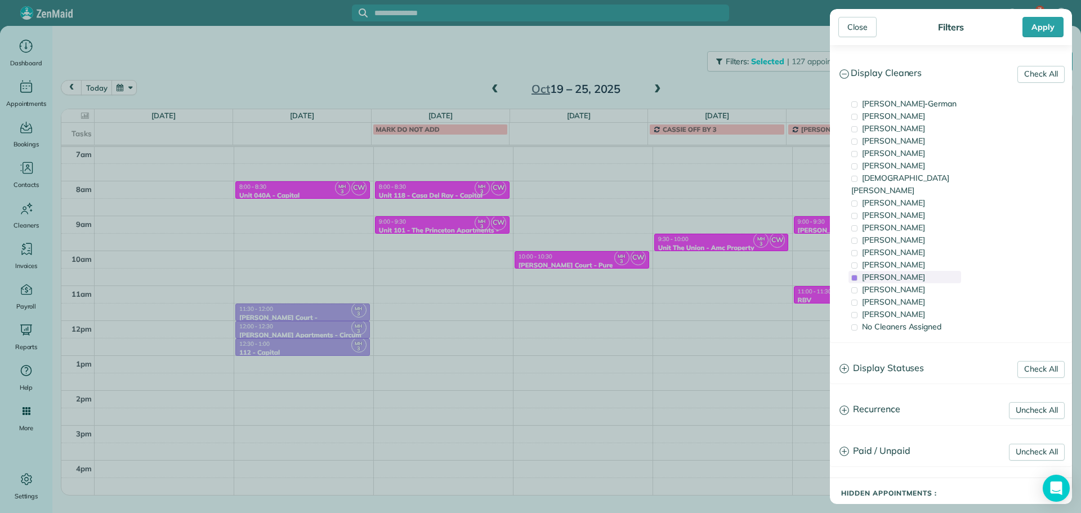
click at [905, 272] on span "[PERSON_NAME]" at bounding box center [893, 277] width 63 height 10
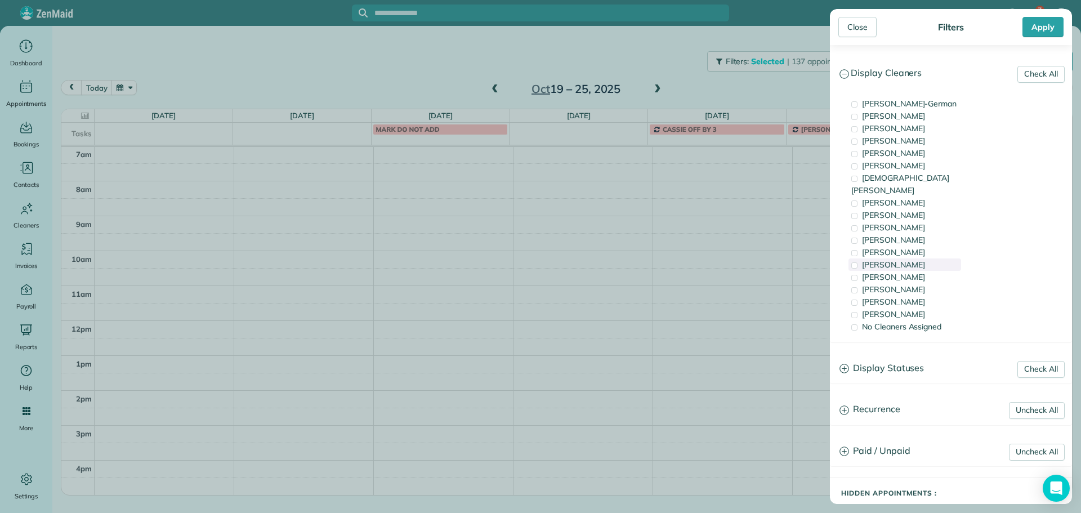
click at [905, 259] on div "[PERSON_NAME]" at bounding box center [905, 265] width 113 height 12
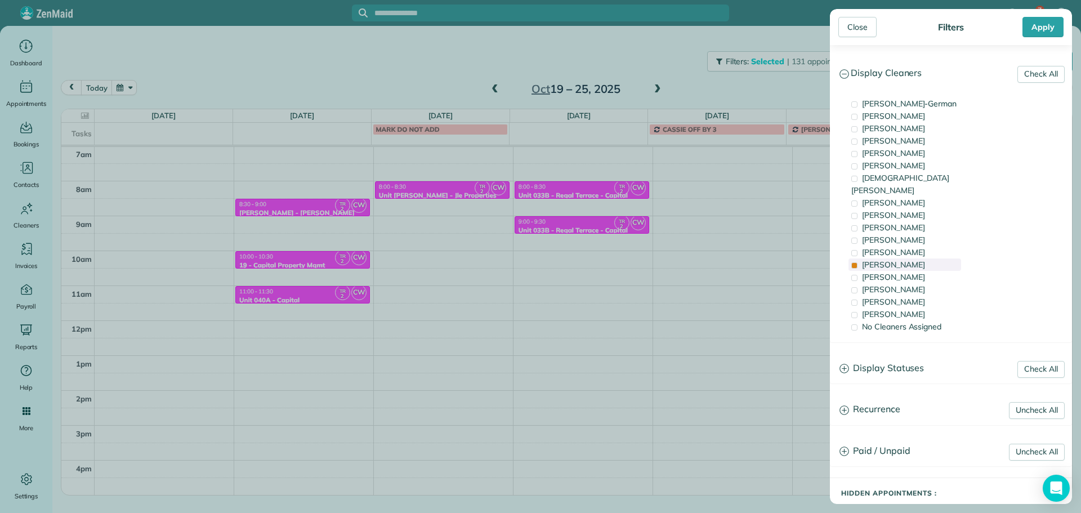
click at [905, 259] on div "[PERSON_NAME]" at bounding box center [905, 265] width 113 height 12
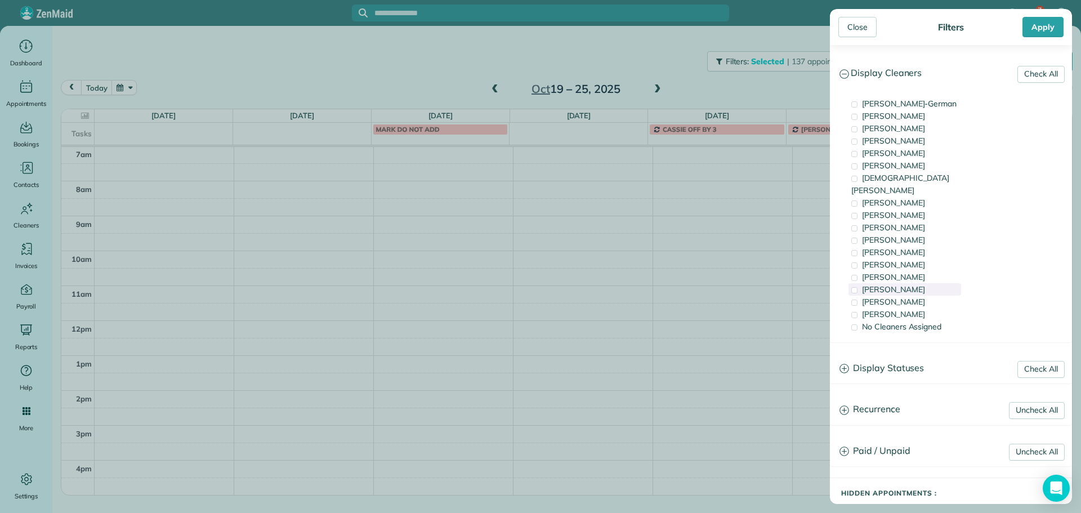
click at [942, 283] on div "[PERSON_NAME]" at bounding box center [905, 289] width 113 height 12
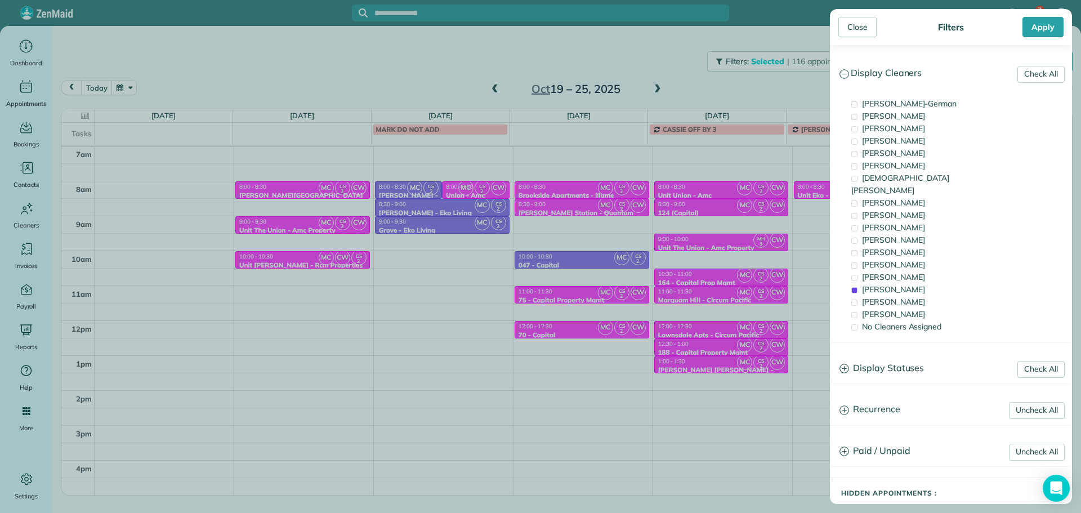
click at [765, 250] on div "Close Filters Apply Check All Display Cleaners [PERSON_NAME]-German [PERSON_NAM…" at bounding box center [540, 256] width 1081 height 513
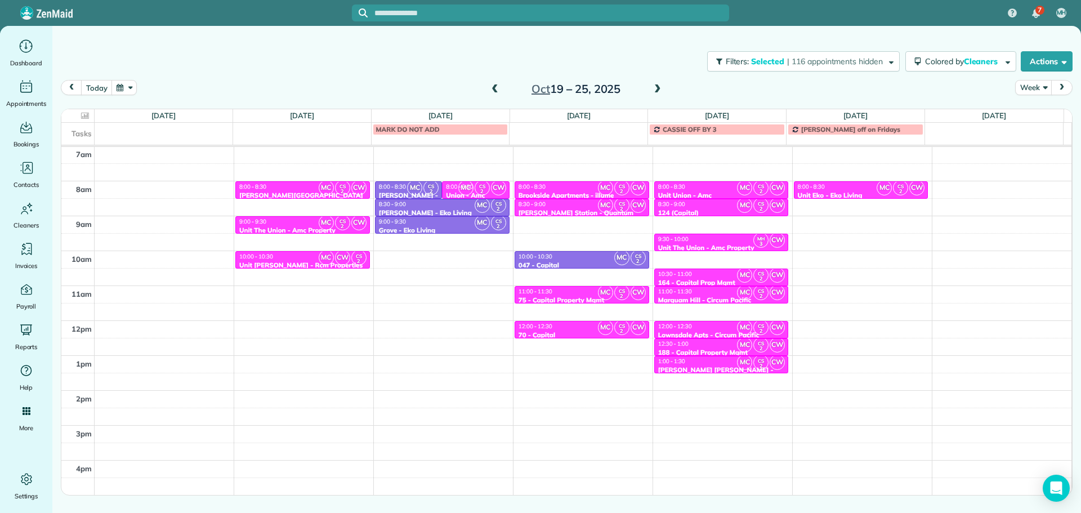
click at [660, 92] on span at bounding box center [658, 89] width 12 height 10
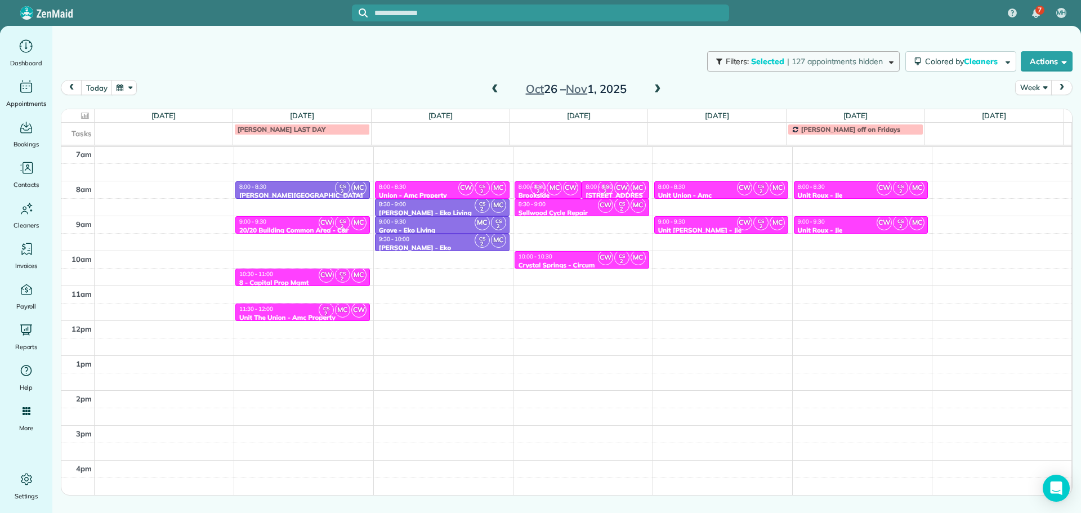
click at [816, 63] on span "| 127 appointments hidden" at bounding box center [835, 61] width 96 height 10
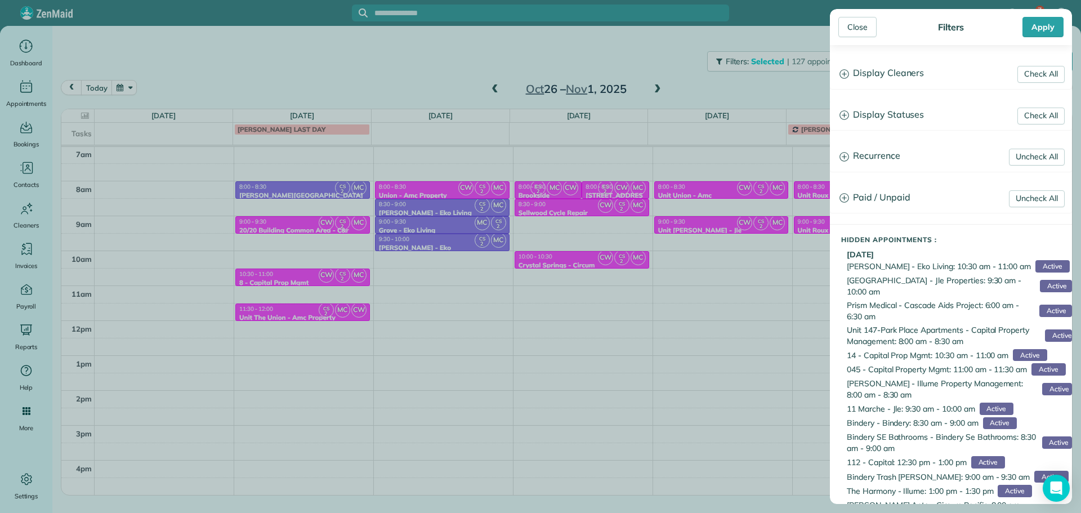
click at [919, 79] on h3 "Display Cleaners" at bounding box center [951, 73] width 241 height 29
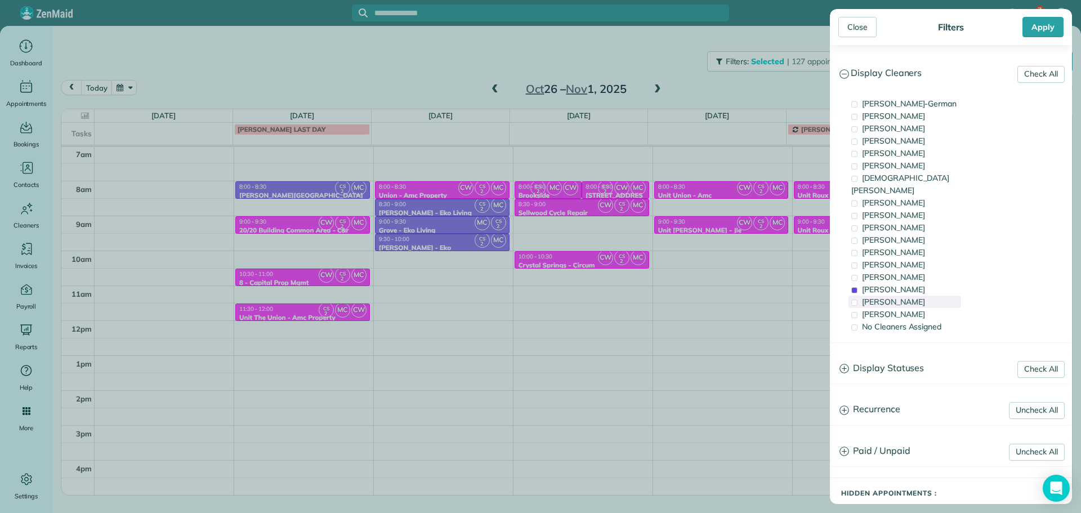
click at [902, 297] on span "[PERSON_NAME]" at bounding box center [893, 302] width 63 height 10
click at [910, 272] on span "[PERSON_NAME]" at bounding box center [893, 277] width 63 height 10
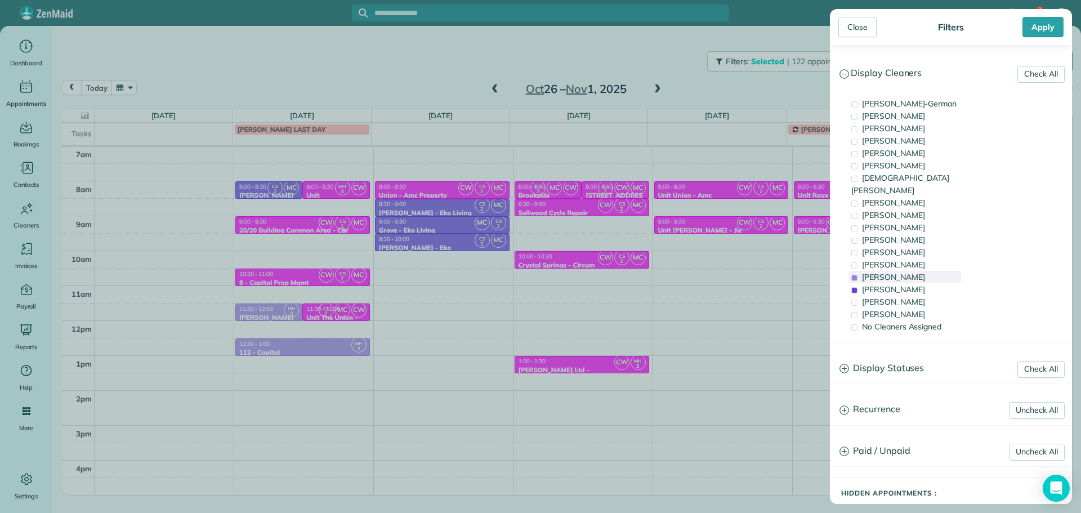
click at [910, 272] on span "[PERSON_NAME]" at bounding box center [893, 277] width 63 height 10
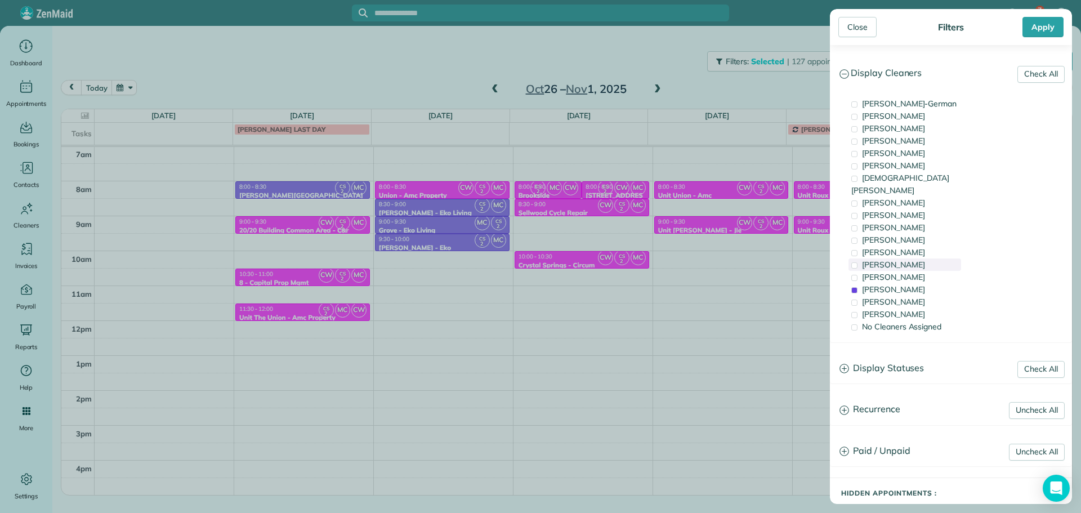
click at [910, 259] on div "[PERSON_NAME]" at bounding box center [905, 265] width 113 height 12
click at [903, 284] on span "[PERSON_NAME]" at bounding box center [893, 289] width 63 height 10
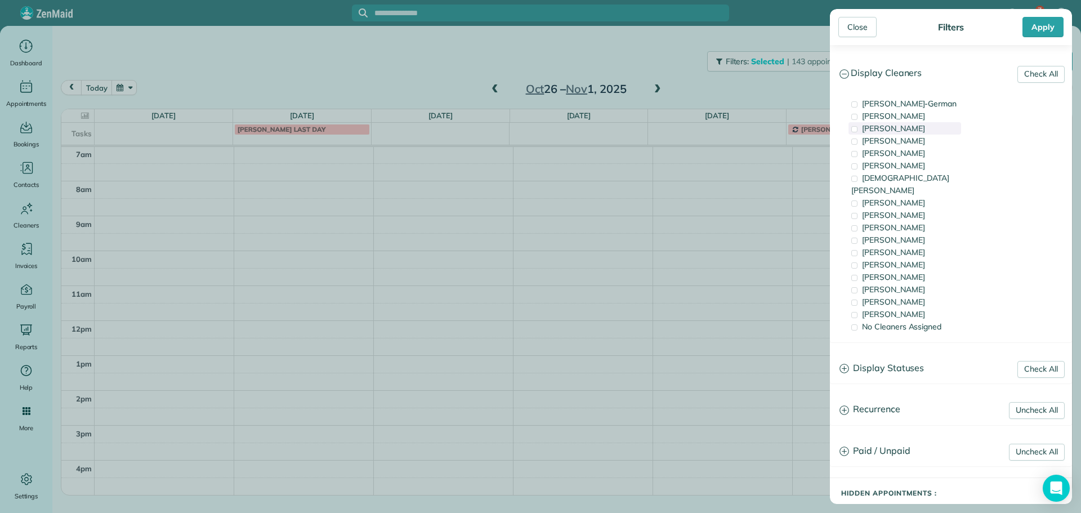
click at [903, 124] on span "[PERSON_NAME]" at bounding box center [893, 128] width 63 height 10
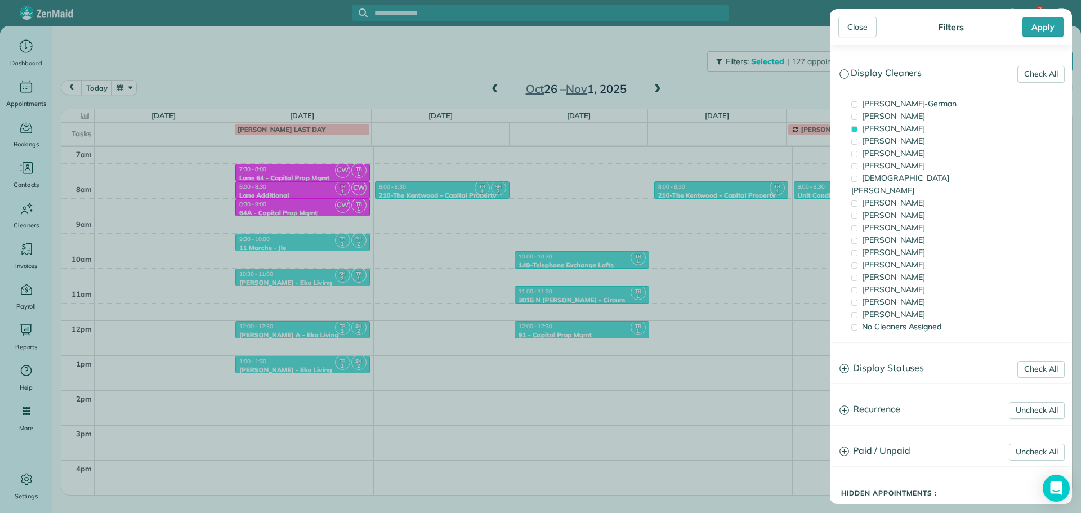
click at [499, 56] on div "Close Filters Apply Check All Display Cleaners [PERSON_NAME]-German [PERSON_NAM…" at bounding box center [540, 256] width 1081 height 513
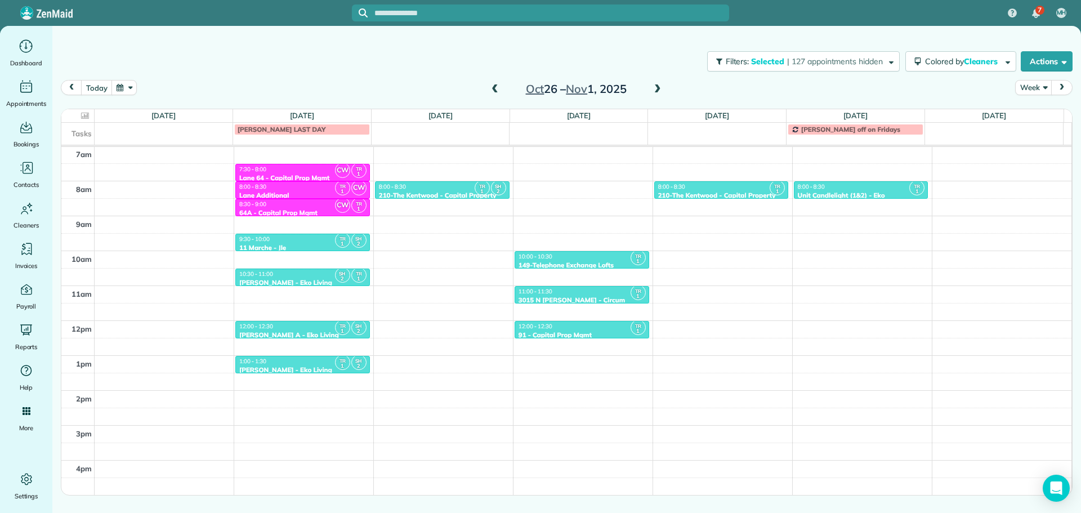
click at [495, 88] on span at bounding box center [495, 89] width 12 height 10
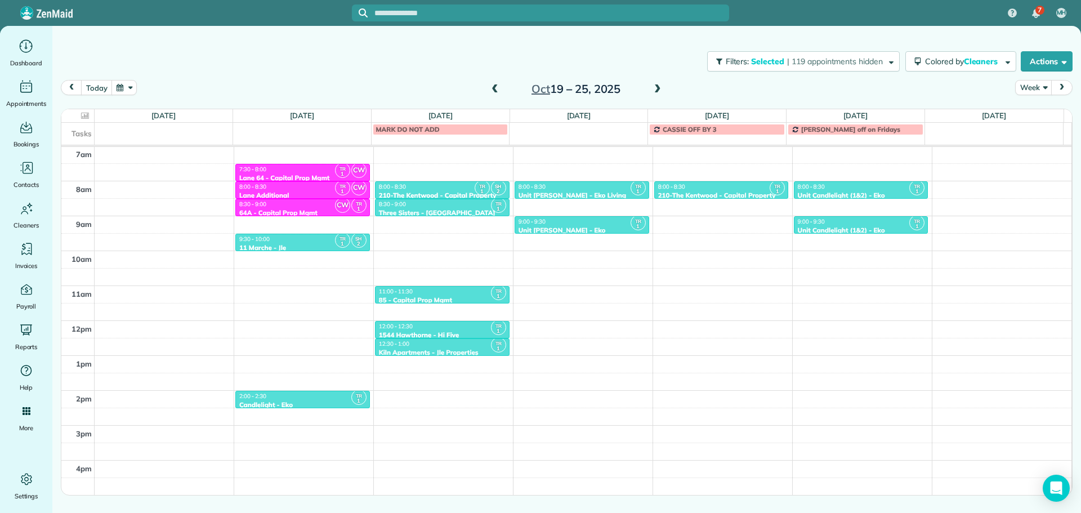
click at [495, 88] on span at bounding box center [495, 89] width 12 height 10
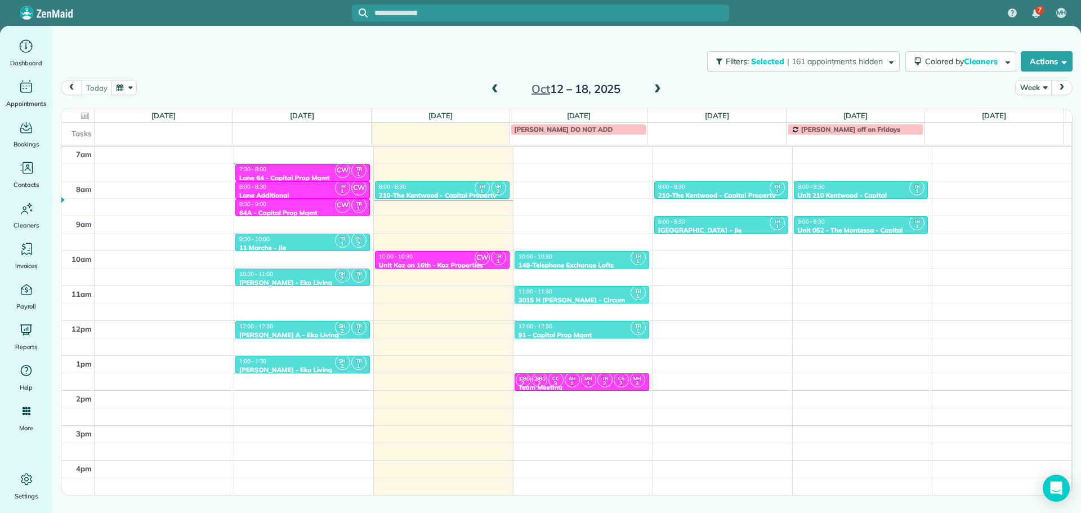
click at [442, 257] on div "10:00 - 10:30" at bounding box center [443, 256] width 128 height 7
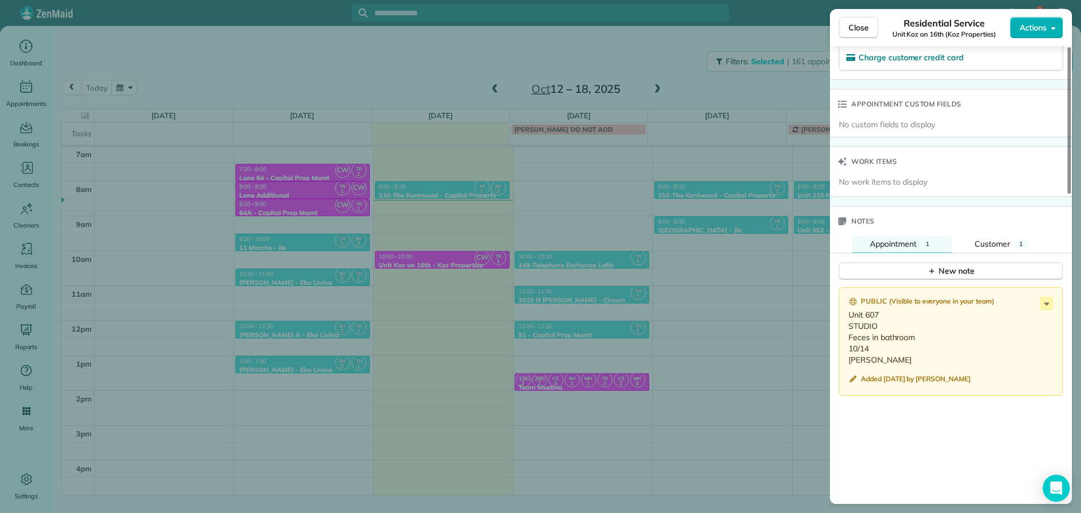
scroll to position [793, 0]
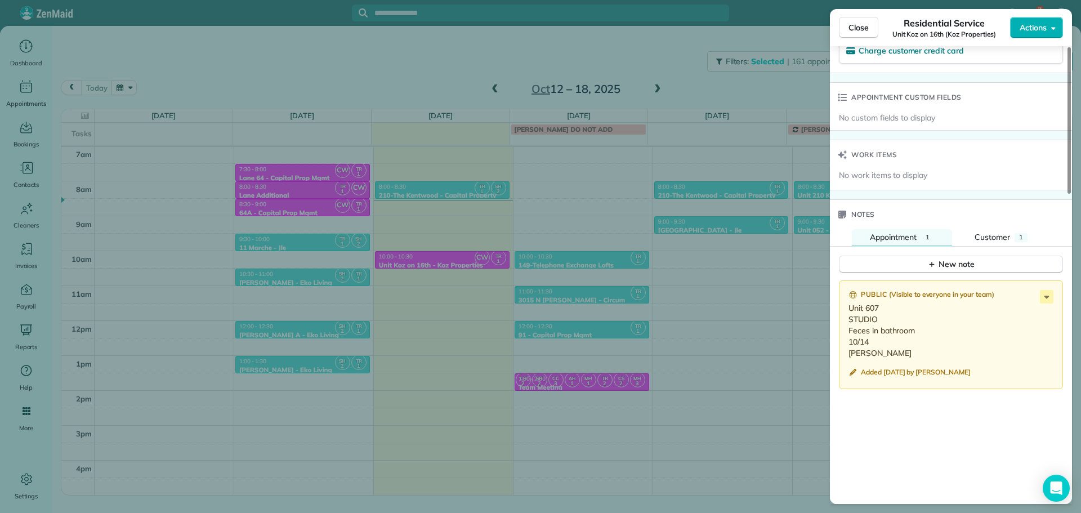
drag, startPoint x: 876, startPoint y: 353, endPoint x: 847, endPoint y: 310, distance: 52.2
click at [847, 310] on div "Public ( Visible to everyone in your team ) Unit 607 STUDIO Feces in bathroom 1…" at bounding box center [951, 335] width 224 height 109
copy p "Unit 607 STUDIO Feces in bathroom 10/14 [PERSON_NAME]"
click at [1007, 322] on p "Unit 607 STUDIO Feces in bathroom 10/14 [PERSON_NAME]" at bounding box center [952, 330] width 207 height 56
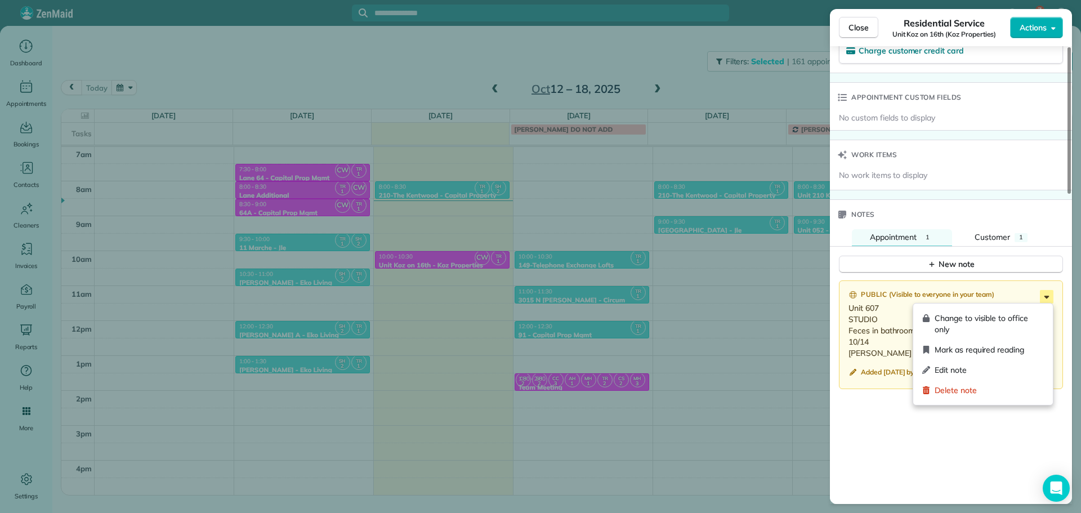
click at [1046, 299] on icon at bounding box center [1047, 297] width 14 height 14
click at [974, 365] on span "Edit note" at bounding box center [989, 369] width 109 height 11
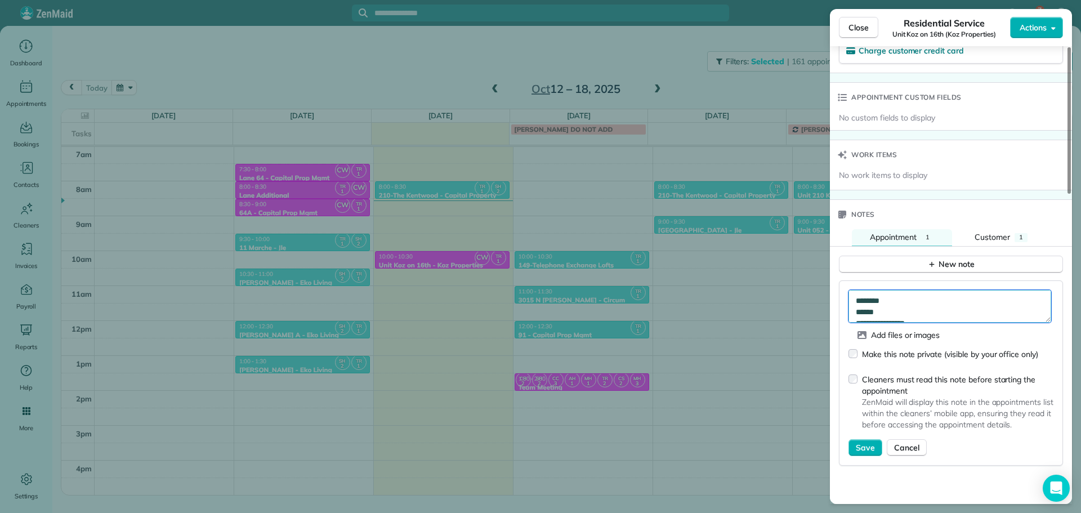
click at [952, 305] on textarea "**********" at bounding box center [950, 306] width 203 height 33
type textarea "**********"
click at [861, 448] on span "Save" at bounding box center [865, 447] width 19 height 11
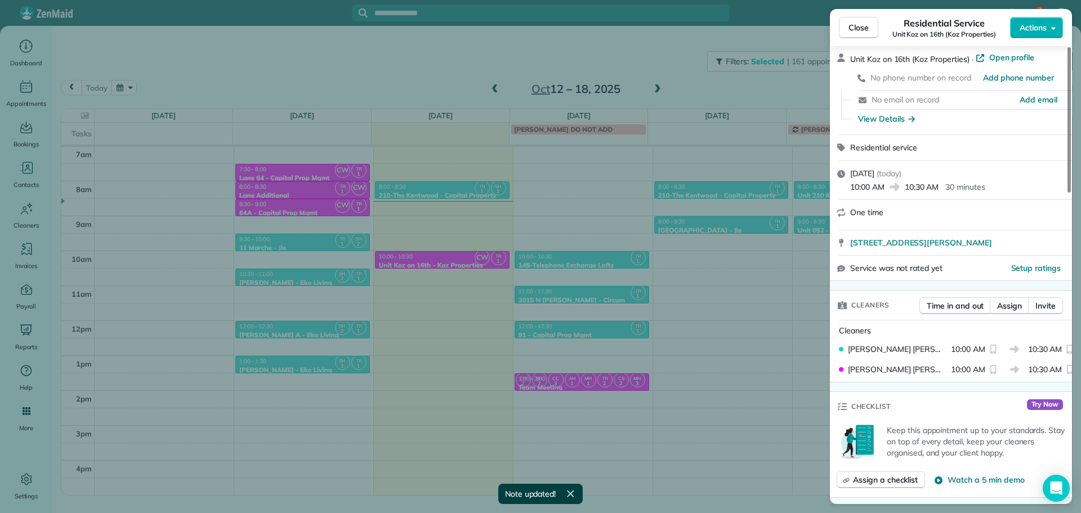
scroll to position [0, 0]
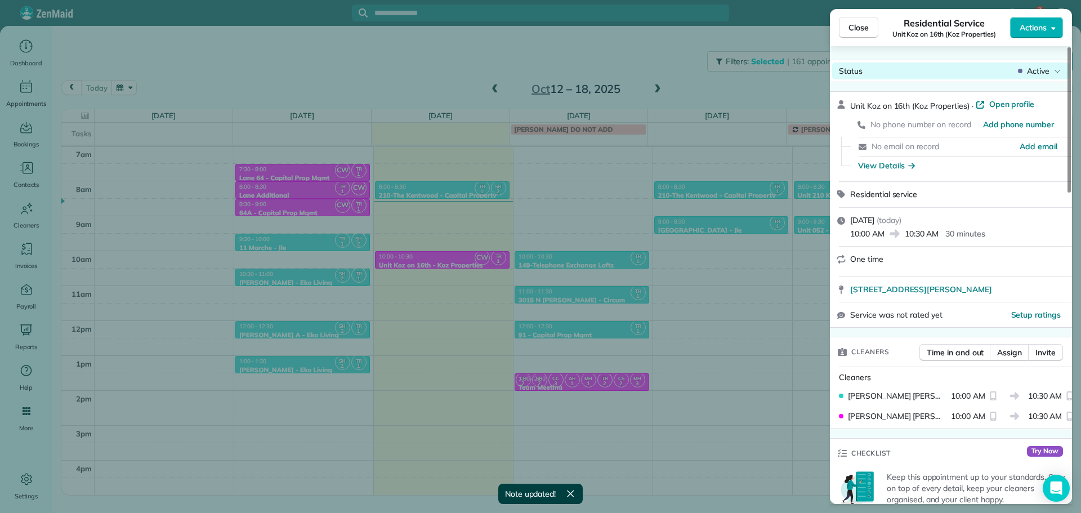
click at [1044, 69] on span "Active" at bounding box center [1038, 70] width 23 height 11
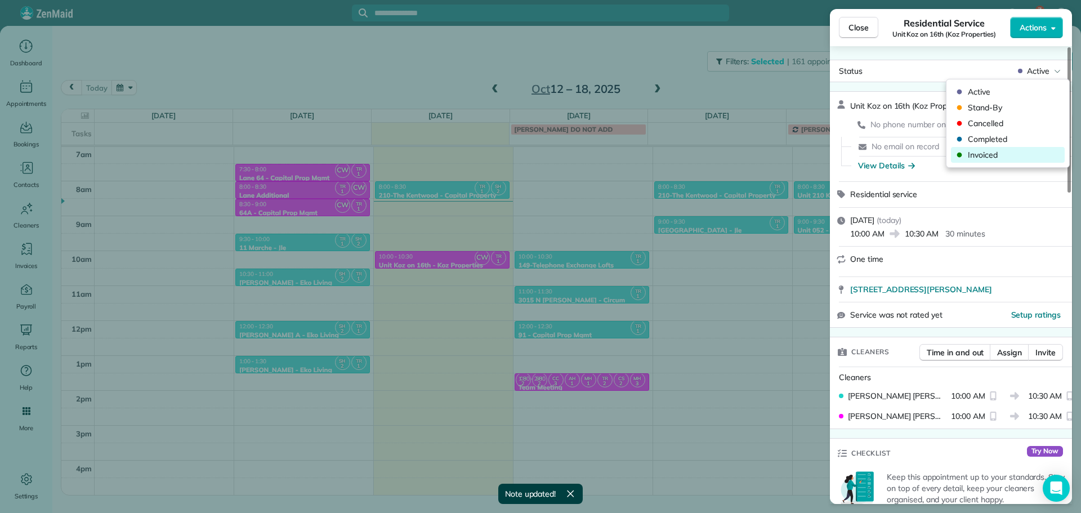
click at [1023, 150] on span "Invoiced" at bounding box center [1015, 154] width 95 height 11
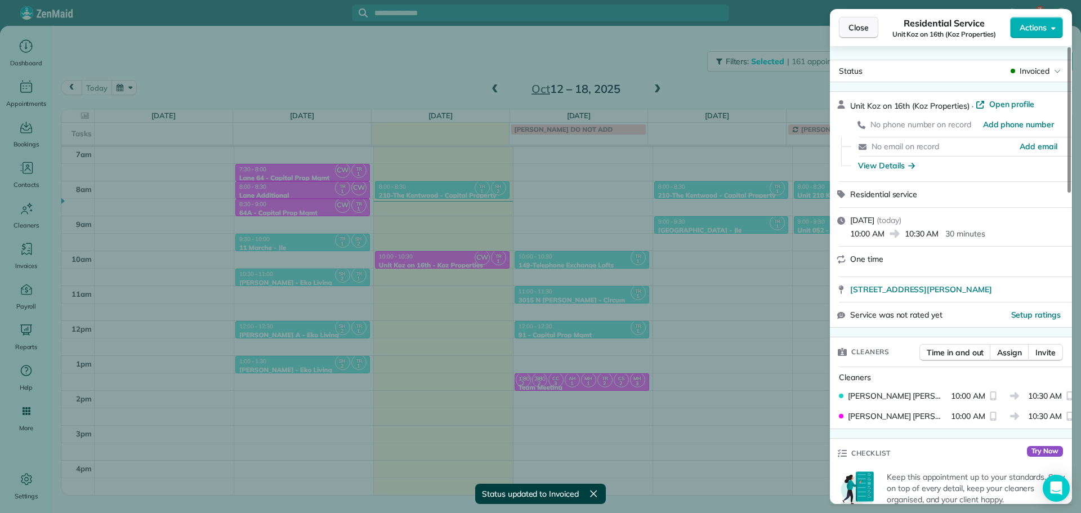
click at [862, 26] on span "Close" at bounding box center [859, 27] width 20 height 11
